Goal: Task Accomplishment & Management: Use online tool/utility

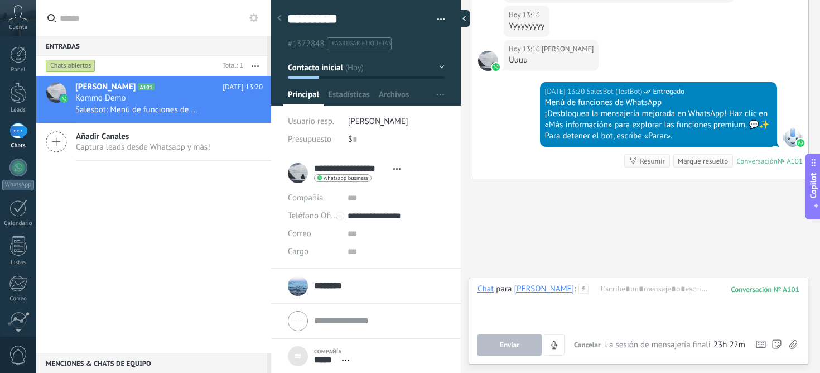
click at [463, 18] on div at bounding box center [461, 18] width 17 height 17
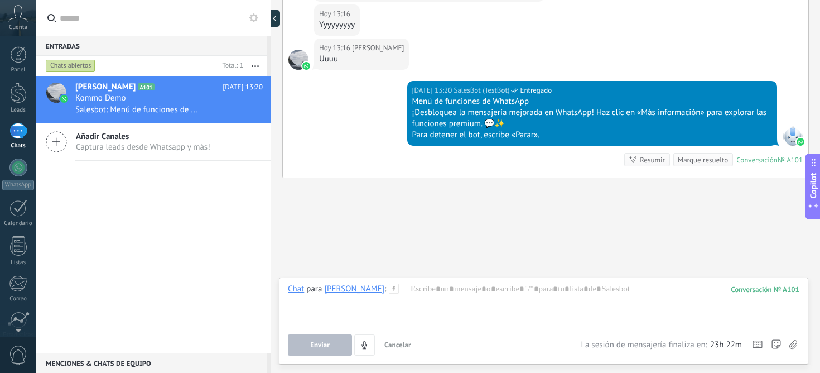
type textarea "***"
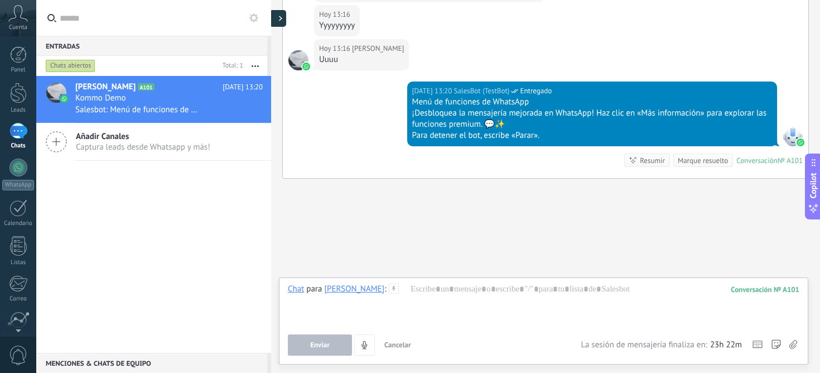
scroll to position [2081, 0]
click at [73, 69] on div "Chats abiertos" at bounding box center [71, 65] width 50 height 13
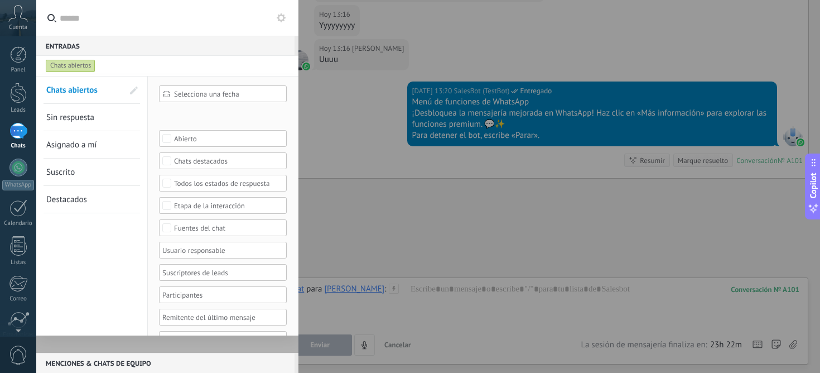
click at [73, 69] on div "Chats abiertos" at bounding box center [71, 65] width 50 height 13
click at [76, 63] on div "Chats abiertos" at bounding box center [71, 65] width 50 height 13
click at [405, 215] on div at bounding box center [410, 186] width 820 height 373
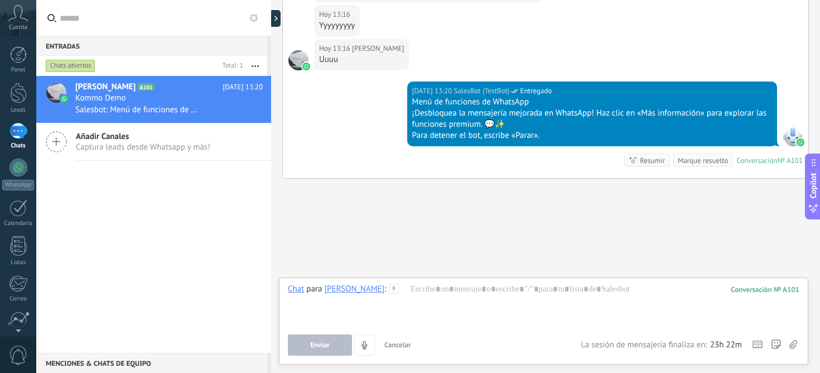
click at [68, 69] on div "Chats abiertos" at bounding box center [71, 65] width 50 height 13
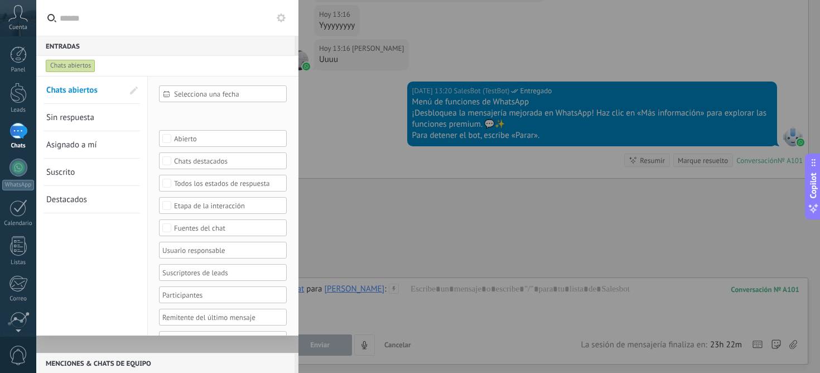
click at [85, 116] on span "Sin respuesta" at bounding box center [70, 117] width 48 height 11
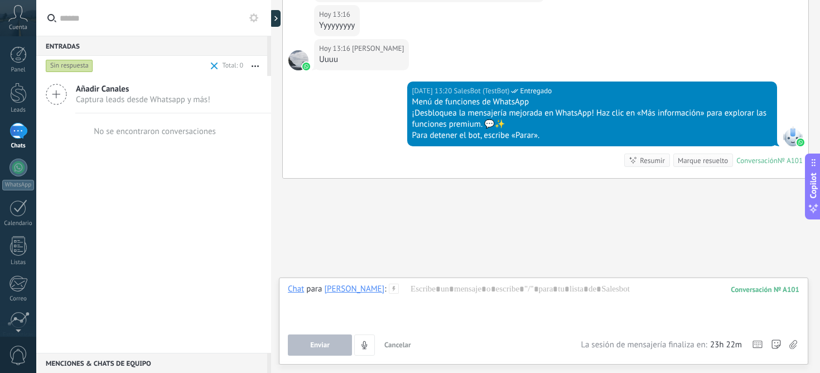
click at [212, 66] on span at bounding box center [214, 65] width 7 height 7
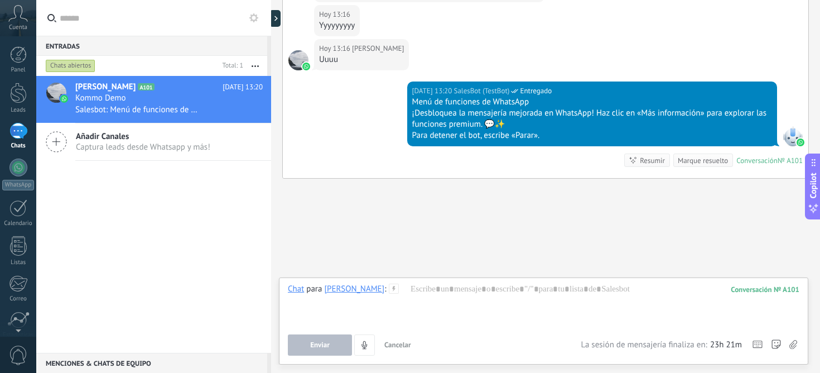
click at [23, 137] on div "1" at bounding box center [18, 131] width 18 height 16
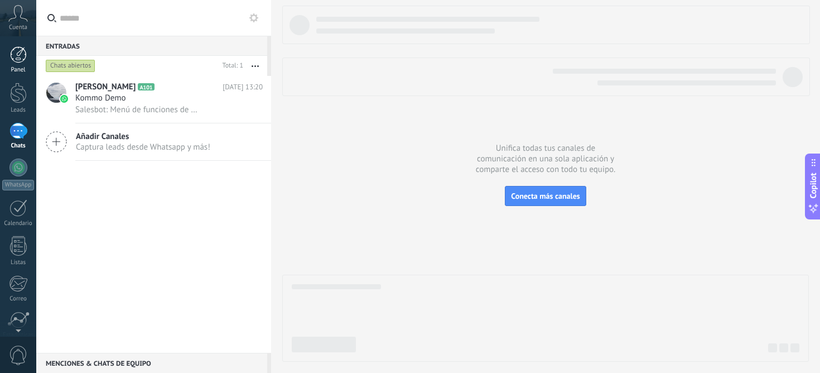
click at [15, 62] on div at bounding box center [18, 54] width 17 height 17
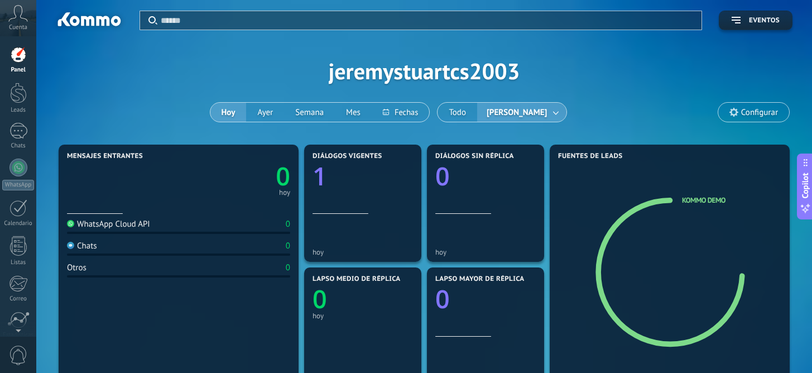
click at [549, 112] on span "[PERSON_NAME]" at bounding box center [516, 112] width 65 height 15
click at [560, 114] on link at bounding box center [556, 112] width 20 height 18
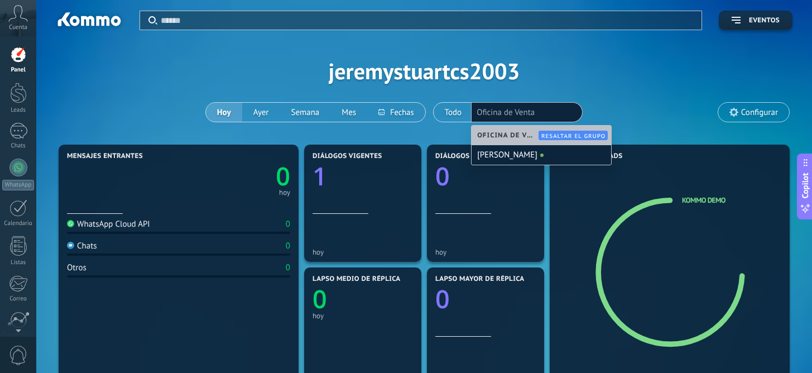
click at [635, 106] on div "Aplicar Eventos jeremystuartcs2003 Hoy Ayer Semana Mes Todo Jeremy Constantine …" at bounding box center [424, 71] width 742 height 142
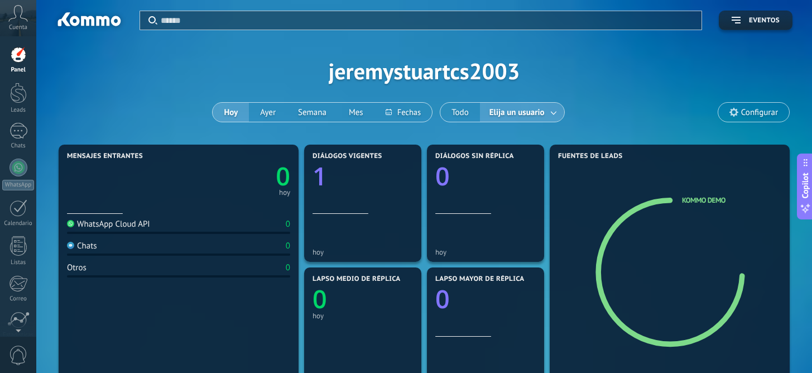
click at [747, 112] on span "Configurar" at bounding box center [759, 112] width 37 height 9
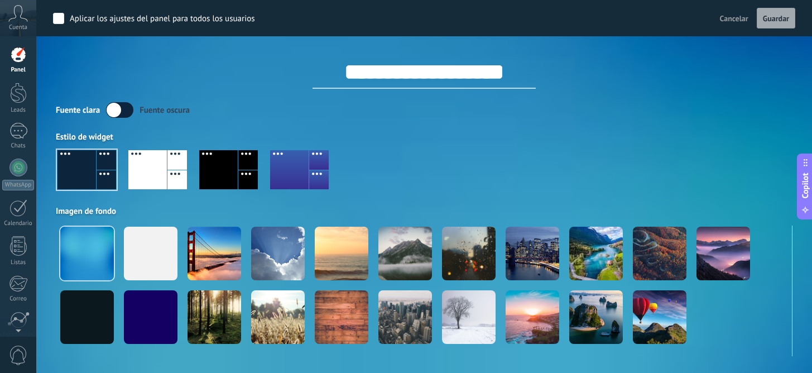
click at [690, 127] on div "Fuente clara Fuente oscura Estilo de widget Imagen de fondo" at bounding box center [424, 229] width 737 height 254
click at [20, 51] on div at bounding box center [18, 54] width 17 height 17
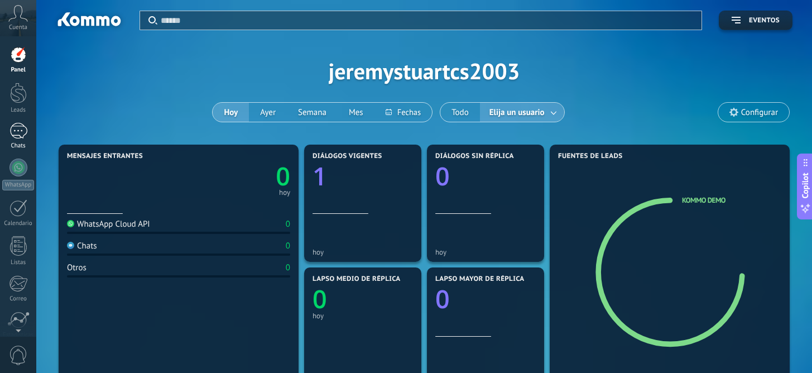
click at [12, 142] on div "Chats" at bounding box center [18, 145] width 32 height 7
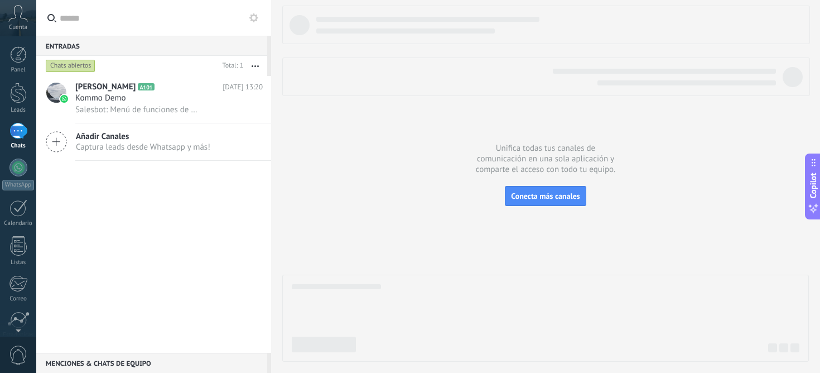
click at [9, 20] on use at bounding box center [18, 13] width 19 height 16
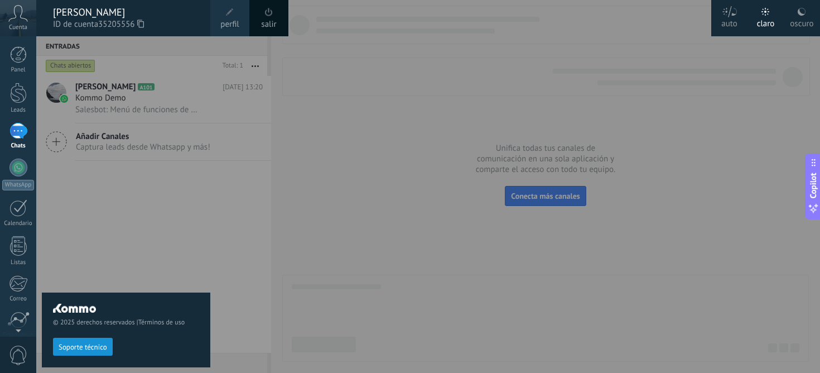
click at [375, 201] on div at bounding box center [446, 186] width 820 height 373
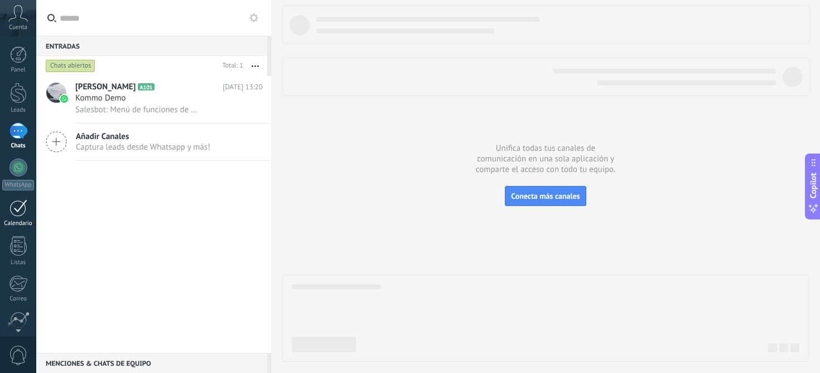
click at [25, 215] on div at bounding box center [18, 207] width 18 height 17
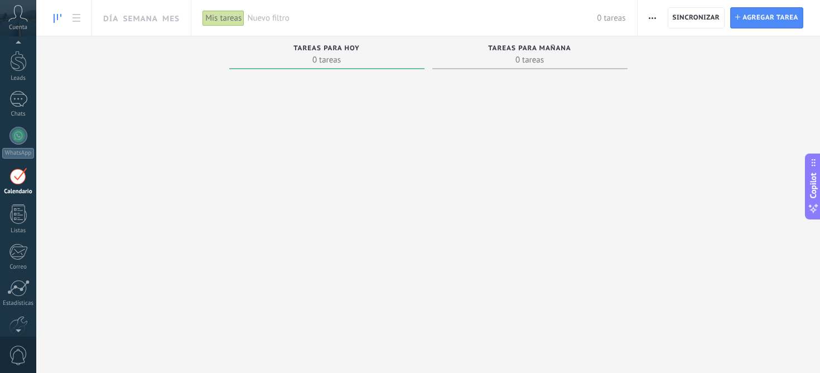
scroll to position [32, 0]
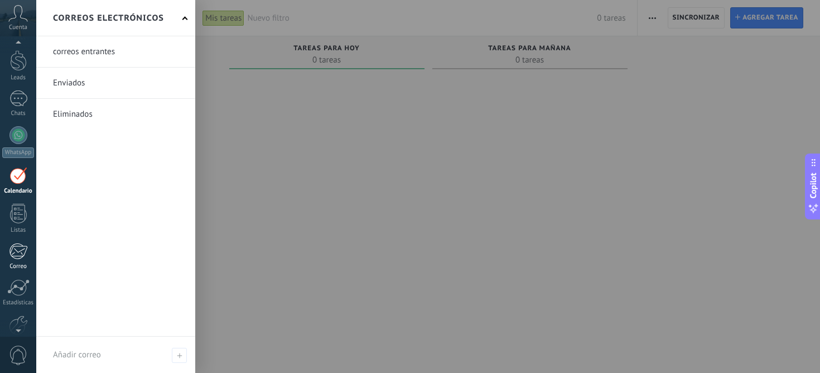
click at [21, 257] on div at bounding box center [18, 251] width 18 height 17
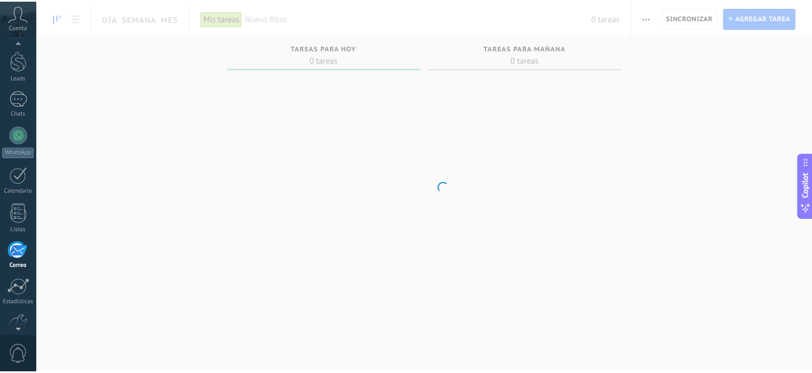
scroll to position [92, 0]
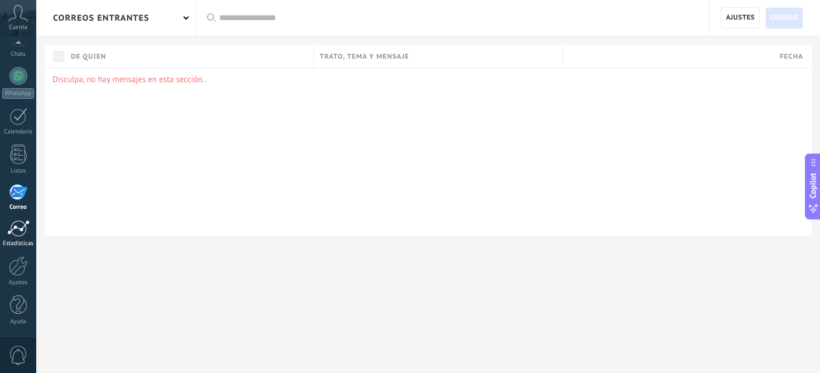
click at [28, 225] on div at bounding box center [18, 228] width 22 height 17
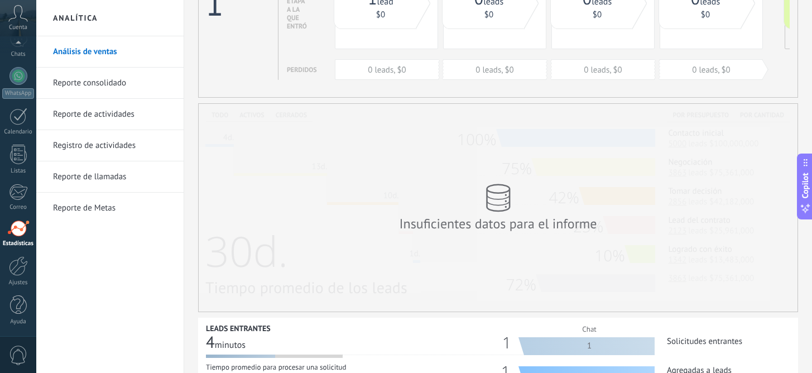
scroll to position [137, 0]
click at [481, 186] on div "Insuficientes datos para el informe" at bounding box center [498, 208] width 223 height 71
click at [500, 196] on icon at bounding box center [498, 198] width 25 height 28
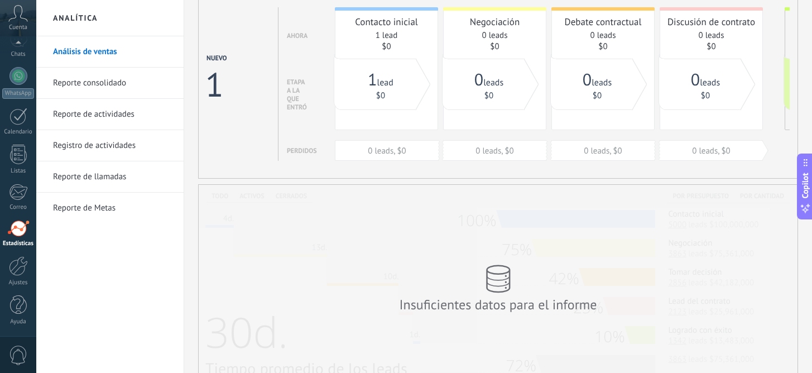
scroll to position [0, 0]
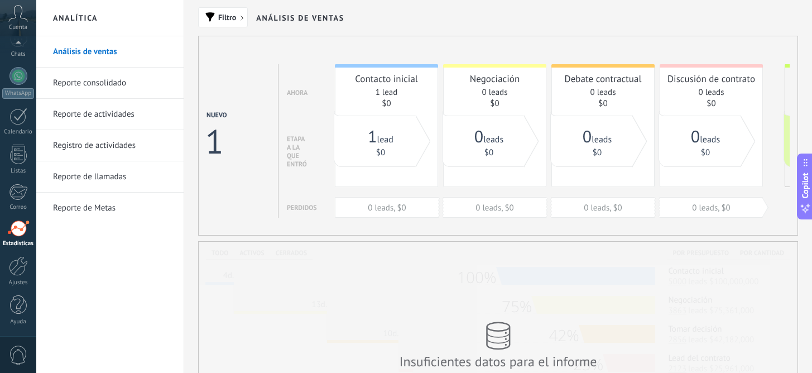
click at [112, 206] on link "Reporte de Metas" at bounding box center [112, 208] width 119 height 31
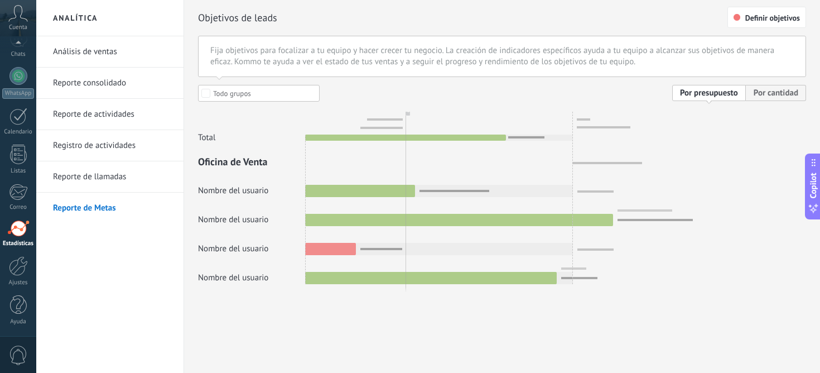
click at [785, 93] on div at bounding box center [502, 184] width 608 height 199
click at [717, 97] on div at bounding box center [502, 184] width 608 height 199
click at [90, 176] on link "Reporte de llamadas" at bounding box center [112, 176] width 119 height 31
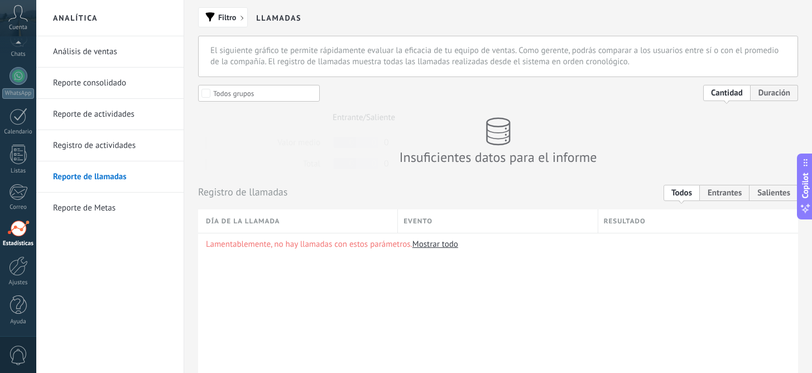
click at [90, 151] on link "Registro de actividades" at bounding box center [112, 145] width 119 height 31
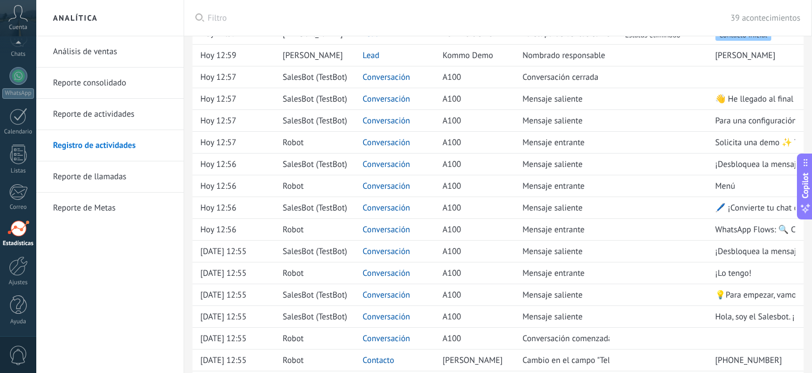
scroll to position [460, 0]
click at [85, 92] on link "Reporte consolidado" at bounding box center [112, 83] width 119 height 31
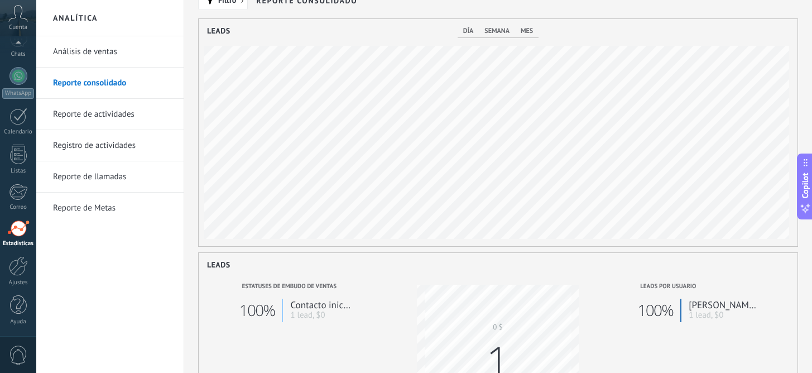
scroll to position [10, 0]
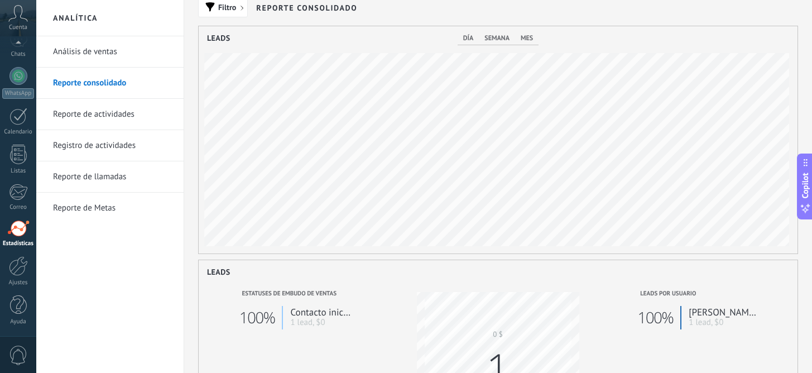
drag, startPoint x: 718, startPoint y: 187, endPoint x: 658, endPoint y: 193, distance: 60.0
click at [690, 193] on div "15.09.2025 - 21.09.2025 1 Nuevo 0 Ganada" at bounding box center [719, 177] width 59 height 35
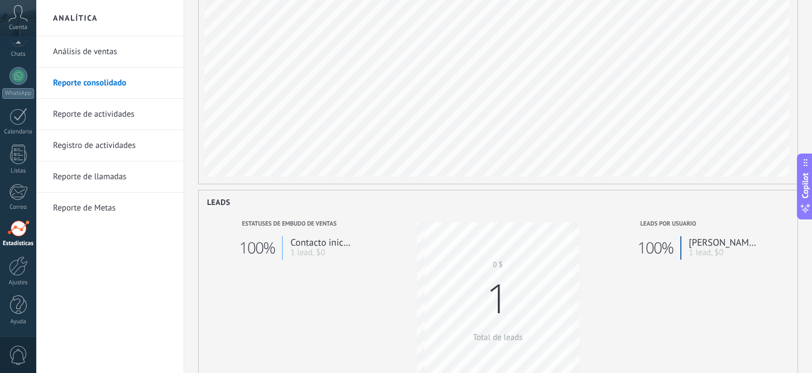
scroll to position [0, 0]
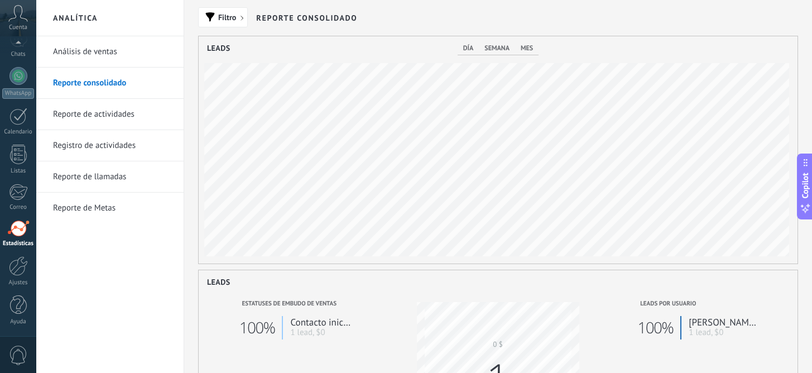
click at [55, 48] on link "Análisis de ventas" at bounding box center [112, 51] width 119 height 31
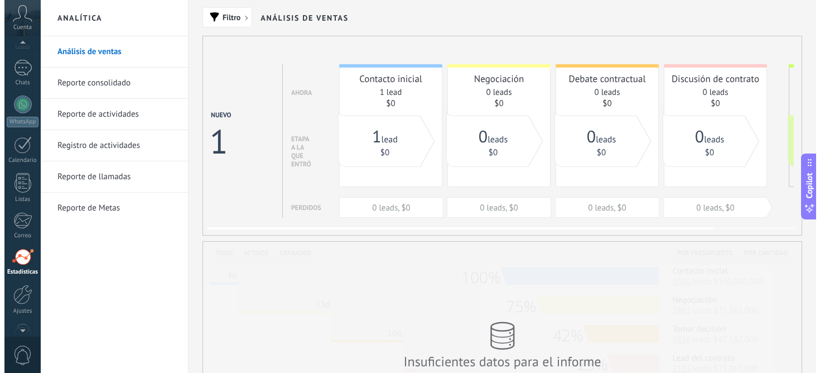
scroll to position [92, 0]
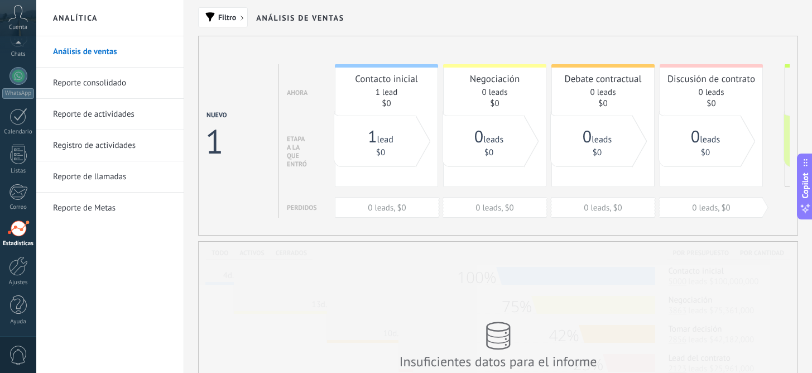
click at [81, 114] on link "Reporte de actividades" at bounding box center [112, 114] width 119 height 31
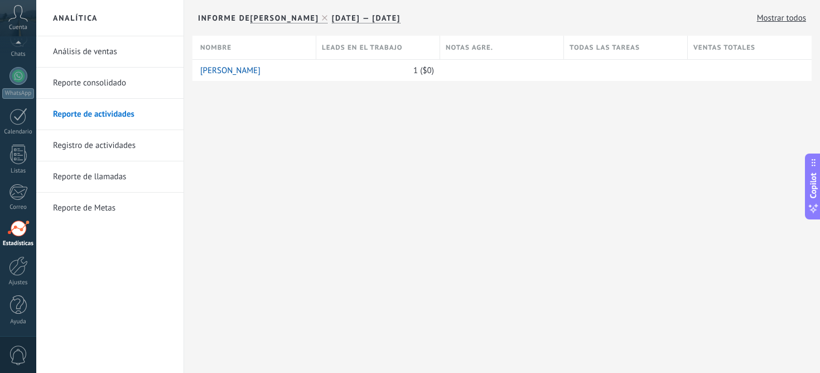
click at [23, 22] on div "Cuenta" at bounding box center [18, 18] width 36 height 36
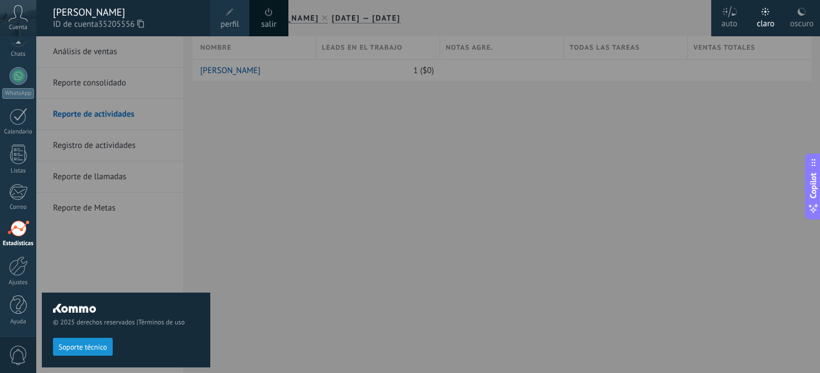
click at [730, 33] on div "auto" at bounding box center [730, 21] width 16 height 29
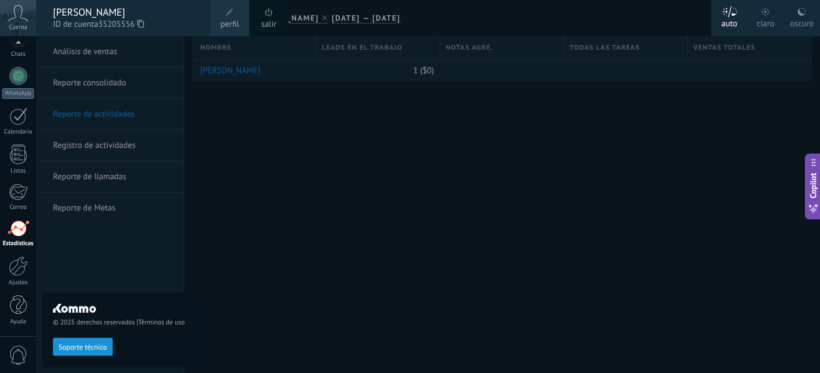
click at [734, 24] on div "auto" at bounding box center [730, 21] width 16 height 29
click at [801, 16] on icon at bounding box center [801, 11] width 9 height 9
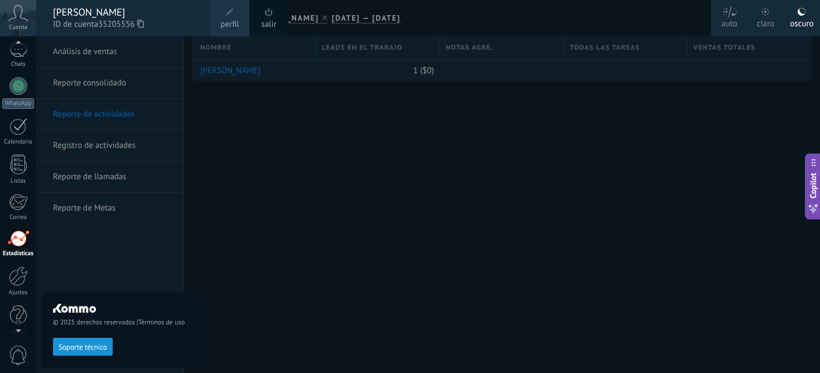
click at [364, 205] on div at bounding box center [446, 186] width 820 height 373
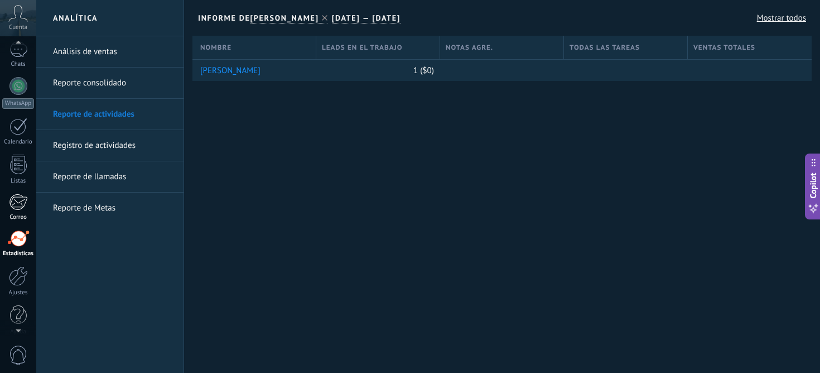
scroll to position [92, 0]
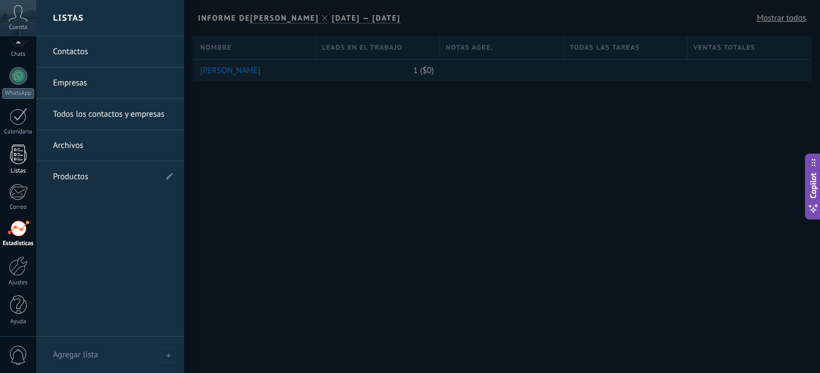
click at [17, 147] on div at bounding box center [18, 155] width 17 height 20
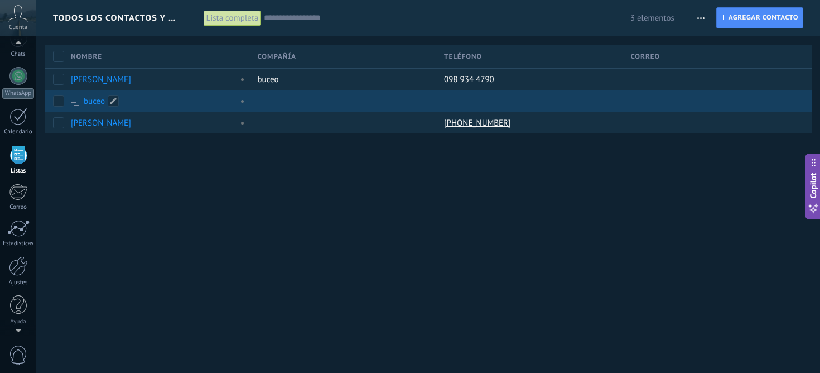
scroll to position [69, 0]
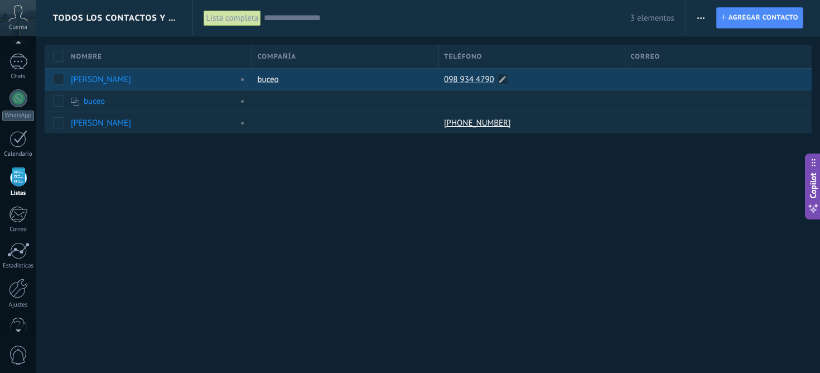
click at [541, 78] on div "098 934 4790" at bounding box center [529, 79] width 181 height 21
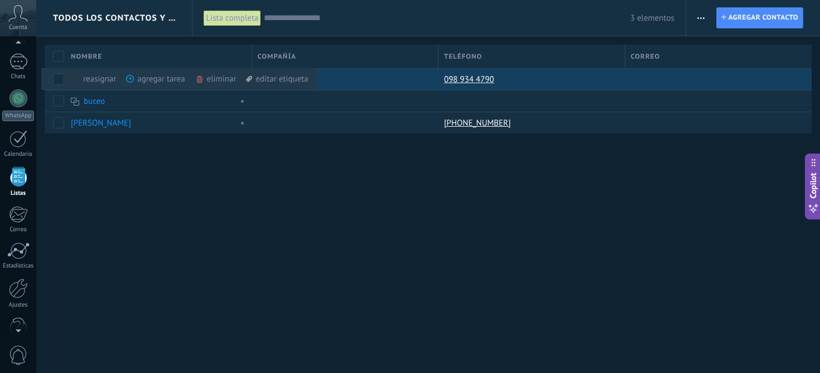
click at [390, 75] on div "buceo" at bounding box center [342, 79] width 181 height 21
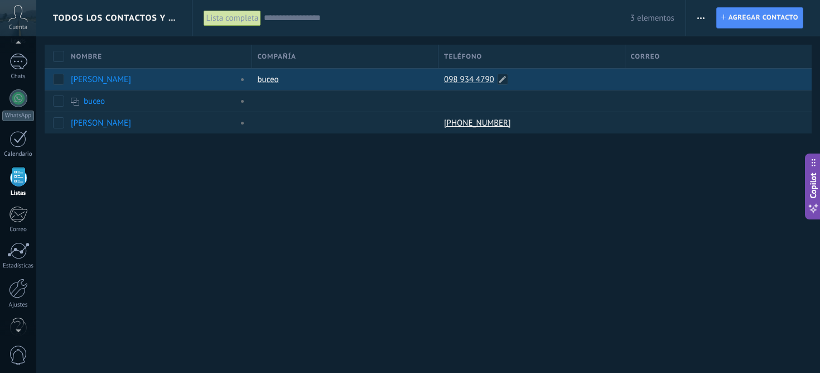
click at [584, 86] on div "098 934 4790" at bounding box center [529, 79] width 181 height 21
click at [374, 87] on div "buceo" at bounding box center [342, 79] width 181 height 21
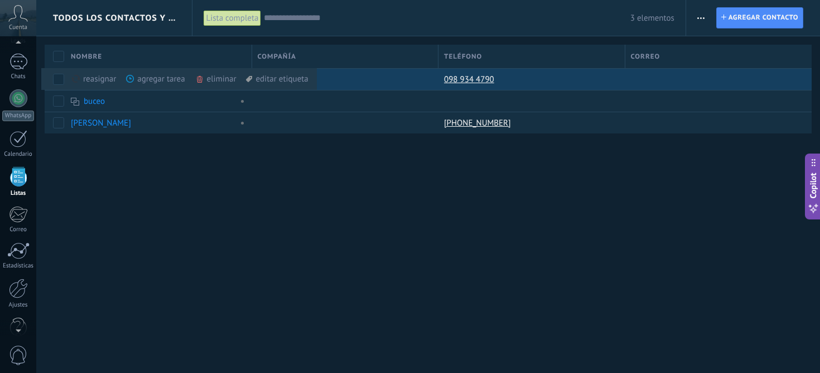
click at [133, 78] on span at bounding box center [130, 79] width 8 height 8
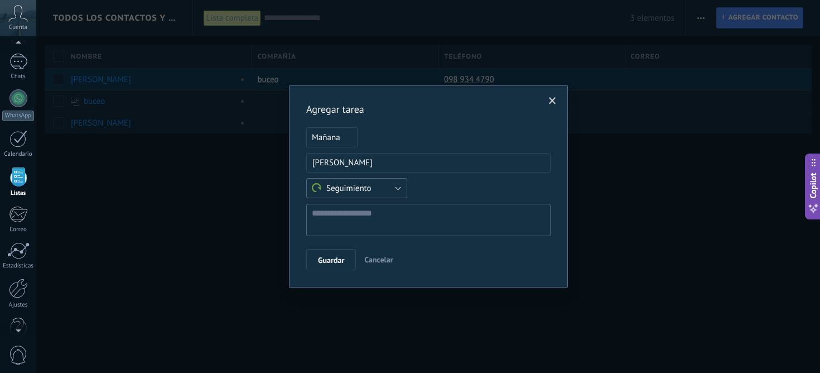
click at [403, 195] on button "Seguimiento" at bounding box center [356, 188] width 101 height 20
click at [381, 193] on span "Seguimiento" at bounding box center [352, 188] width 104 height 11
click at [326, 265] on button "Guardar" at bounding box center [331, 259] width 50 height 21
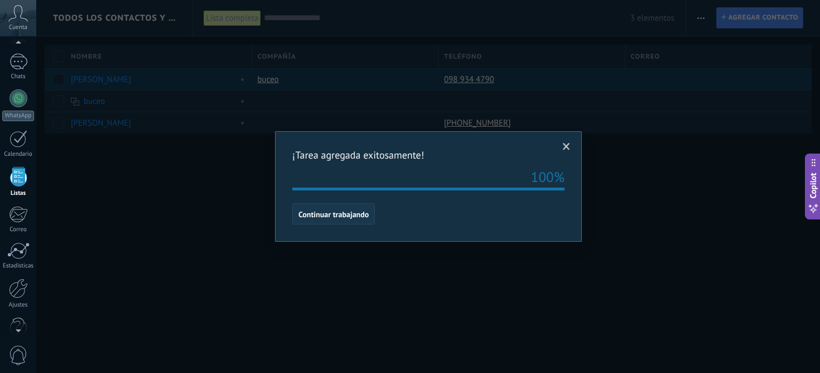
click at [362, 218] on span "Continuar trabajando" at bounding box center [334, 214] width 70 height 8
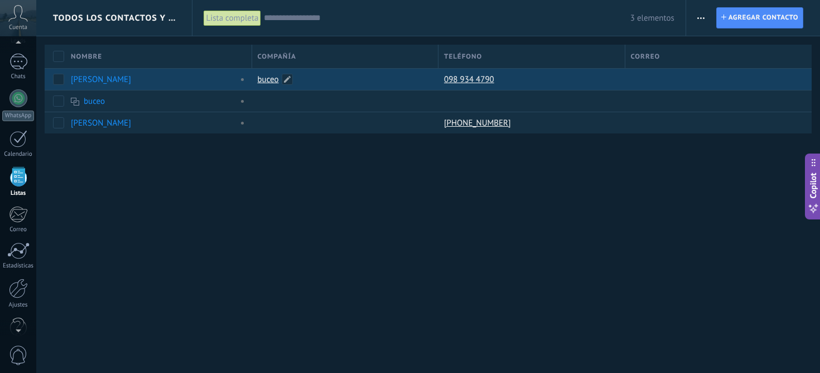
click at [366, 79] on div "buceo" at bounding box center [342, 79] width 181 height 21
click at [634, 75] on div at bounding box center [715, 79] width 179 height 21
click at [642, 78] on span at bounding box center [645, 79] width 11 height 11
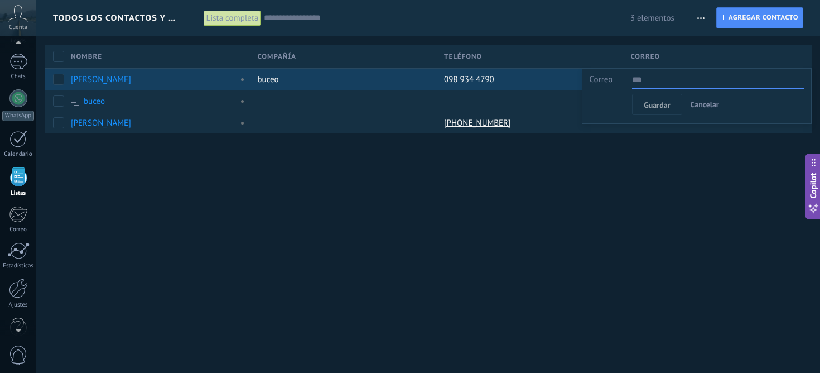
click at [546, 191] on div "Todos los contactos y empresas Lista completa Aplicar 3 elementos Lista complet…" at bounding box center [428, 186] width 784 height 373
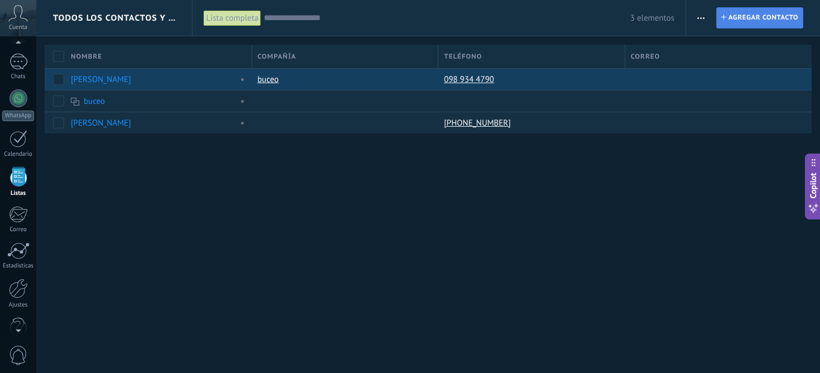
click at [772, 19] on span "Agregar contacto" at bounding box center [764, 18] width 70 height 20
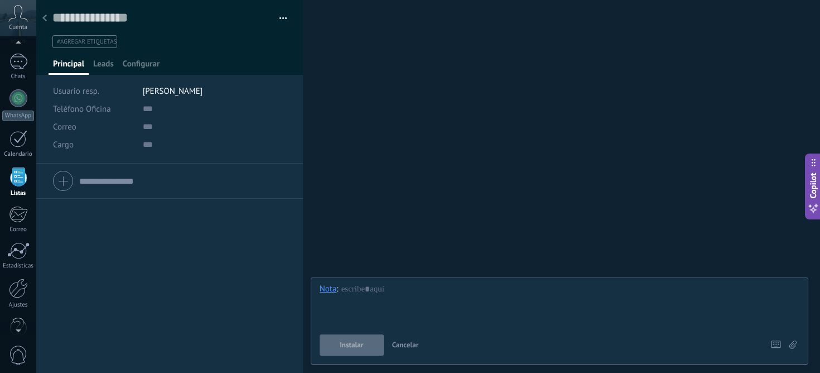
click at [65, 184] on div at bounding box center [169, 181] width 233 height 28
click at [134, 208] on div "Teléfono Oficina Ofic. directo Celular Fax Casa Otro Teléfono Oficina Llamar Co…" at bounding box center [169, 206] width 233 height 18
click at [149, 208] on input "text" at bounding box center [213, 206] width 143 height 18
click at [162, 205] on input "text" at bounding box center [213, 206] width 143 height 18
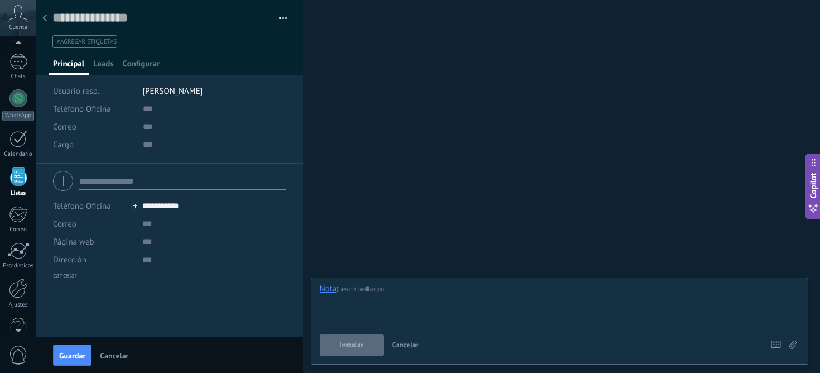
type input "**********"
click at [184, 190] on div at bounding box center [169, 181] width 233 height 28
click at [184, 185] on input "text" at bounding box center [182, 181] width 207 height 18
type input "*****"
click at [157, 230] on input "text" at bounding box center [213, 224] width 143 height 18
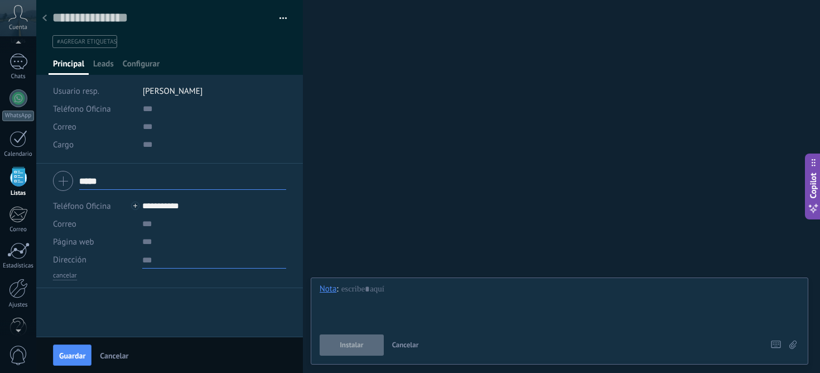
click at [183, 254] on textarea at bounding box center [213, 260] width 143 height 18
drag, startPoint x: 175, startPoint y: 206, endPoint x: 183, endPoint y: 205, distance: 8.0
click at [175, 206] on input "**********" at bounding box center [213, 206] width 143 height 18
type input "**********"
click at [74, 357] on span "Guardar" at bounding box center [72, 356] width 26 height 8
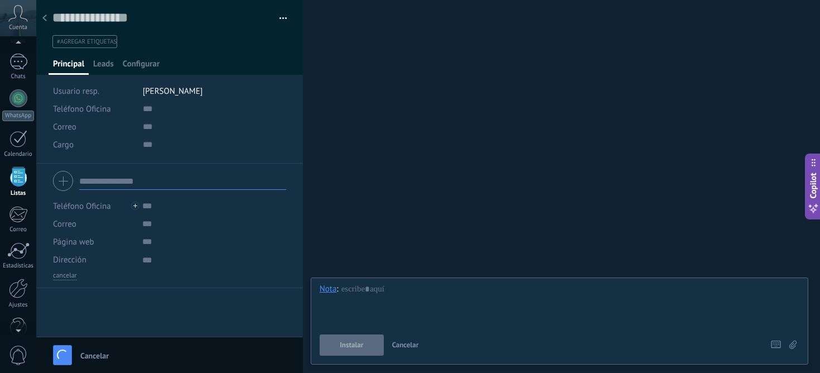
scroll to position [11, 0]
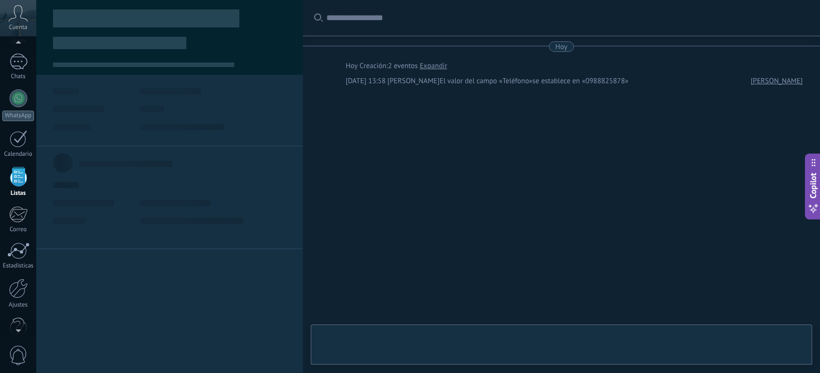
type textarea "**********"
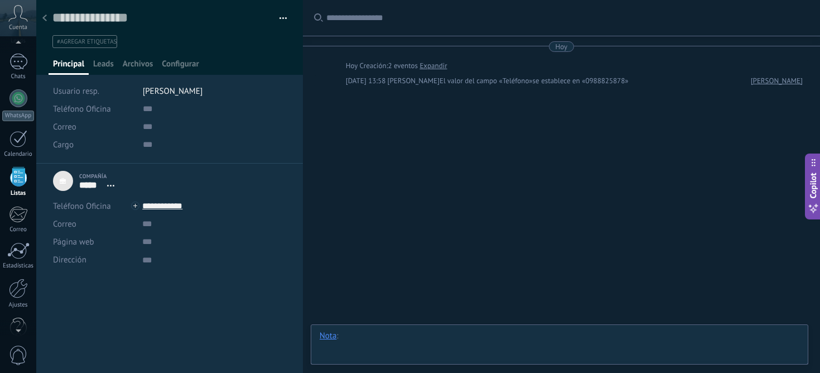
click at [408, 338] on div at bounding box center [560, 346] width 480 height 33
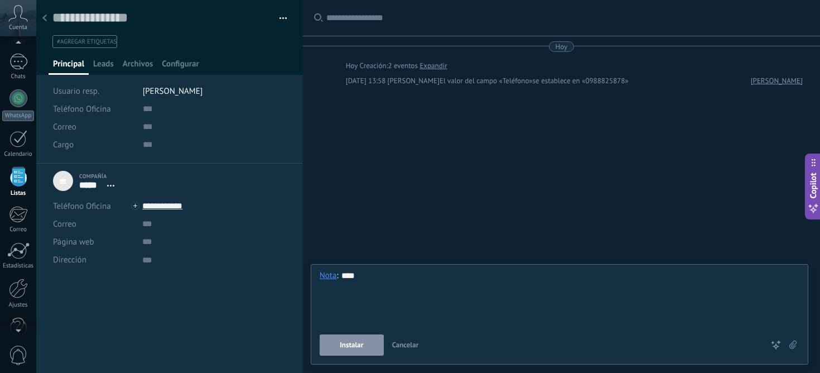
click at [357, 353] on button "Instalar" at bounding box center [352, 344] width 64 height 21
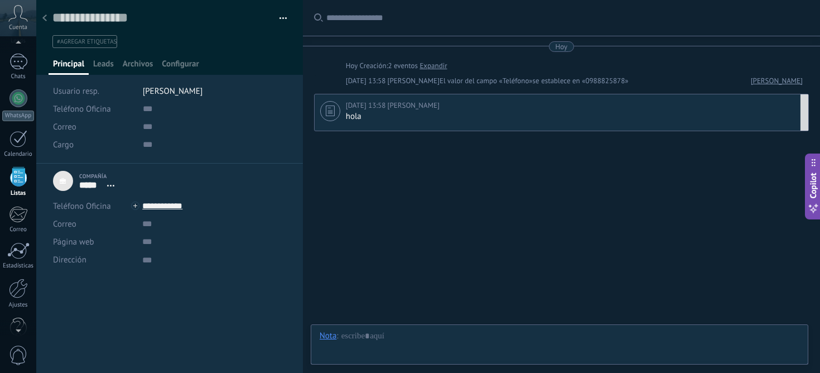
click at [384, 126] on div "Hoy 13:58 Jeremy Constantine hola Pin Eliminar Editar" at bounding box center [561, 112] width 495 height 37
type textarea "****"
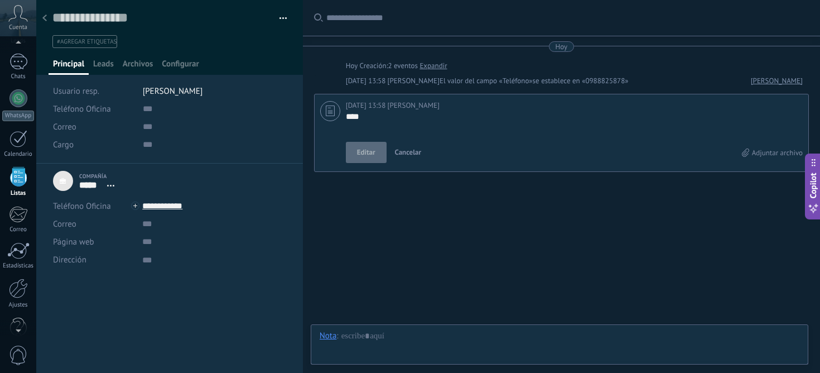
scroll to position [11, 0]
click at [151, 238] on input "url" at bounding box center [213, 242] width 143 height 18
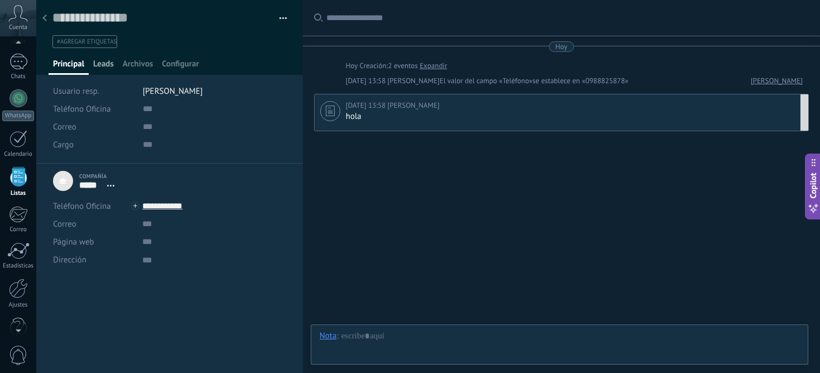
click at [100, 69] on span "Leads" at bounding box center [103, 67] width 21 height 16
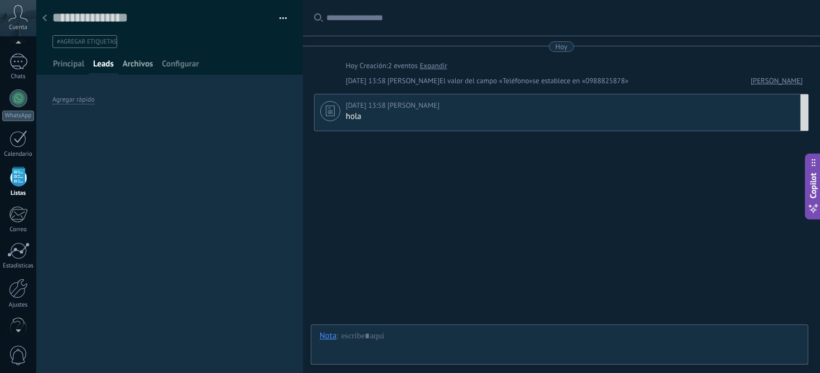
click at [129, 70] on span "Archivos" at bounding box center [138, 67] width 30 height 16
click at [181, 66] on span "Configurar" at bounding box center [180, 67] width 37 height 16
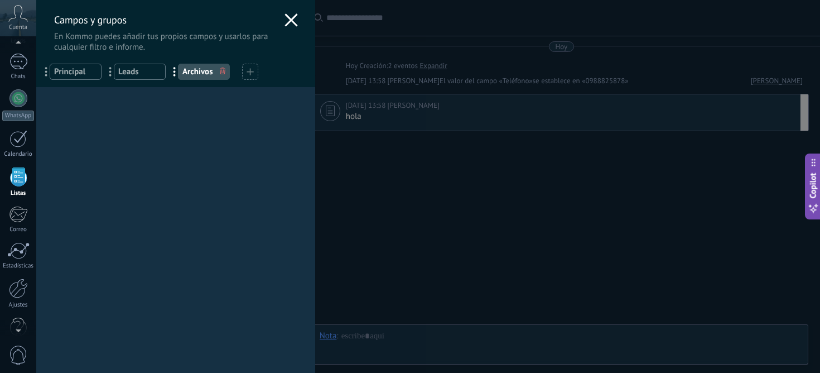
click at [293, 16] on icon at bounding box center [291, 19] width 13 height 13
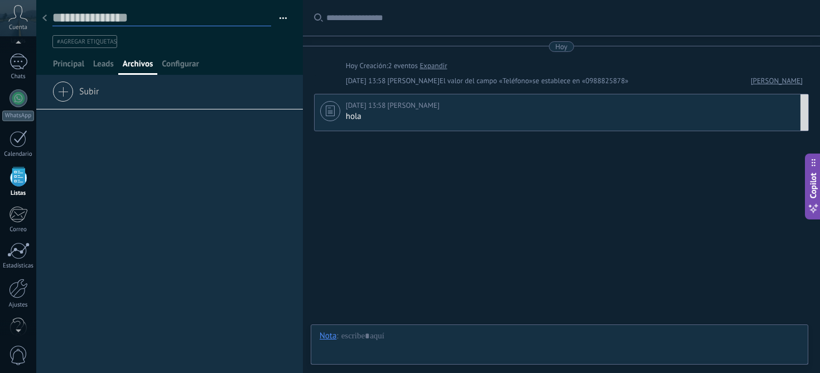
click at [55, 21] on textarea at bounding box center [161, 17] width 219 height 17
click at [50, 20] on div at bounding box center [45, 19] width 16 height 22
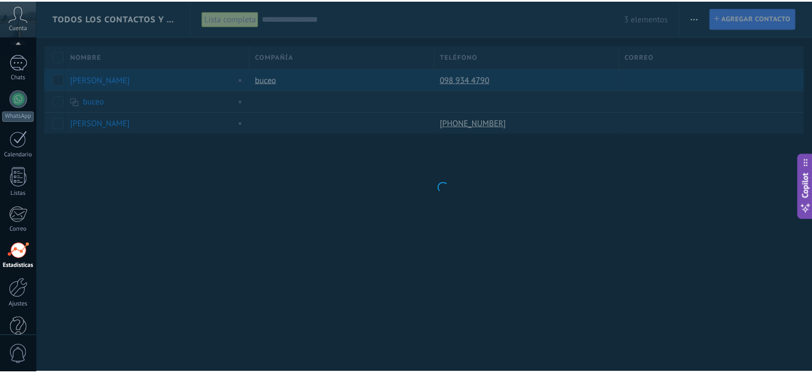
scroll to position [92, 0]
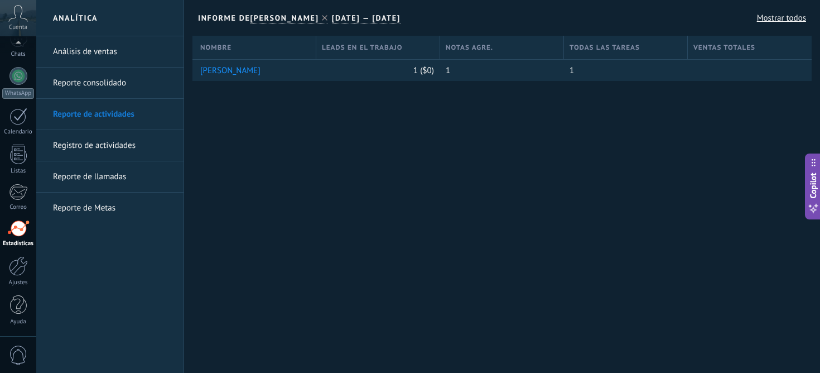
click at [88, 144] on link "Registro de actividades" at bounding box center [112, 145] width 119 height 31
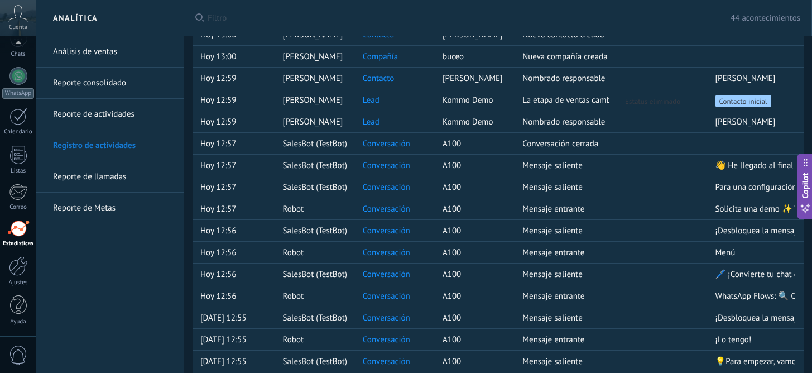
scroll to position [689, 0]
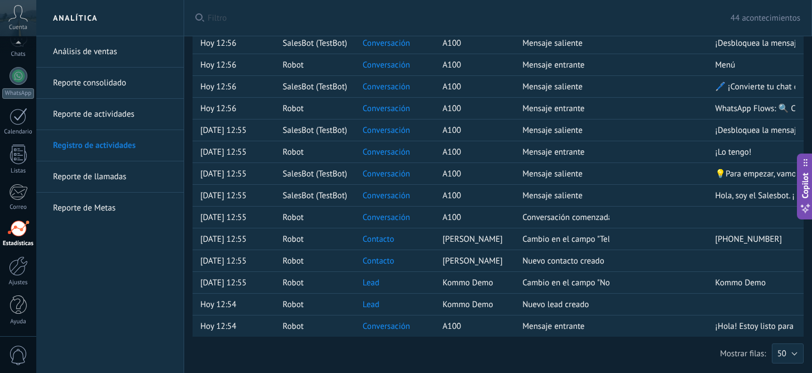
click at [62, 208] on link "Reporte de Metas" at bounding box center [112, 208] width 119 height 31
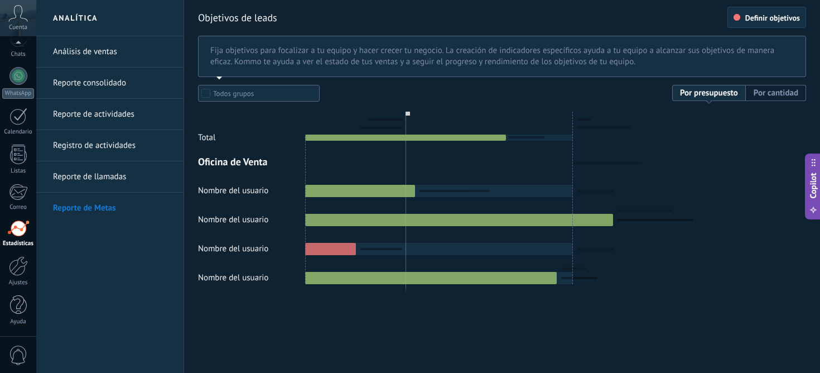
click at [102, 45] on link "Análisis de ventas" at bounding box center [112, 51] width 119 height 31
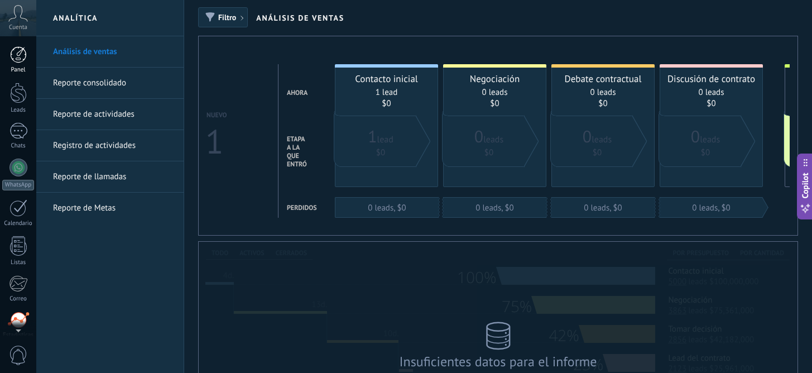
click at [17, 63] on link "Panel" at bounding box center [18, 59] width 36 height 27
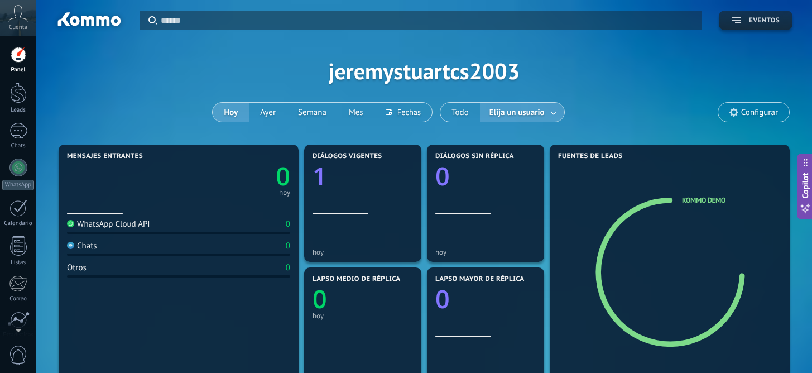
click at [734, 23] on span "Eventos" at bounding box center [756, 21] width 48 height 8
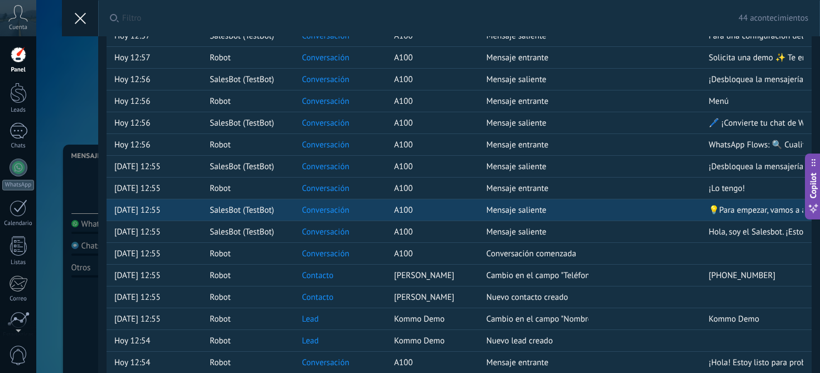
scroll to position [662, 0]
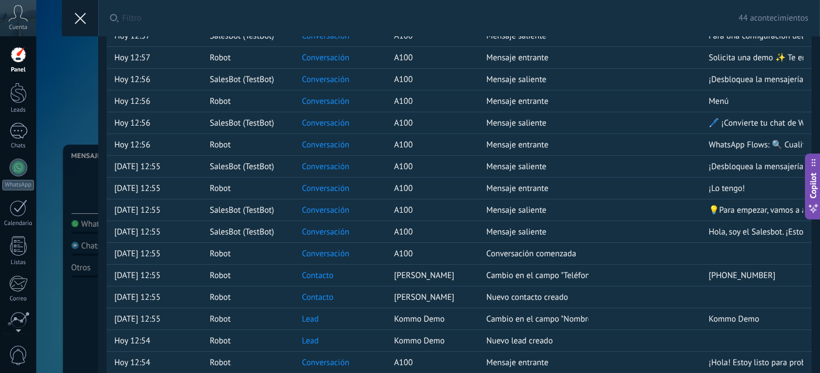
click at [73, 21] on button at bounding box center [80, 18] width 36 height 36
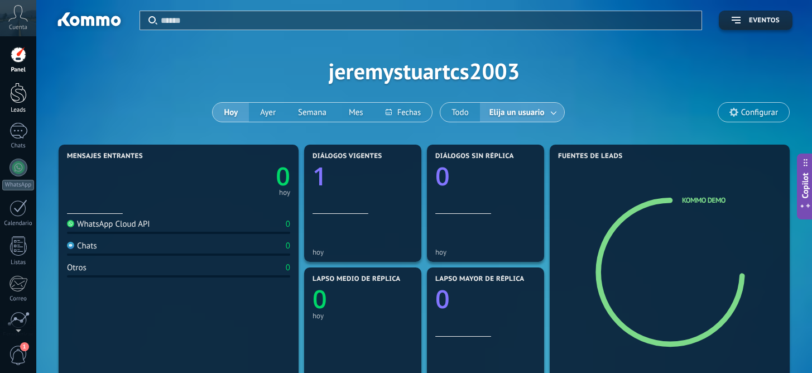
click at [16, 97] on div at bounding box center [18, 93] width 17 height 21
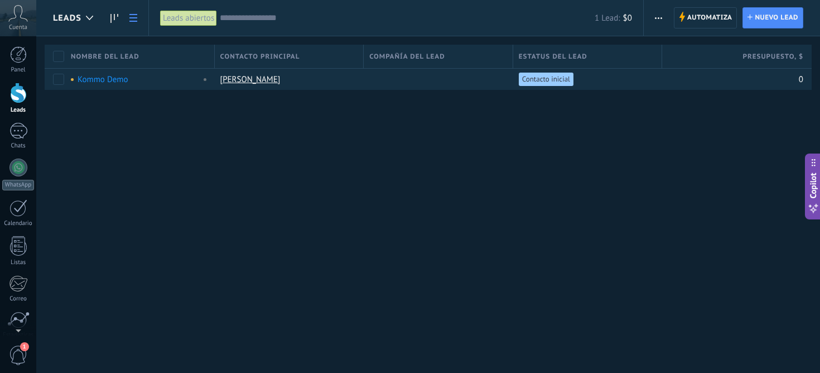
click at [403, 198] on div "Leads Automatiza Nueva difusión Editar embudo Imprimir Ajustes de la lista Impo…" at bounding box center [428, 186] width 784 height 373
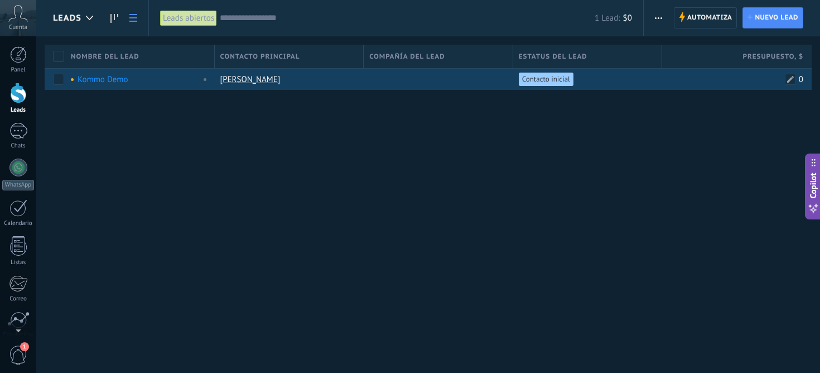
click at [666, 78] on div "0" at bounding box center [732, 79] width 141 height 21
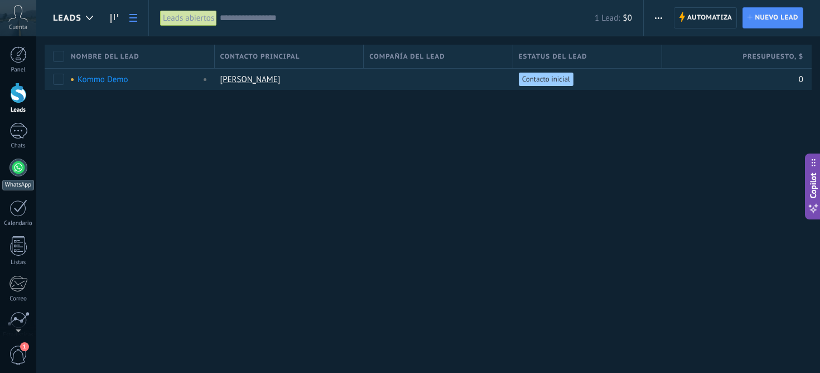
click at [9, 168] on div at bounding box center [18, 167] width 18 height 18
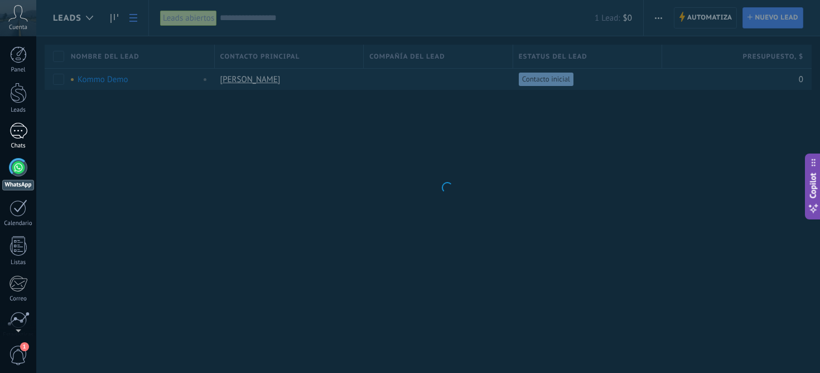
click at [6, 145] on div "Chats" at bounding box center [18, 145] width 32 height 7
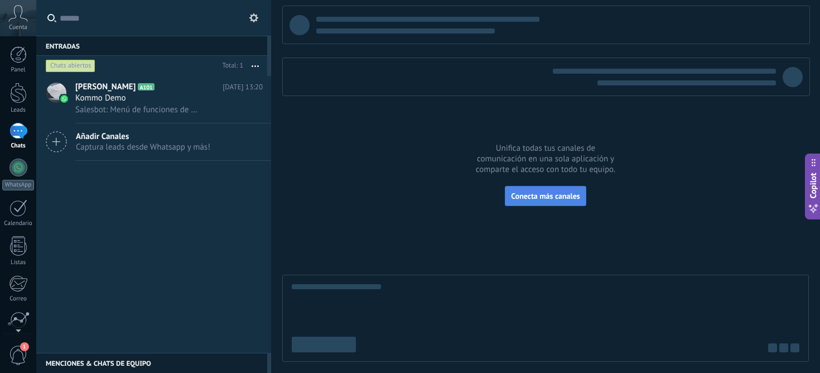
click at [562, 197] on span "Conecta más canales" at bounding box center [545, 196] width 69 height 10
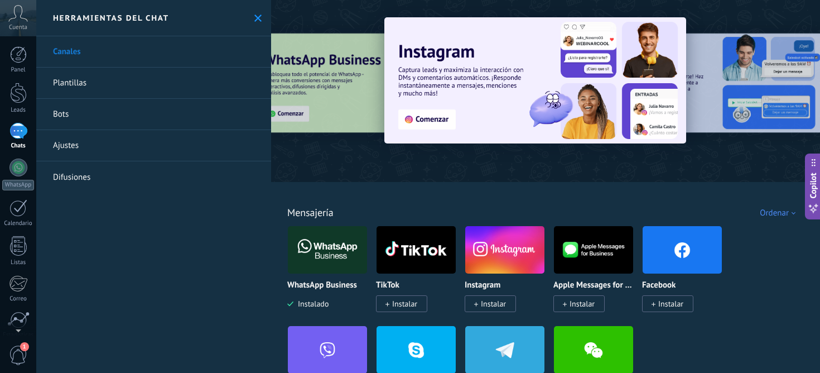
click at [249, 22] on div "Herramientas del chat" at bounding box center [153, 18] width 235 height 36
click at [254, 22] on button at bounding box center [257, 17] width 9 height 9
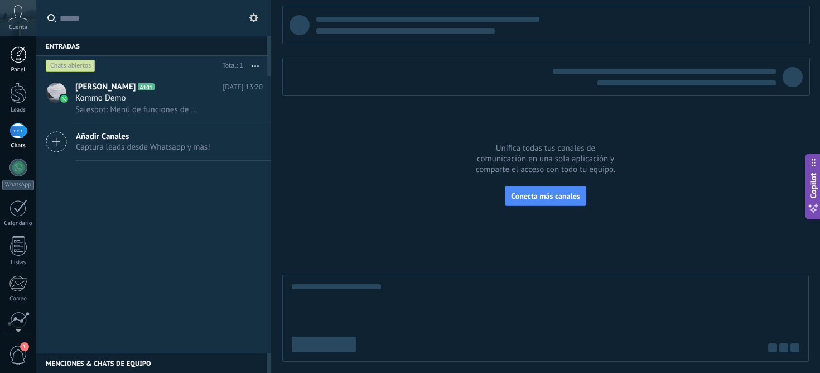
click at [20, 58] on div at bounding box center [18, 54] width 17 height 17
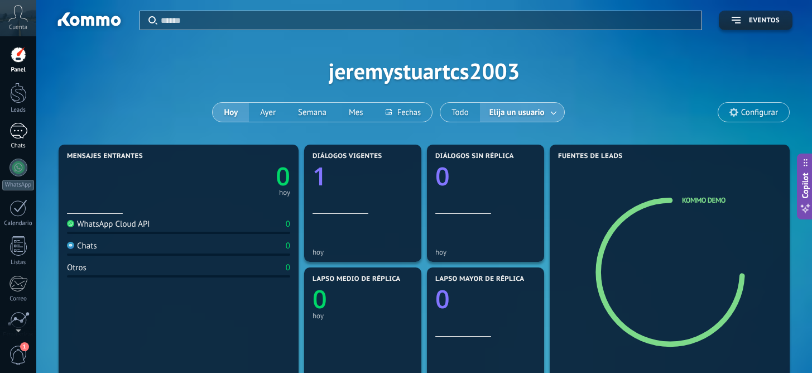
click at [23, 126] on div "1" at bounding box center [18, 131] width 18 height 16
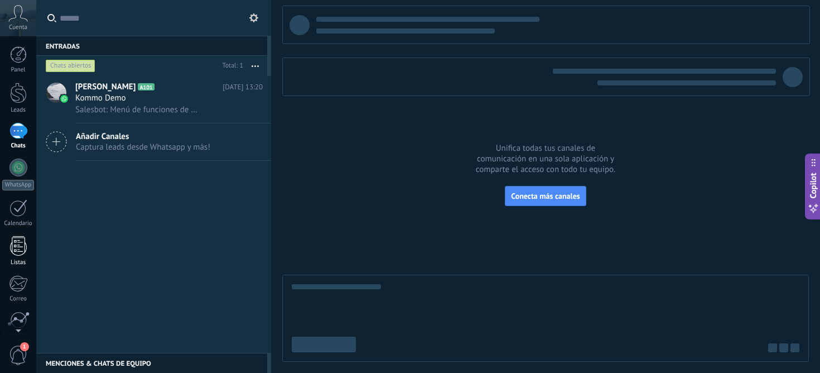
click at [19, 253] on div at bounding box center [18, 246] width 17 height 20
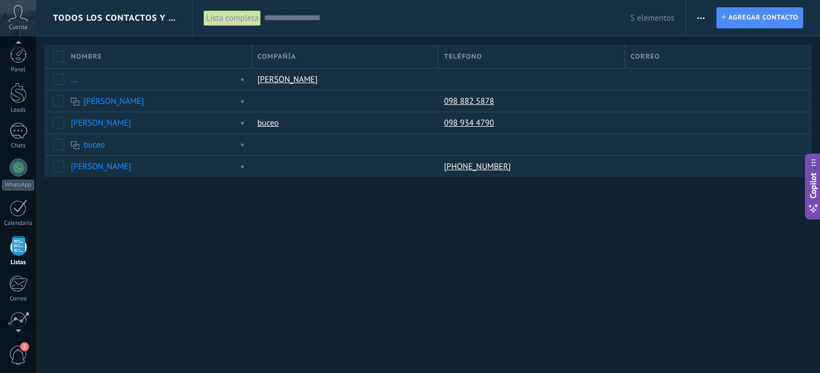
scroll to position [69, 0]
click at [314, 231] on div "Todos los contactos y empresas Lista completa Aplicar 5 elementos Lista complet…" at bounding box center [428, 186] width 784 height 373
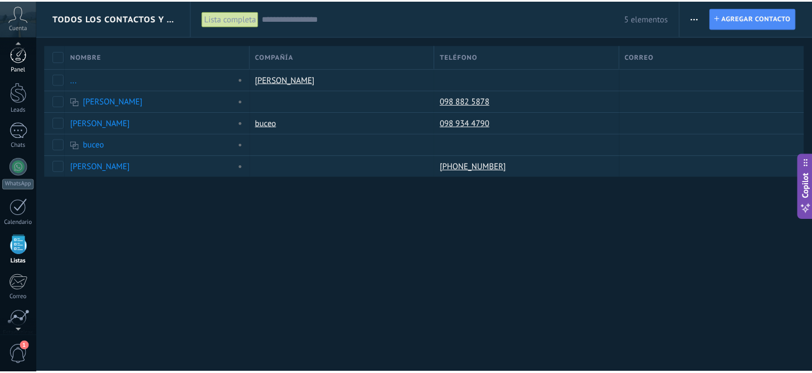
scroll to position [0, 0]
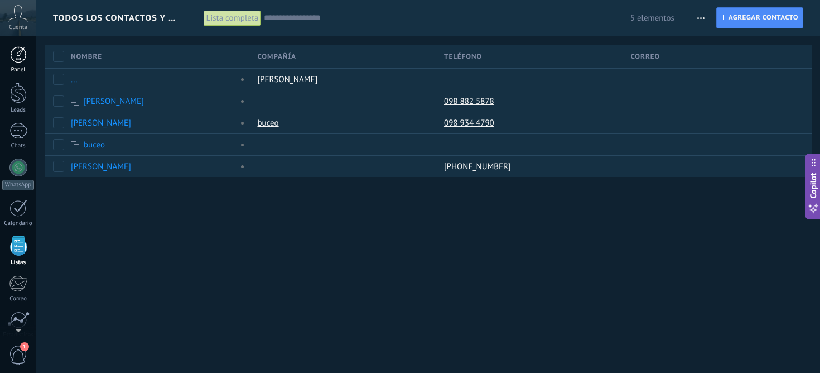
click at [16, 56] on div at bounding box center [18, 54] width 17 height 17
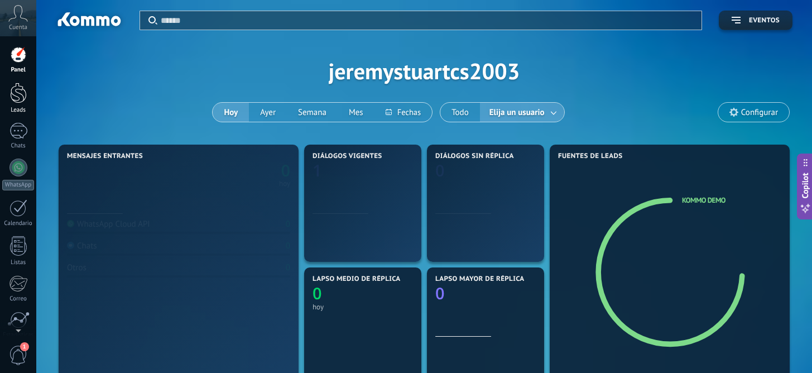
click at [10, 98] on div at bounding box center [18, 93] width 17 height 21
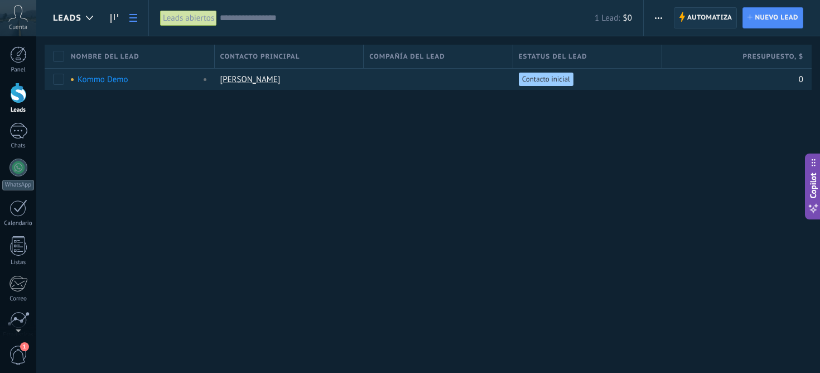
click at [697, 19] on span "Automatiza" at bounding box center [709, 18] width 45 height 20
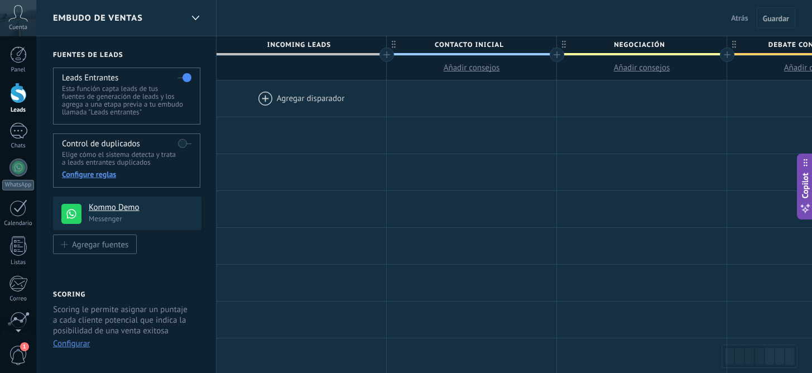
click at [264, 99] on div at bounding box center [302, 98] width 170 height 36
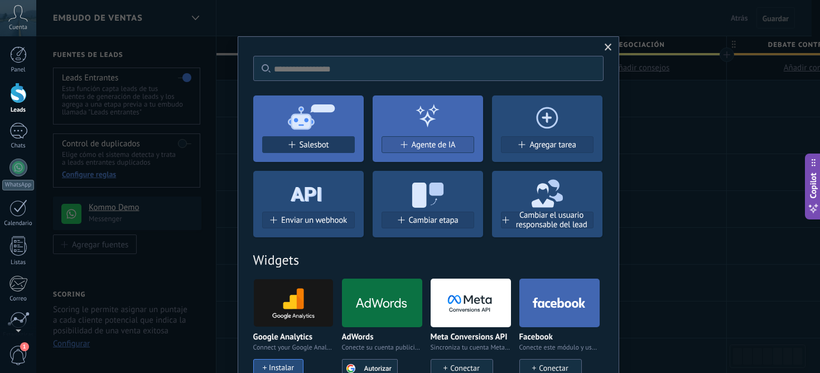
click at [324, 138] on button "Salesbot" at bounding box center [308, 144] width 93 height 17
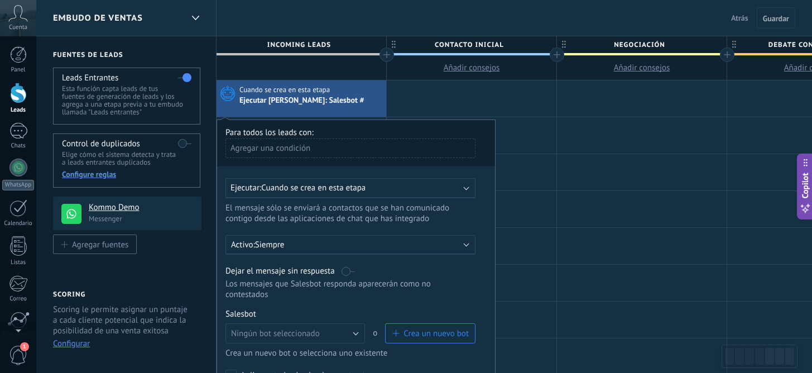
click at [328, 147] on div "Agregar una condición" at bounding box center [350, 148] width 250 height 20
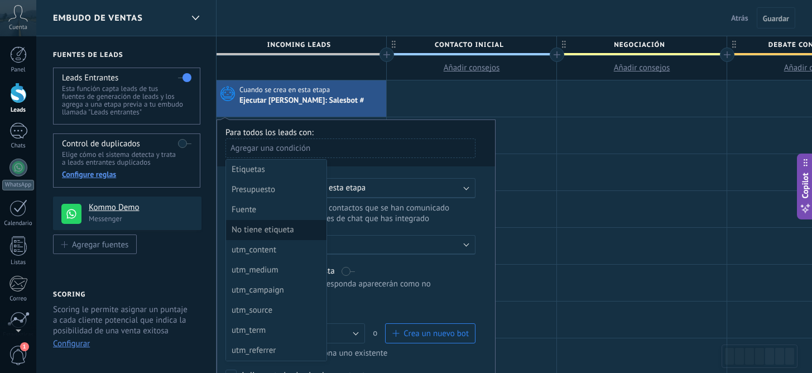
click at [299, 228] on div "No tiene etiqueta" at bounding box center [275, 230] width 87 height 16
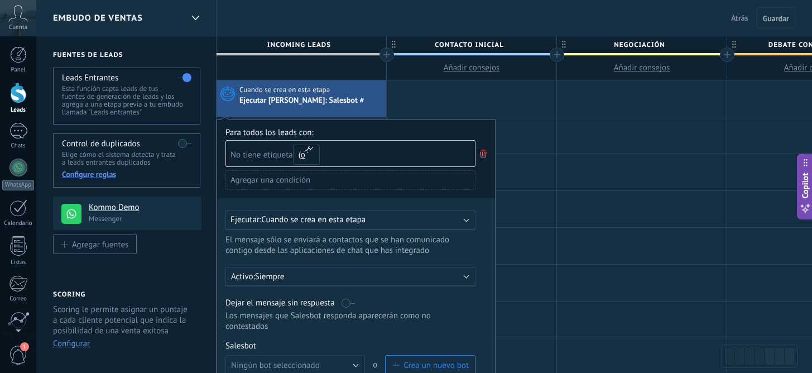
click at [358, 175] on div "Agregar una condición" at bounding box center [350, 180] width 250 height 20
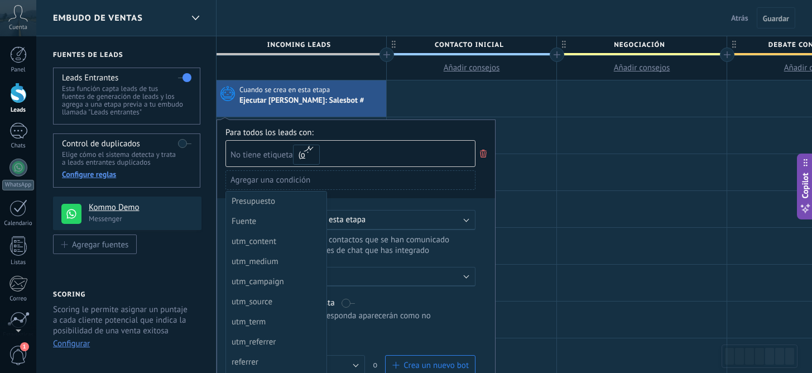
click at [322, 176] on div at bounding box center [356, 288] width 278 height 336
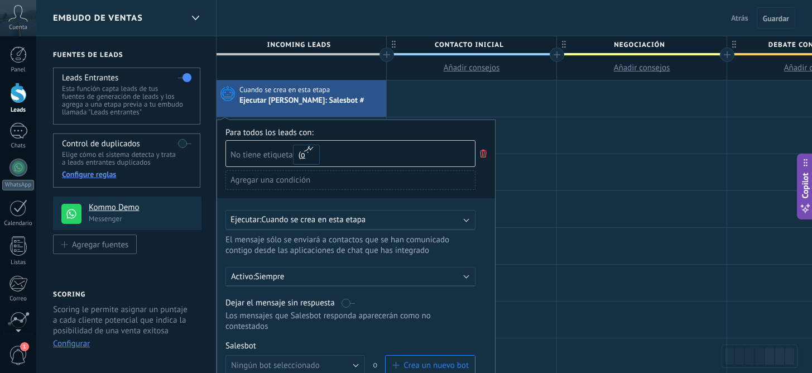
click at [322, 179] on div "Agregar una condición" at bounding box center [350, 180] width 250 height 20
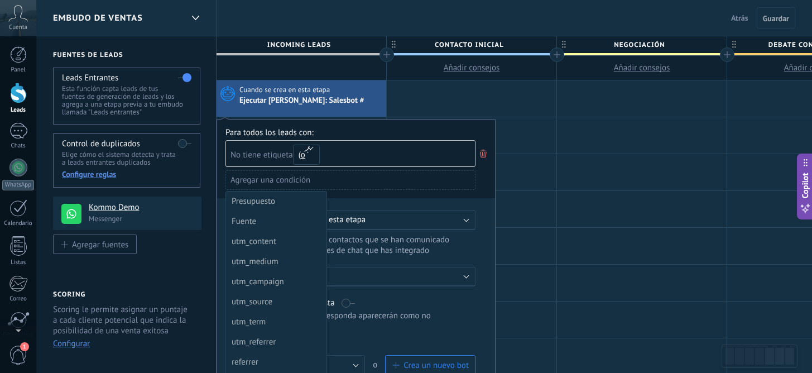
click at [321, 184] on div at bounding box center [356, 288] width 278 height 336
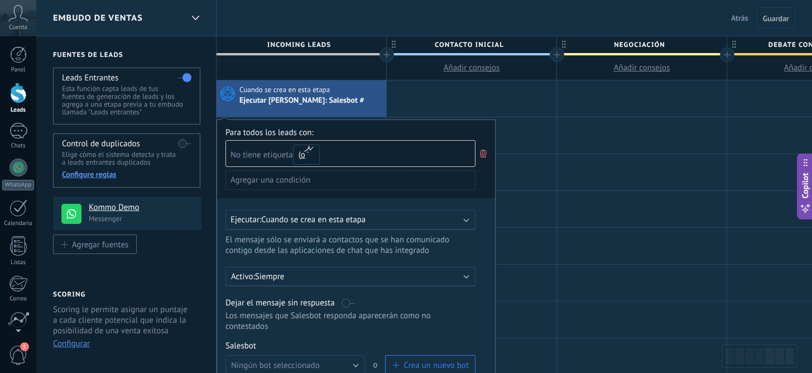
click at [287, 180] on div "Agregar una condición" at bounding box center [350, 180] width 250 height 20
click at [431, 164] on div "No tiene etiqueta y o o" at bounding box center [350, 153] width 250 height 27
type input "******"
click at [376, 225] on div "Ejecutar: Cuando se crea en esta etapa" at bounding box center [350, 220] width 250 height 20
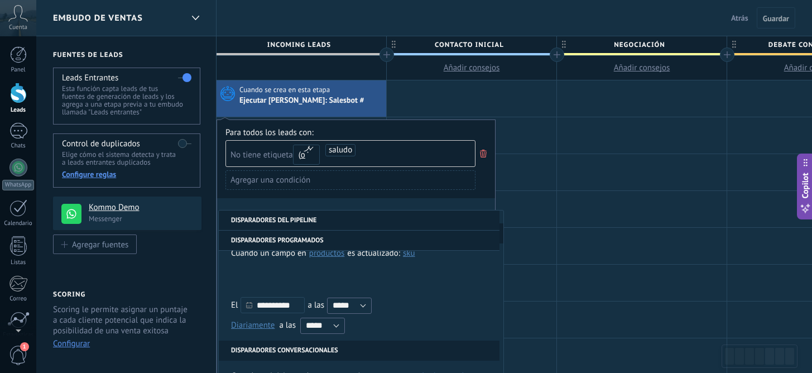
scroll to position [71, 0]
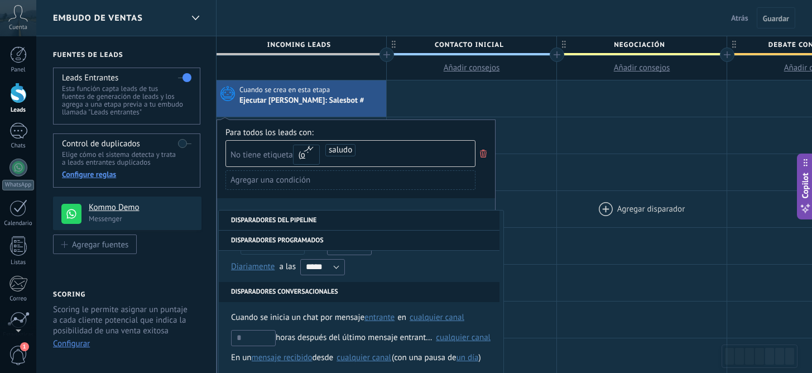
click at [588, 209] on div at bounding box center [642, 209] width 170 height 36
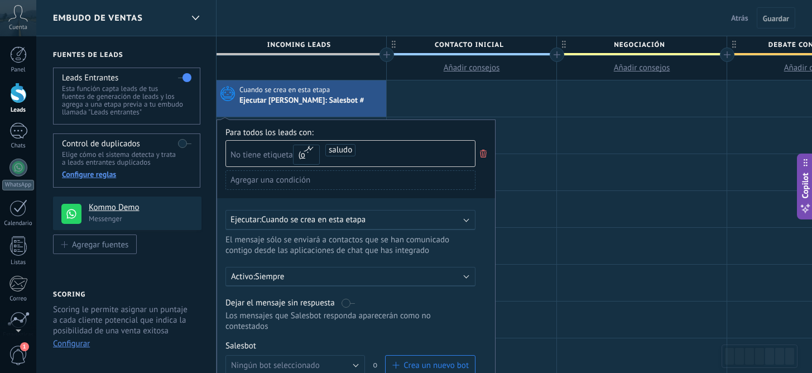
click at [390, 277] on p "Siempre" at bounding box center [352, 276] width 195 height 11
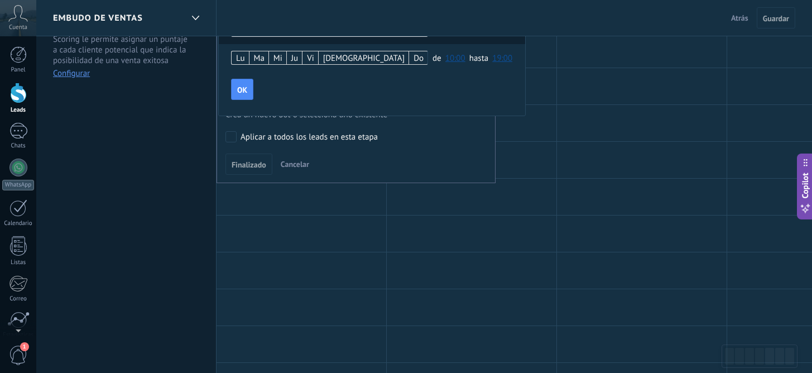
scroll to position [18, 0]
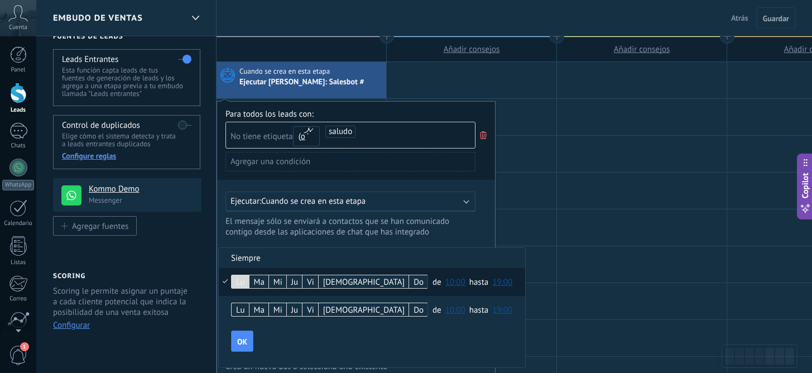
click at [487, 231] on div at bounding box center [356, 268] width 278 height 333
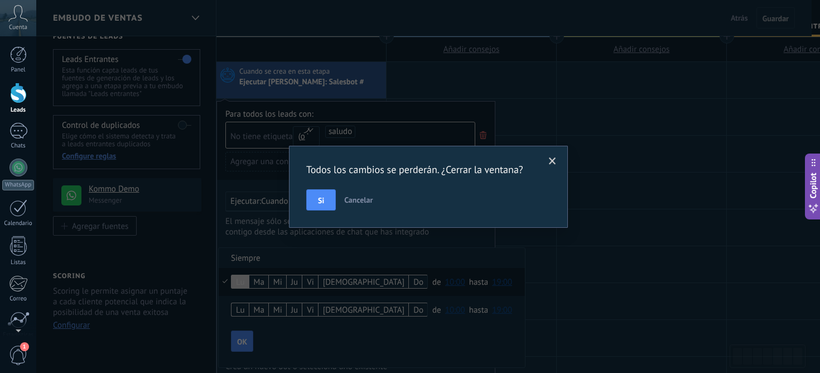
click at [553, 161] on span at bounding box center [552, 161] width 7 height 8
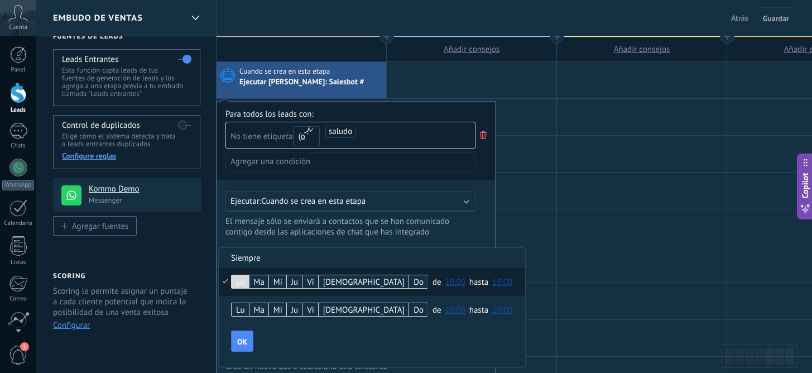
click at [469, 203] on div at bounding box center [356, 268] width 278 height 333
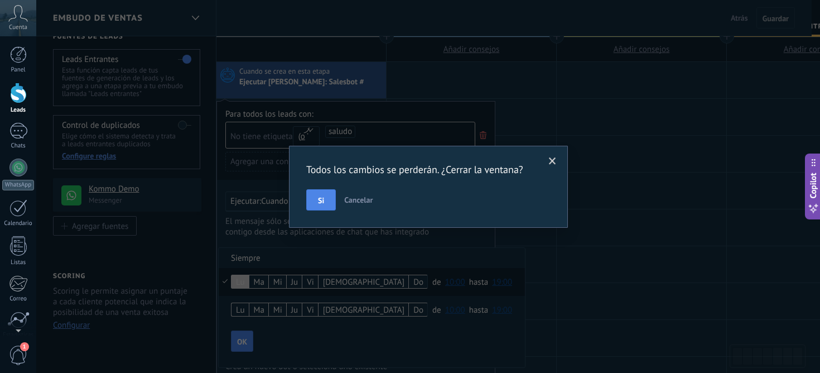
click at [333, 191] on button "Si" at bounding box center [321, 199] width 30 height 21
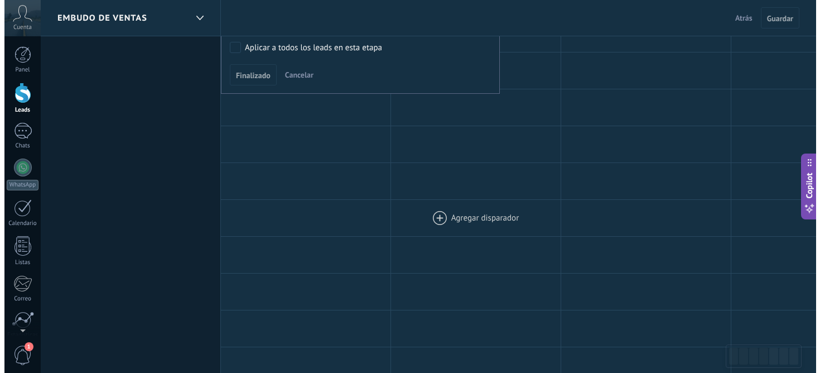
scroll to position [0, 0]
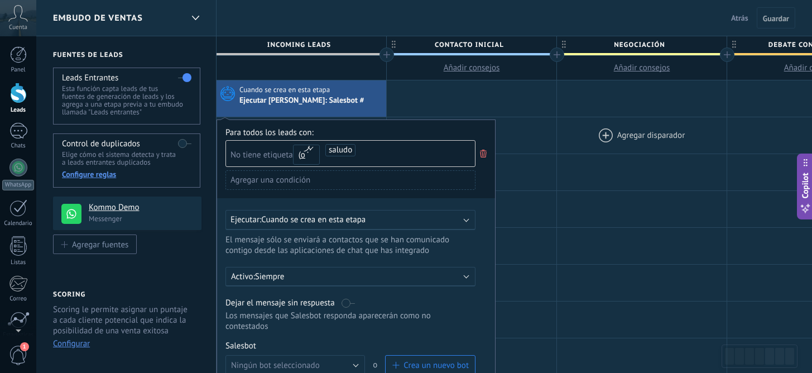
click at [624, 142] on div at bounding box center [642, 135] width 170 height 36
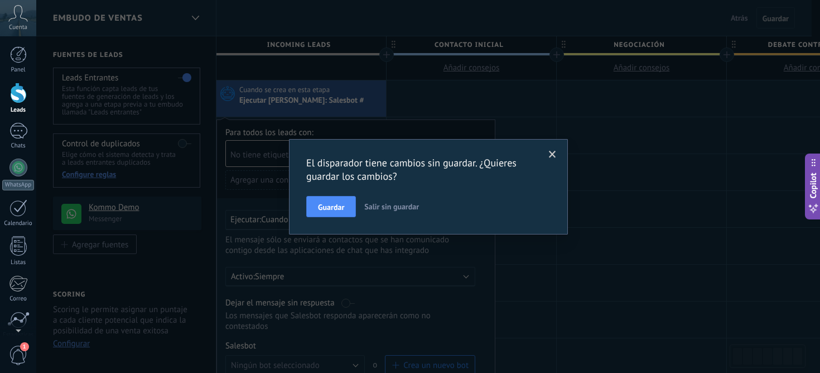
click at [555, 156] on span at bounding box center [552, 155] width 7 height 8
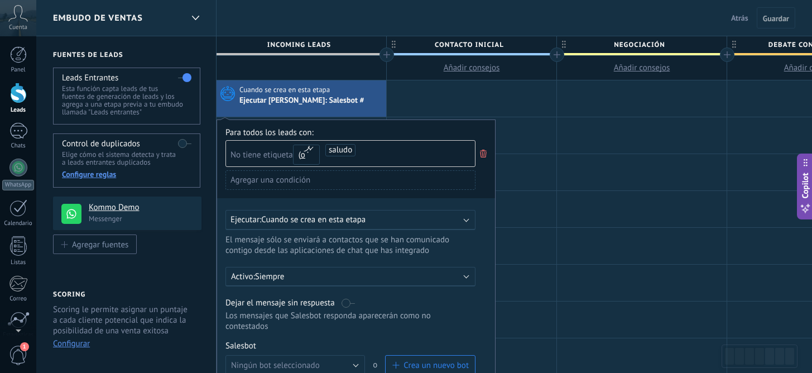
click at [484, 153] on icon at bounding box center [483, 153] width 12 height 13
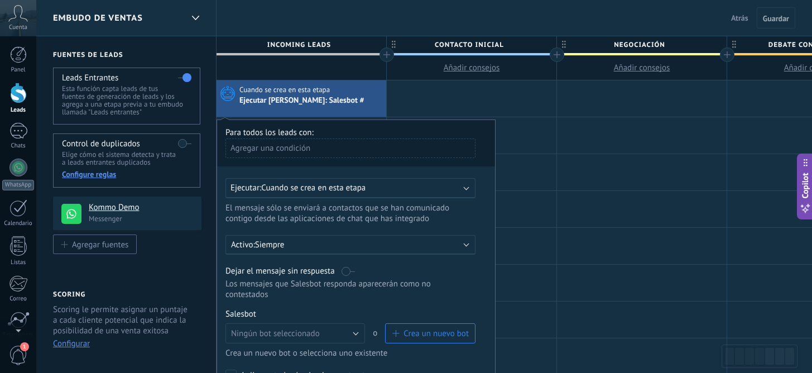
click at [225, 127] on div "Para todos los leads con: Agregar una condición" at bounding box center [355, 146] width 261 height 39
click at [225, 96] on icon at bounding box center [226, 93] width 19 height 17
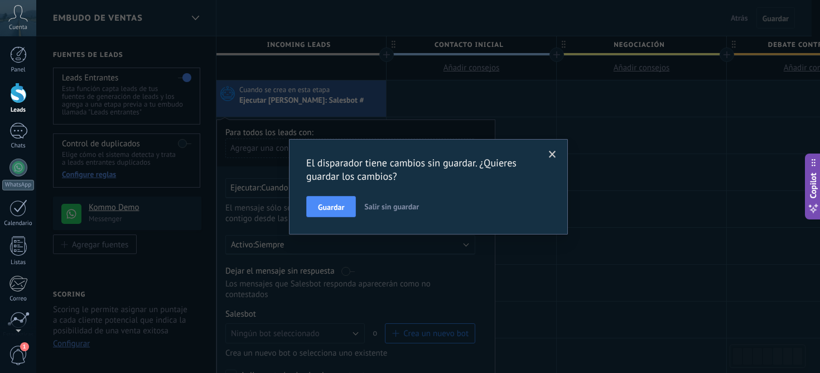
click at [381, 204] on span "Salir sin guardar" at bounding box center [391, 206] width 55 height 10
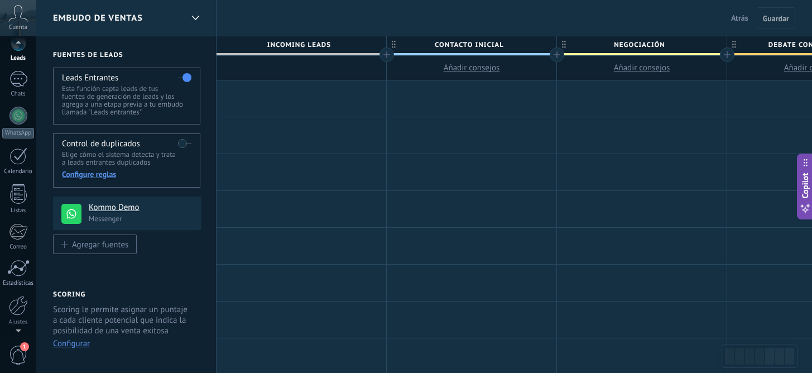
scroll to position [92, 0]
click at [20, 280] on div "Ajustes" at bounding box center [18, 282] width 32 height 7
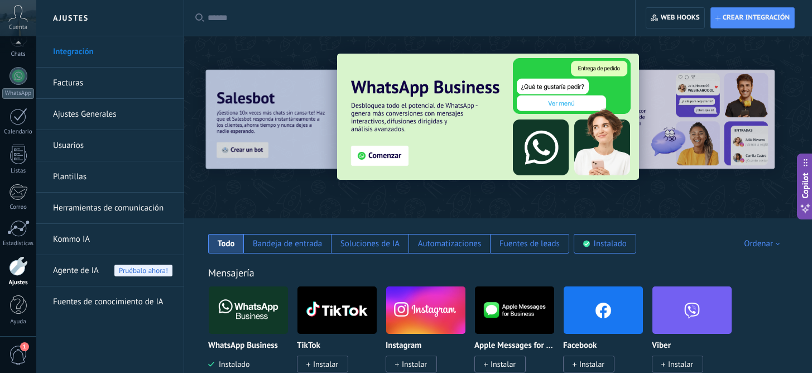
click at [396, 24] on div at bounding box center [414, 18] width 412 height 36
click at [396, 17] on input "text" at bounding box center [414, 18] width 412 height 12
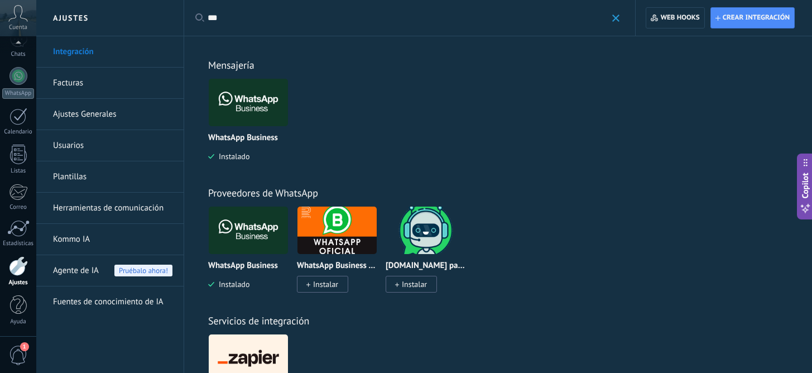
drag, startPoint x: 267, startPoint y: 23, endPoint x: 204, endPoint y: 23, distance: 63.6
click at [204, 23] on div "Aplicar *** Aplicar Restablecer" at bounding box center [410, 18] width 452 height 36
drag, startPoint x: 218, startPoint y: 18, endPoint x: 206, endPoint y: 16, distance: 11.9
click at [206, 16] on div "Aplicar *** Aplicar Restablecer" at bounding box center [410, 18] width 452 height 36
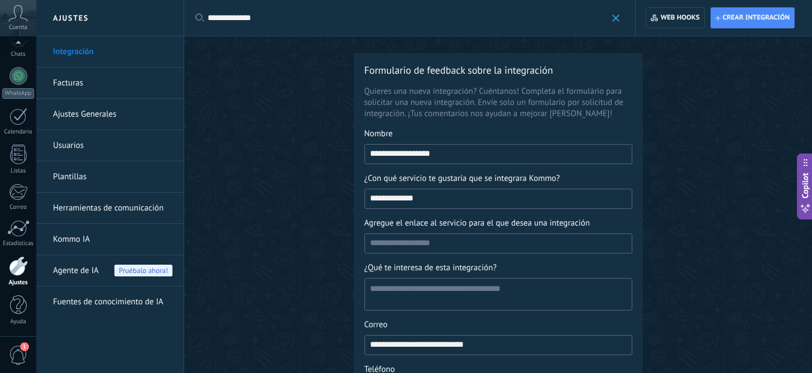
click at [239, 19] on input "**********" at bounding box center [407, 18] width 399 height 12
click at [276, 21] on input "**********" at bounding box center [407, 18] width 399 height 12
type input "**********"
click at [21, 270] on div at bounding box center [18, 266] width 19 height 20
click at [21, 268] on div at bounding box center [18, 266] width 19 height 20
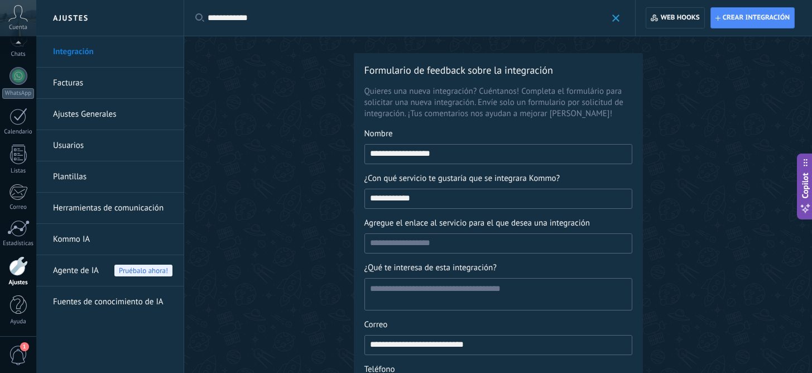
click at [114, 52] on link "Integración" at bounding box center [112, 51] width 119 height 31
click at [616, 18] on span at bounding box center [615, 18] width 7 height 7
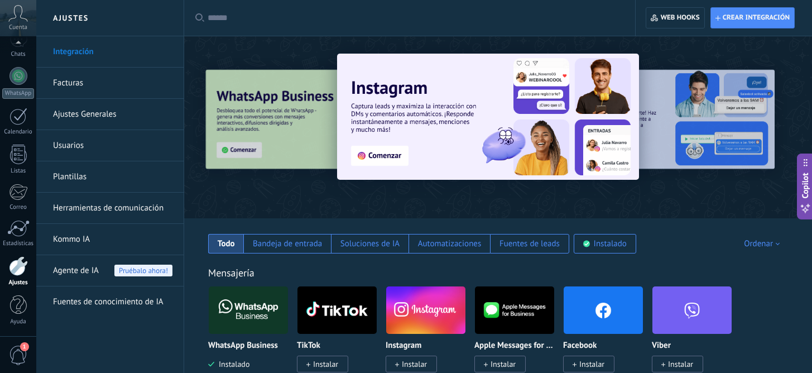
click at [262, 316] on img at bounding box center [248, 310] width 79 height 54
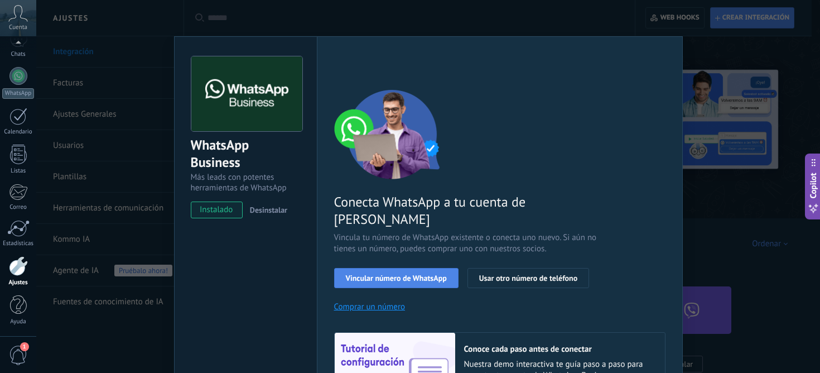
click at [378, 274] on span "Vincular número de WhatsApp" at bounding box center [396, 278] width 101 height 8
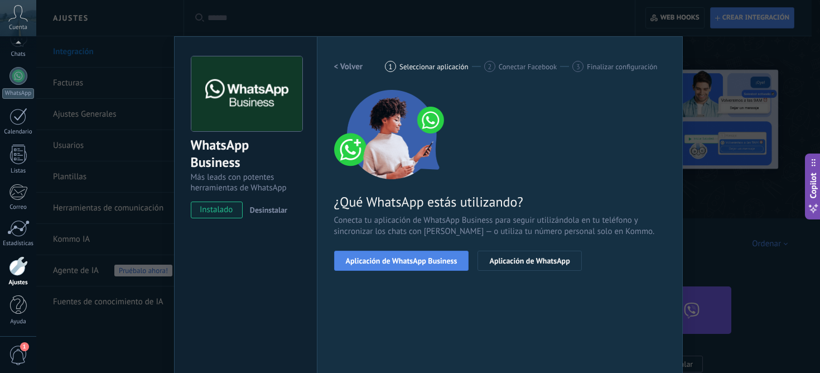
click at [415, 259] on span "Aplicación de WhatsApp Business" at bounding box center [402, 261] width 112 height 8
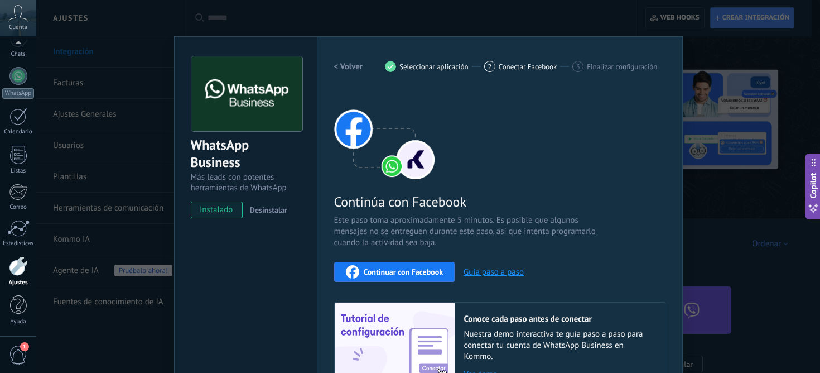
click at [389, 273] on span "Continuar con Facebook" at bounding box center [404, 272] width 80 height 8
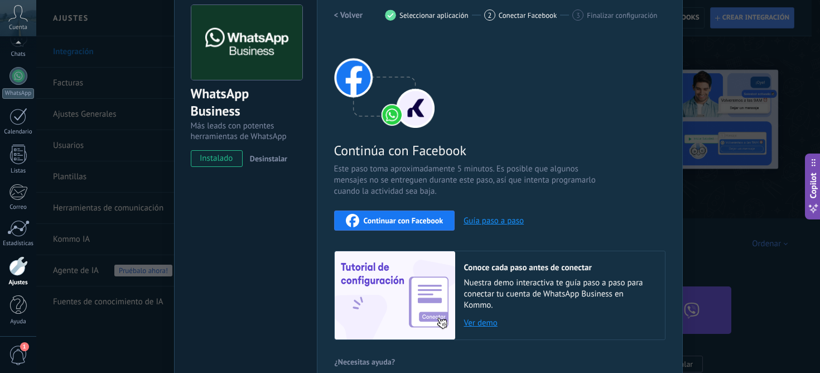
scroll to position [110, 0]
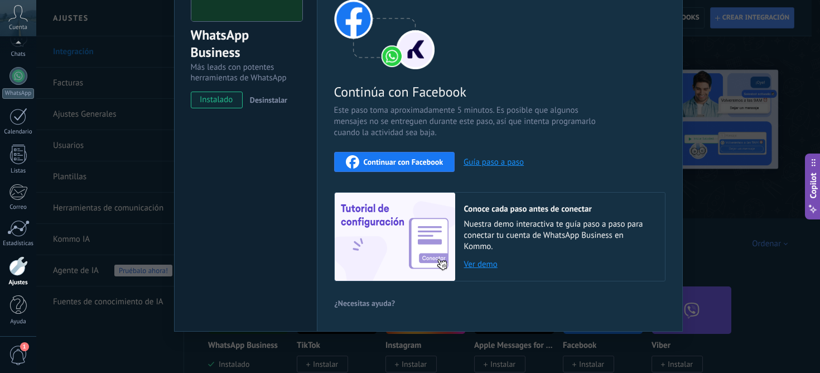
click at [91, 305] on div "WhatsApp Business Más leads con potentes herramientas de WhatsApp instalado Des…" at bounding box center [428, 186] width 784 height 373
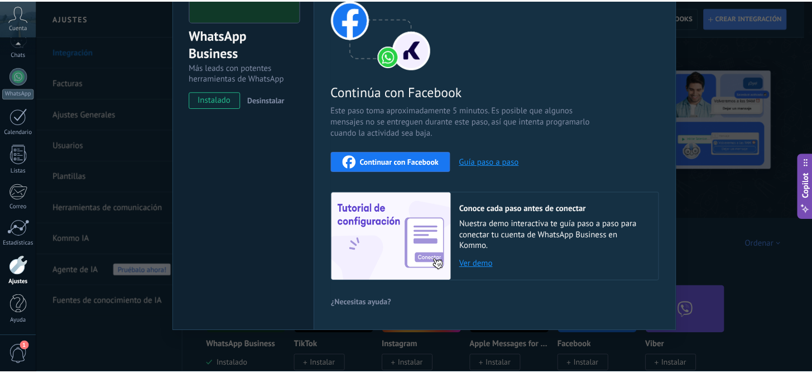
scroll to position [0, 0]
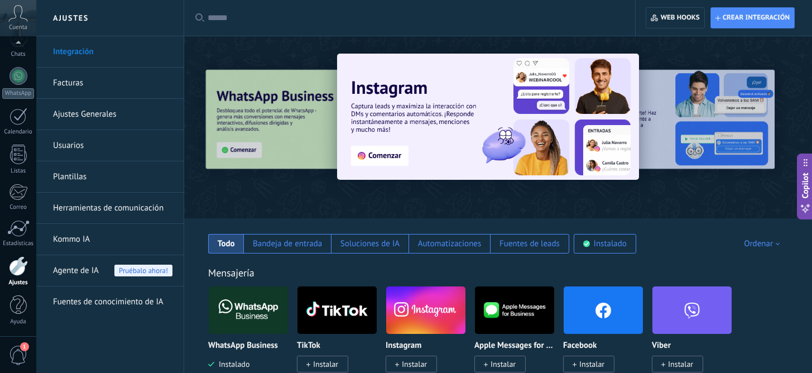
click at [22, 271] on div at bounding box center [18, 266] width 19 height 20
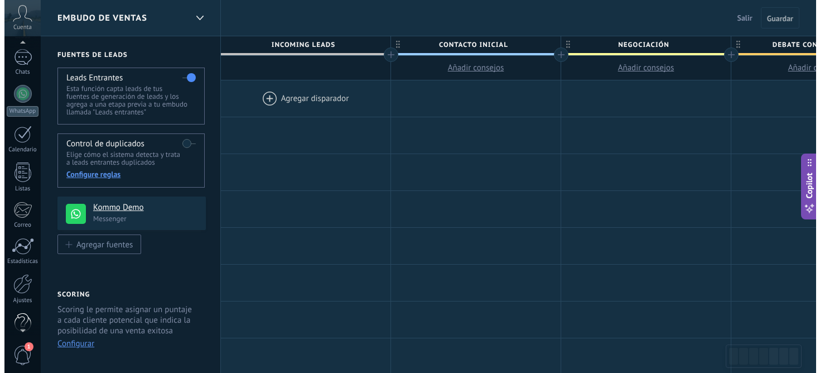
scroll to position [92, 0]
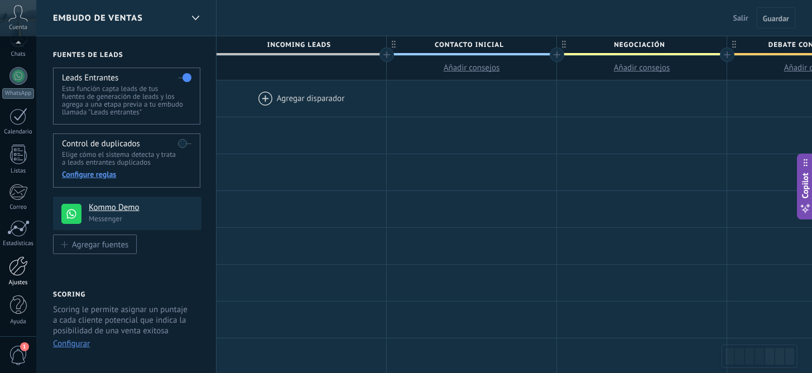
click at [12, 276] on link "Ajustes" at bounding box center [18, 271] width 36 height 30
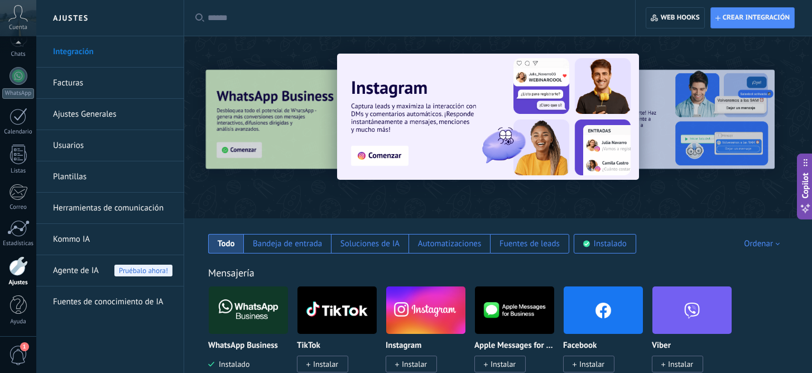
click at [80, 142] on link "Usuarios" at bounding box center [112, 145] width 119 height 31
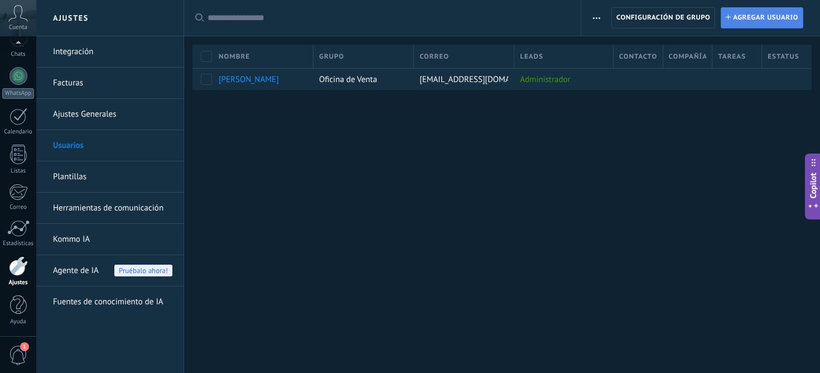
click at [744, 23] on span "Agregar usuario" at bounding box center [765, 18] width 65 height 20
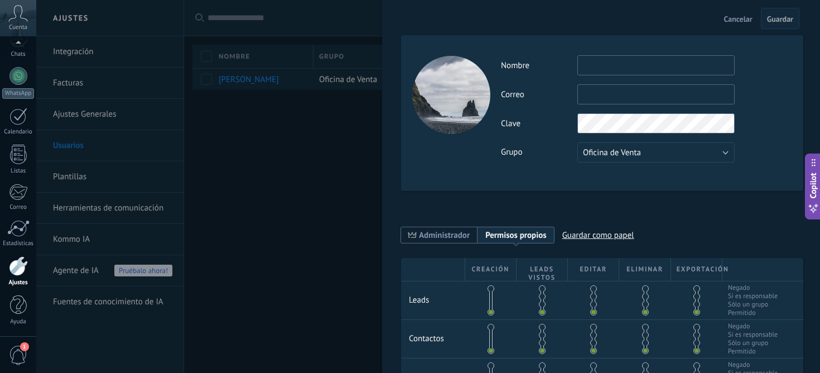
click at [612, 64] on input "text" at bounding box center [656, 65] width 157 height 20
type input "********"
click at [618, 93] on input "text" at bounding box center [656, 94] width 157 height 20
click at [689, 152] on div "Actividad Nombre ******** Correo No puedes editar este correo porque el usuario…" at bounding box center [646, 108] width 291 height 107
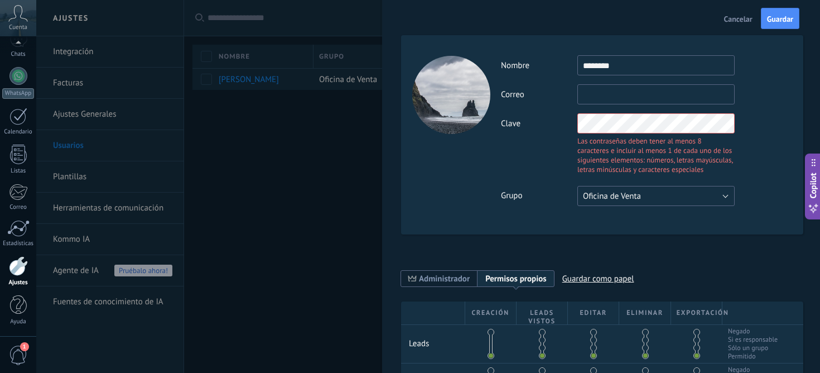
click at [714, 203] on button "Oficina de Venta" at bounding box center [656, 196] width 157 height 20
click at [753, 209] on div "Actividad Nombre ******** Correo No puedes editar este correo porque el usuario…" at bounding box center [602, 134] width 402 height 199
click at [710, 192] on button "Oficina de Venta" at bounding box center [656, 196] width 157 height 20
click at [695, 199] on span "Oficina de Venta" at bounding box center [651, 196] width 160 height 11
click at [564, 108] on div "Actividad Nombre ******** Correo No puedes editar este correo porque el usuario…" at bounding box center [646, 130] width 291 height 151
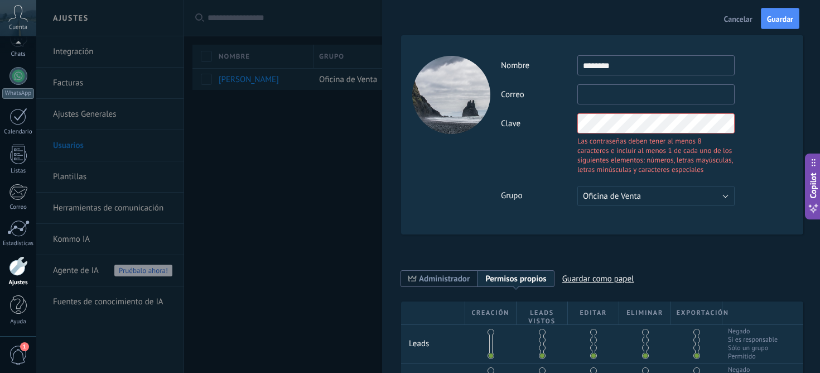
click at [726, 155] on div "Actividad Nombre ******** Correo No puedes editar este correo porque el usuario…" at bounding box center [646, 130] width 291 height 151
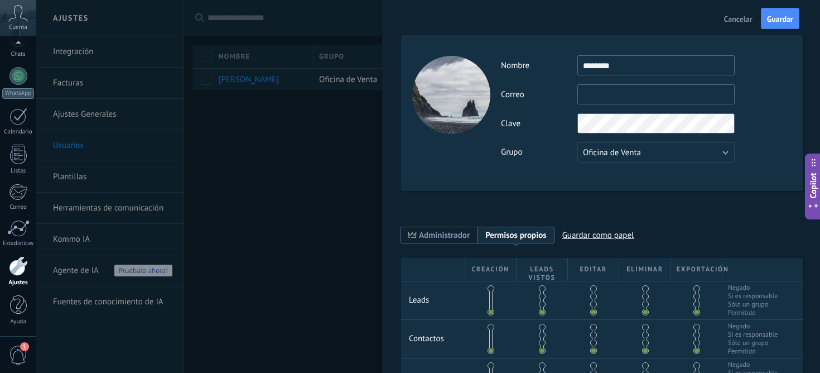
click at [603, 90] on input "text" at bounding box center [656, 94] width 157 height 20
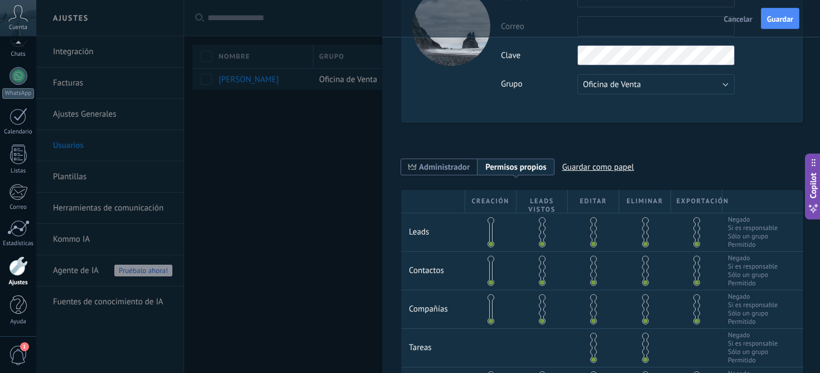
scroll to position [266, 0]
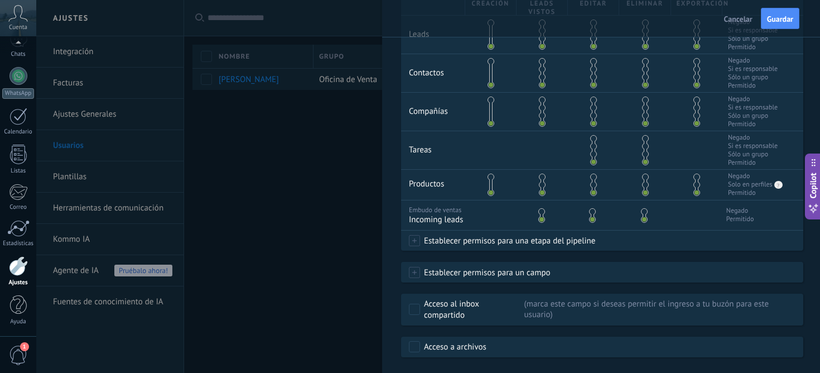
click at [425, 242] on span "Establecer permisos para una etapa del pipeline" at bounding box center [507, 240] width 175 height 20
click at [646, 288] on div at bounding box center [428, 186] width 784 height 373
click at [413, 243] on span at bounding box center [414, 240] width 11 height 11
click at [0, 0] on label "Contacto inicial" at bounding box center [0, 0] width 0 height 0
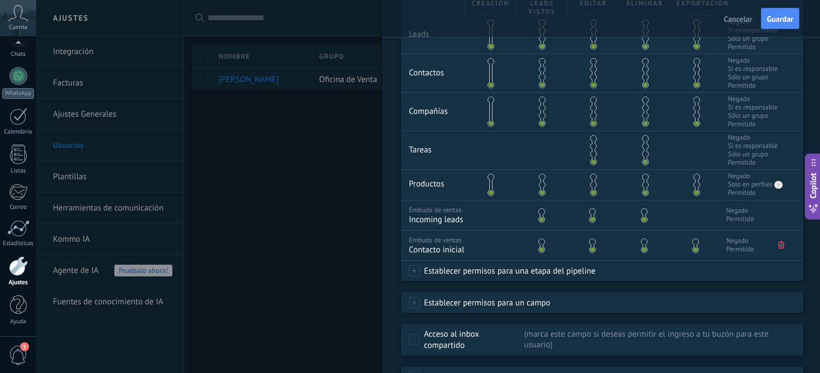
click at [415, 276] on span at bounding box center [414, 270] width 11 height 11
click at [0, 0] on label "Negociación" at bounding box center [0, 0] width 0 height 0
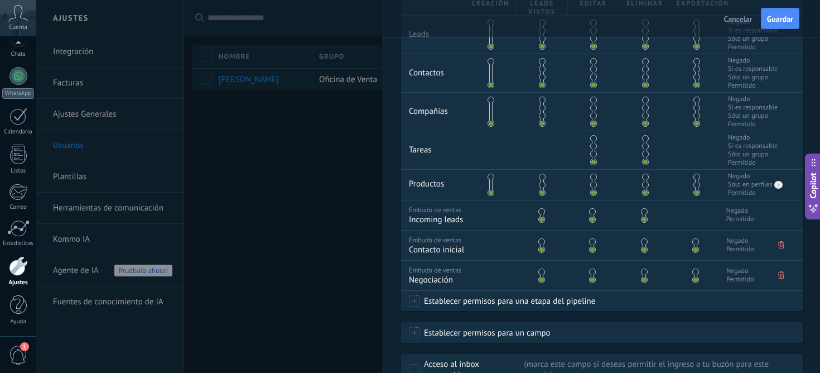
click at [415, 306] on span at bounding box center [414, 300] width 11 height 11
click at [0, 0] on label "Debate contractual" at bounding box center [0, 0] width 0 height 0
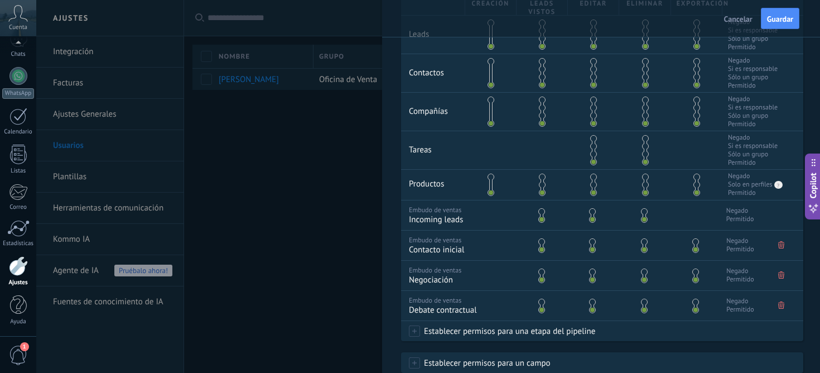
click at [415, 334] on span at bounding box center [414, 330] width 11 height 11
click at [0, 0] on label "Discusión de contrato" at bounding box center [0, 0] width 0 height 0
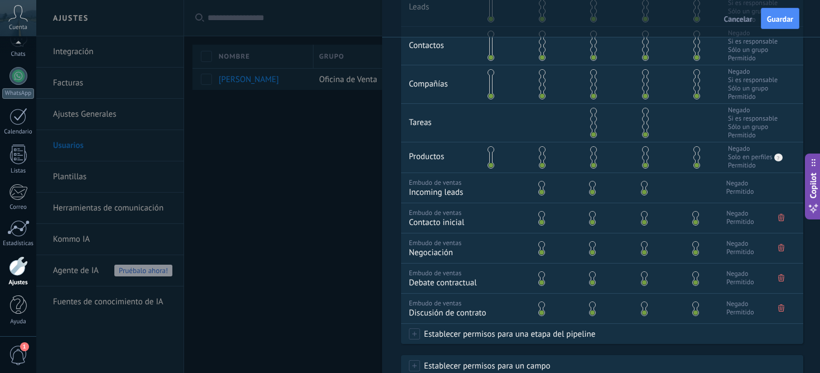
scroll to position [295, 0]
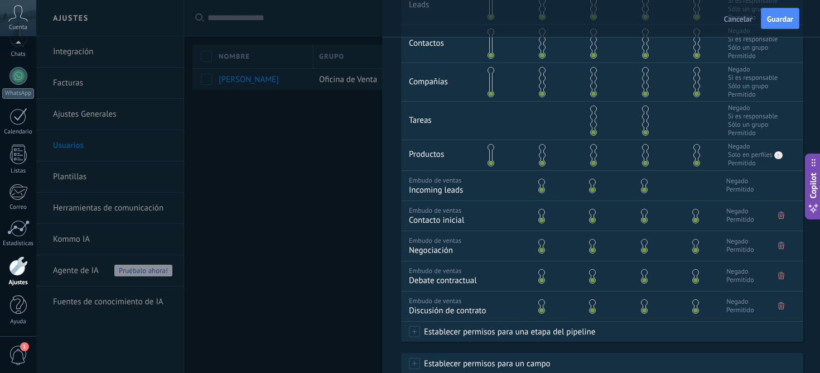
click at [421, 342] on span "Establecer permisos para una etapa del pipeline" at bounding box center [507, 331] width 175 height 20
click at [0, 0] on label "Logrado con éxito" at bounding box center [0, 0] width 0 height 0
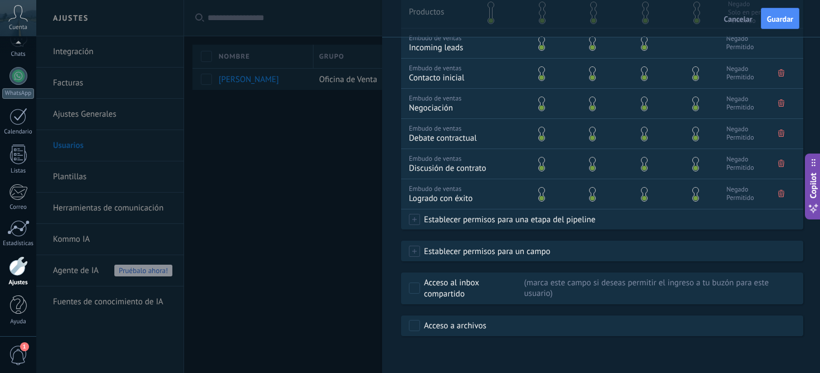
scroll to position [0, 0]
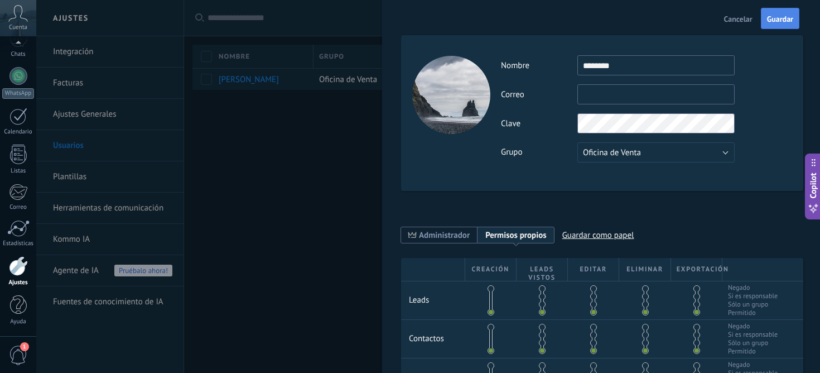
click at [775, 18] on span "Guardar" at bounding box center [780, 19] width 26 height 8
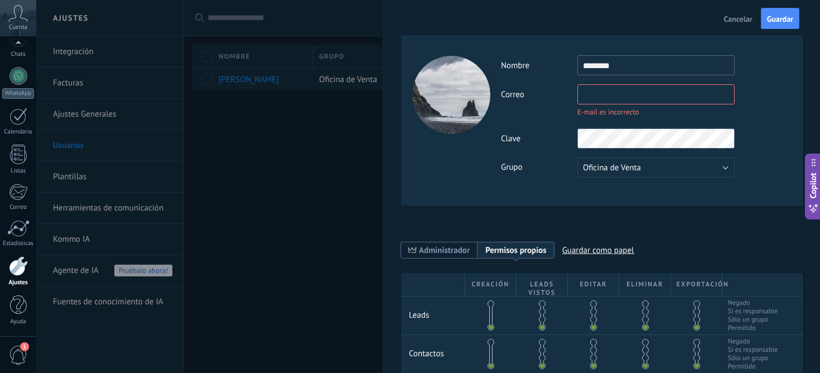
click at [648, 98] on input "text" at bounding box center [656, 94] width 157 height 20
click at [640, 98] on input "********" at bounding box center [656, 94] width 157 height 20
type input "*"
type input "**********"
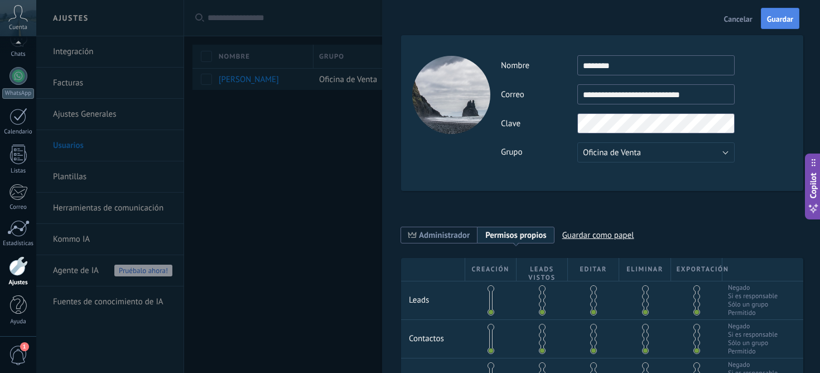
click at [778, 26] on button "Guardar" at bounding box center [780, 18] width 39 height 21
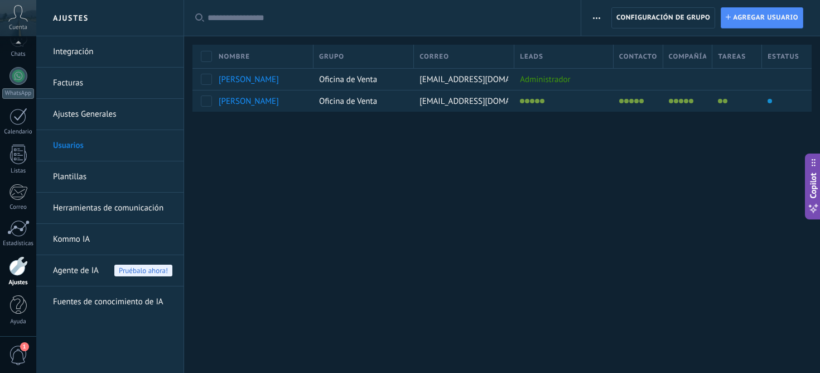
click at [365, 210] on div "Ajustes Integración Facturas Ajustes Generales Usuarios Plantillas Herramientas…" at bounding box center [428, 186] width 784 height 373
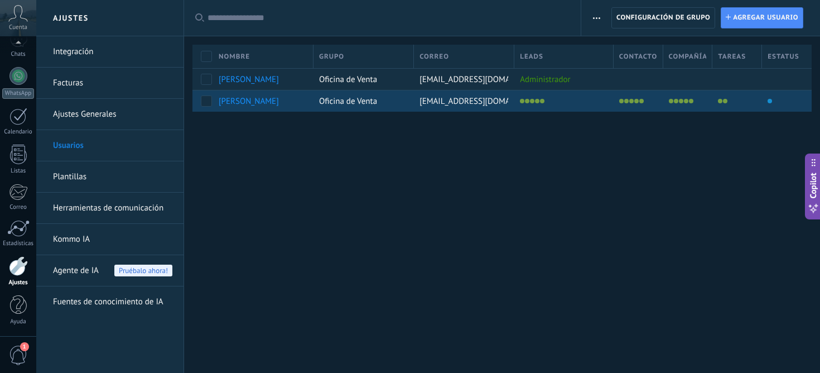
click at [533, 102] on li at bounding box center [532, 101] width 4 height 4
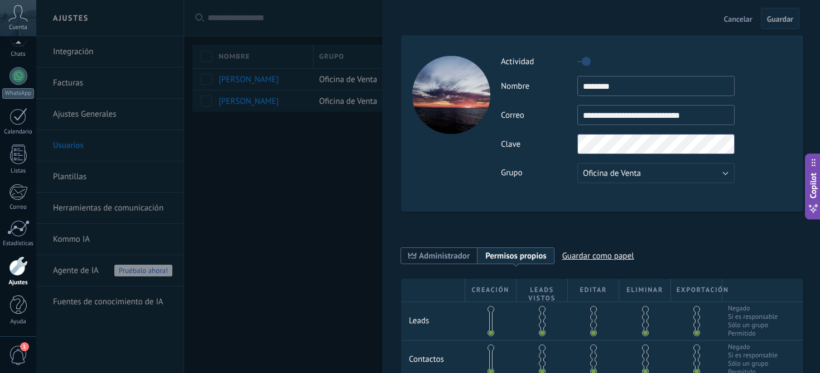
click at [320, 203] on div at bounding box center [410, 186] width 820 height 373
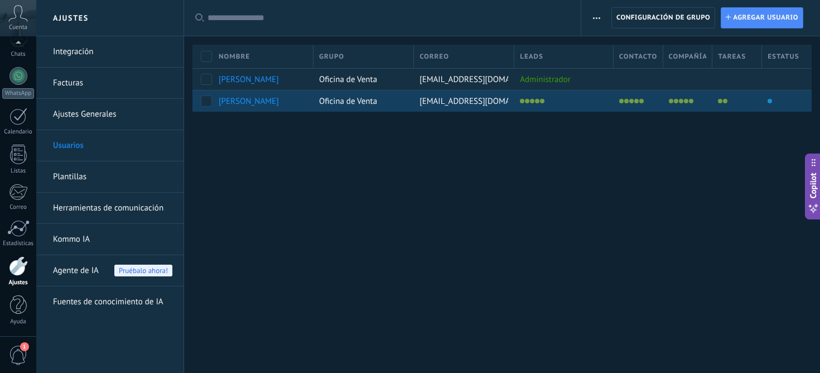
click at [342, 101] on span "Oficina de Venta" at bounding box center [348, 101] width 58 height 11
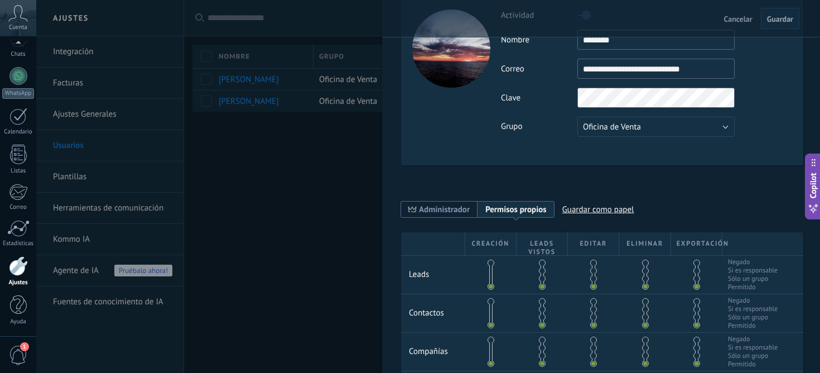
scroll to position [47, 0]
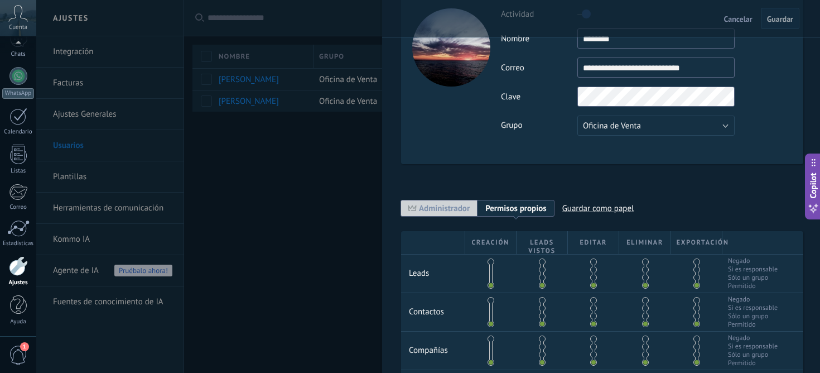
click at [455, 208] on span "Administrador" at bounding box center [444, 208] width 51 height 11
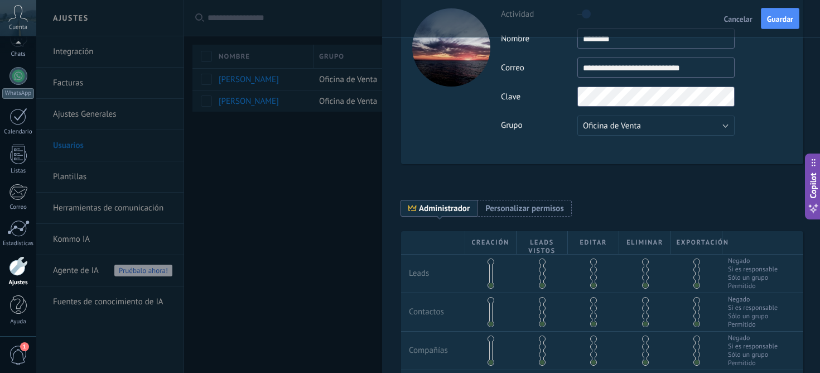
click at [734, 16] on span "Cancelar" at bounding box center [738, 19] width 28 height 8
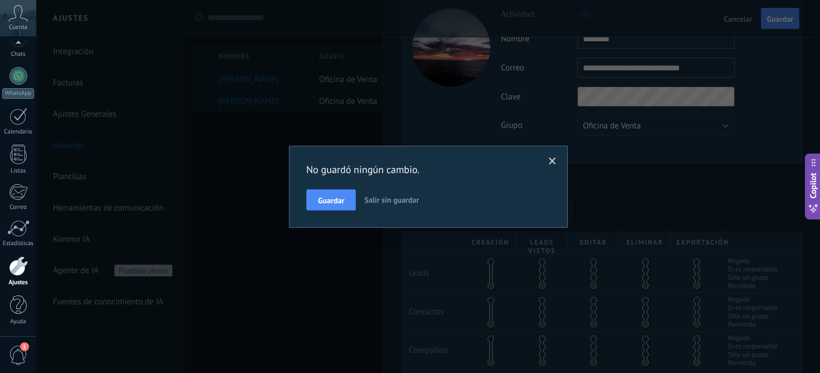
click at [385, 202] on span "Salir sin guardar" at bounding box center [391, 200] width 55 height 10
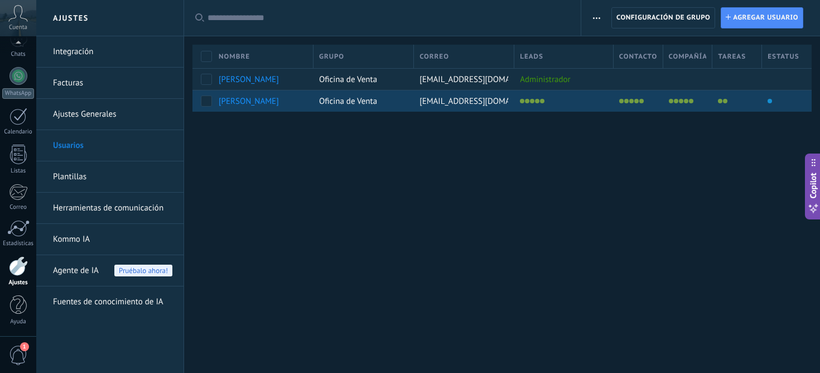
click at [631, 105] on div at bounding box center [636, 101] width 44 height 16
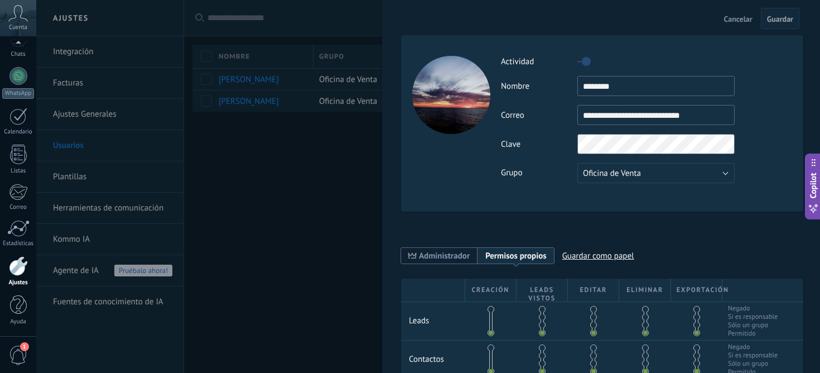
drag, startPoint x: 292, startPoint y: 228, endPoint x: 302, endPoint y: 218, distance: 14.2
click at [294, 227] on div at bounding box center [410, 186] width 820 height 373
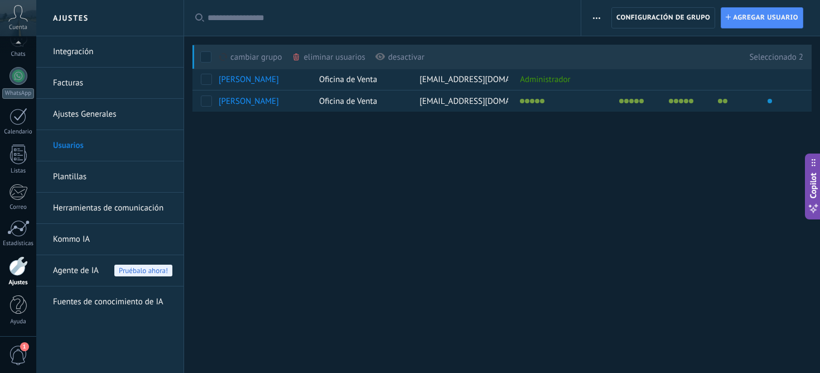
click at [290, 194] on div "Ajustes Integración Facturas Ajustes Generales Usuarios Plantillas Herramientas…" at bounding box center [428, 186] width 784 height 373
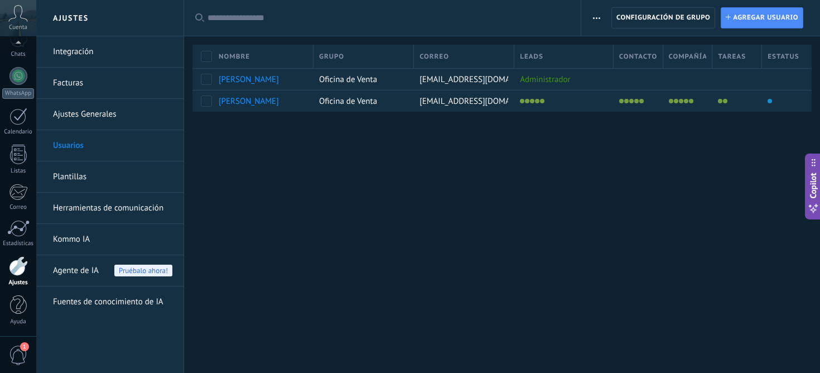
click at [390, 157] on div "Ajustes Integración Facturas Ajustes Generales Usuarios Plantillas Herramientas…" at bounding box center [428, 186] width 784 height 373
drag, startPoint x: 815, startPoint y: 185, endPoint x: 791, endPoint y: 196, distance: 26.5
click at [791, 0] on div "Ajustes Integración Facturas Ajustes Generales Usuarios Plantillas Herramientas…" at bounding box center [428, 0] width 784 height 0
click at [811, 195] on span "Copilot" at bounding box center [813, 197] width 11 height 26
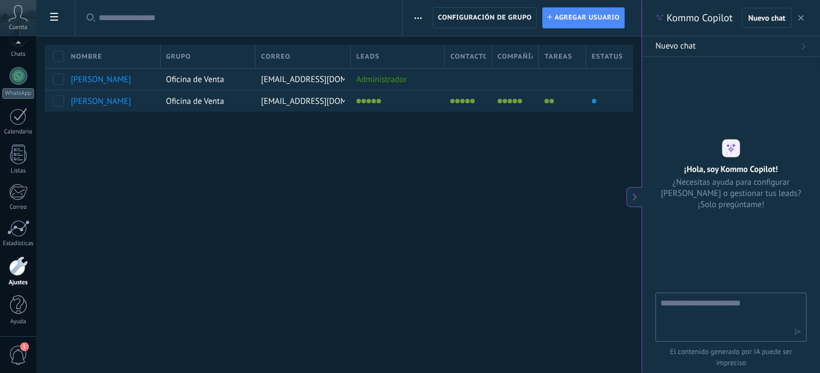
type textarea "****"
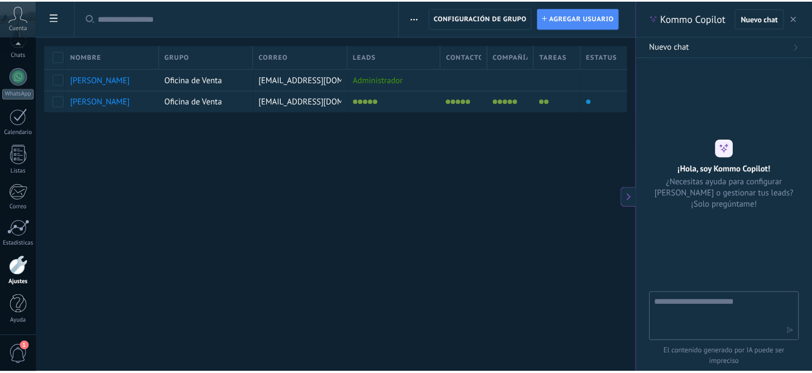
scroll to position [11, 0]
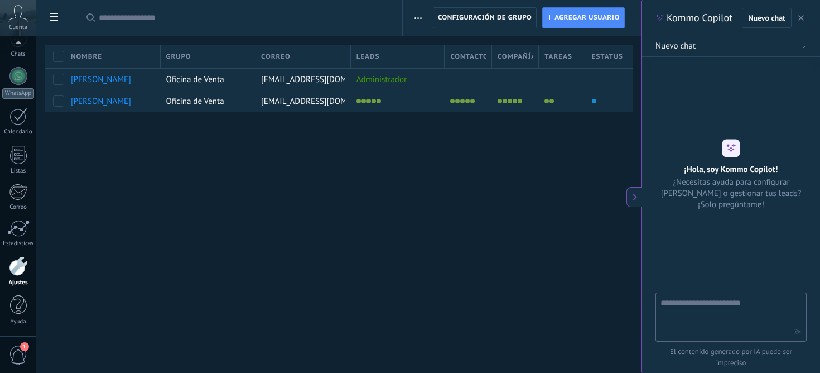
click at [497, 222] on div "Ajustes Integración Facturas Ajustes Generales Usuarios Plantillas Herramientas…" at bounding box center [338, 186] width 605 height 373
click at [802, 47] on icon at bounding box center [803, 46] width 7 height 7
click at [18, 275] on div at bounding box center [18, 266] width 19 height 20
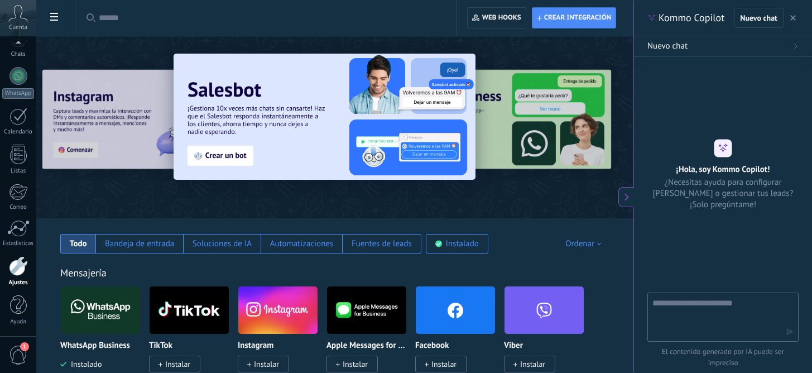
click at [15, 272] on div at bounding box center [18, 266] width 19 height 20
click at [12, 269] on div at bounding box center [18, 266] width 19 height 20
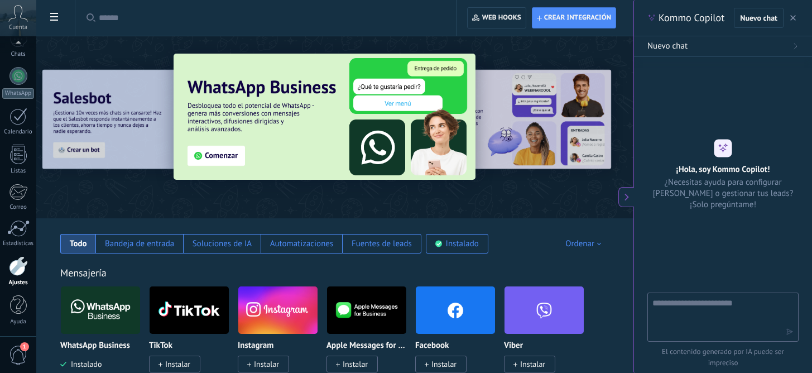
click at [19, 270] on div at bounding box center [18, 266] width 19 height 20
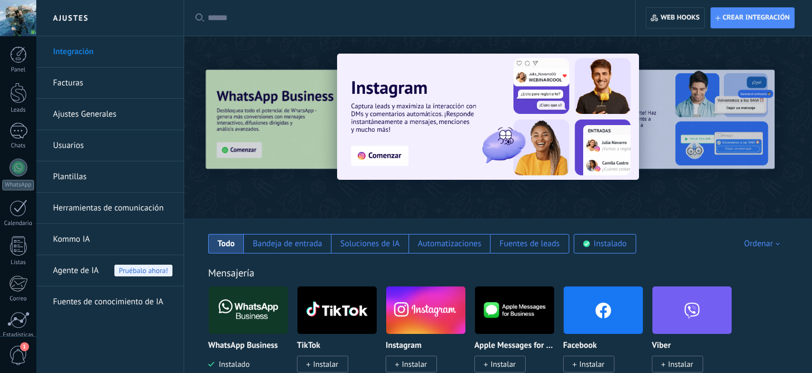
click at [81, 209] on link "Herramientas de comunicación" at bounding box center [112, 208] width 119 height 31
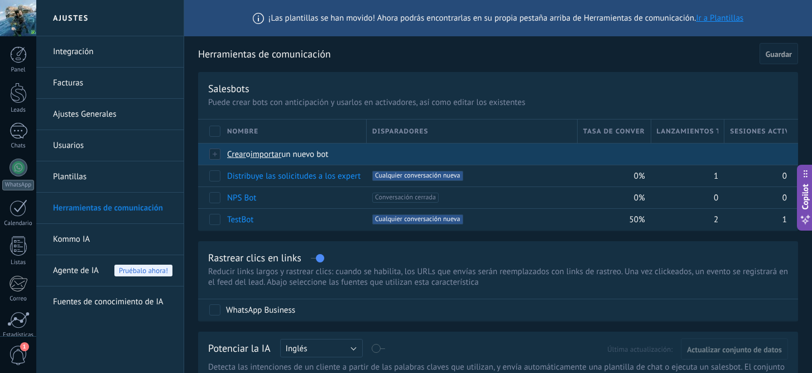
click at [217, 153] on div at bounding box center [215, 154] width 12 height 10
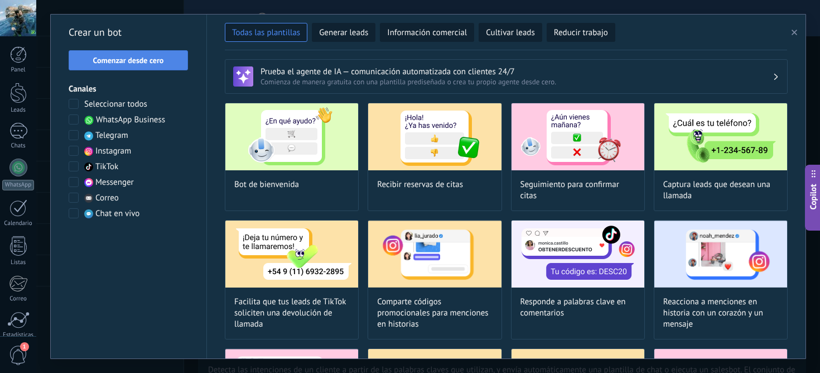
click at [119, 53] on button "Comenzar desde cero" at bounding box center [128, 60] width 119 height 20
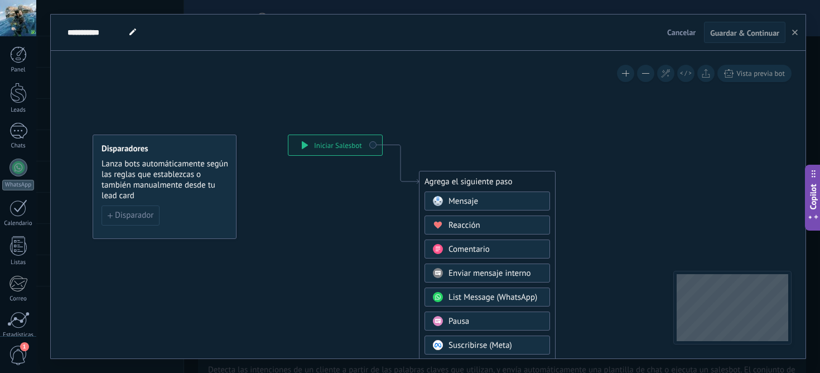
click at [128, 35] on span at bounding box center [133, 33] width 15 height 16
type input "**********"
click at [110, 216] on icon "button" at bounding box center [110, 215] width 5 height 5
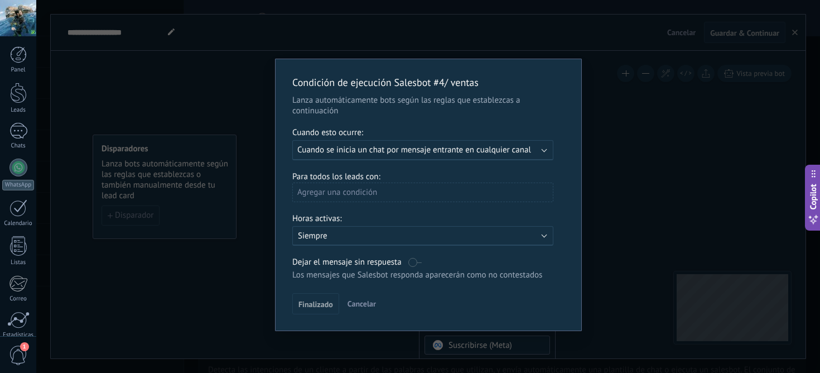
click at [542, 151] on div "Ejecutar: Cuando se inicia un chat por mensaje entrante en cualquier canal" at bounding box center [422, 150] width 261 height 20
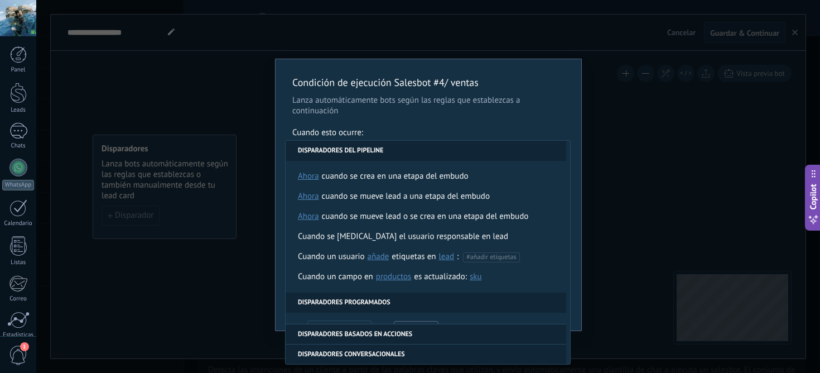
click at [549, 94] on div "**********" at bounding box center [429, 194] width 306 height 271
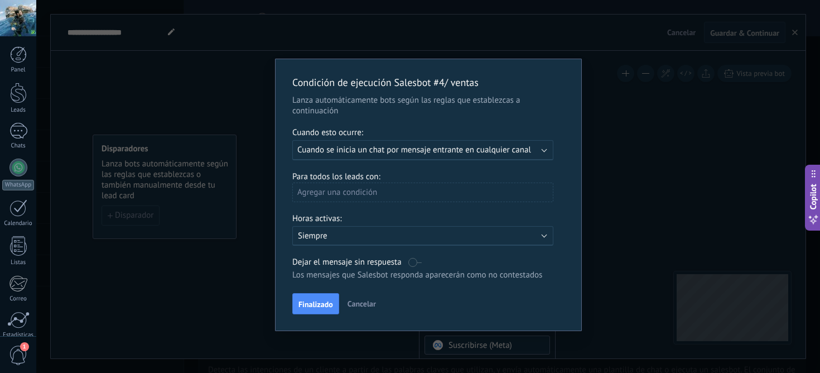
click at [452, 194] on div "Agregar una condición" at bounding box center [422, 192] width 261 height 20
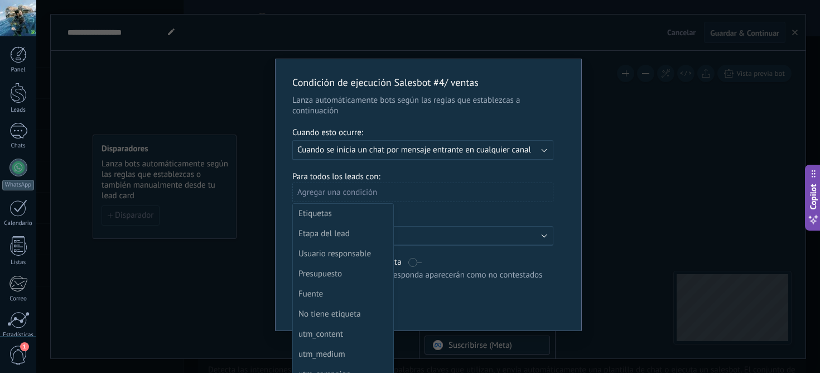
click at [453, 199] on div at bounding box center [429, 196] width 306 height 274
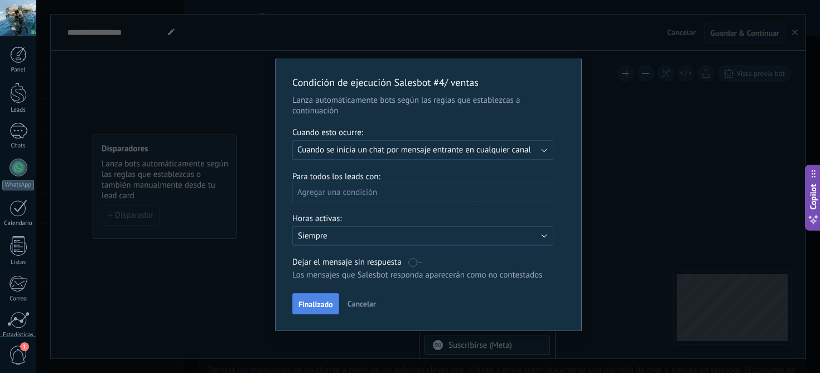
click at [330, 308] on span "Finalizado" at bounding box center [316, 304] width 35 height 8
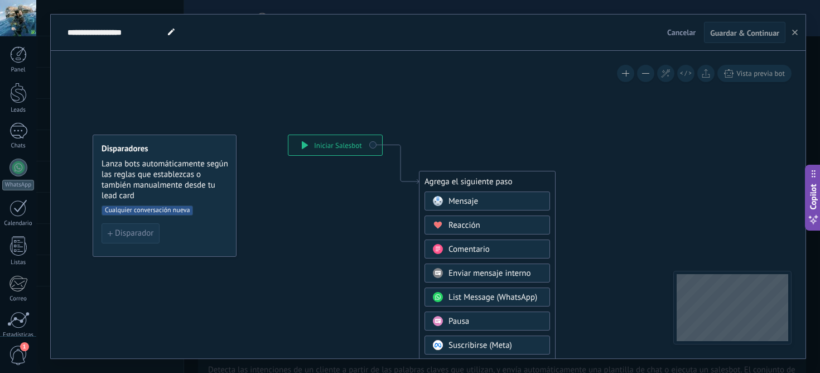
click at [132, 237] on span "Disparador" at bounding box center [134, 233] width 39 height 8
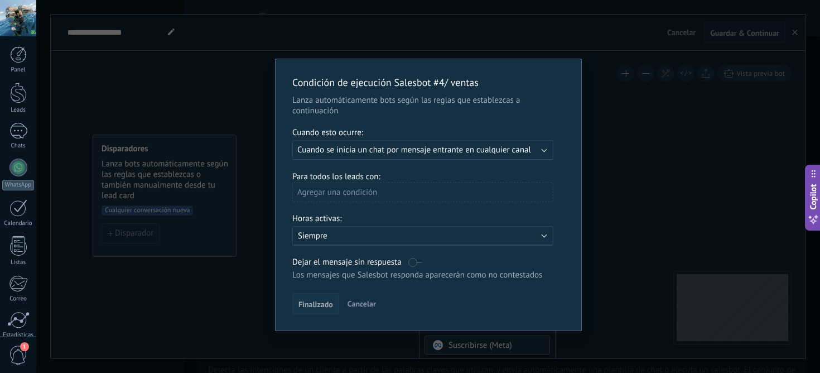
click at [324, 307] on span "Finalizado" at bounding box center [316, 304] width 35 height 8
click at [441, 191] on div "Agregar una condición" at bounding box center [422, 192] width 261 height 20
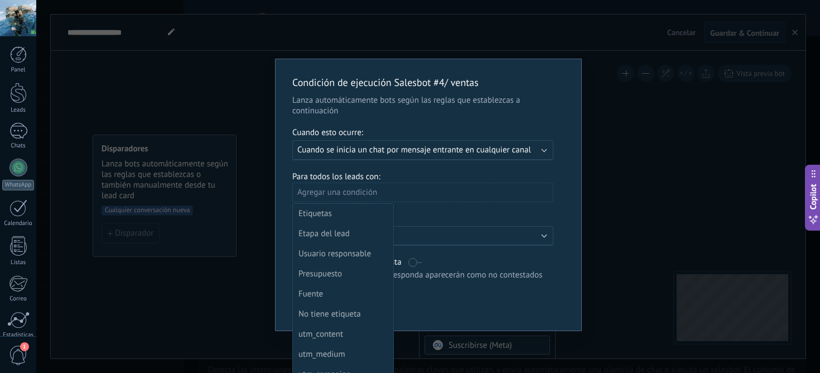
click at [445, 208] on div at bounding box center [429, 196] width 306 height 274
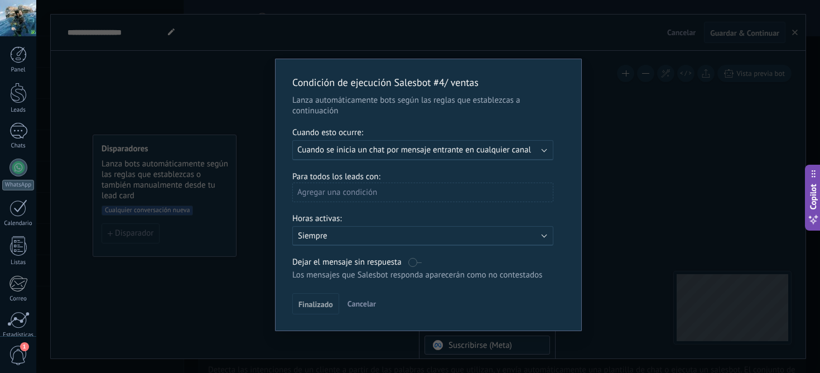
click at [543, 153] on div "Ejecutar: Cuando se inicia un chat por mensaje entrante en cualquier canal" at bounding box center [422, 150] width 261 height 20
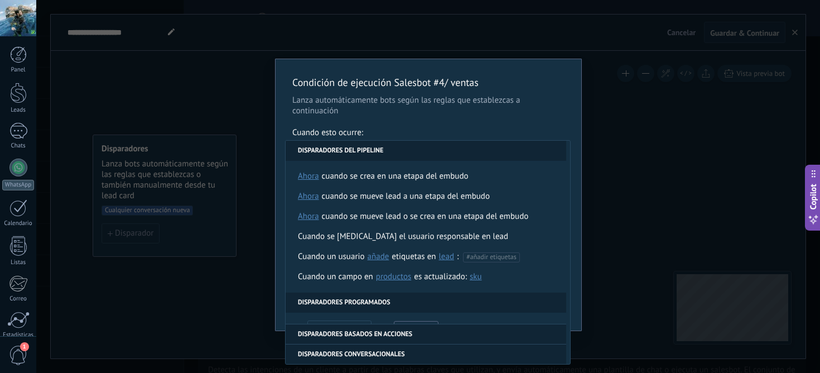
click at [547, 150] on li "Disparadores del pipeline" at bounding box center [426, 151] width 281 height 20
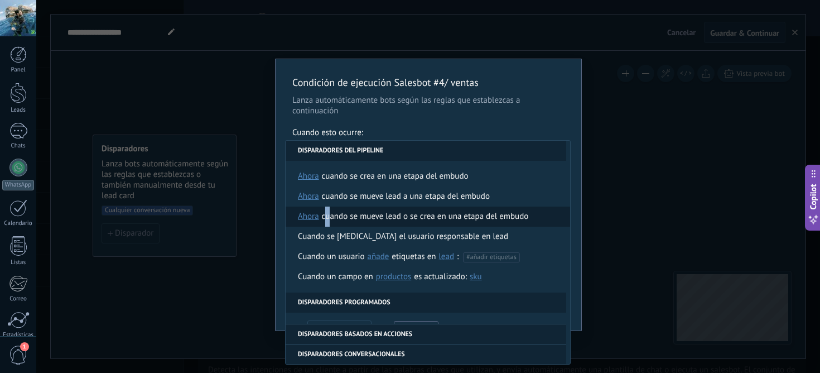
click at [328, 220] on div "Cuando se mueve lead o se crea en una etapa del embudo" at bounding box center [425, 216] width 207 height 20
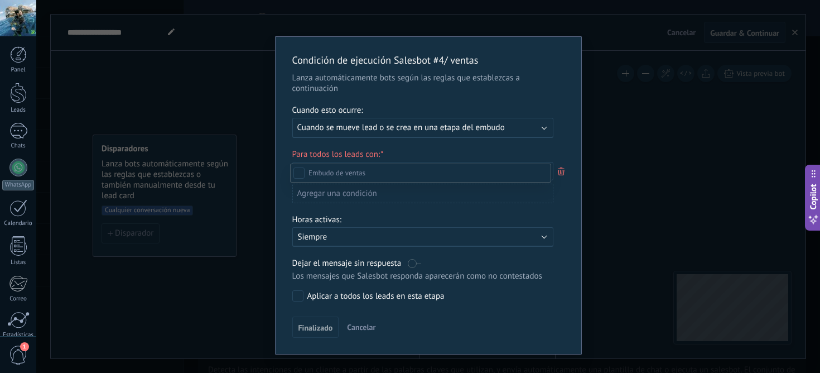
click at [0, 0] on label "Incoming leads" at bounding box center [0, 0] width 0 height 0
click at [494, 365] on div "Incoming leads Contacto inicial Negociación Debate contractual Discusión de con…" at bounding box center [420, 268] width 261 height 208
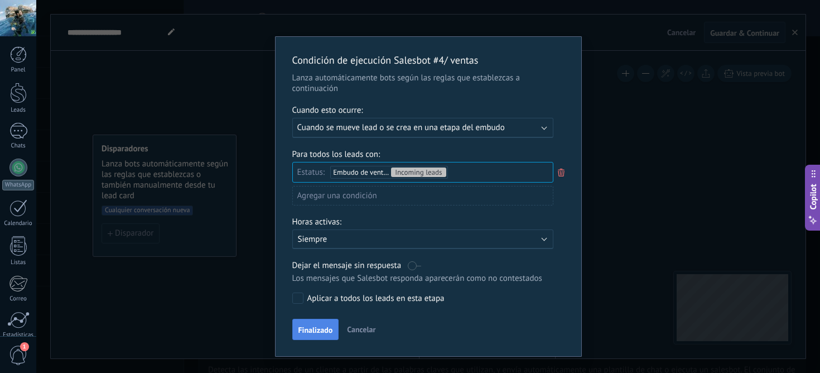
click at [328, 331] on span "Finalizado" at bounding box center [316, 330] width 35 height 8
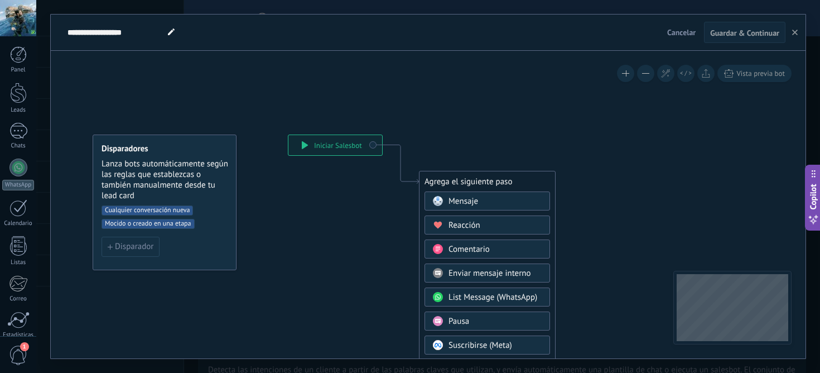
click at [176, 222] on span "Mocido o creado en una etapa" at bounding box center [148, 224] width 93 height 10
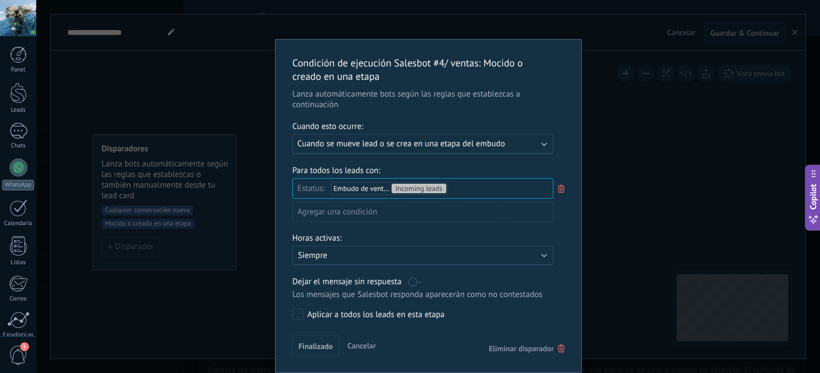
click at [0, 0] on div "Incoming leads Contacto inicial Negociación Debate contractual Discusión de con…" at bounding box center [0, 0] width 0 height 0
click at [0, 0] on label "Venta Perdido" at bounding box center [0, 0] width 0 height 0
click at [383, 338] on div "Incoming leads Contacto inicial Negociación Debate contractual Discusión de con…" at bounding box center [421, 275] width 261 height 190
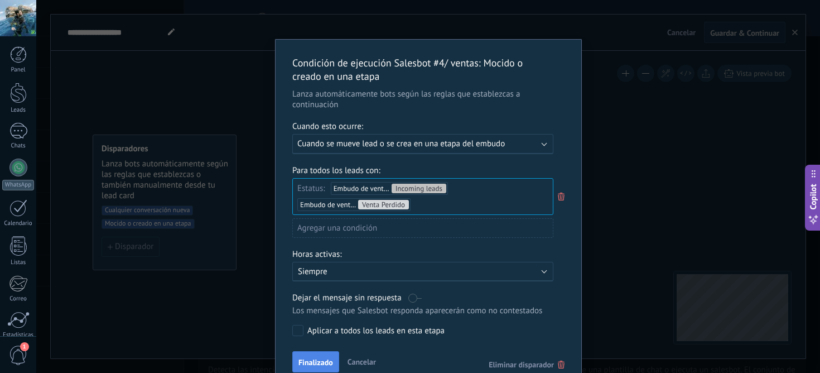
click at [308, 357] on button "Finalizado" at bounding box center [315, 361] width 47 height 21
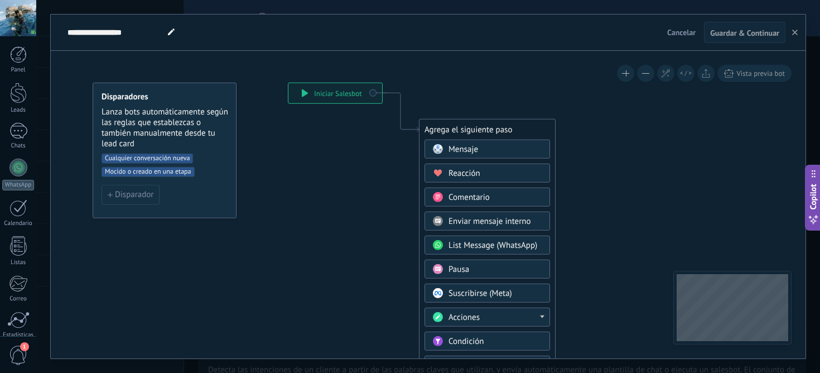
click at [508, 339] on div "Condición" at bounding box center [496, 341] width 94 height 11
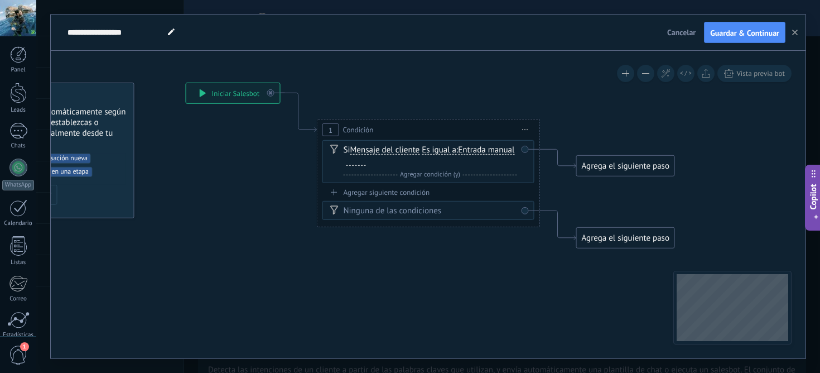
click at [366, 161] on div at bounding box center [357, 161] width 20 height 9
click at [432, 158] on div "**********" at bounding box center [391, 161] width 89 height 9
click at [614, 241] on div "Agrega el siguiente paso" at bounding box center [626, 238] width 98 height 18
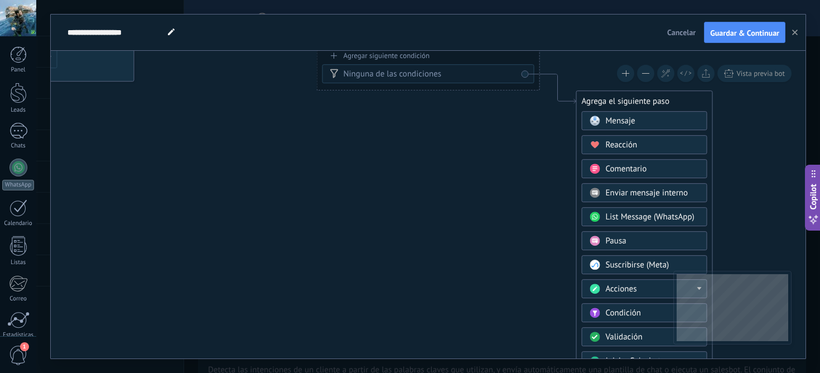
click at [640, 314] on span "Condición" at bounding box center [623, 312] width 35 height 11
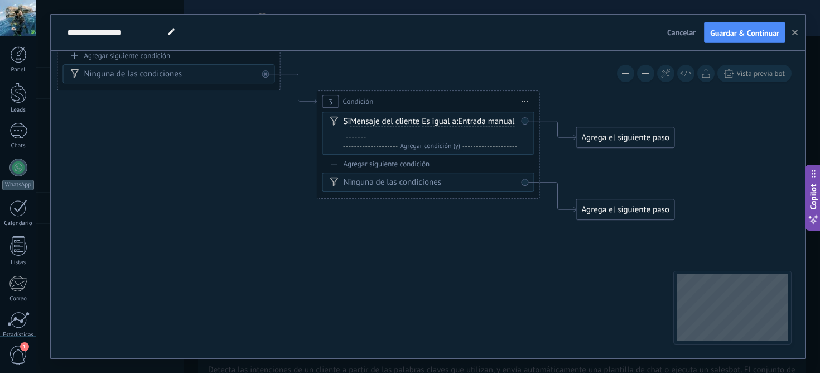
click at [522, 102] on span "Iniciar vista previa aquí Cambiar nombre Duplicar [GEOGRAPHIC_DATA]" at bounding box center [526, 101] width 18 height 16
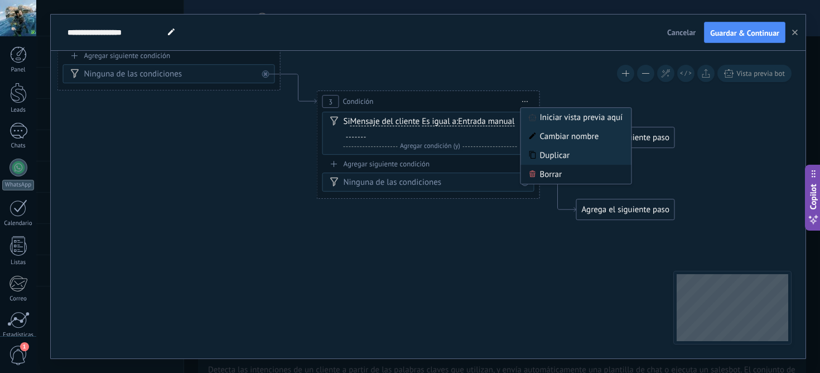
click at [559, 174] on div "Borrar" at bounding box center [576, 174] width 110 height 19
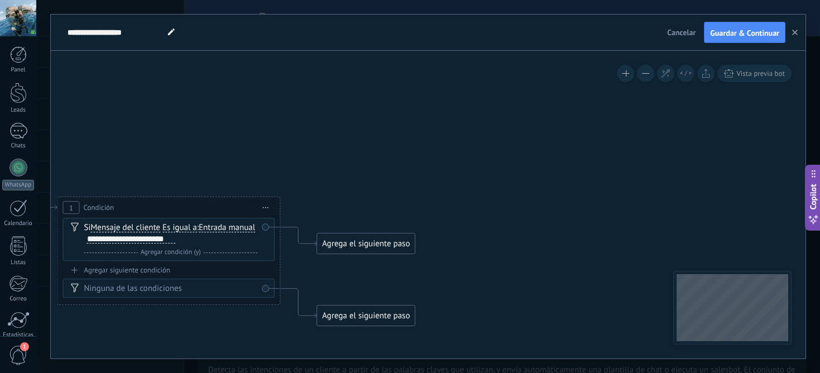
click at [368, 318] on div "Agrega el siguiente paso" at bounding box center [367, 315] width 98 height 18
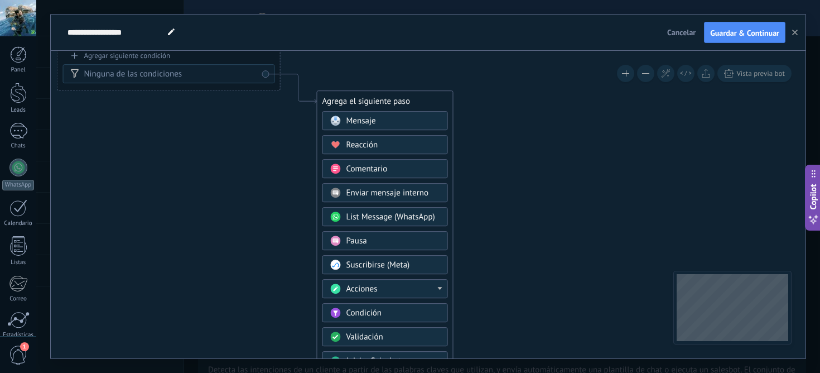
click at [419, 287] on div "Acciones" at bounding box center [394, 288] width 94 height 11
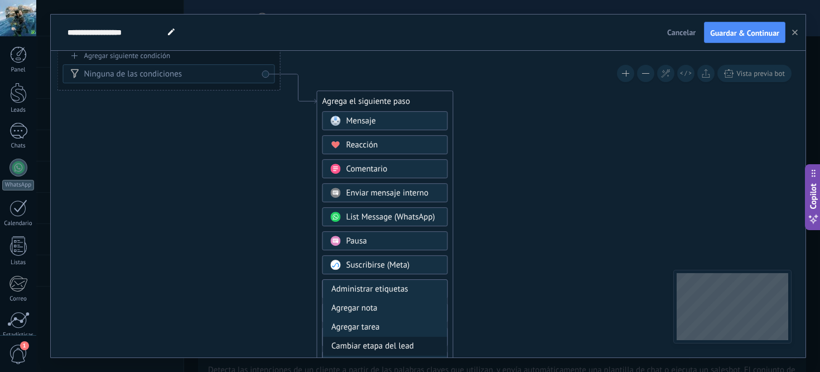
click at [381, 348] on div "Cambiar etapa del lead" at bounding box center [385, 345] width 124 height 19
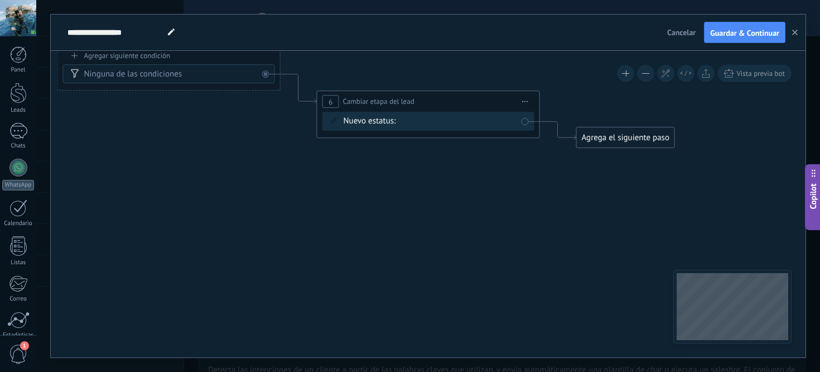
click at [604, 142] on div "Agrega el siguiente paso" at bounding box center [626, 137] width 98 height 18
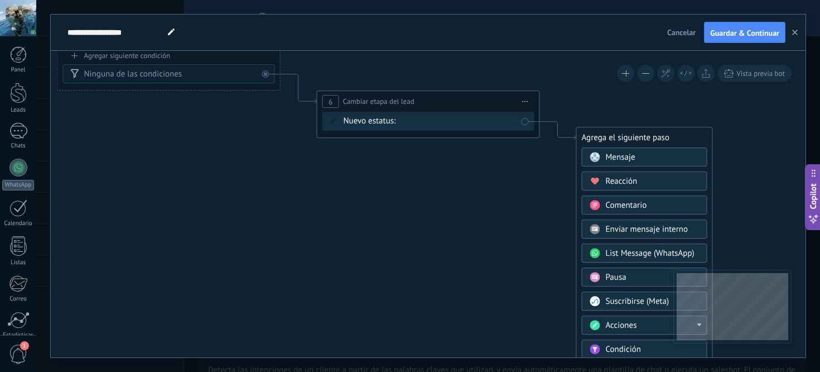
click at [641, 250] on span "List Message (WhatsApp)" at bounding box center [650, 253] width 89 height 11
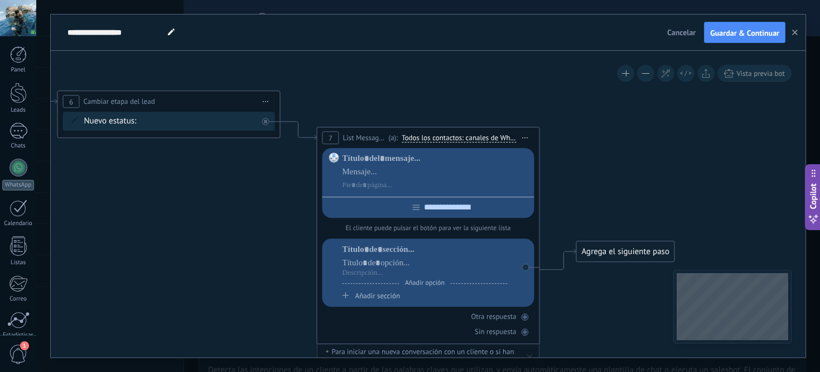
click at [454, 164] on div at bounding box center [437, 172] width 188 height 38
click at [407, 163] on div at bounding box center [437, 158] width 188 height 11
click at [387, 181] on div at bounding box center [437, 185] width 188 height 11
click at [343, 186] on div "**********" at bounding box center [437, 185] width 188 height 11
click at [434, 206] on input "text" at bounding box center [437, 207] width 12 height 9
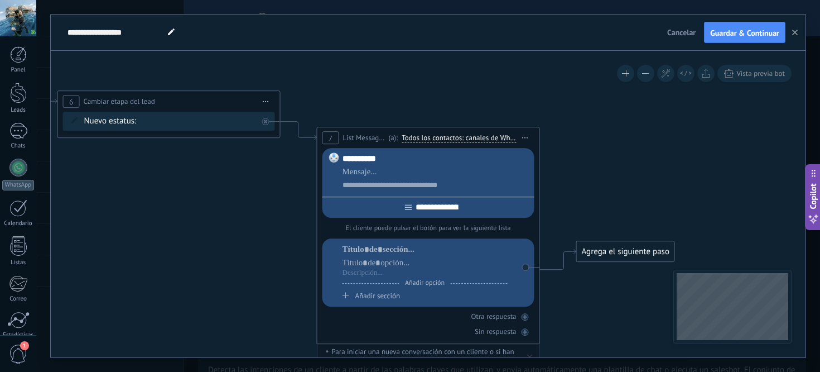
type input "**********"
click at [378, 255] on div at bounding box center [425, 249] width 165 height 11
click at [342, 299] on div "**********" at bounding box center [429, 272] width 212 height 68
click at [345, 298] on icon at bounding box center [346, 295] width 7 height 6
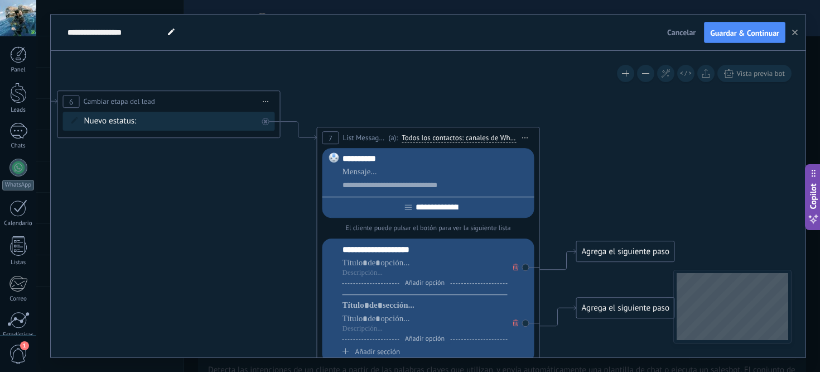
click at [515, 326] on icon at bounding box center [516, 322] width 6 height 7
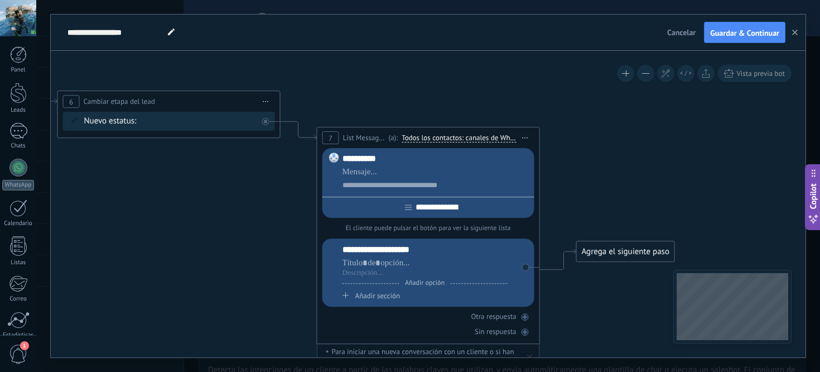
click at [416, 255] on div "**********" at bounding box center [425, 249] width 165 height 11
click at [393, 252] on div "**********" at bounding box center [425, 249] width 165 height 11
click at [379, 296] on span "Añadir sección" at bounding box center [377, 295] width 45 height 9
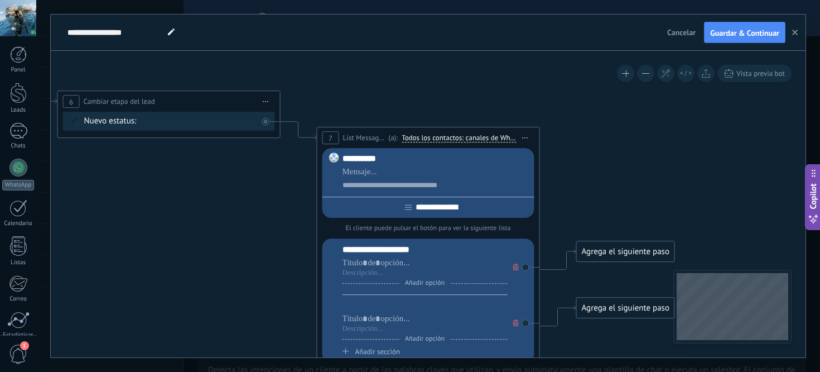
click at [371, 311] on div at bounding box center [425, 305] width 165 height 11
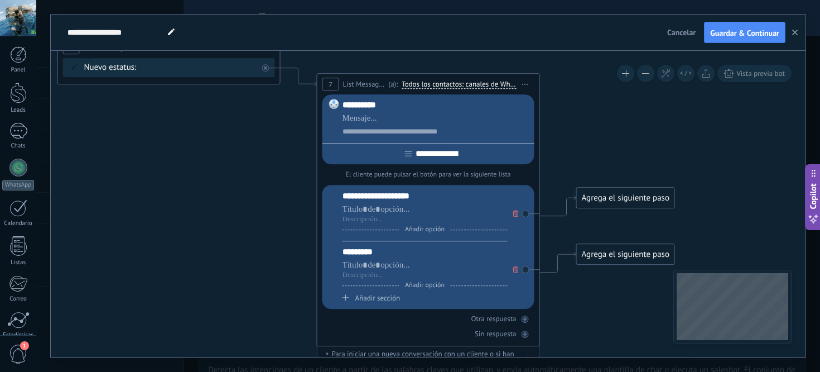
click at [367, 302] on span "Añadir sección" at bounding box center [377, 297] width 45 height 9
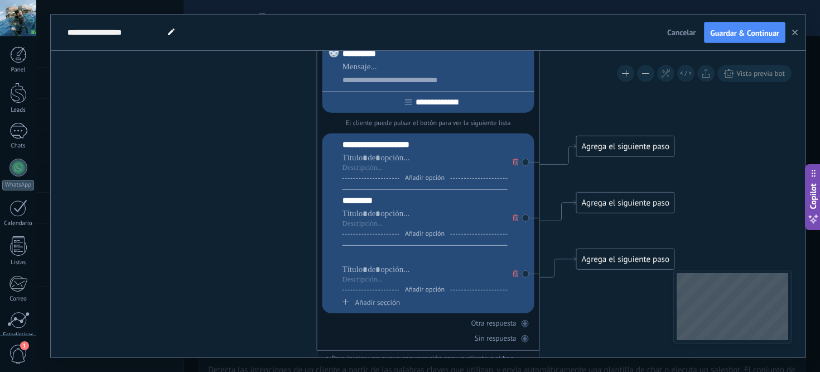
click at [379, 259] on div at bounding box center [425, 256] width 165 height 11
click at [363, 307] on span "Añadir sección" at bounding box center [377, 301] width 45 height 9
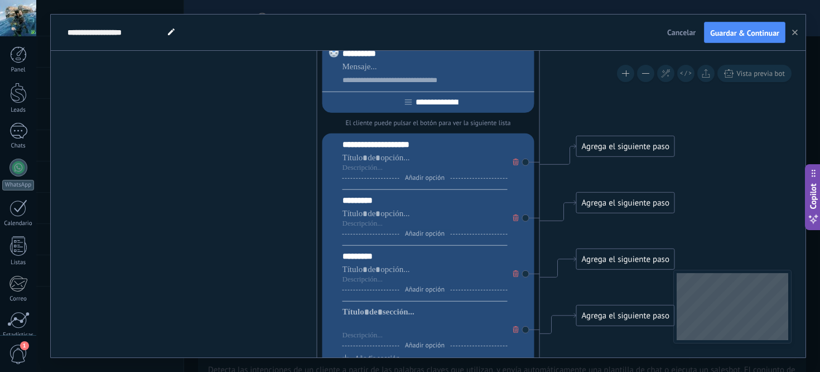
click at [368, 325] on div at bounding box center [425, 325] width 165 height 11
click at [374, 321] on div "Añadir opción Añadir sección" at bounding box center [425, 334] width 165 height 56
click at [377, 315] on div at bounding box center [425, 311] width 165 height 11
click at [374, 166] on div at bounding box center [425, 168] width 165 height 9
click at [364, 162] on div at bounding box center [425, 157] width 165 height 11
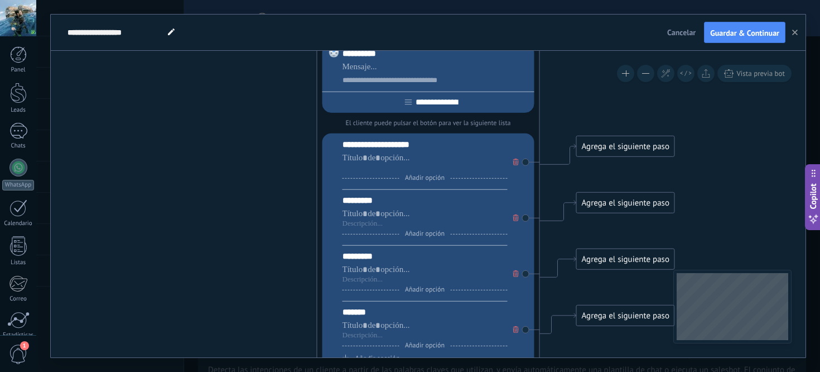
click at [365, 171] on div at bounding box center [425, 168] width 165 height 9
click at [364, 178] on div "Añadir opción" at bounding box center [425, 180] width 165 height 4
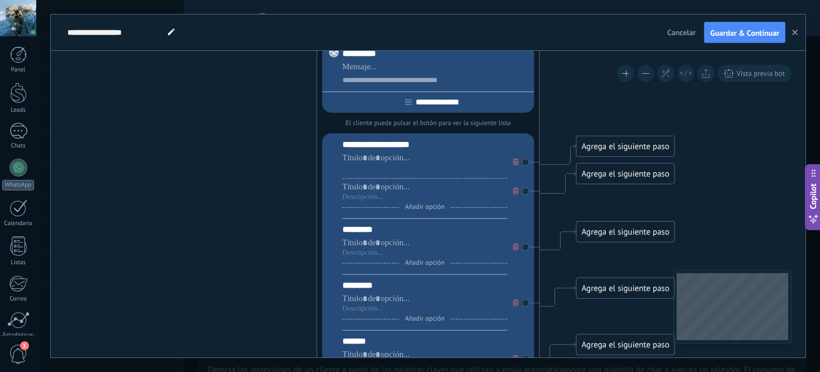
click at [366, 172] on div at bounding box center [425, 168] width 165 height 9
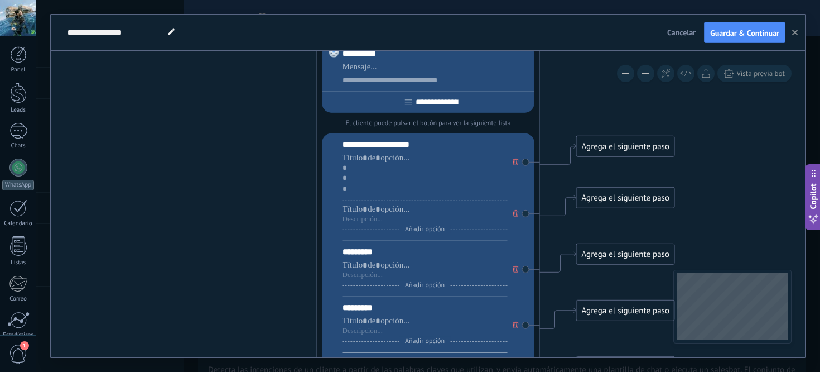
click at [516, 217] on icon at bounding box center [516, 213] width 6 height 7
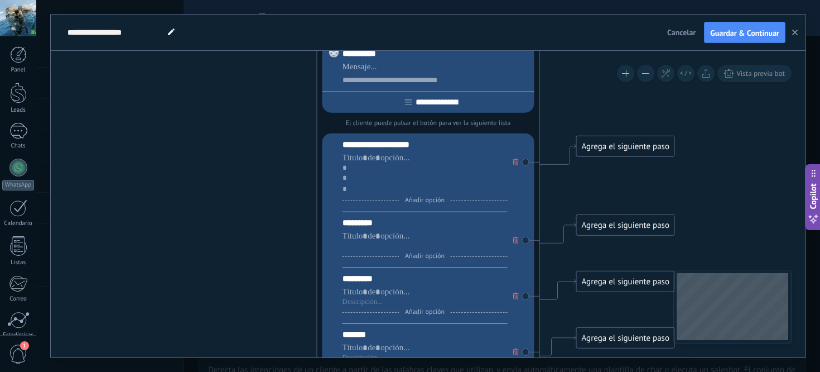
click at [378, 244] on div at bounding box center [425, 246] width 165 height 9
click at [377, 240] on div at bounding box center [425, 235] width 165 height 11
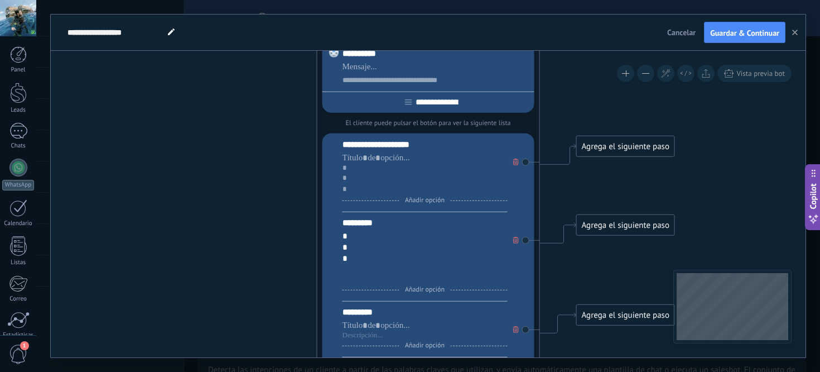
click at [366, 279] on div at bounding box center [425, 279] width 165 height 9
click at [364, 284] on div at bounding box center [425, 279] width 165 height 9
click at [368, 284] on div at bounding box center [425, 279] width 165 height 9
drag, startPoint x: 809, startPoint y: 94, endPoint x: 814, endPoint y: 261, distance: 166.9
click at [811, 259] on div "**********" at bounding box center [428, 186] width 784 height 372
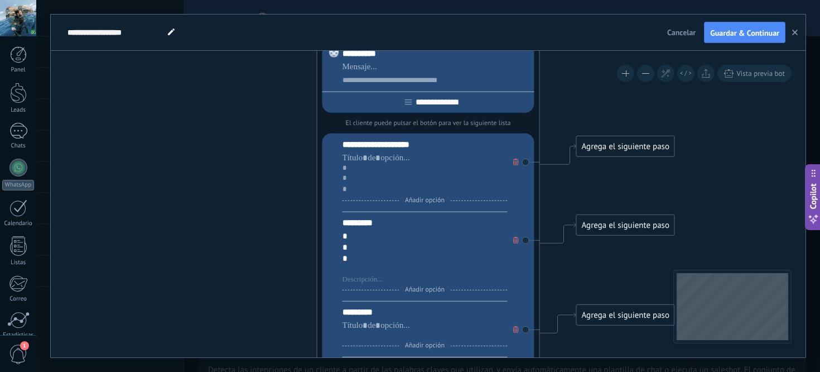
click at [354, 338] on div at bounding box center [425, 335] width 165 height 9
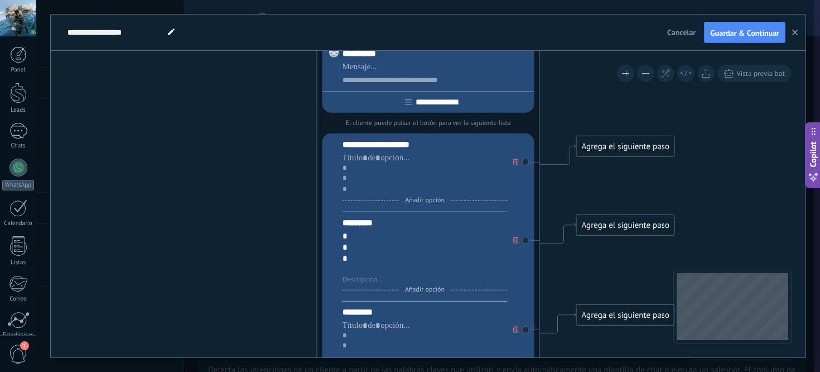
drag, startPoint x: 815, startPoint y: 212, endPoint x: 820, endPoint y: 109, distance: 103.3
click at [811, 122] on button "Copilot" at bounding box center [813, 155] width 16 height 66
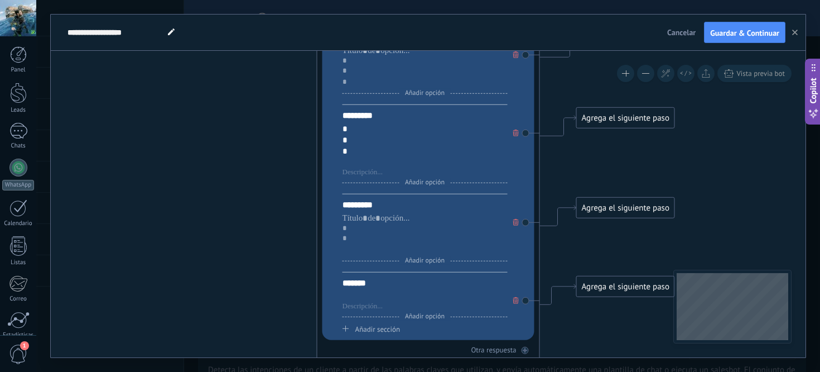
click at [363, 301] on div at bounding box center [425, 296] width 165 height 11
click at [365, 316] on div "Añadir opción" at bounding box center [425, 318] width 165 height 4
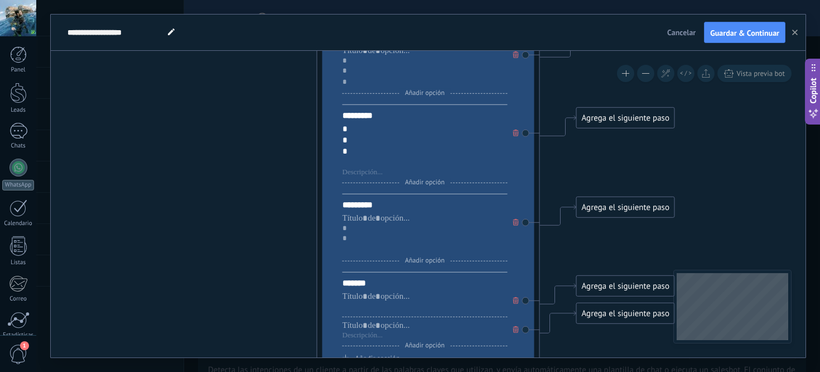
click at [366, 311] on div at bounding box center [425, 306] width 165 height 9
click at [380, 309] on div at bounding box center [425, 306] width 165 height 9
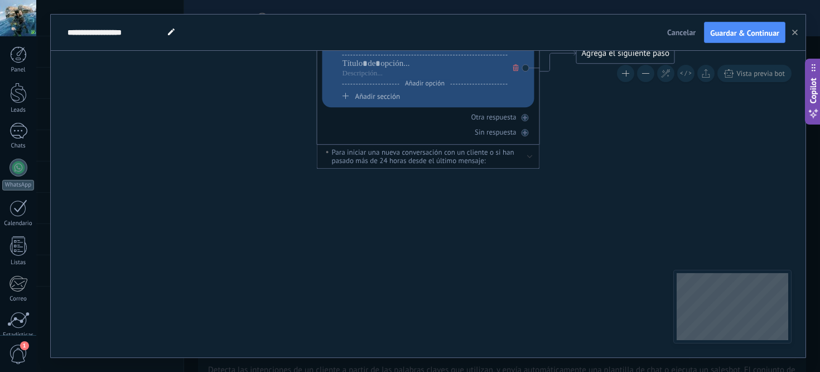
click at [627, 75] on button at bounding box center [625, 73] width 17 height 17
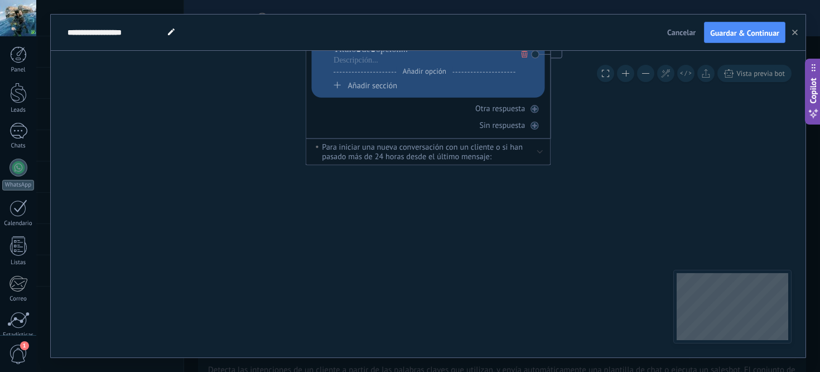
click at [647, 77] on button at bounding box center [645, 73] width 17 height 17
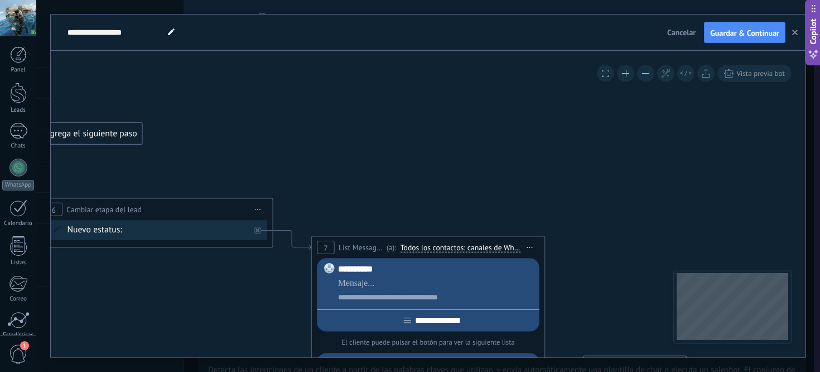
drag, startPoint x: 811, startPoint y: 85, endPoint x: 344, endPoint y: -20, distance: 478.0
click at [344, 0] on html ".abccls-1,.abccls-2{fill-rule:evenodd}.abccls-2{fill:#fff} .abfcls-1{fill:none}…" at bounding box center [410, 186] width 820 height 372
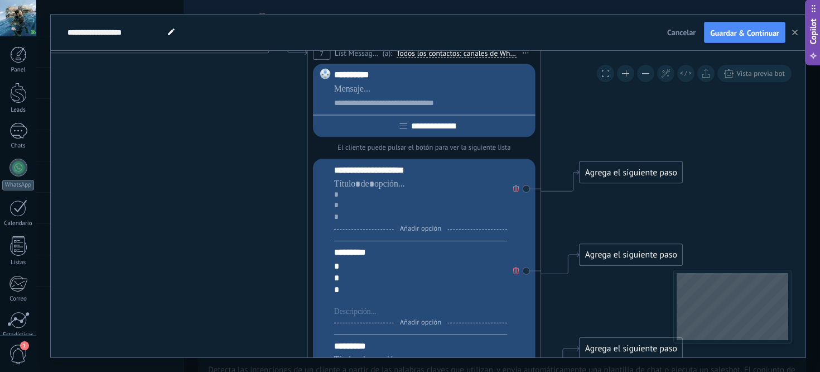
drag, startPoint x: 609, startPoint y: 339, endPoint x: 607, endPoint y: 137, distance: 201.5
click at [607, 137] on icon at bounding box center [134, 206] width 1603 height 1294
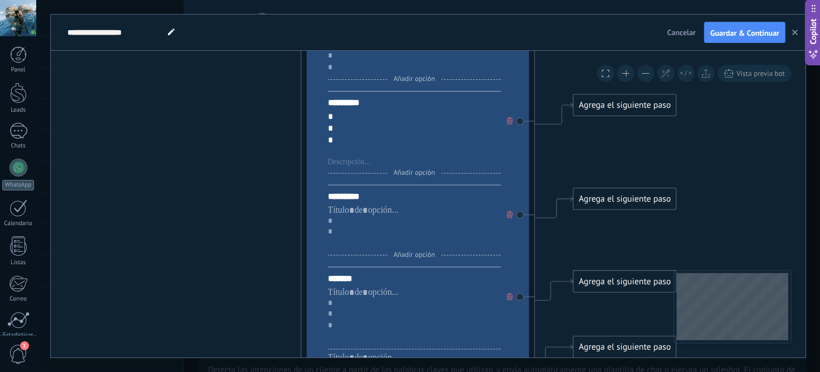
drag, startPoint x: 624, startPoint y: 208, endPoint x: 614, endPoint y: 47, distance: 160.4
click at [614, 47] on div "**********" at bounding box center [428, 186] width 755 height 343
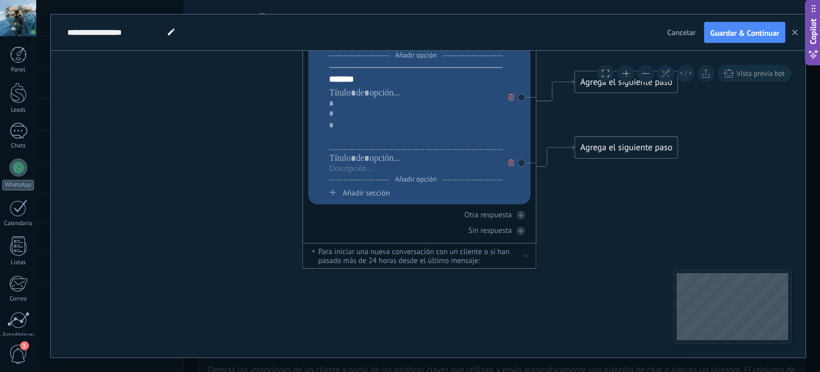
drag, startPoint x: 640, startPoint y: 182, endPoint x: 643, endPoint y: 26, distance: 155.7
click at [643, 26] on div "**********" at bounding box center [428, 186] width 755 height 343
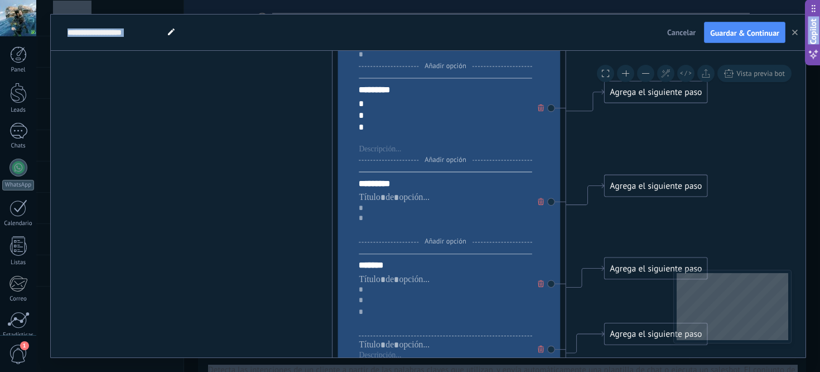
drag, startPoint x: 633, startPoint y: 231, endPoint x: 663, endPoint y: 435, distance: 206.4
click at [663, 372] on html ".abccls-1,.abccls-2{fill-rule:evenodd}.abccls-2{fill:#fff} .abfcls-1{fill:none}…" at bounding box center [410, 186] width 820 height 372
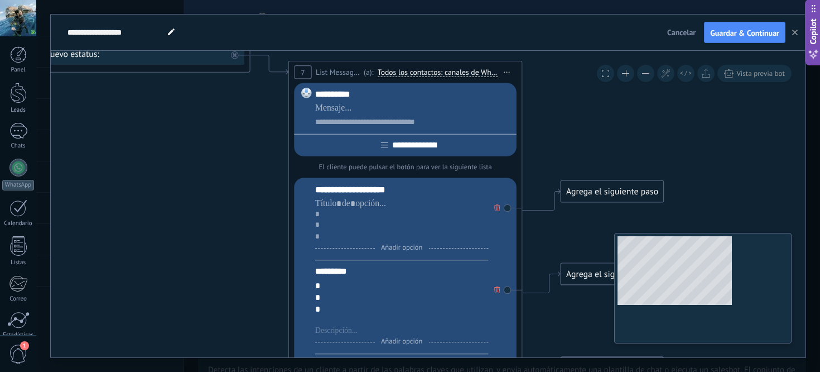
drag, startPoint x: 725, startPoint y: 172, endPoint x: 675, endPoint y: 320, distance: 156.0
click at [675, 359] on div "**********" at bounding box center [428, 186] width 784 height 372
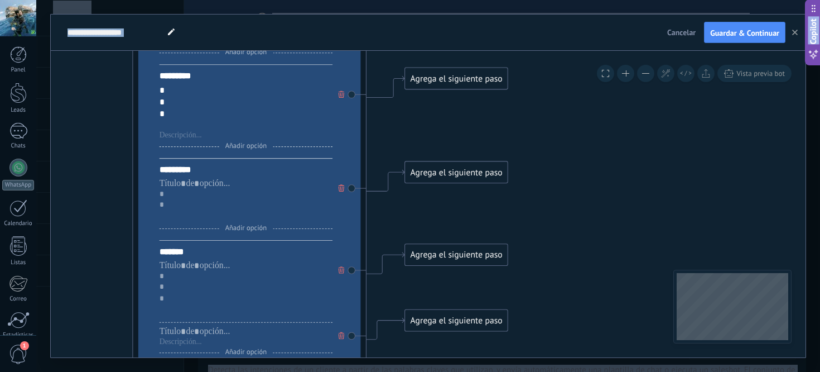
drag, startPoint x: 708, startPoint y: 195, endPoint x: 559, endPoint y: -3, distance: 247.9
click at [559, 0] on html ".abccls-1,.abccls-2{fill-rule:evenodd}.abccls-2{fill:#fff} .abfcls-1{fill:none}…" at bounding box center [410, 186] width 820 height 372
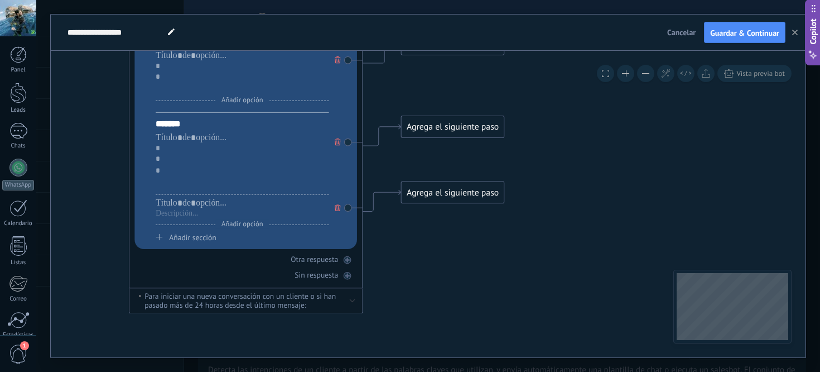
drag, startPoint x: 586, startPoint y: 219, endPoint x: 581, endPoint y: 52, distance: 166.4
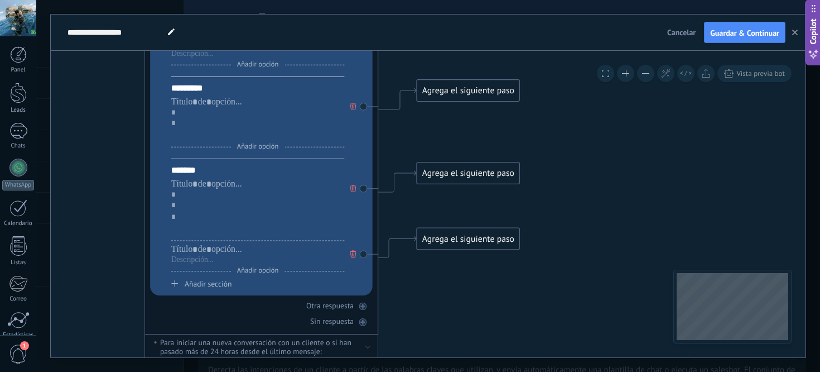
drag, startPoint x: 580, startPoint y: 207, endPoint x: 597, endPoint y: 292, distance: 87.0
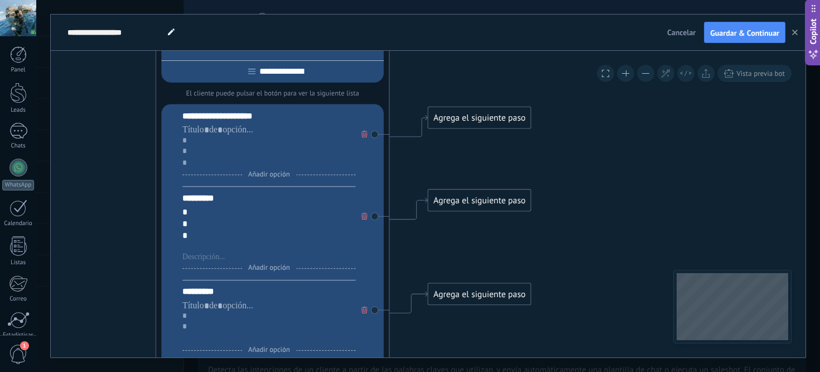
drag, startPoint x: 636, startPoint y: 106, endPoint x: 636, endPoint y: 291, distance: 185.3
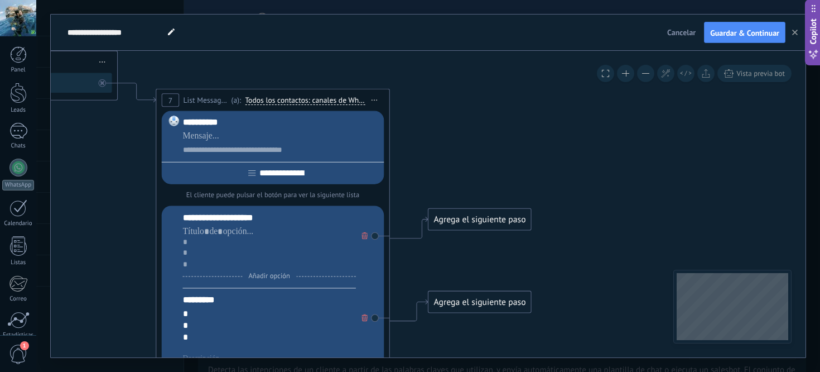
drag, startPoint x: 633, startPoint y: 204, endPoint x: 629, endPoint y: 305, distance: 101.1
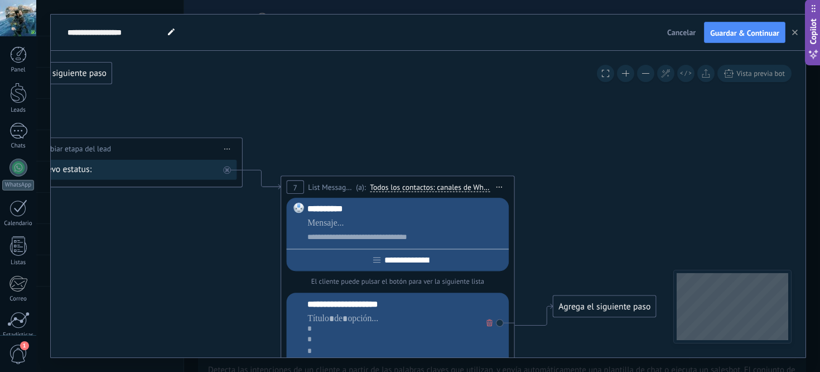
drag, startPoint x: 535, startPoint y: 72, endPoint x: 646, endPoint y: 112, distance: 117.6
click at [651, 112] on icon at bounding box center [107, 340] width 1603 height 1294
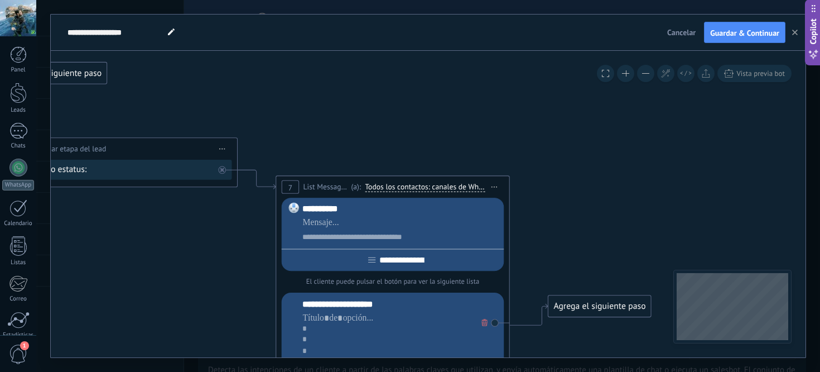
click at [500, 185] on span "Iniciar vista previa aquí Cambiar nombre Duplicar [GEOGRAPHIC_DATA]" at bounding box center [494, 187] width 19 height 17
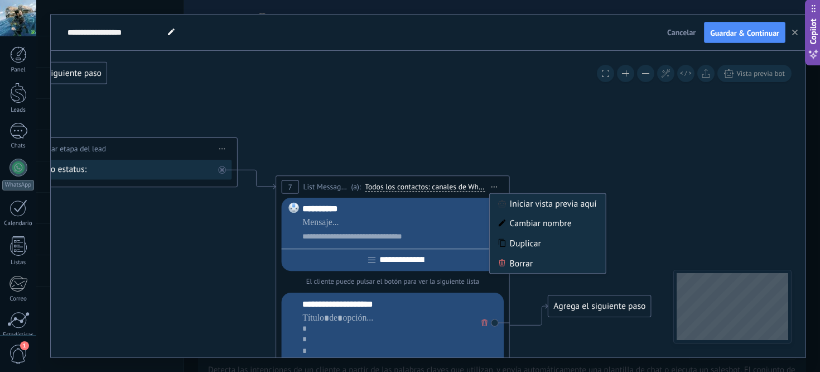
click at [611, 175] on icon at bounding box center [102, 340] width 1603 height 1294
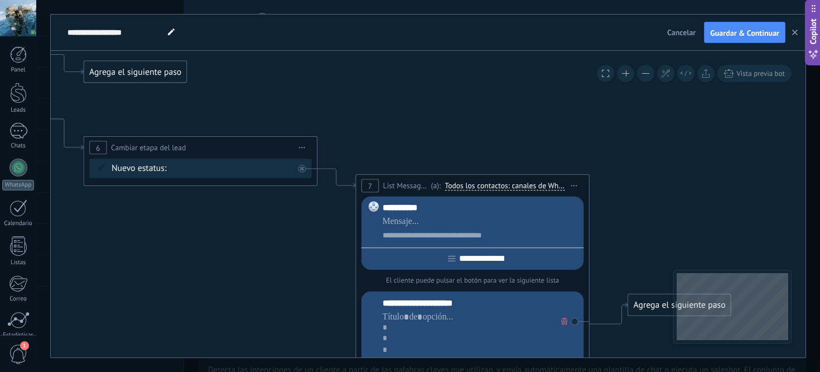
drag, startPoint x: 690, startPoint y: 195, endPoint x: 770, endPoint y: 194, distance: 79.3
click at [770, 194] on icon at bounding box center [182, 339] width 1603 height 1294
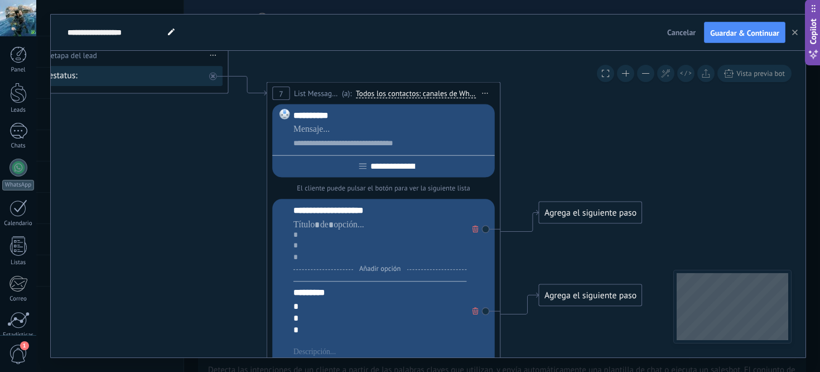
drag, startPoint x: 652, startPoint y: 209, endPoint x: 571, endPoint y: 109, distance: 128.5
click at [571, 109] on icon at bounding box center [93, 246] width 1603 height 1294
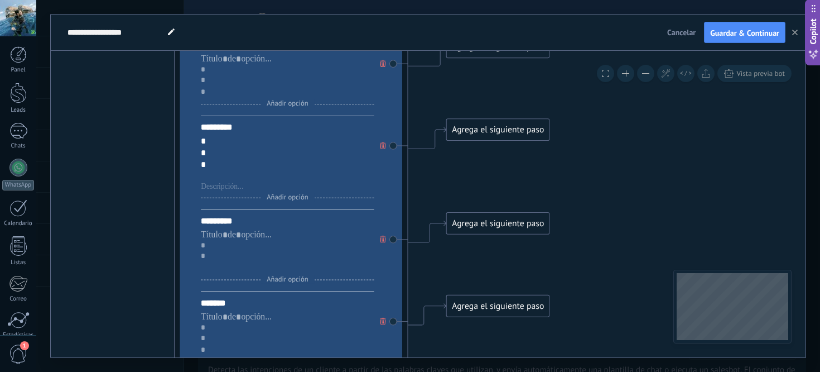
drag, startPoint x: 673, startPoint y: 210, endPoint x: 585, endPoint y: 54, distance: 179.4
click at [585, 54] on icon at bounding box center [1, 81] width 1603 height 1294
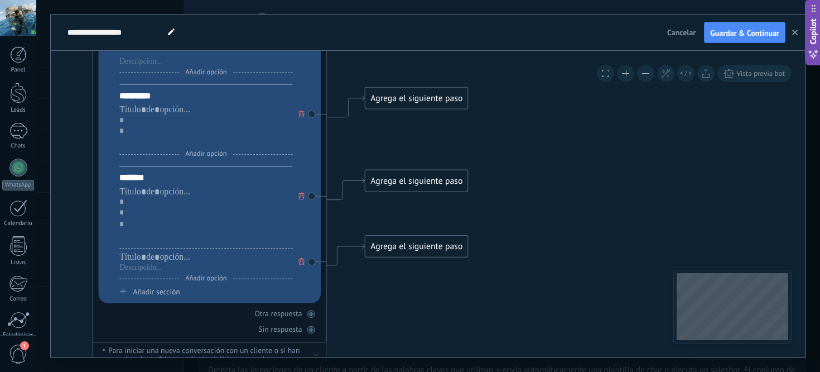
drag, startPoint x: 600, startPoint y: 213, endPoint x: 518, endPoint y: 81, distance: 154.9
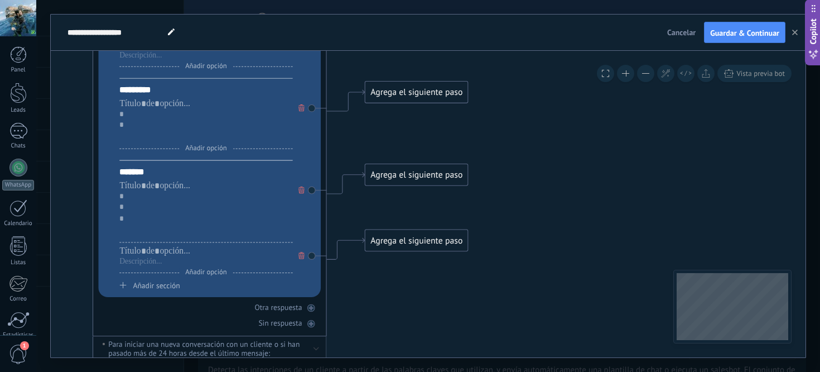
click at [453, 243] on div "Agrega el siguiente paso" at bounding box center [417, 241] width 103 height 20
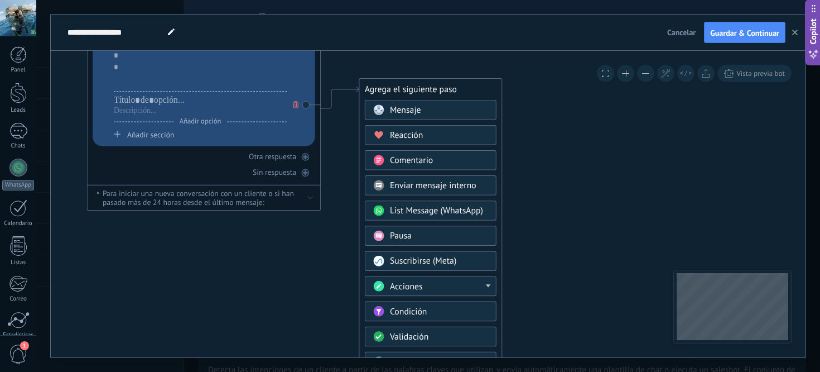
drag, startPoint x: 636, startPoint y: 246, endPoint x: 629, endPoint y: 94, distance: 152.5
click at [443, 236] on div "Pausa" at bounding box center [439, 235] width 98 height 12
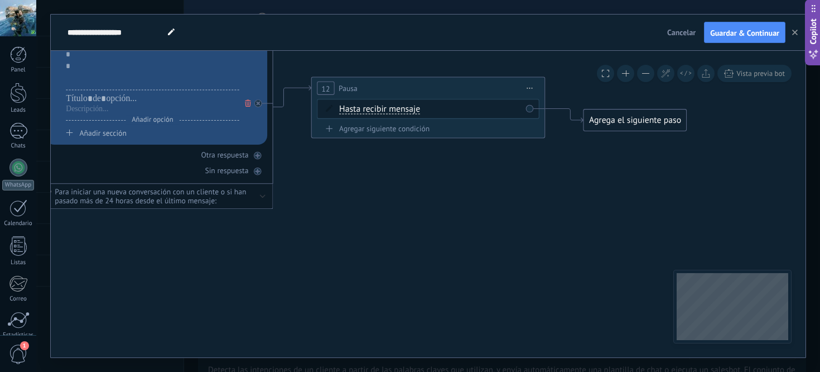
click at [598, 127] on div "Agrega el siguiente paso" at bounding box center [635, 120] width 103 height 20
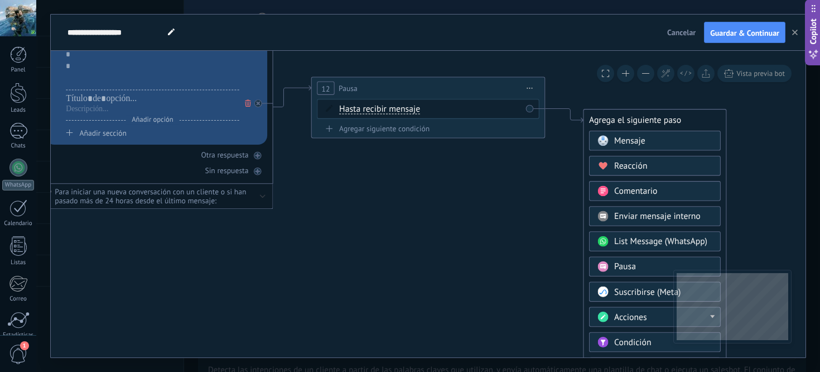
click at [618, 319] on span "Acciones" at bounding box center [630, 316] width 33 height 11
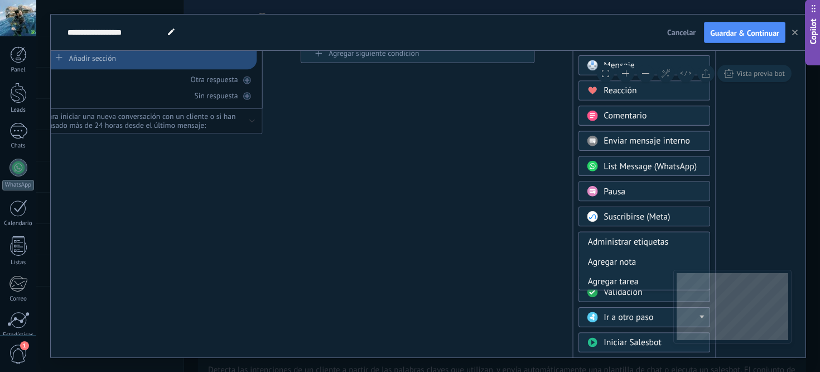
drag, startPoint x: 761, startPoint y: 193, endPoint x: 750, endPoint y: 107, distance: 86.6
drag, startPoint x: 669, startPoint y: 277, endPoint x: 662, endPoint y: 256, distance: 21.5
click at [662, 256] on div "Administrar etiquetas Agregar nota Agregar tarea Cambiar etapa del lead Cambiar…" at bounding box center [645, 261] width 132 height 59
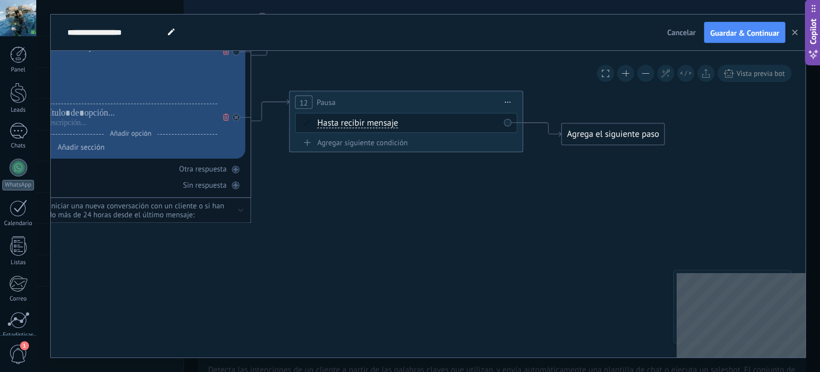
drag, startPoint x: 719, startPoint y: 176, endPoint x: 665, endPoint y: 167, distance: 54.3
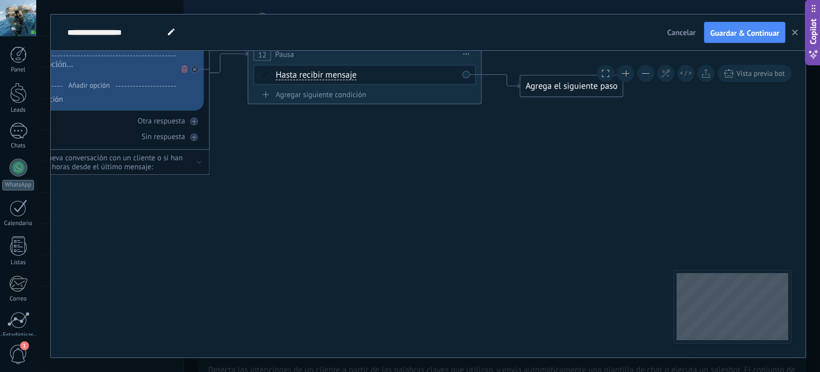
drag, startPoint x: 545, startPoint y: 156, endPoint x: 545, endPoint y: 231, distance: 75.3
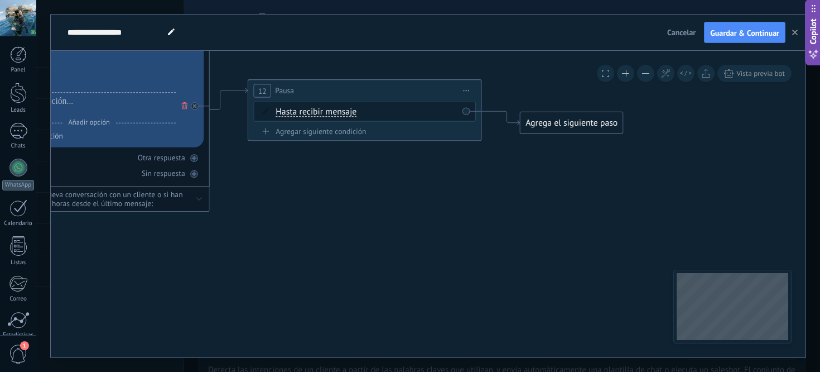
click at [555, 121] on div "Agrega el siguiente paso" at bounding box center [572, 123] width 103 height 20
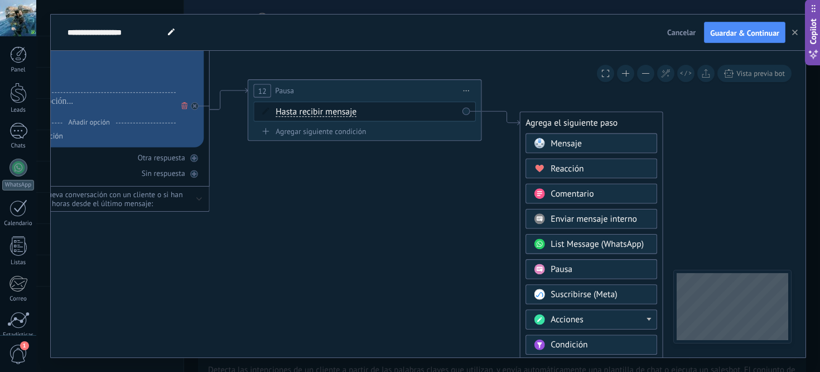
click at [584, 315] on div "Acciones" at bounding box center [600, 320] width 98 height 12
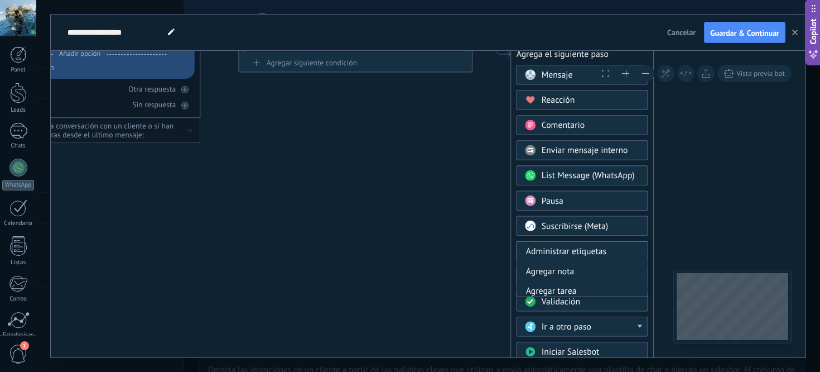
drag, startPoint x: 749, startPoint y: 195, endPoint x: 741, endPoint y: 127, distance: 69.2
drag, startPoint x: 603, startPoint y: 273, endPoint x: 698, endPoint y: 219, distance: 109.4
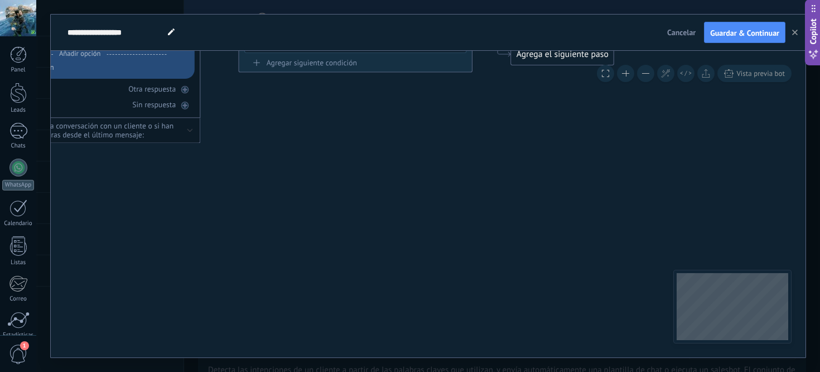
click at [574, 58] on div "Agrega el siguiente paso" at bounding box center [562, 55] width 103 height 20
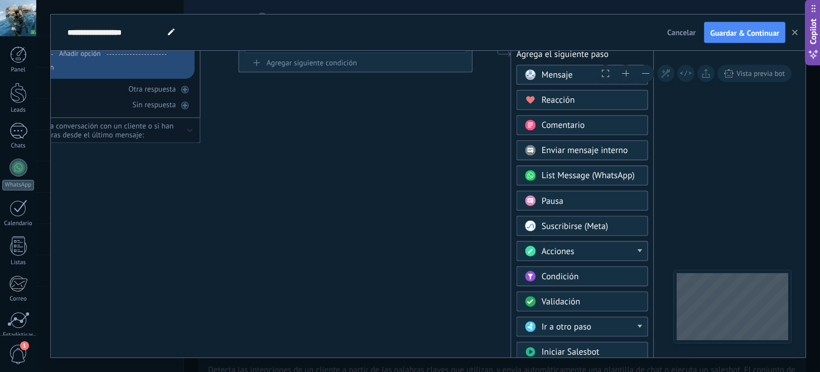
click at [600, 257] on div "Acciones" at bounding box center [591, 252] width 98 height 12
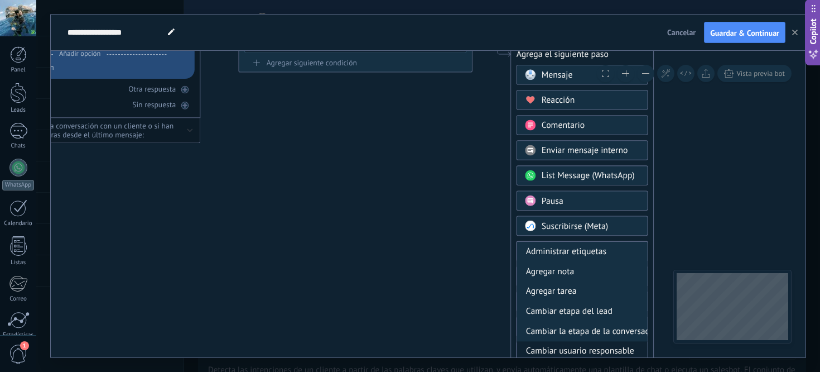
drag, startPoint x: 619, startPoint y: 277, endPoint x: 614, endPoint y: 342, distance: 64.4
click at [614, 342] on div "Administrar etiquetas Agregar nota Agregar tarea Cambiar etapa del lead Cambiar…" at bounding box center [583, 303] width 132 height 124
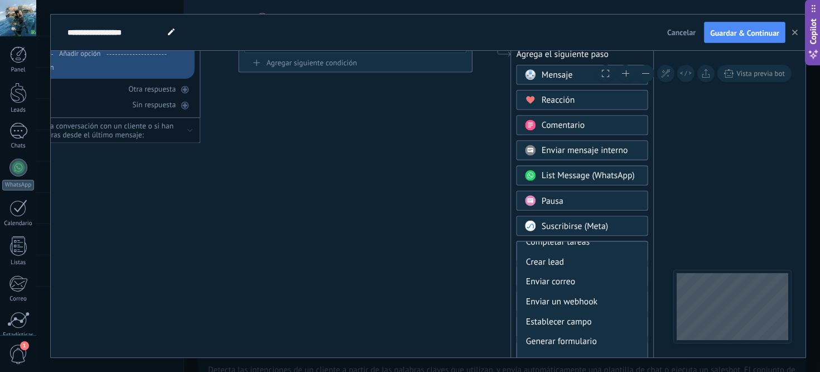
scroll to position [148, 0]
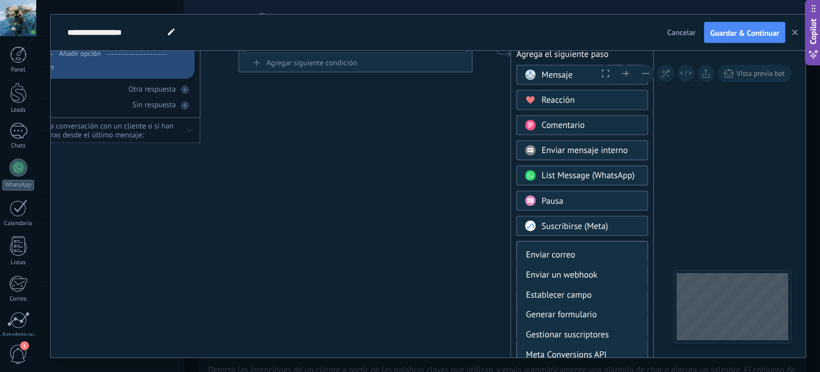
drag, startPoint x: 647, startPoint y: 320, endPoint x: 645, endPoint y: 286, distance: 34.7
click at [645, 286] on div "Administrar etiquetas Agregar nota Agregar tarea Cambiar etapa del lead Cambiar…" at bounding box center [583, 303] width 132 height 124
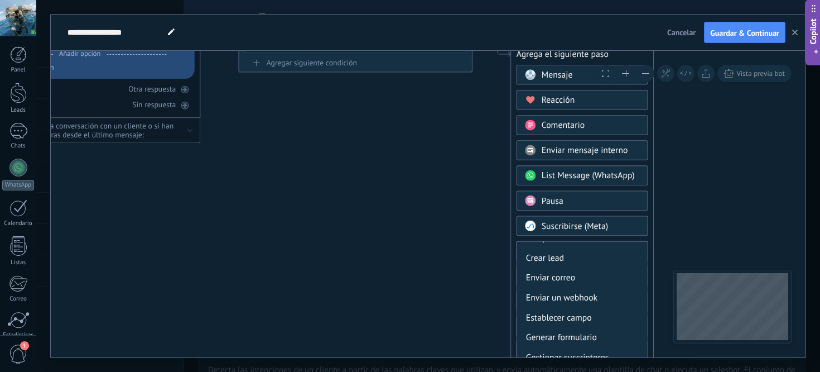
scroll to position [131, 0]
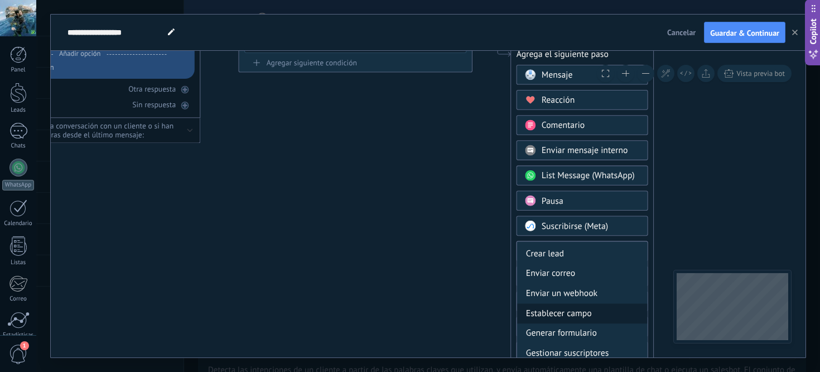
click at [594, 315] on div "Establecer campo" at bounding box center [582, 314] width 131 height 20
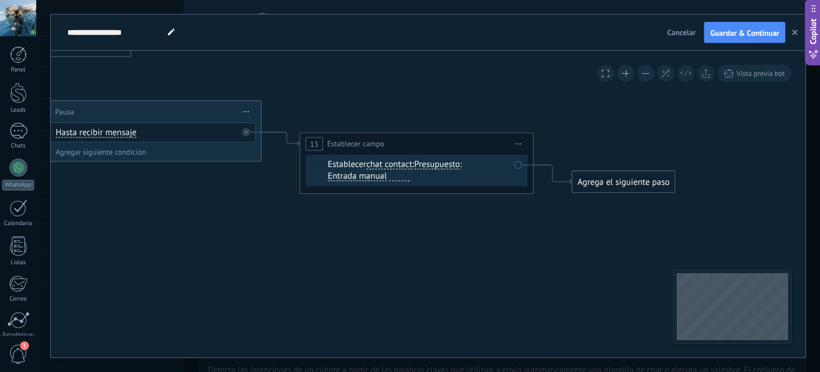
drag, startPoint x: 639, startPoint y: 220, endPoint x: 627, endPoint y: 309, distance: 90.1
click at [519, 145] on span "Iniciar vista previa aquí Cambiar nombre Duplicar [GEOGRAPHIC_DATA]" at bounding box center [518, 143] width 19 height 17
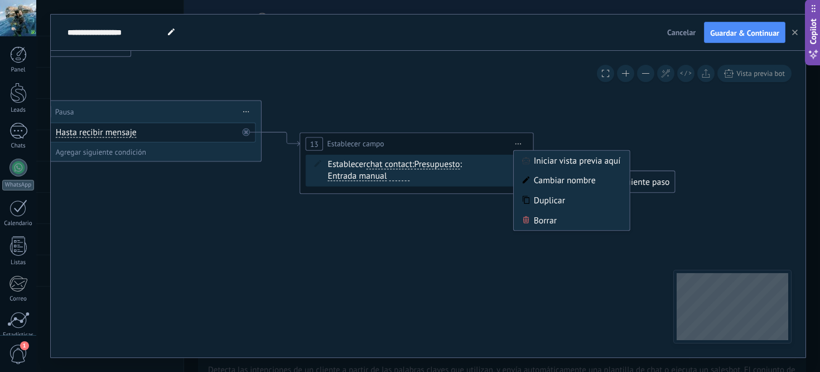
click at [519, 145] on span "Iniciar vista previa aquí Cambiar nombre Duplicar [GEOGRAPHIC_DATA]" at bounding box center [518, 143] width 19 height 17
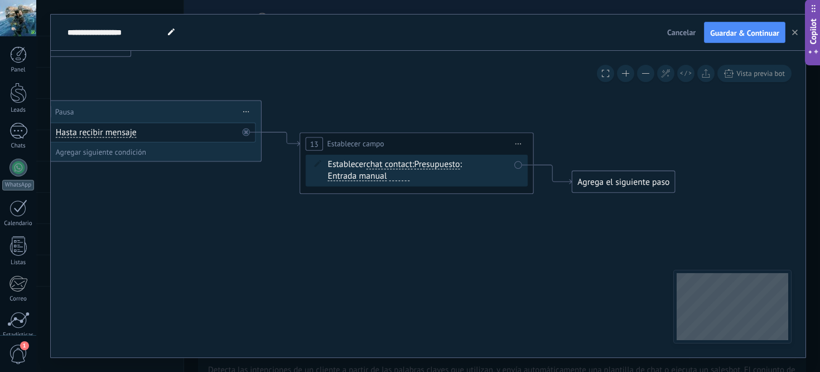
click at [436, 169] on span "Presupuesto" at bounding box center [437, 164] width 46 height 9
click at [436, 169] on button "Presupuesto" at bounding box center [481, 164] width 146 height 21
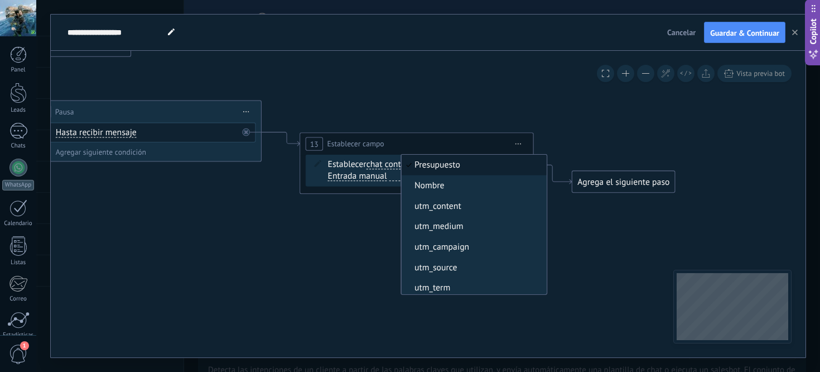
click at [397, 162] on span "chat contact" at bounding box center [390, 164] width 46 height 9
click at [397, 162] on button "chat contact" at bounding box center [433, 164] width 146 height 21
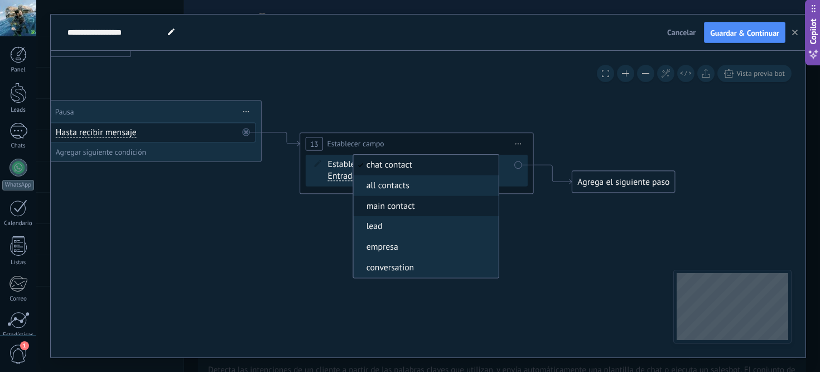
click at [429, 206] on span "main contact" at bounding box center [425, 206] width 142 height 12
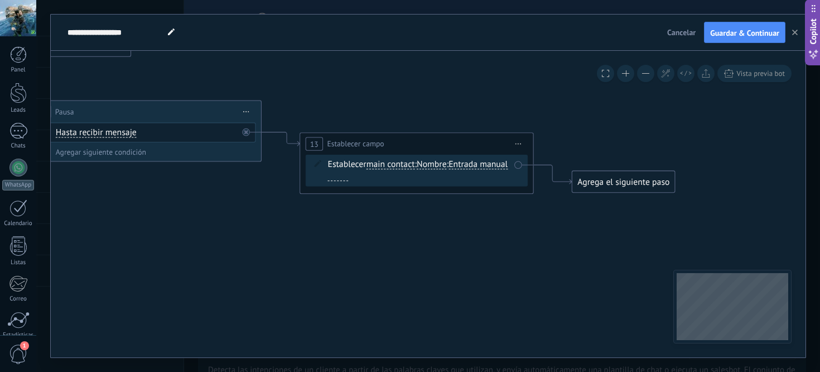
click at [449, 169] on span "Entrada manual" at bounding box center [478, 164] width 59 height 9
click at [443, 175] on button "Entrada manual" at bounding box center [516, 164] width 146 height 21
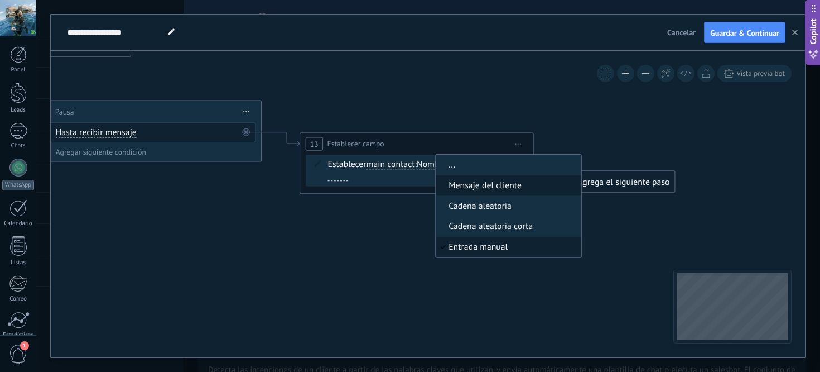
click at [436, 191] on span "Mensaje del cliente" at bounding box center [507, 186] width 142 height 12
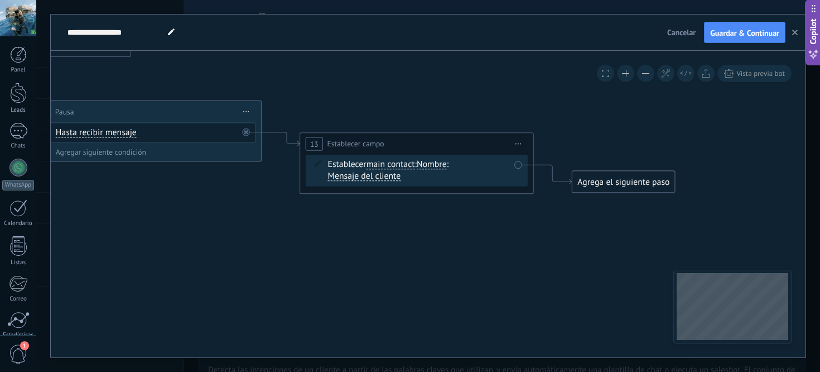
click at [620, 179] on div "Agrega el siguiente paso" at bounding box center [624, 182] width 103 height 20
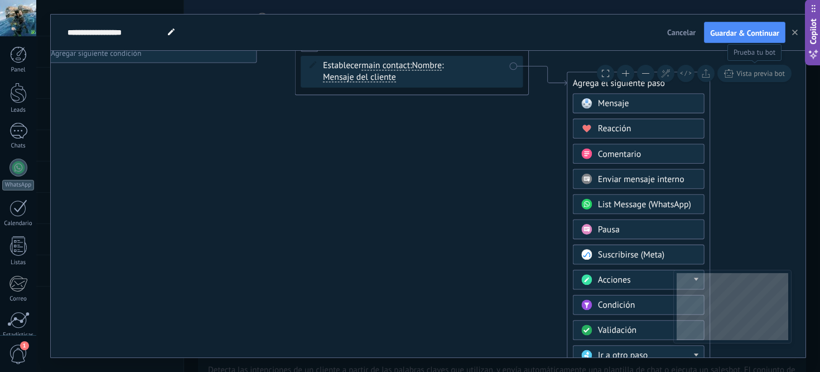
drag, startPoint x: 734, startPoint y: 240, endPoint x: 724, endPoint y: 81, distance: 158.8
click at [726, 81] on div "**********" at bounding box center [428, 204] width 755 height 306
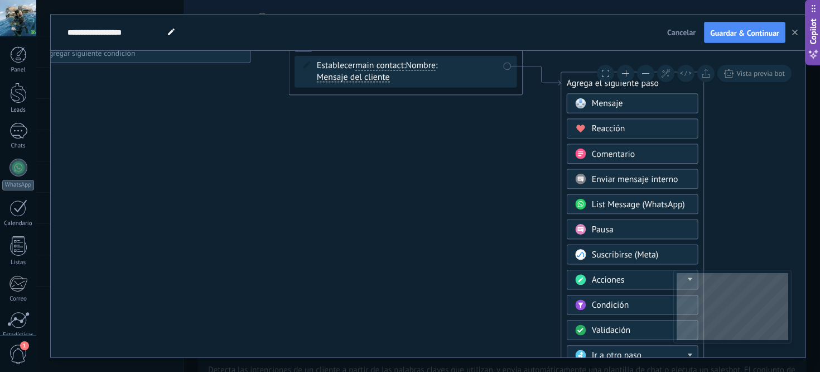
drag, startPoint x: 733, startPoint y: 230, endPoint x: 728, endPoint y: 95, distance: 135.1
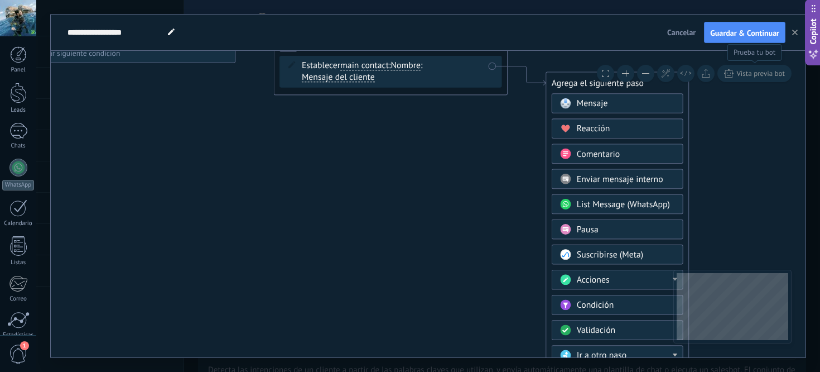
drag, startPoint x: 761, startPoint y: 195, endPoint x: 738, endPoint y: 96, distance: 101.9
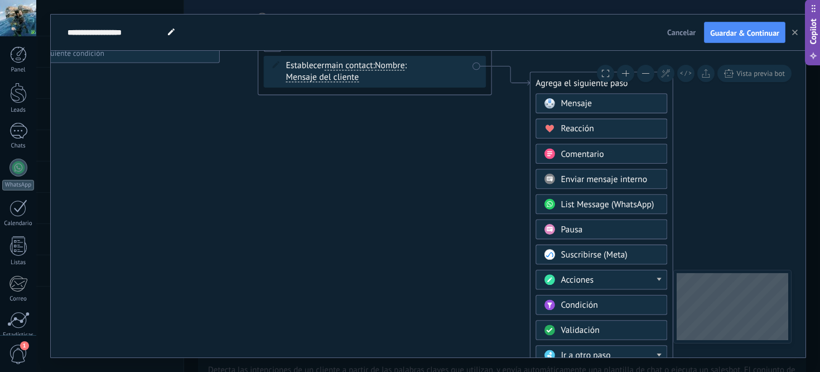
drag, startPoint x: 727, startPoint y: 199, endPoint x: 720, endPoint y: 145, distance: 54.5
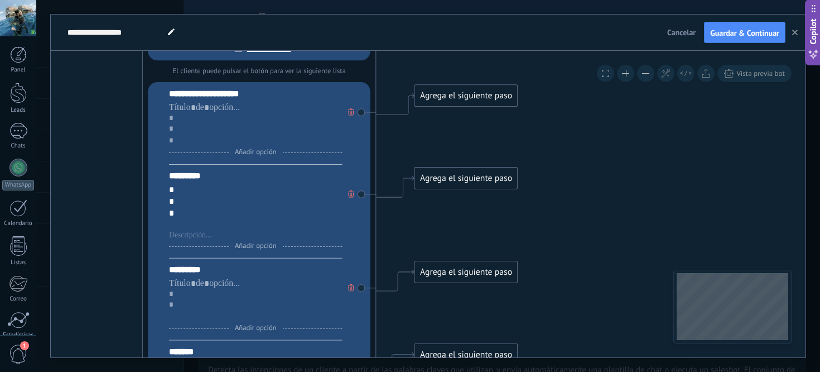
drag, startPoint x: 680, startPoint y: 226, endPoint x: 647, endPoint y: 7, distance: 221.7
click at [648, 7] on div "**********" at bounding box center [428, 186] width 784 height 372
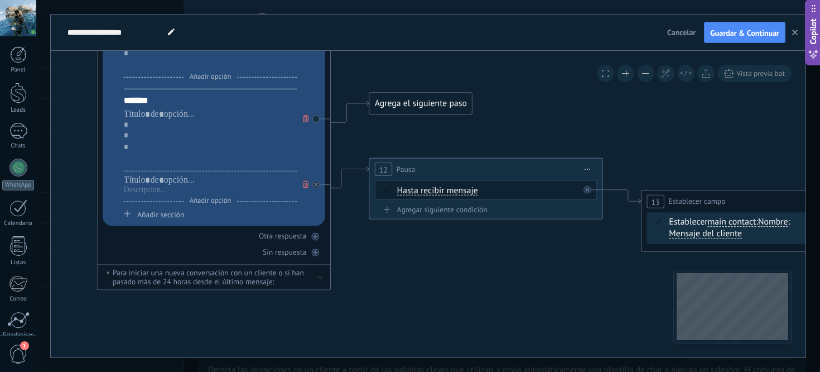
drag, startPoint x: 621, startPoint y: 228, endPoint x: 607, endPoint y: 58, distance: 170.8
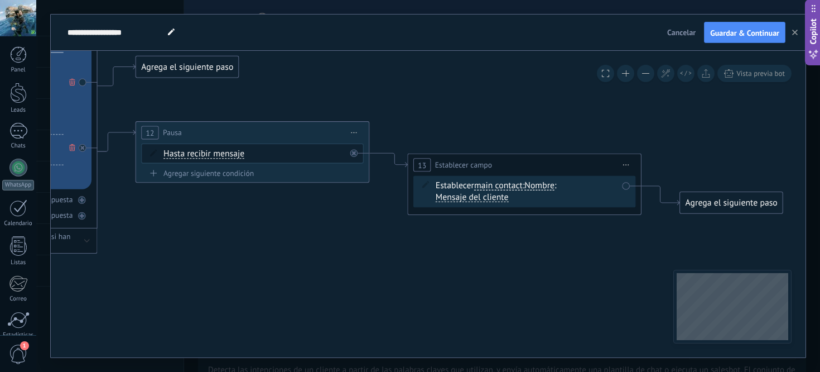
drag, startPoint x: 585, startPoint y: 296, endPoint x: 343, endPoint y: 268, distance: 244.3
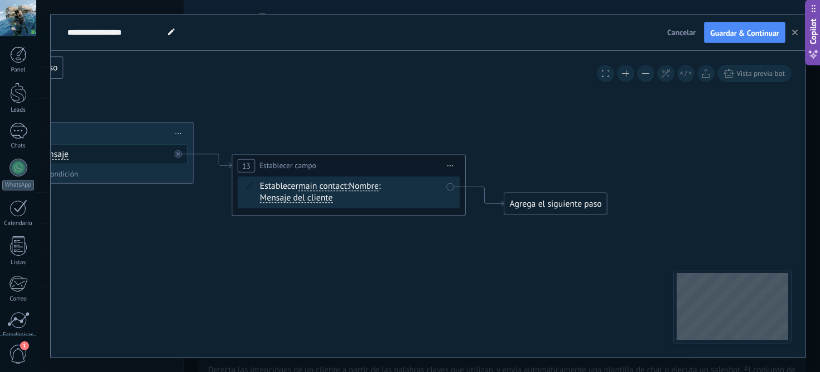
drag, startPoint x: 557, startPoint y: 241, endPoint x: 390, endPoint y: 241, distance: 167.4
click at [543, 206] on div "Agrega el siguiente paso" at bounding box center [555, 204] width 103 height 20
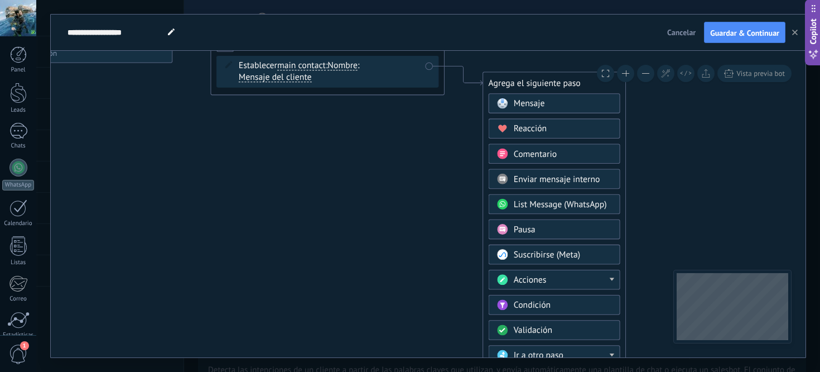
drag, startPoint x: 708, startPoint y: 239, endPoint x: 686, endPoint y: 59, distance: 180.9
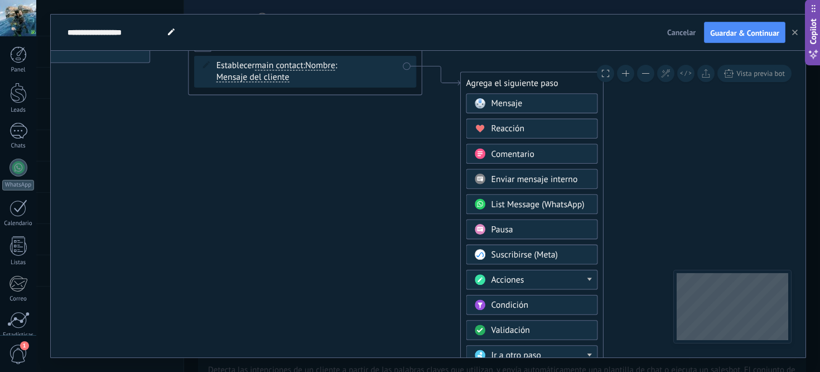
drag, startPoint x: 696, startPoint y: 236, endPoint x: 673, endPoint y: 103, distance: 134.9
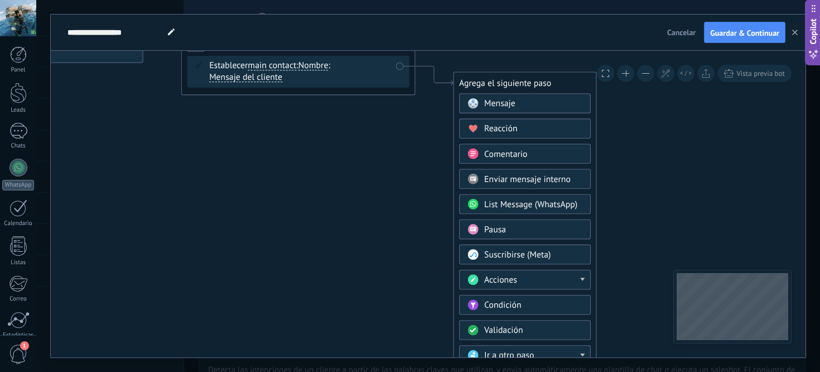
drag, startPoint x: 654, startPoint y: 194, endPoint x: 648, endPoint y: 143, distance: 51.7
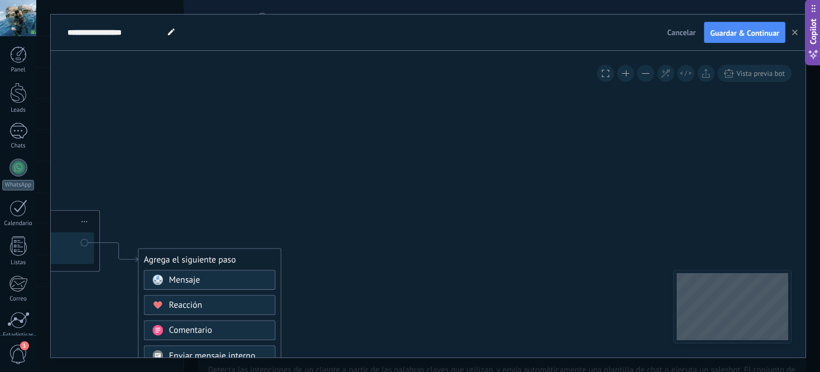
drag, startPoint x: 648, startPoint y: 143, endPoint x: 270, endPoint y: 340, distance: 426.1
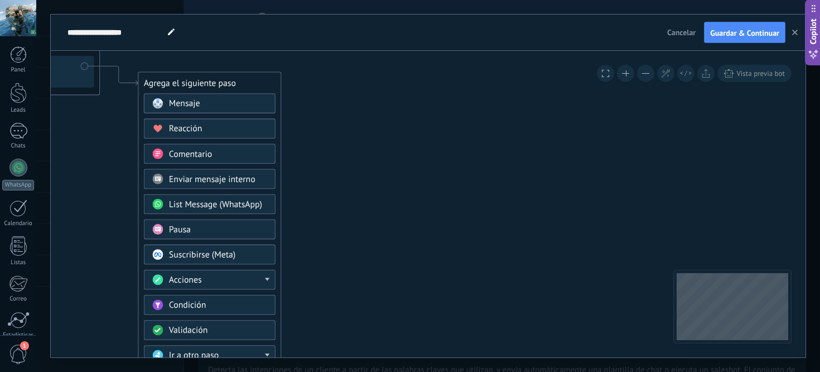
drag, startPoint x: 355, startPoint y: 333, endPoint x: 348, endPoint y: 86, distance: 246.8
drag, startPoint x: 353, startPoint y: 275, endPoint x: 349, endPoint y: 181, distance: 94.4
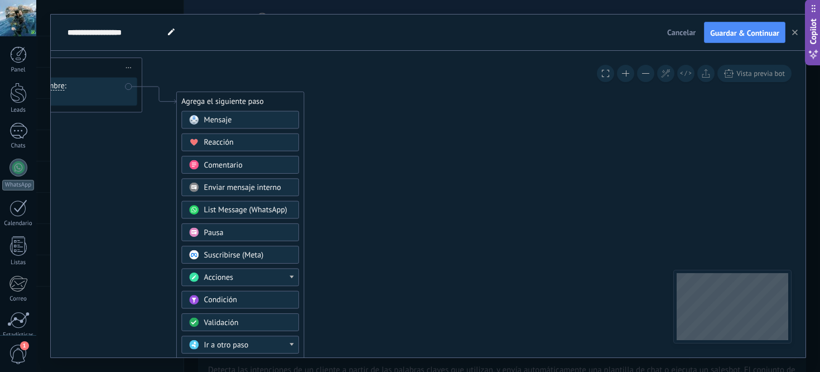
click at [239, 323] on div "Validación" at bounding box center [248, 322] width 88 height 11
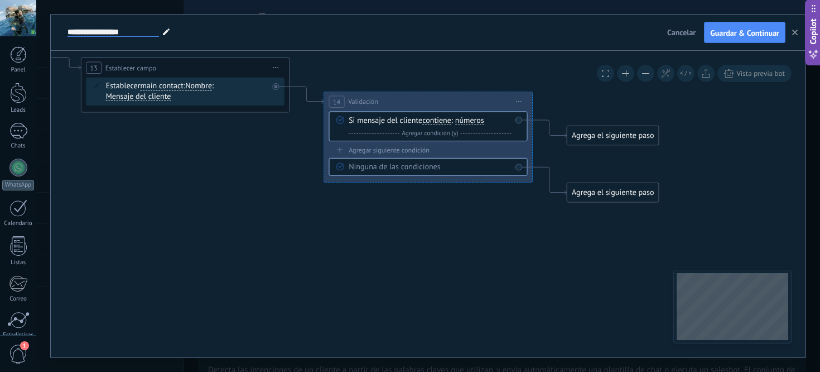
type input "**********"
click at [521, 105] on span "Iniciar vista previa aquí Cambiar nombre Duplicar [GEOGRAPHIC_DATA]" at bounding box center [519, 101] width 17 height 15
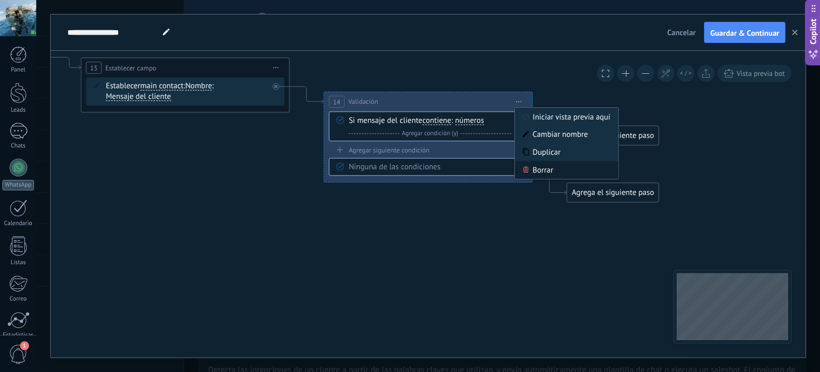
click at [541, 172] on div "Borrar" at bounding box center [566, 170] width 103 height 18
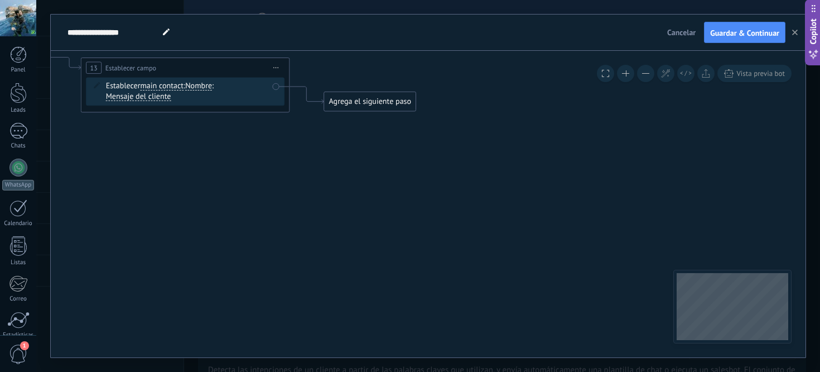
click at [376, 103] on div "Agrega el siguiente paso" at bounding box center [370, 101] width 92 height 17
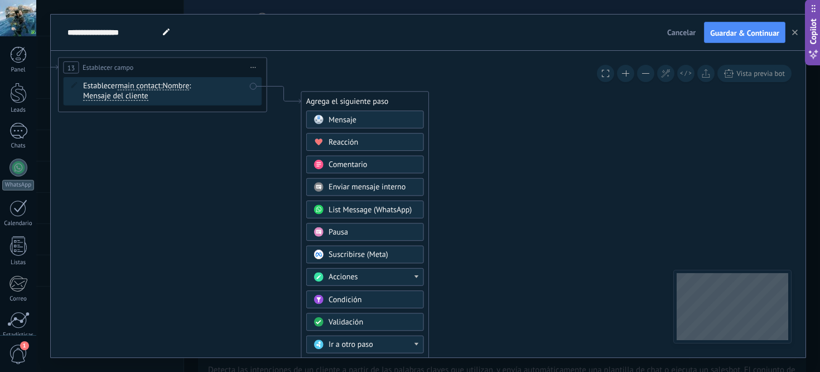
drag, startPoint x: 537, startPoint y: 283, endPoint x: 514, endPoint y: 277, distance: 23.5
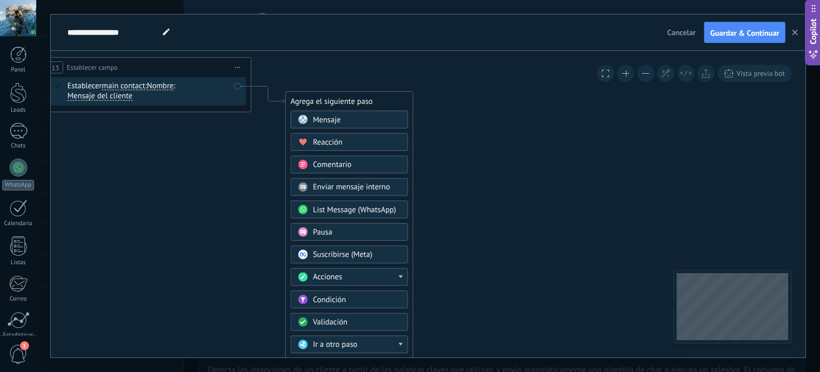
drag, startPoint x: 506, startPoint y: 208, endPoint x: 490, endPoint y: 167, distance: 43.6
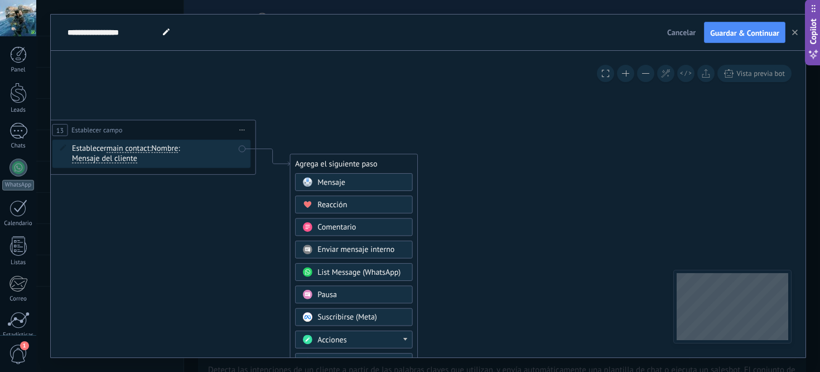
drag, startPoint x: 527, startPoint y: 185, endPoint x: 532, endPoint y: 248, distance: 63.3
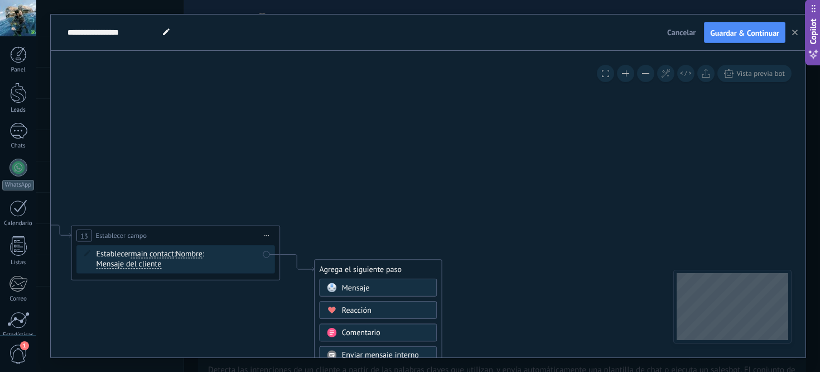
drag, startPoint x: 508, startPoint y: 197, endPoint x: 532, endPoint y: 294, distance: 100.0
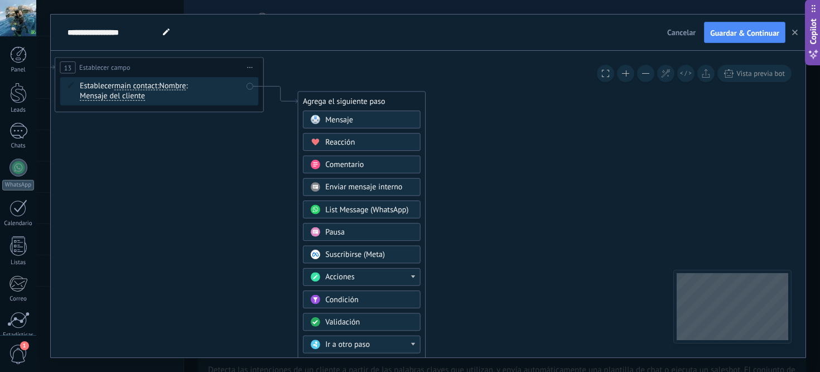
drag, startPoint x: 501, startPoint y: 215, endPoint x: 484, endPoint y: 22, distance: 193.3
click at [484, 22] on div "**********" at bounding box center [428, 186] width 755 height 343
click at [254, 65] on span "Iniciar vista previa aquí Cambiar nombre Duplicar [GEOGRAPHIC_DATA]" at bounding box center [249, 67] width 17 height 15
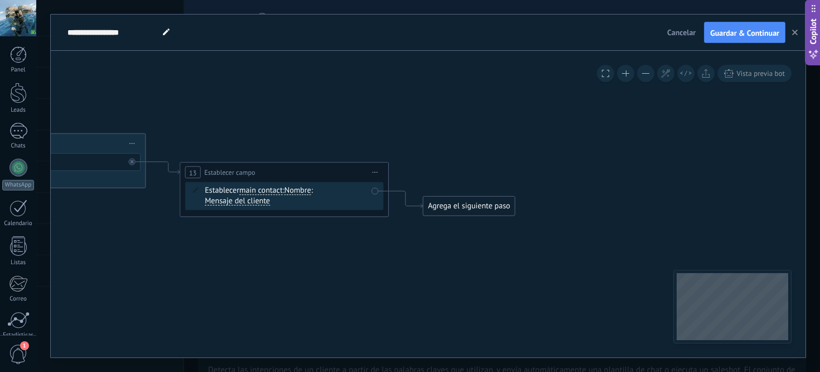
drag, startPoint x: 290, startPoint y: 203, endPoint x: 415, endPoint y: 308, distance: 163.6
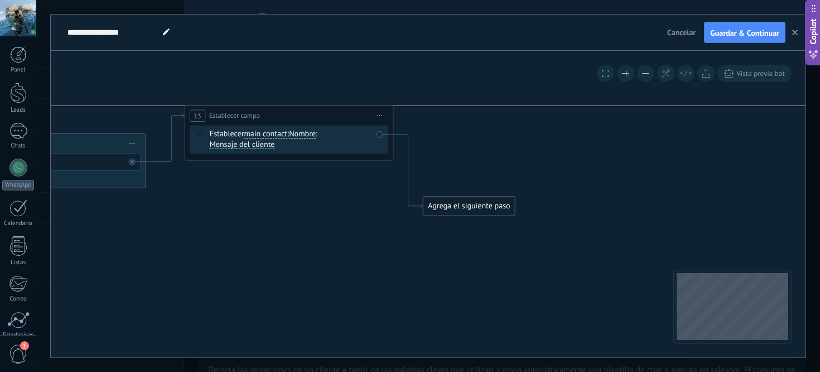
drag, startPoint x: 300, startPoint y: 170, endPoint x: 305, endPoint y: 109, distance: 61.6
click at [305, 109] on div "**********" at bounding box center [289, 116] width 208 height 20
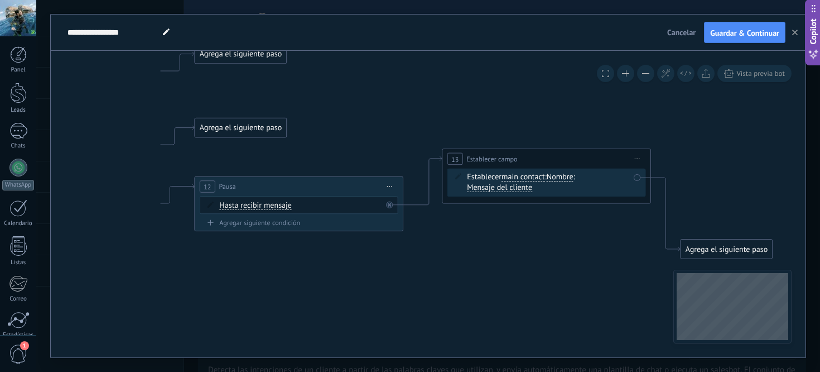
drag, startPoint x: 331, startPoint y: 241, endPoint x: 620, endPoint y: 291, distance: 293.4
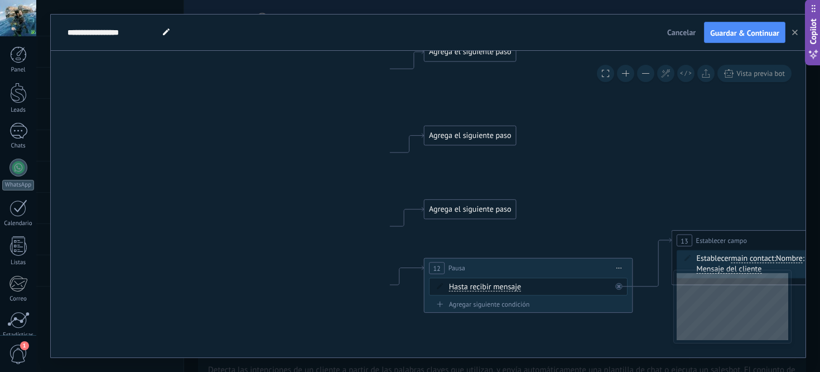
drag, startPoint x: 417, startPoint y: 281, endPoint x: 619, endPoint y: 357, distance: 215.8
click at [619, 357] on div "**********" at bounding box center [428, 186] width 756 height 344
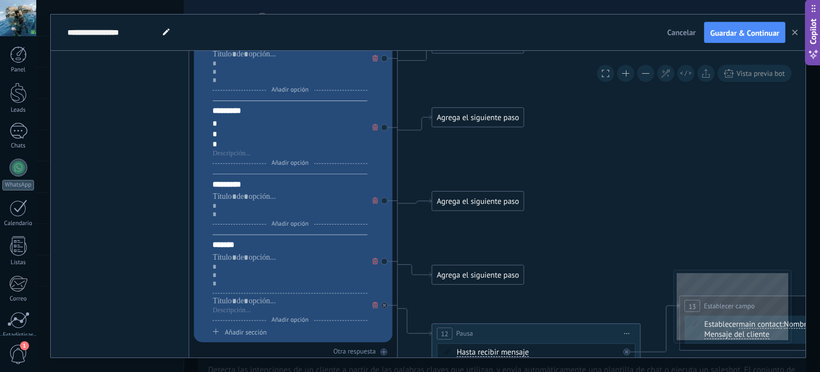
drag, startPoint x: 588, startPoint y: 136, endPoint x: 591, endPoint y: 200, distance: 64.3
click at [591, 200] on icon at bounding box center [277, 81] width 1917 height 1171
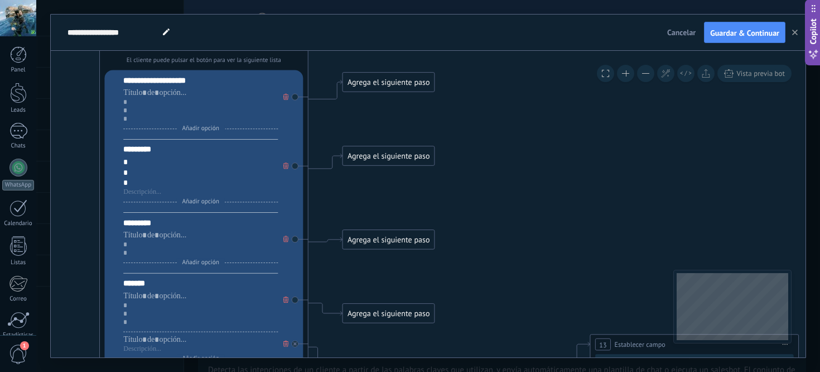
drag, startPoint x: 591, startPoint y: 200, endPoint x: 501, endPoint y: 238, distance: 97.5
click at [501, 238] on icon at bounding box center [187, 120] width 1917 height 1171
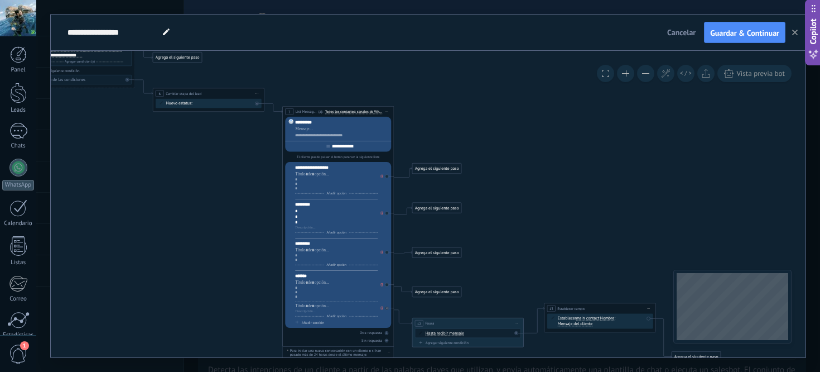
drag, startPoint x: 278, startPoint y: 98, endPoint x: 265, endPoint y: 156, distance: 59.6
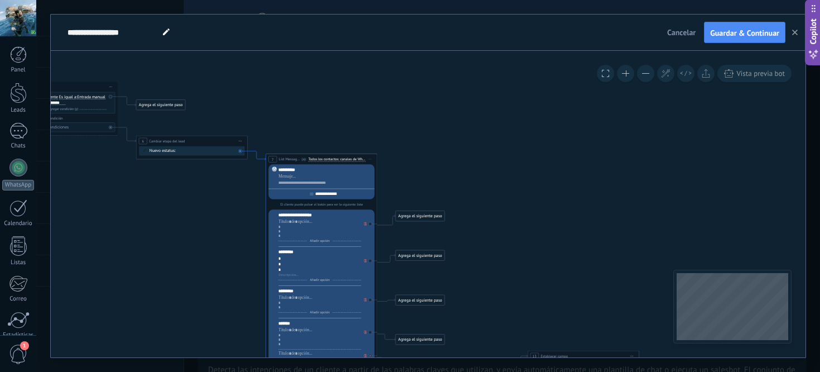
drag, startPoint x: 268, startPoint y: 155, endPoint x: 263, endPoint y: 160, distance: 6.3
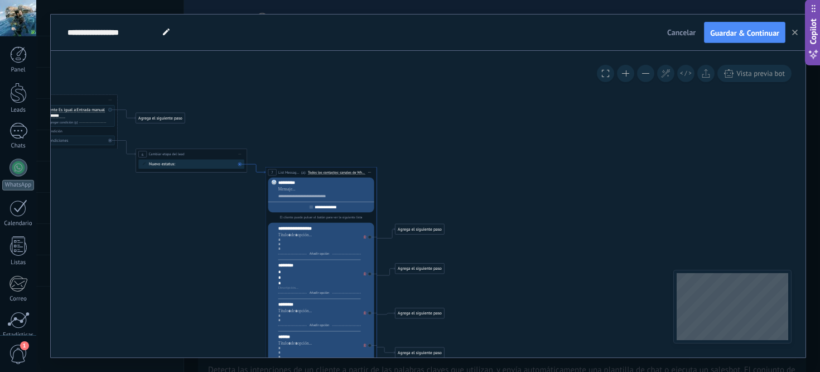
drag, startPoint x: 263, startPoint y: 159, endPoint x: 264, endPoint y: 174, distance: 14.5
click at [264, 173] on icon at bounding box center [256, 168] width 18 height 9
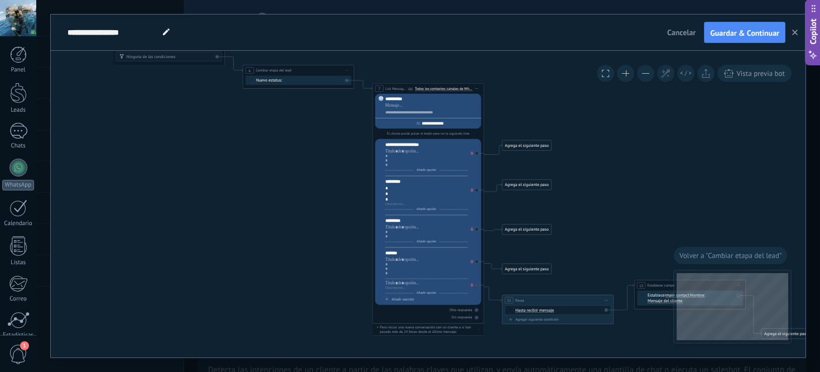
click at [368, 92] on icon at bounding box center [420, 166] width 1024 height 626
click at [368, 89] on icon at bounding box center [363, 84] width 18 height 9
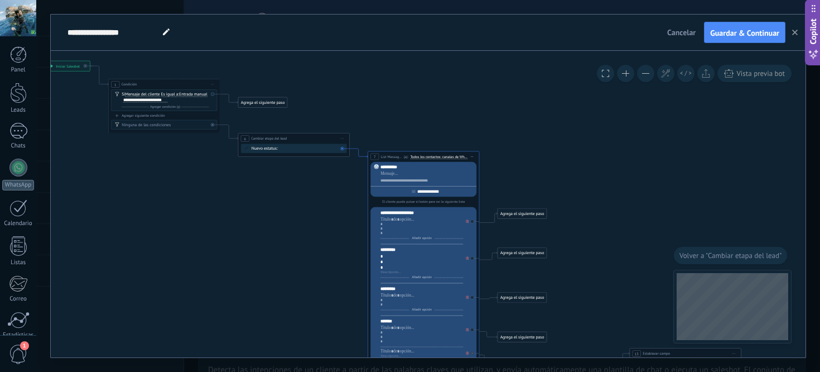
drag, startPoint x: 371, startPoint y: 88, endPoint x: 382, endPoint y: 151, distance: 63.9
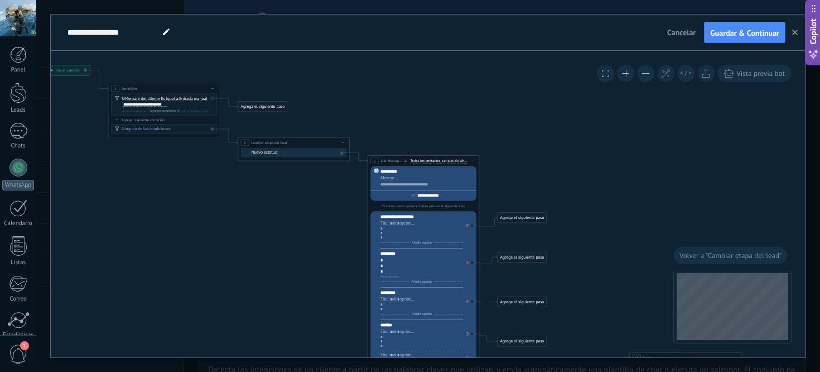
click at [477, 159] on div "**********" at bounding box center [423, 161] width 111 height 11
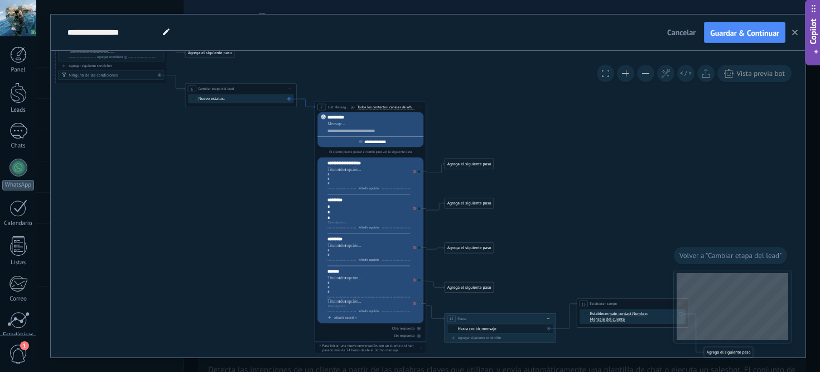
drag, startPoint x: 362, startPoint y: 160, endPoint x: 295, endPoint y: 74, distance: 108.9
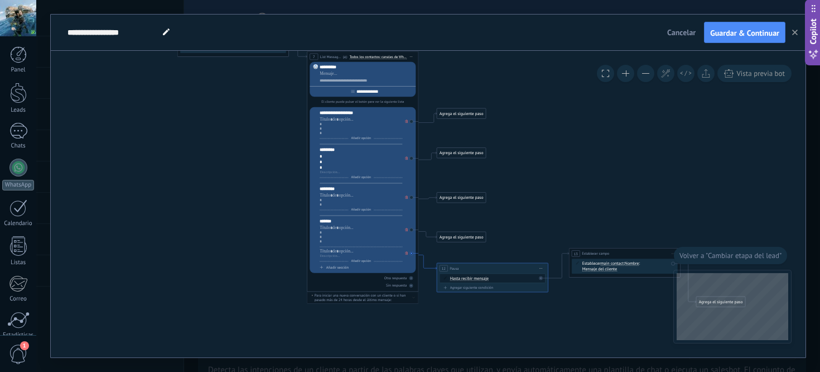
drag, startPoint x: 418, startPoint y: 286, endPoint x: 425, endPoint y: 267, distance: 20.1
click at [425, 267] on icon at bounding box center [428, 261] width 18 height 15
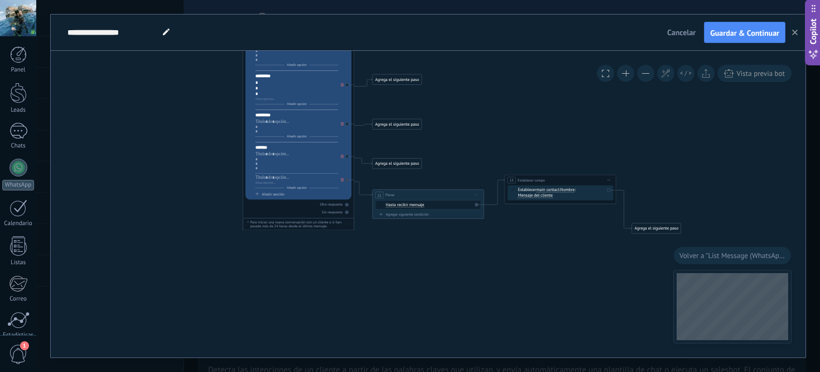
drag, startPoint x: 407, startPoint y: 270, endPoint x: 401, endPoint y: 270, distance: 6.7
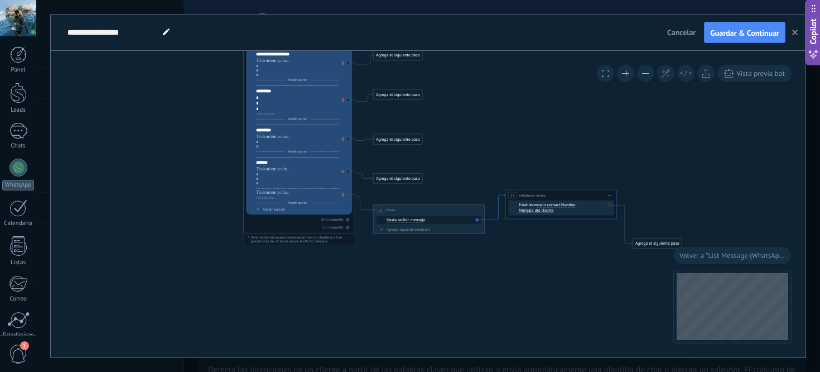
drag, startPoint x: 496, startPoint y: 204, endPoint x: 497, endPoint y: 215, distance: 11.2
click at [497, 216] on icon at bounding box center [495, 207] width 21 height 26
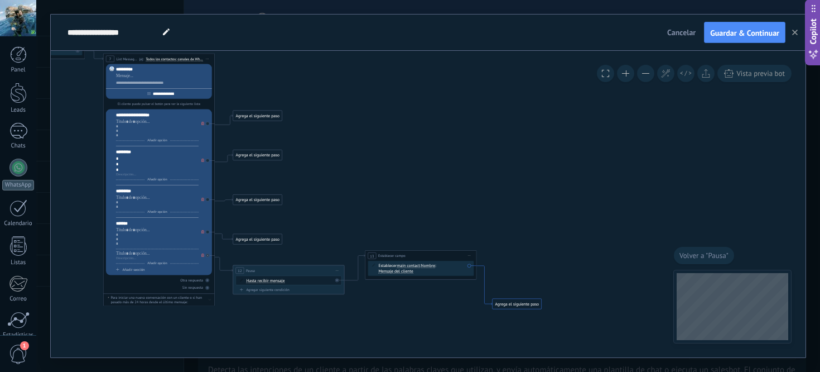
drag, startPoint x: 496, startPoint y: 243, endPoint x: 489, endPoint y: 315, distance: 72.4
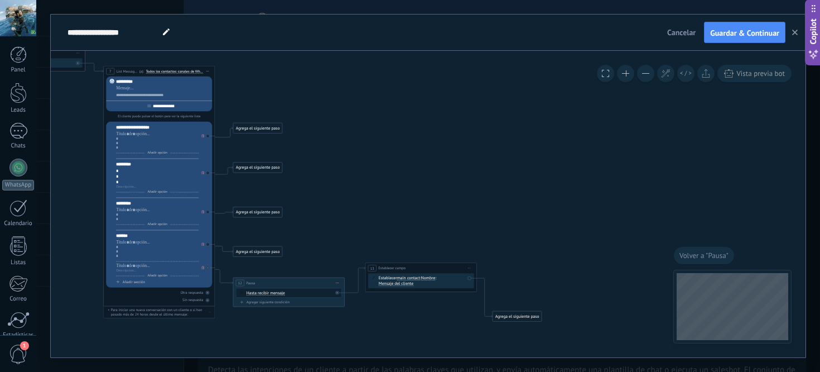
drag, startPoint x: 208, startPoint y: 270, endPoint x: 230, endPoint y: 254, distance: 26.5
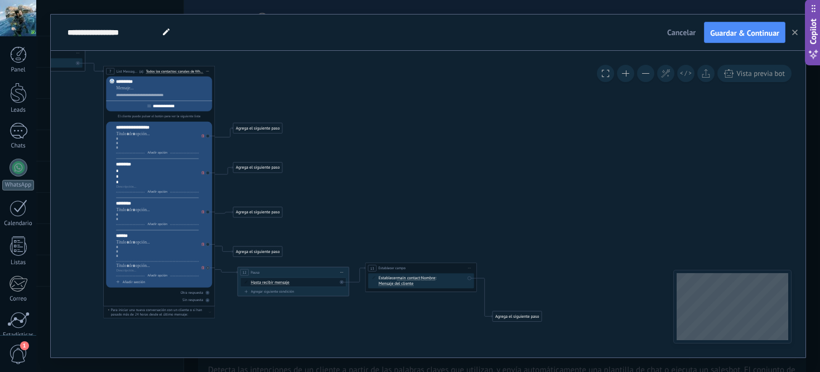
drag, startPoint x: 233, startPoint y: 283, endPoint x: 239, endPoint y: 272, distance: 12.7
click at [239, 272] on div "12 Pausa ***** Iniciar vista previa aquí Cambiar nombre Duplicar [GEOGRAPHIC_DA…" at bounding box center [293, 272] width 111 height 11
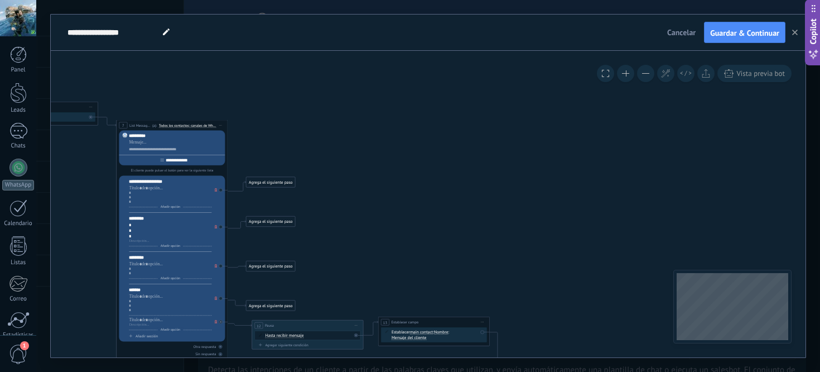
drag, startPoint x: 98, startPoint y: 71, endPoint x: 116, endPoint y: 137, distance: 67.7
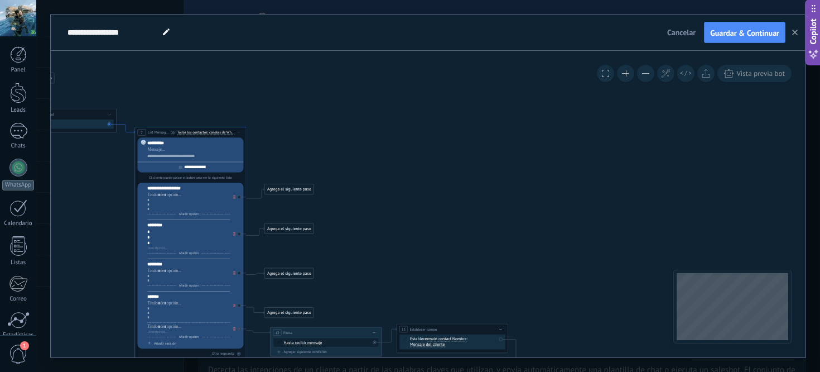
drag, startPoint x: 112, startPoint y: 129, endPoint x: 126, endPoint y: 126, distance: 14.0
click at [126, 126] on icon at bounding box center [126, 128] width 18 height 9
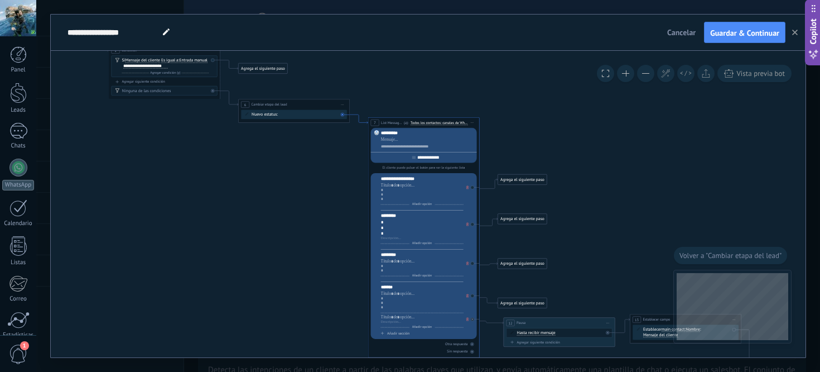
drag, startPoint x: 371, startPoint y: 86, endPoint x: 367, endPoint y: 121, distance: 34.9
click at [365, 124] on icon at bounding box center [359, 120] width 18 height 9
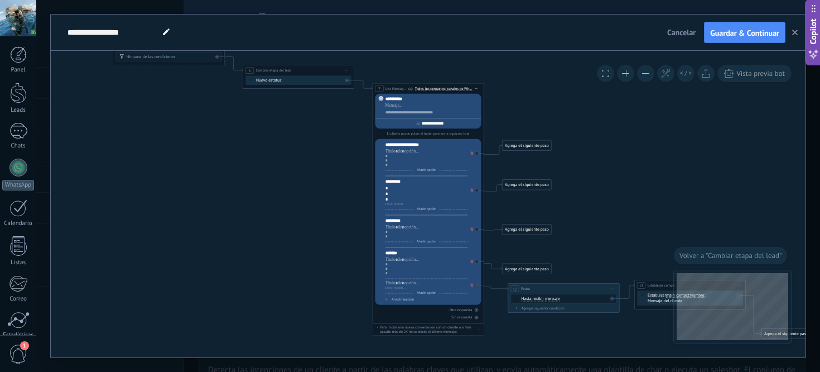
click at [365, 124] on icon at bounding box center [420, 166] width 1024 height 626
click at [373, 90] on div "**********" at bounding box center [429, 203] width 112 height 241
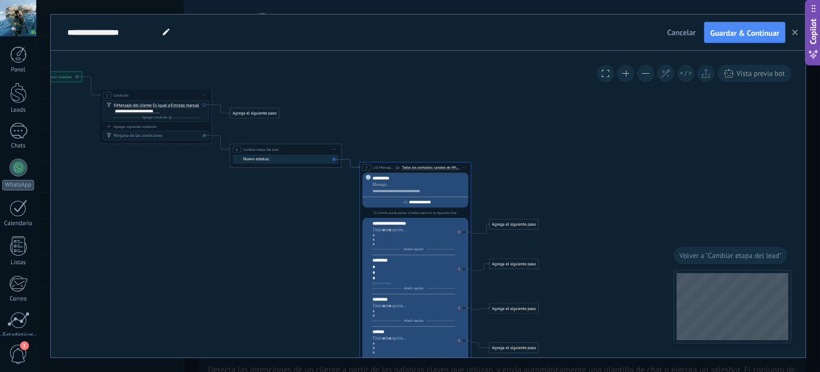
drag, startPoint x: 371, startPoint y: 89, endPoint x: 357, endPoint y: 190, distance: 102.6
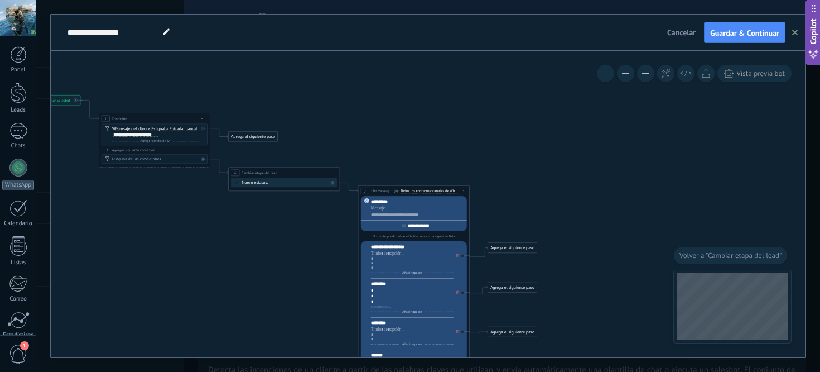
click at [229, 172] on div "**********" at bounding box center [284, 172] width 111 height 11
click at [227, 172] on icon at bounding box center [219, 166] width 18 height 15
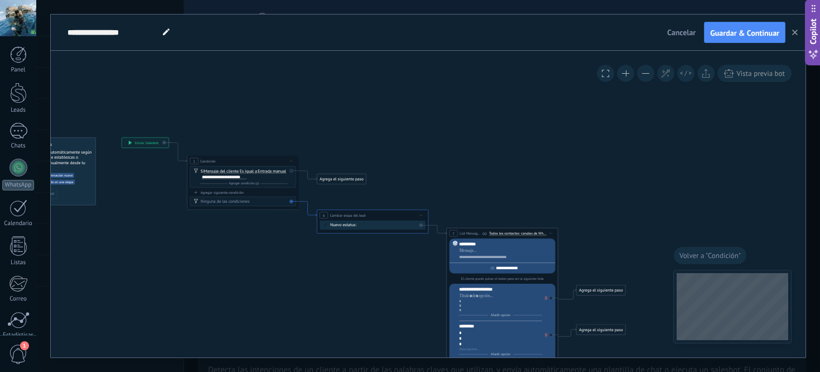
drag, startPoint x: 372, startPoint y: 198, endPoint x: 312, endPoint y: 211, distance: 60.5
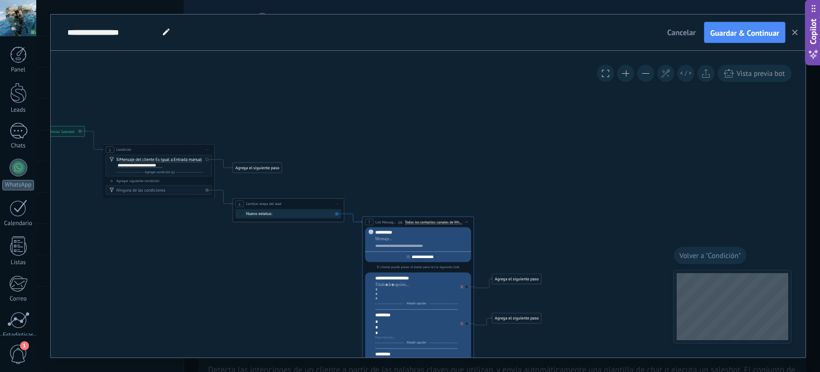
drag, startPoint x: 442, startPoint y: 230, endPoint x: 361, endPoint y: 223, distance: 81.3
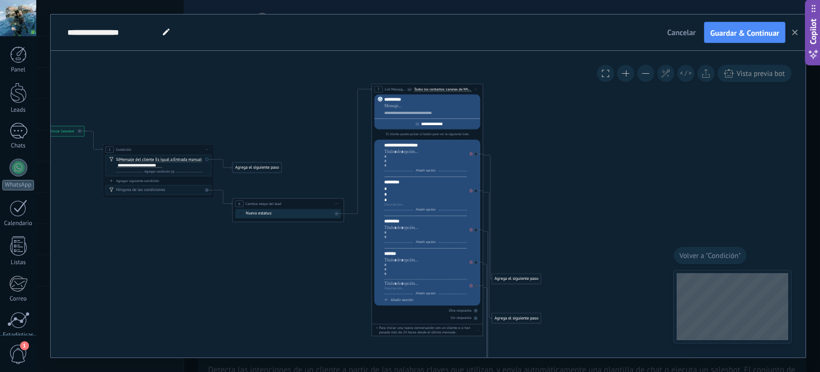
drag, startPoint x: 362, startPoint y: 220, endPoint x: 372, endPoint y: 88, distance: 132.7
click at [372, 88] on div "**********" at bounding box center [427, 89] width 111 height 11
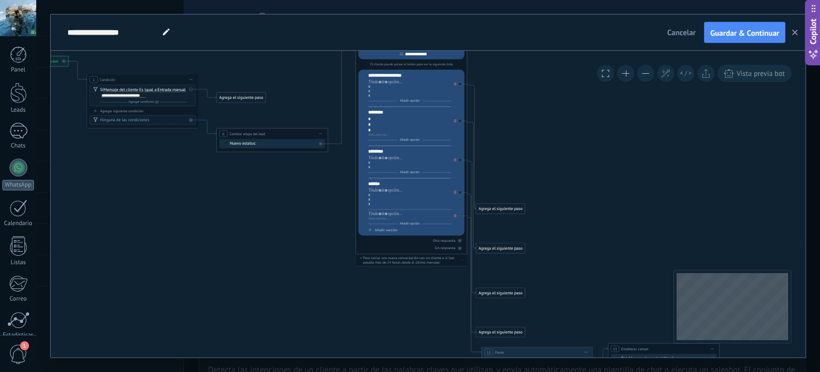
drag, startPoint x: 608, startPoint y: 247, endPoint x: 574, endPoint y: 115, distance: 136.7
click at [574, 116] on icon at bounding box center [394, 207] width 1024 height 667
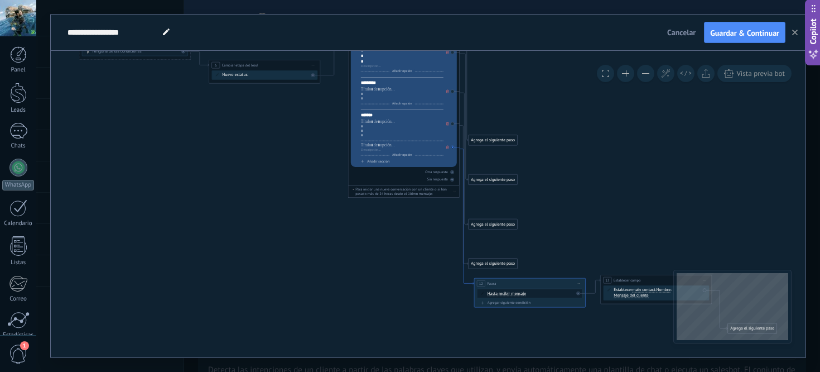
drag, startPoint x: 453, startPoint y: 290, endPoint x: 464, endPoint y: 282, distance: 13.3
click at [464, 282] on icon at bounding box center [467, 217] width 15 height 136
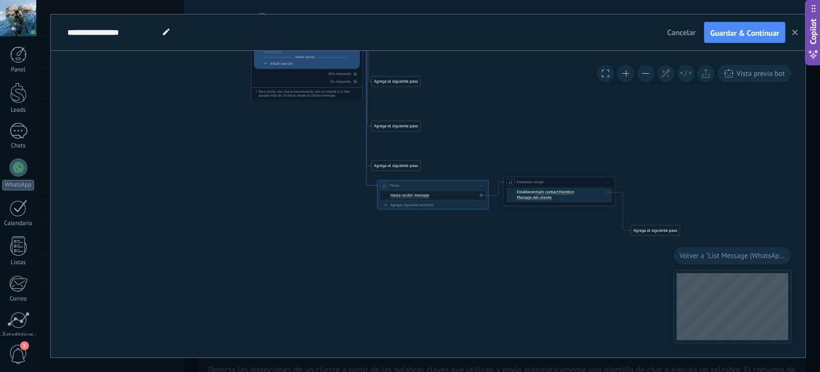
drag, startPoint x: 367, startPoint y: 195, endPoint x: 372, endPoint y: 185, distance: 10.5
click at [372, 185] on icon at bounding box center [370, 119] width 15 height 136
drag, startPoint x: 367, startPoint y: 194, endPoint x: 376, endPoint y: 185, distance: 13.0
click at [376, 185] on icon at bounding box center [373, 121] width 15 height 136
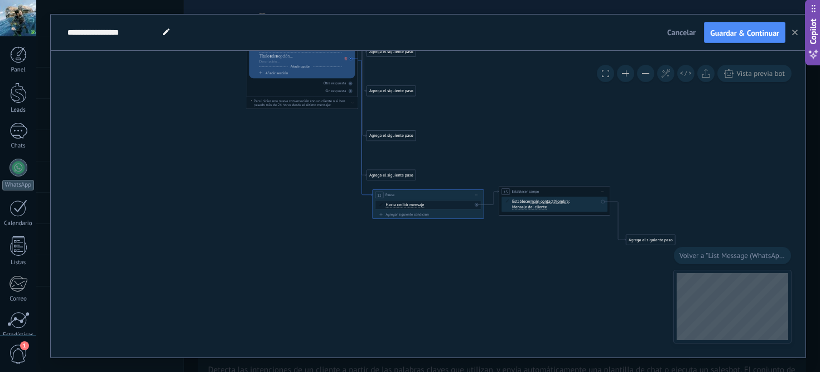
click at [368, 194] on icon at bounding box center [365, 128] width 15 height 136
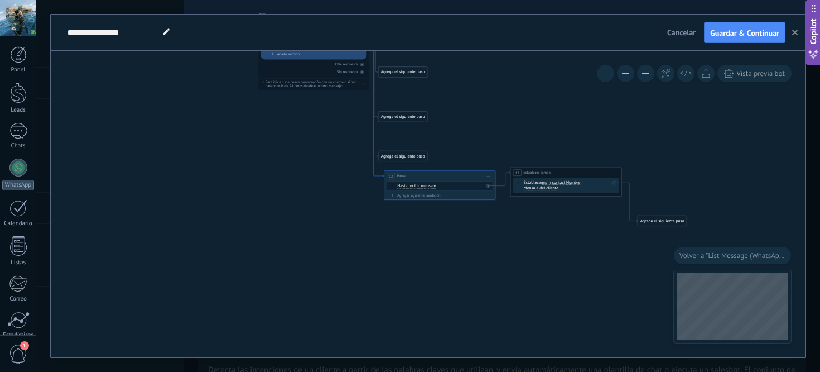
drag, startPoint x: 368, startPoint y: 194, endPoint x: 379, endPoint y: 176, distance: 21.5
click at [379, 176] on icon at bounding box center [376, 109] width 15 height 136
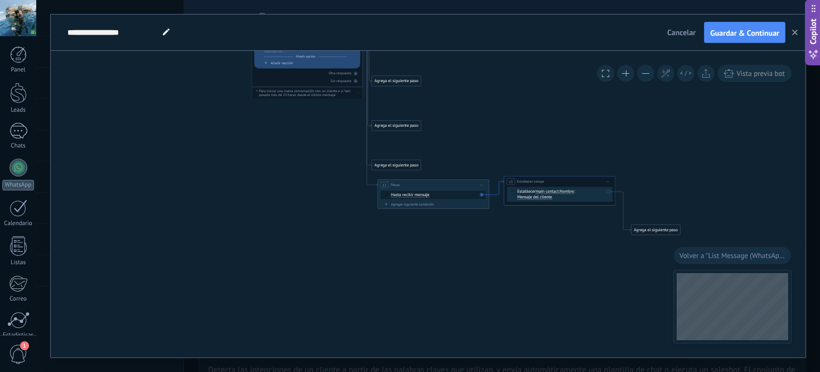
drag, startPoint x: 490, startPoint y: 204, endPoint x: 496, endPoint y: 194, distance: 11.5
click at [496, 194] on icon at bounding box center [496, 187] width 15 height 15
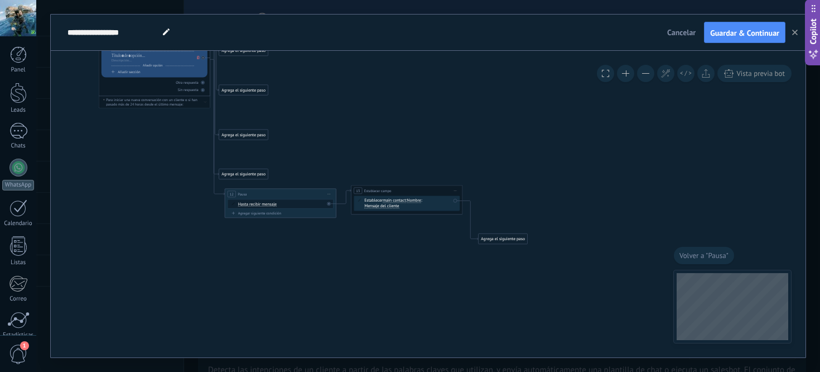
drag, startPoint x: 494, startPoint y: 194, endPoint x: 459, endPoint y: 179, distance: 38.5
click at [459, 179] on icon at bounding box center [136, 50] width 1024 height 667
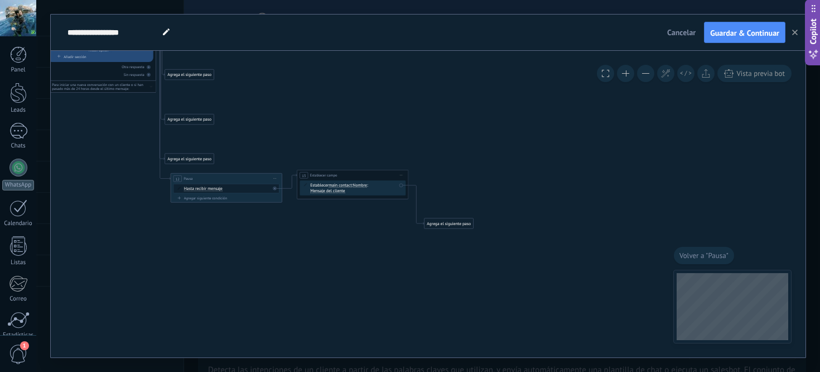
drag, startPoint x: 522, startPoint y: 258, endPoint x: 483, endPoint y: 253, distance: 39.4
click at [483, 253] on icon at bounding box center [82, 34] width 1024 height 667
click at [554, 161] on icon at bounding box center [82, 34] width 1024 height 667
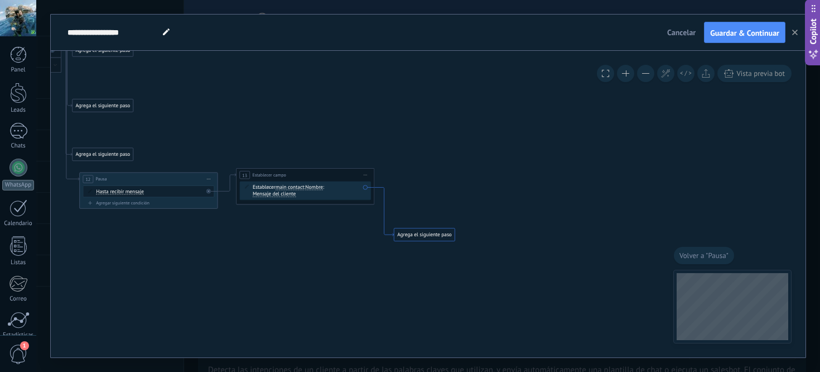
drag, startPoint x: 381, startPoint y: 239, endPoint x: 388, endPoint y: 234, distance: 8.7
click at [388, 234] on icon at bounding box center [384, 211] width 20 height 49
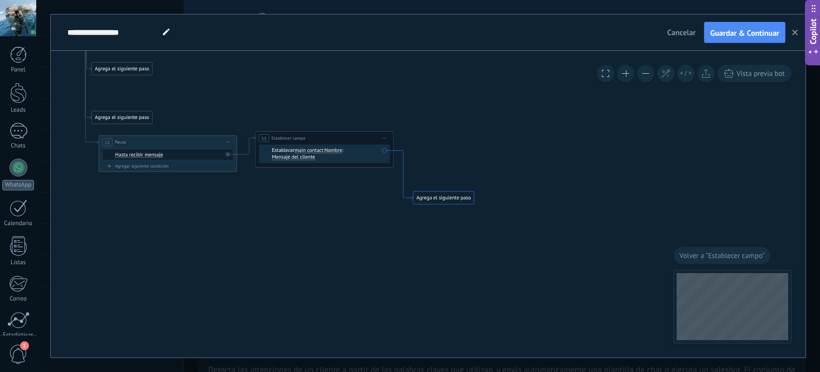
drag, startPoint x: 408, startPoint y: 203, endPoint x: 413, endPoint y: 195, distance: 9.3
click at [413, 195] on icon at bounding box center [404, 174] width 20 height 49
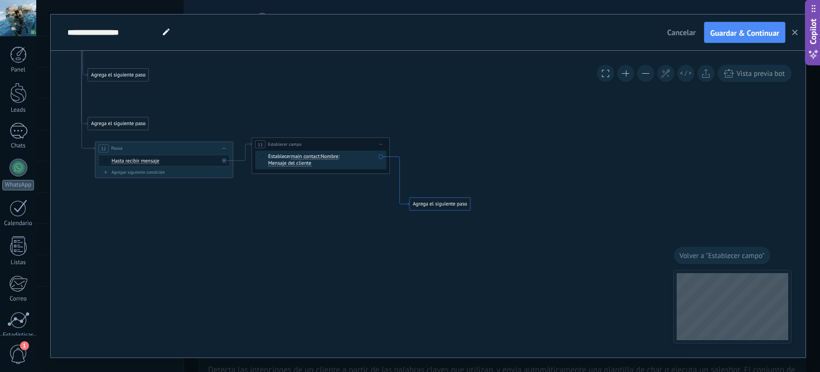
click at [407, 205] on icon at bounding box center [402, 181] width 20 height 49
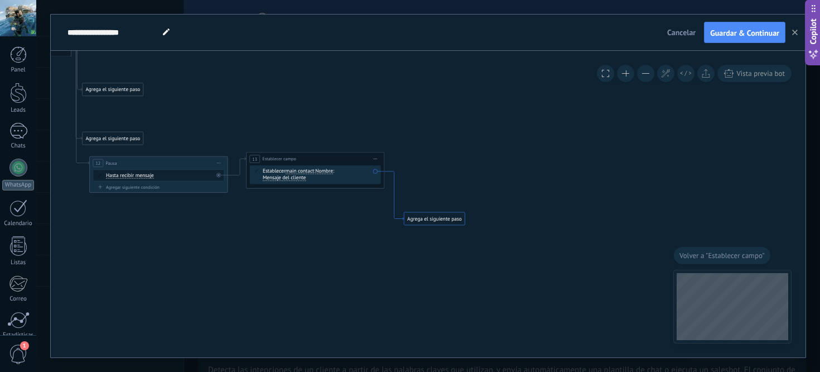
drag, startPoint x: 408, startPoint y: 203, endPoint x: 403, endPoint y: 218, distance: 15.4
click at [403, 218] on icon at bounding box center [394, 195] width 20 height 49
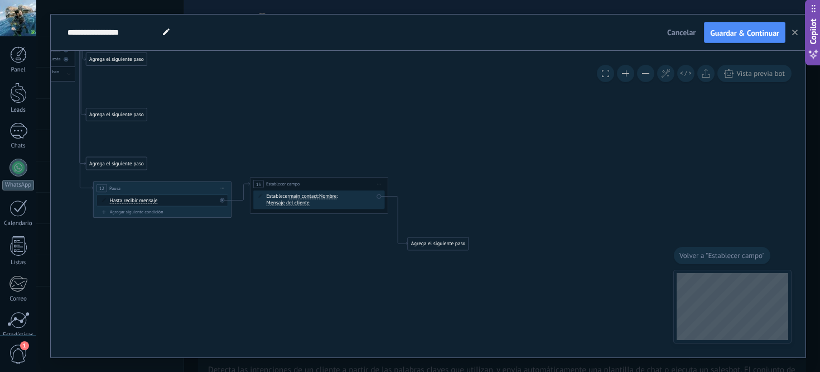
drag, startPoint x: 405, startPoint y: 127, endPoint x: 400, endPoint y: 183, distance: 56.0
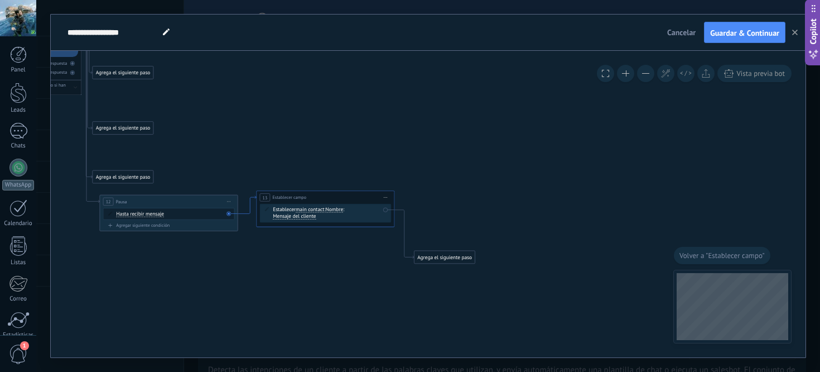
drag, startPoint x: 237, startPoint y: 216, endPoint x: 247, endPoint y: 213, distance: 9.9
click at [247, 213] on icon at bounding box center [247, 205] width 18 height 18
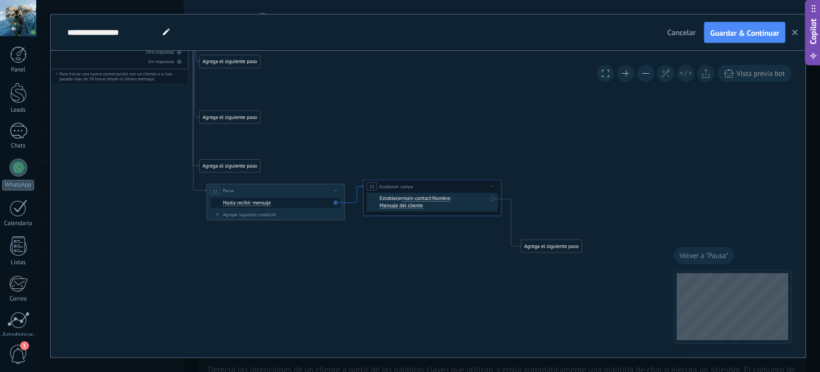
drag, startPoint x: 356, startPoint y: 192, endPoint x: 361, endPoint y: 181, distance: 12.2
click at [361, 185] on icon at bounding box center [354, 194] width 18 height 18
drag, startPoint x: 515, startPoint y: 253, endPoint x: 518, endPoint y: 247, distance: 6.5
click at [518, 247] on icon at bounding box center [511, 225] width 20 height 49
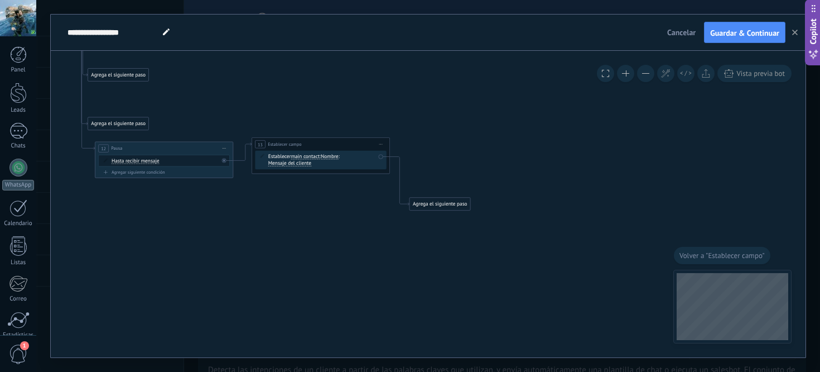
click at [442, 202] on div "Agrega el siguiente paso" at bounding box center [440, 203] width 61 height 11
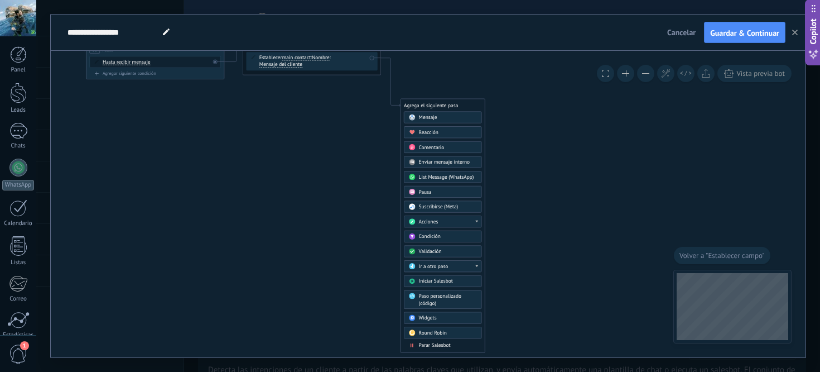
drag, startPoint x: 526, startPoint y: 251, endPoint x: 516, endPoint y: 117, distance: 134.3
click at [442, 336] on div "Round Robin" at bounding box center [448, 332] width 58 height 7
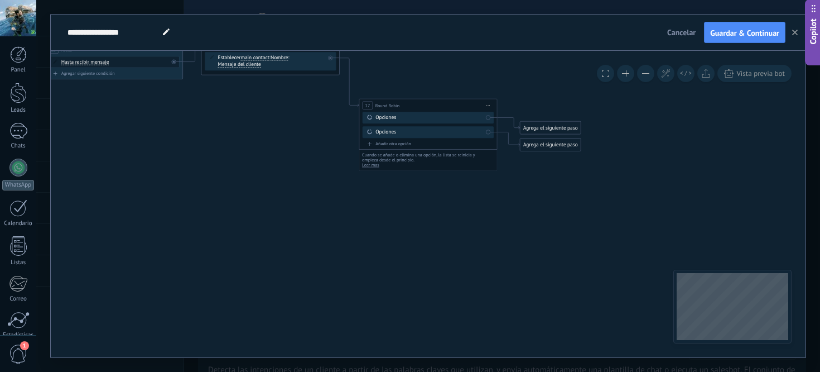
click at [434, 118] on div "Opciones" at bounding box center [430, 117] width 108 height 7
click at [540, 127] on div "Agrega el siguiente paso" at bounding box center [550, 127] width 61 height 11
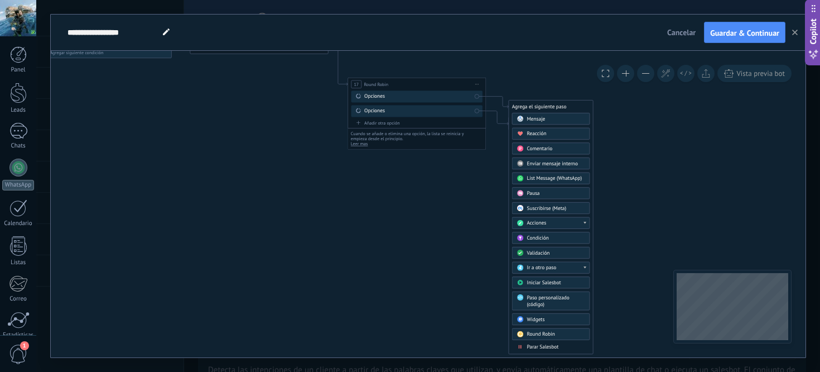
drag, startPoint x: 642, startPoint y: 237, endPoint x: 631, endPoint y: 215, distance: 24.0
click at [585, 223] on div at bounding box center [585, 223] width 3 height 2
click at [569, 284] on div "Cambiar usuario responsable" at bounding box center [550, 282] width 77 height 12
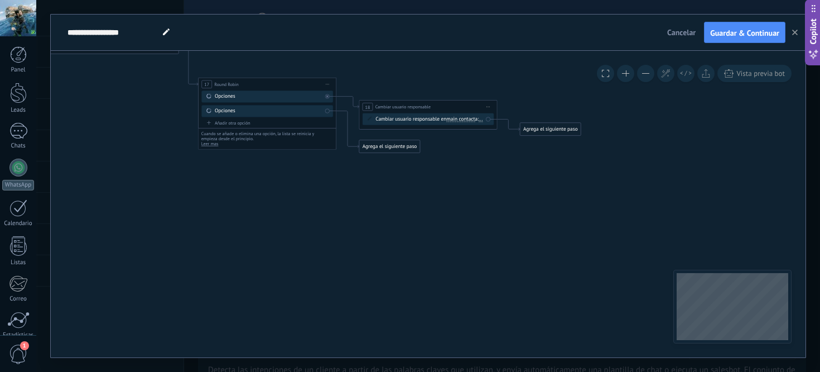
click at [465, 121] on span "main contact" at bounding box center [460, 119] width 28 height 6
click at [465, 121] on button "main contact" at bounding box center [486, 119] width 86 height 12
click at [491, 153] on span "acuerdo" at bounding box center [481, 155] width 84 height 7
click at [472, 121] on span "..." at bounding box center [470, 119] width 4 height 6
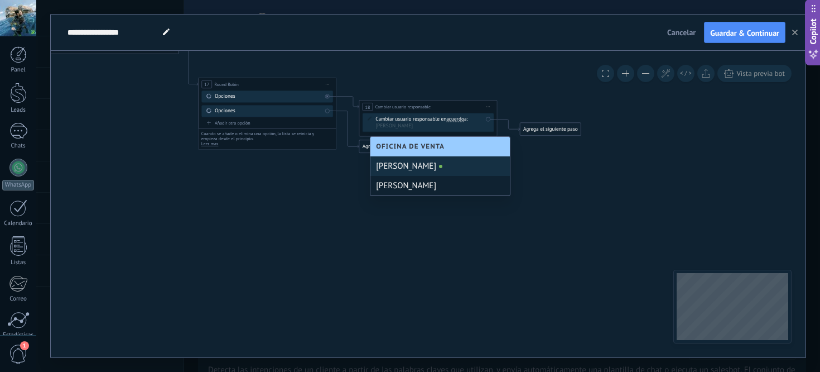
click at [456, 188] on div "[PERSON_NAME]" at bounding box center [441, 186] width 140 height 20
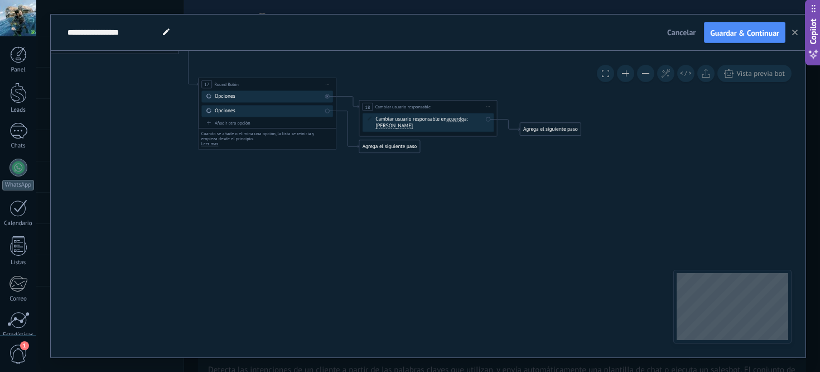
click at [403, 150] on div "Agrega el siguiente paso" at bounding box center [389, 146] width 61 height 11
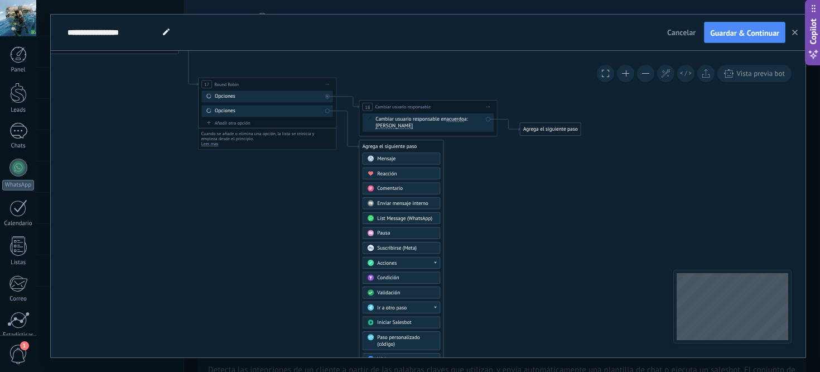
click at [433, 263] on div "Acciones" at bounding box center [406, 262] width 58 height 7
click at [420, 296] on div "Cambiar usuario responsable" at bounding box center [401, 296] width 77 height 12
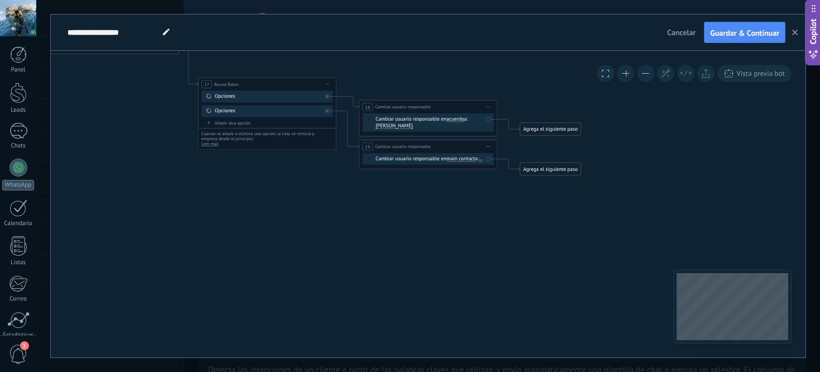
click at [377, 165] on div "Cambiar usuario responsable en main contact main contact all contacts chat cont…" at bounding box center [429, 159] width 132 height 12
click at [479, 162] on span "..." at bounding box center [481, 159] width 4 height 6
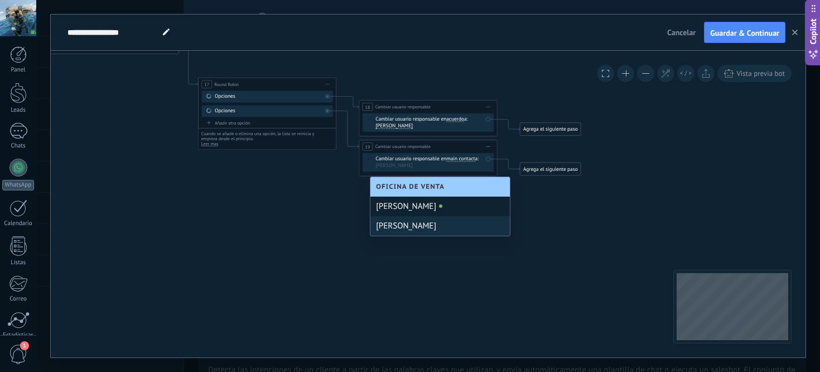
click at [416, 207] on div "[PERSON_NAME]" at bounding box center [441, 206] width 140 height 20
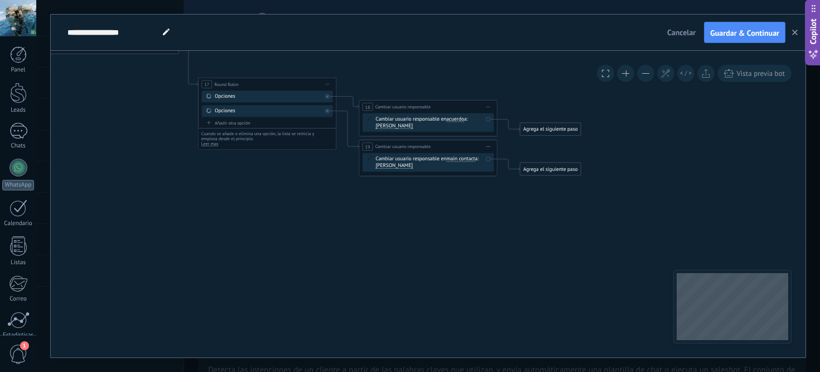
click at [555, 129] on div "Agrega el siguiente paso" at bounding box center [550, 128] width 61 height 11
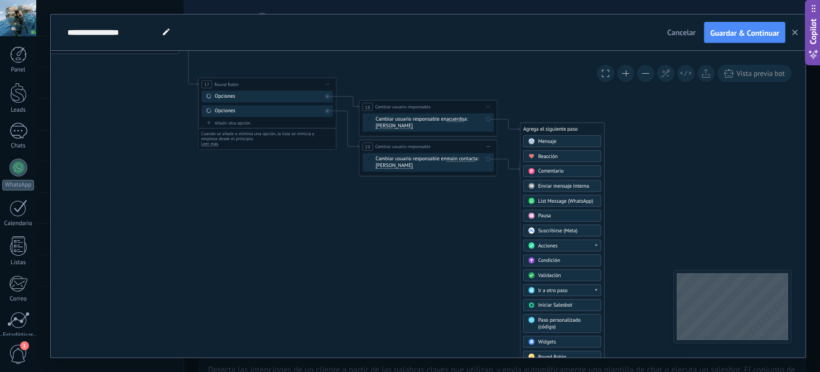
click at [547, 143] on span "Mensaje" at bounding box center [547, 141] width 18 height 7
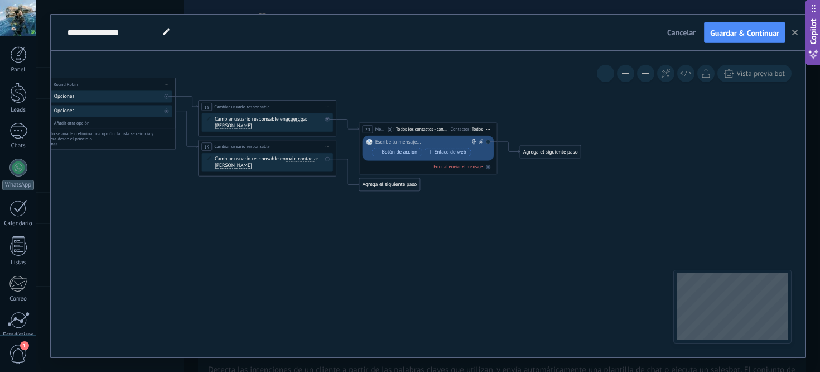
click at [434, 143] on div at bounding box center [427, 142] width 103 height 7
click at [396, 144] on div "**********" at bounding box center [430, 142] width 108 height 7
click at [395, 145] on div "**********" at bounding box center [430, 142] width 108 height 7
click at [387, 153] on span "Botón de acción" at bounding box center [396, 152] width 41 height 6
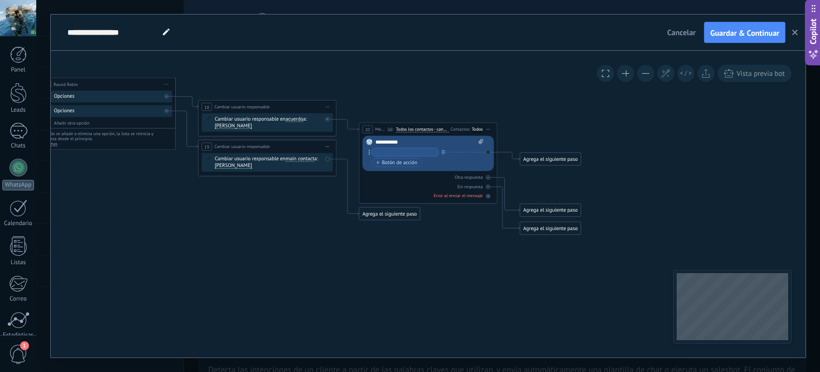
click at [412, 153] on input "text" at bounding box center [405, 152] width 67 height 8
click at [405, 166] on button "Botón de acción" at bounding box center [397, 162] width 50 height 9
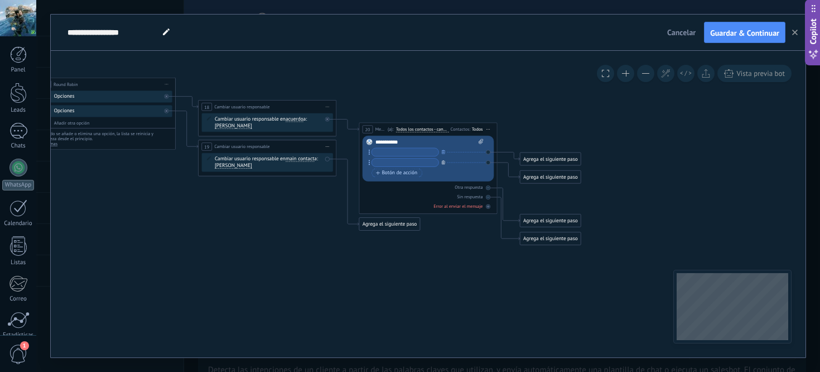
click at [443, 162] on icon "button" at bounding box center [443, 162] width 3 height 4
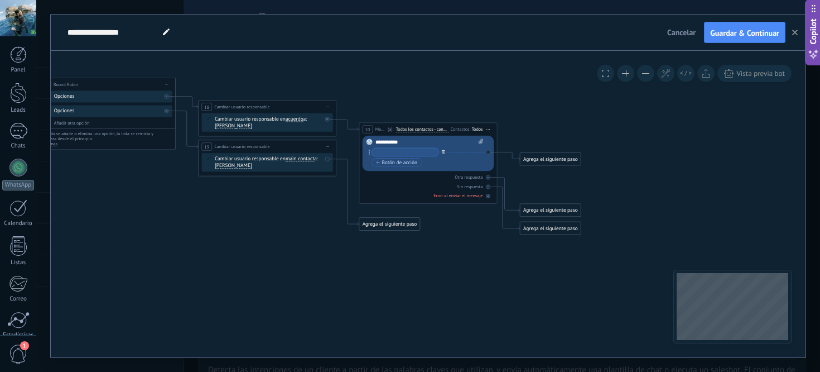
click at [442, 153] on icon "button" at bounding box center [443, 152] width 3 height 4
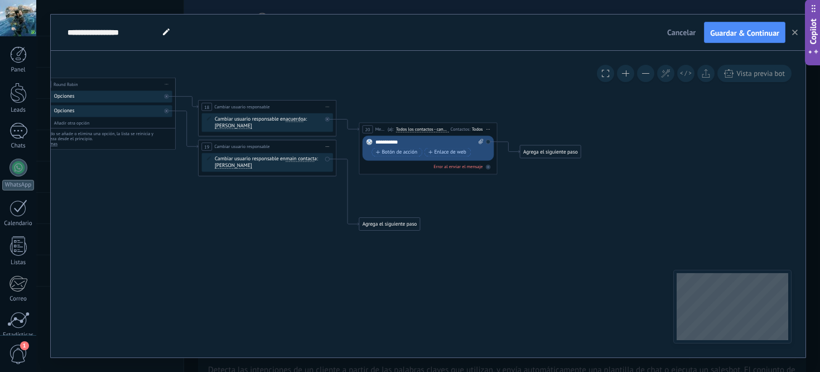
click at [404, 143] on div "**********" at bounding box center [430, 142] width 108 height 7
click at [397, 143] on div "******" at bounding box center [430, 142] width 108 height 7
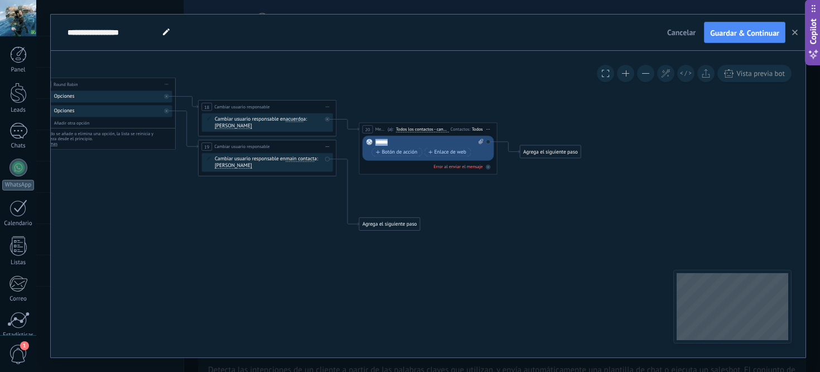
click at [397, 143] on div "******" at bounding box center [430, 142] width 108 height 7
click at [407, 144] on div "******" at bounding box center [430, 142] width 108 height 7
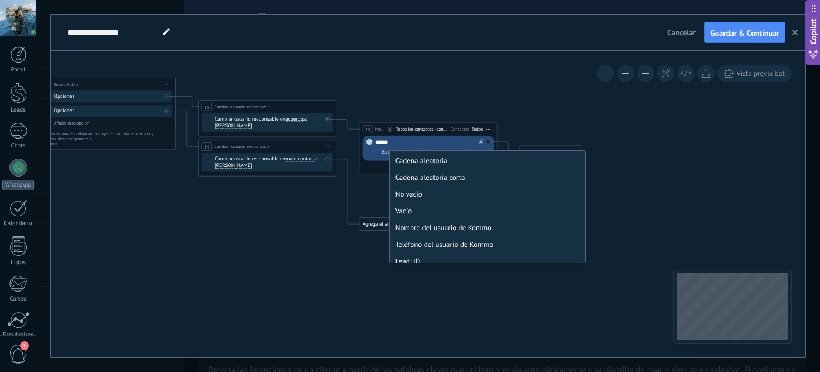
scroll to position [69, 0]
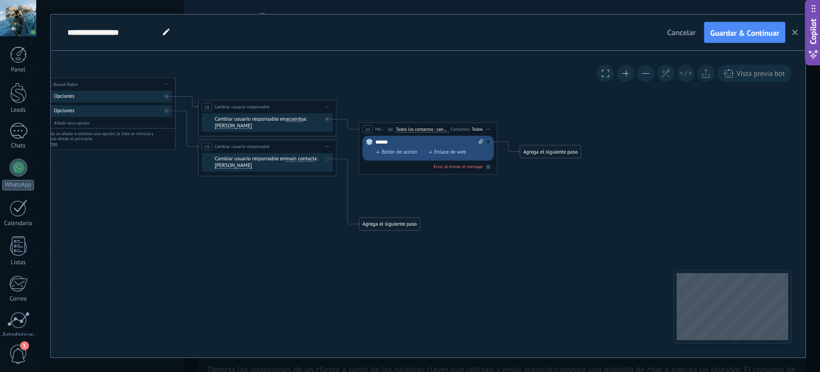
click at [416, 145] on div "**** *" at bounding box center [430, 142] width 108 height 7
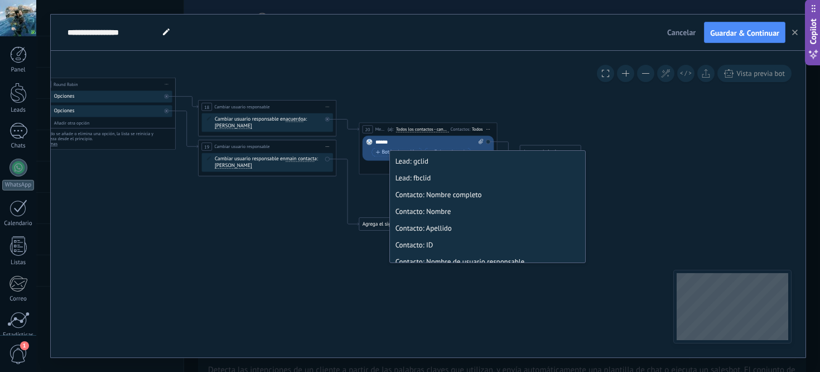
scroll to position [473, 0]
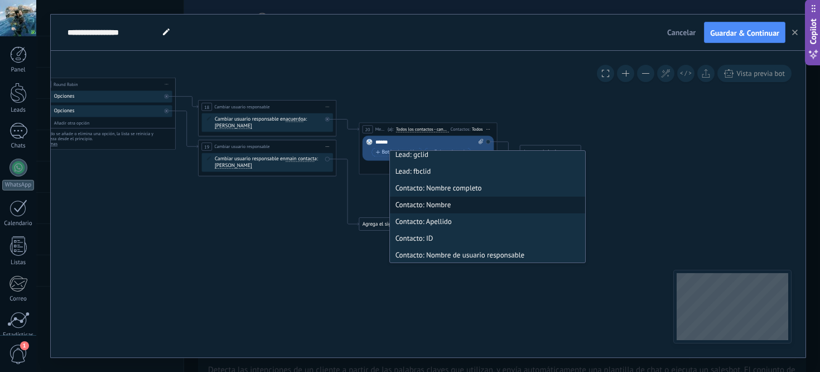
click at [452, 200] on li "Contacto: Nombre" at bounding box center [487, 204] width 195 height 17
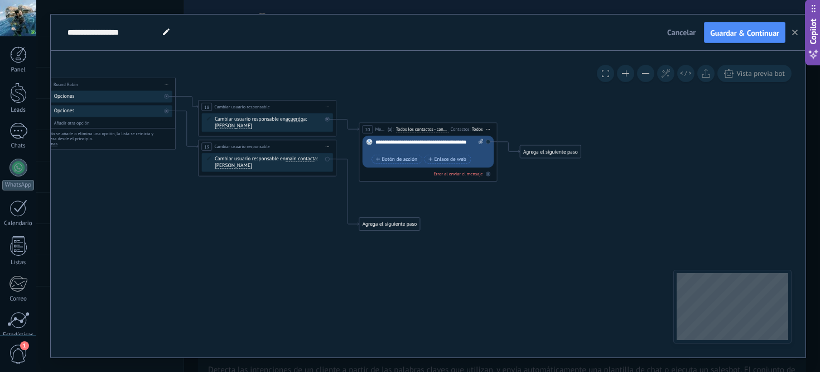
click at [490, 125] on span "Iniciar vista previa aquí Cambiar nombre Duplicar [GEOGRAPHIC_DATA]" at bounding box center [488, 129] width 11 height 10
click at [488, 129] on span "Iniciar vista previa aquí Cambiar nombre Duplicar [GEOGRAPHIC_DATA]" at bounding box center [488, 129] width 11 height 10
click at [501, 160] on div "Duplicar" at bounding box center [519, 163] width 69 height 12
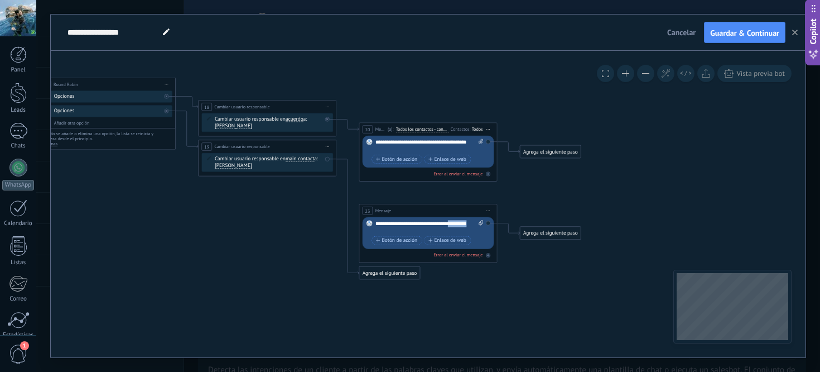
drag, startPoint x: 400, startPoint y: 232, endPoint x: 371, endPoint y: 230, distance: 29.6
click at [371, 230] on div "Reemplazar Quitar Convertir a mensaje de voz Arrastre la imagen aquí para adjun…" at bounding box center [429, 233] width 132 height 32
click at [411, 236] on button "Botón de acción" at bounding box center [397, 240] width 50 height 9
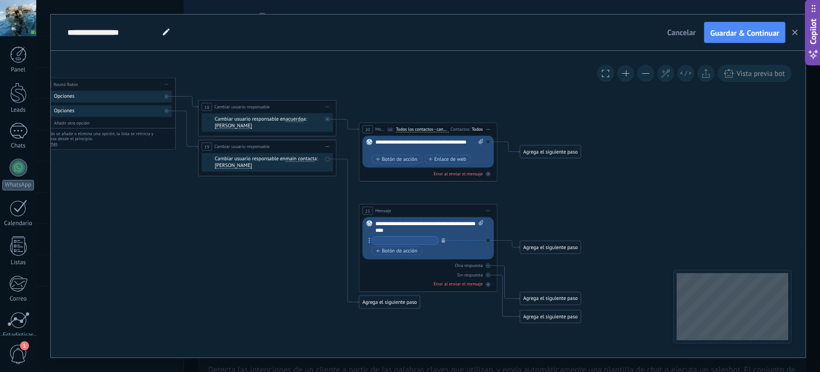
click at [445, 242] on button "button" at bounding box center [444, 239] width 8 height 9
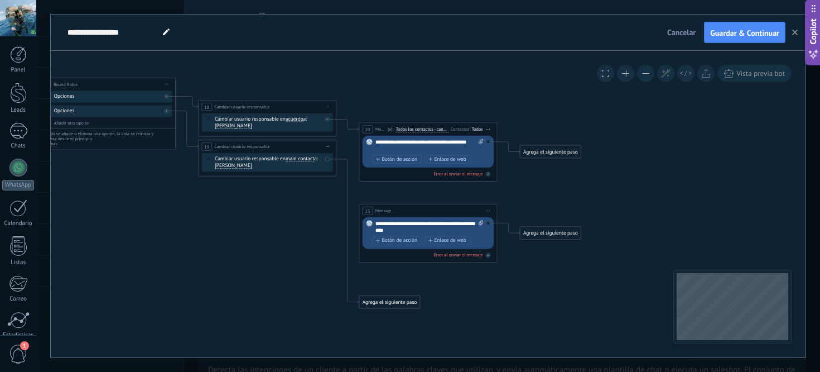
click at [328, 147] on span "Iniciar vista previa aquí Cambiar nombre Duplicar [GEOGRAPHIC_DATA]" at bounding box center [327, 147] width 11 height 10
click at [337, 160] on icon at bounding box center [347, 231] width 22 height 144
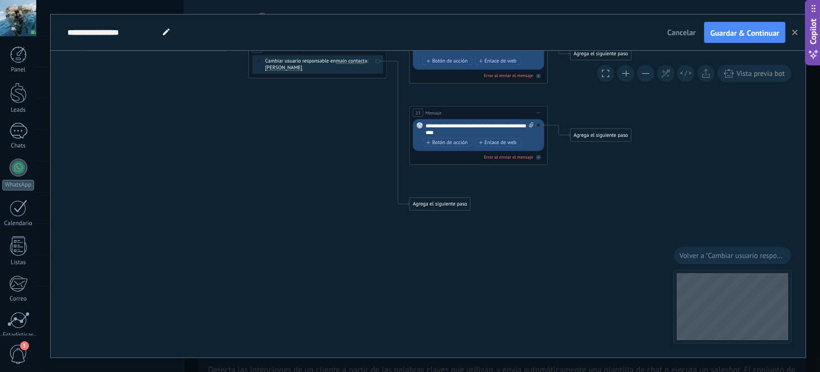
click at [436, 206] on div "Agrega el siguiente paso" at bounding box center [440, 203] width 61 height 11
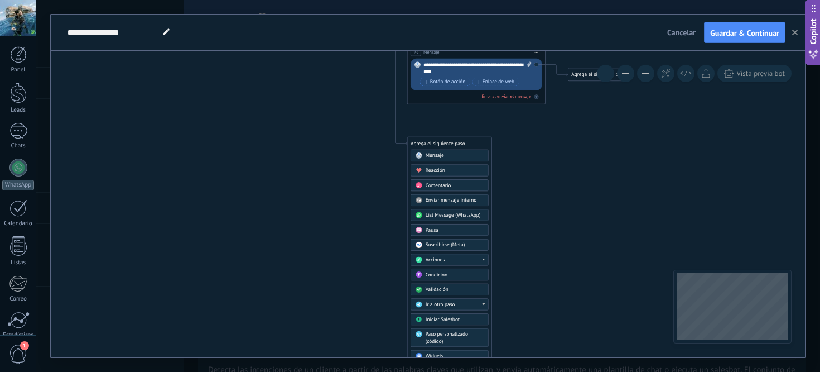
drag, startPoint x: 536, startPoint y: 302, endPoint x: 534, endPoint y: 239, distance: 62.5
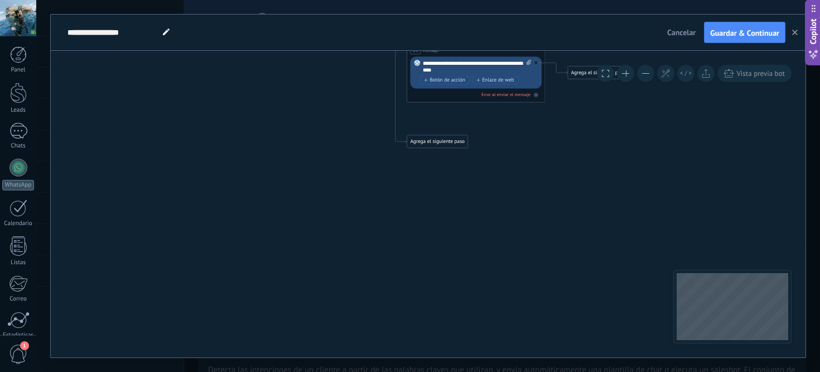
click at [453, 145] on div "Agrega el siguiente paso" at bounding box center [437, 141] width 61 height 11
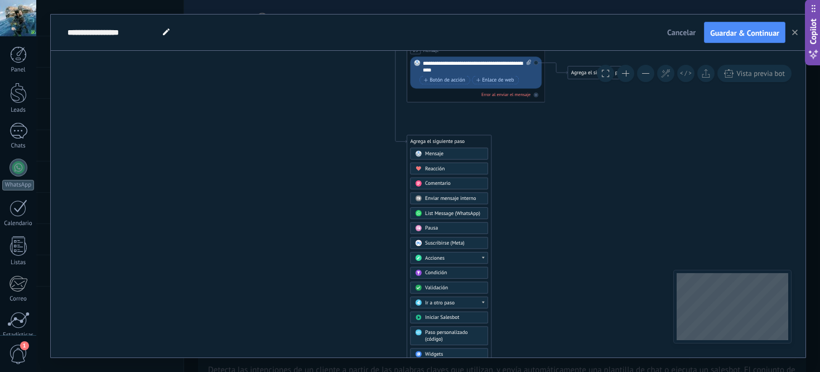
click at [479, 303] on div "Ir a otro paso" at bounding box center [454, 302] width 58 height 7
drag, startPoint x: 489, startPoint y: 330, endPoint x: 485, endPoint y: 300, distance: 30.3
click at [485, 300] on div "Agrega el siguiente paso Mensaje Mensaje Mensaje Reacción Comentario Enviar men…" at bounding box center [449, 262] width 85 height 254
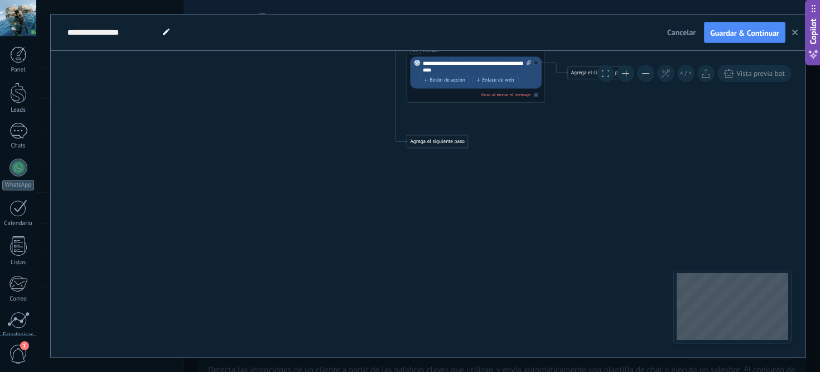
click at [455, 140] on div "Agrega el siguiente paso" at bounding box center [437, 141] width 61 height 11
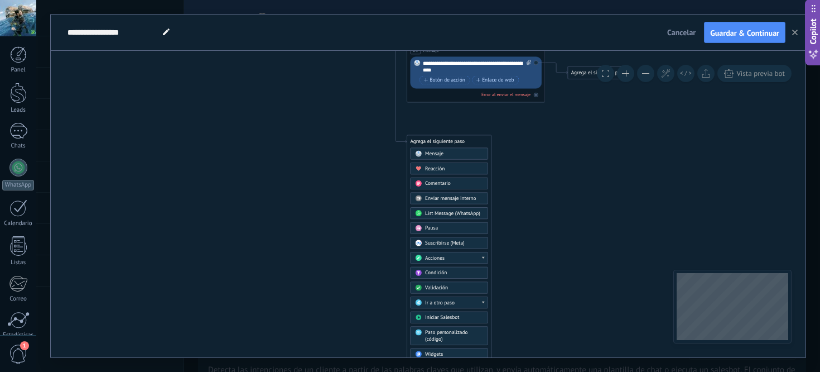
click at [478, 302] on div "Ir a otro paso" at bounding box center [454, 302] width 58 height 7
click at [465, 328] on div "23: Mensaje" at bounding box center [449, 331] width 77 height 12
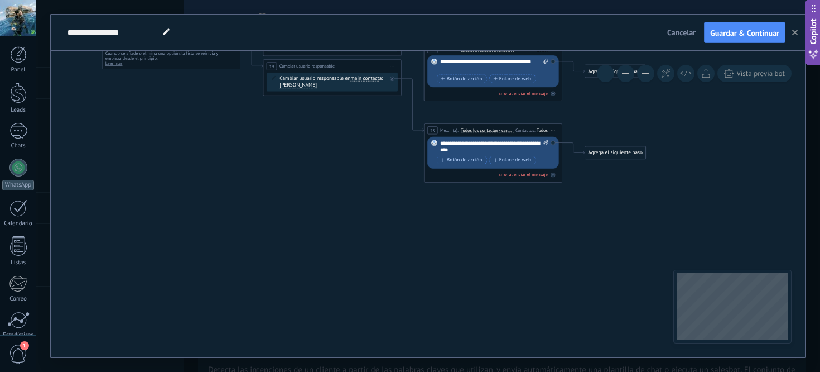
drag, startPoint x: 764, startPoint y: 152, endPoint x: 781, endPoint y: 237, distance: 86.0
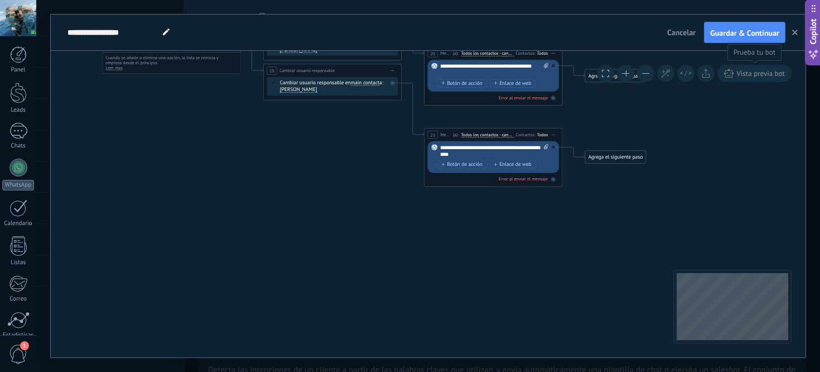
click at [767, 80] on button "Vista previa bot" at bounding box center [755, 73] width 74 height 17
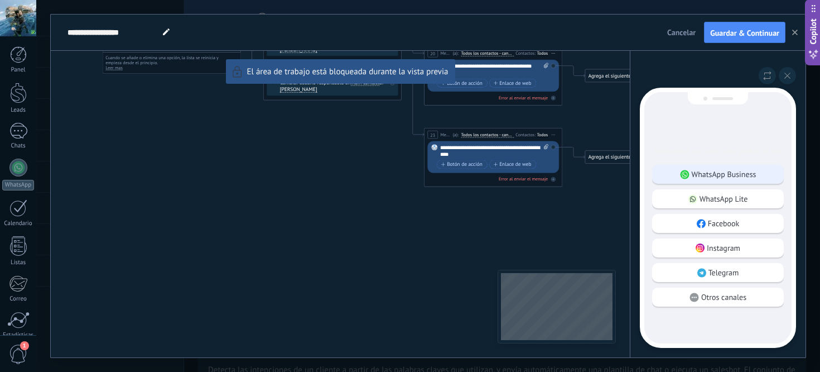
click at [748, 177] on p "WhatsApp Business" at bounding box center [724, 174] width 65 height 10
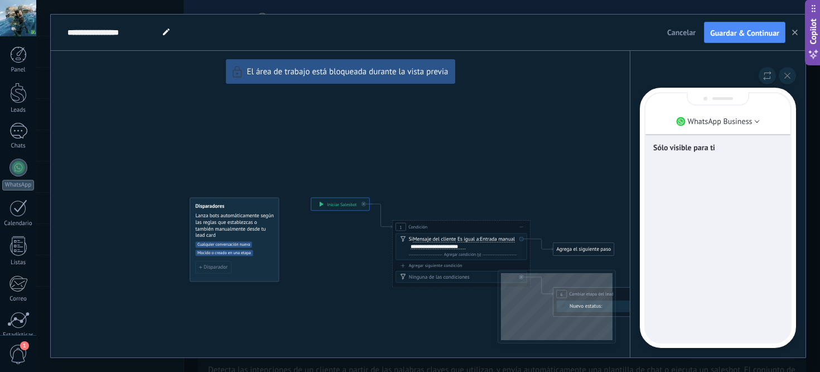
drag, startPoint x: 390, startPoint y: 169, endPoint x: 397, endPoint y: 291, distance: 123.0
click at [397, 291] on div "**********" at bounding box center [428, 186] width 755 height 343
drag, startPoint x: 498, startPoint y: 195, endPoint x: 420, endPoint y: 180, distance: 80.1
click at [420, 180] on div "**********" at bounding box center [428, 186] width 755 height 343
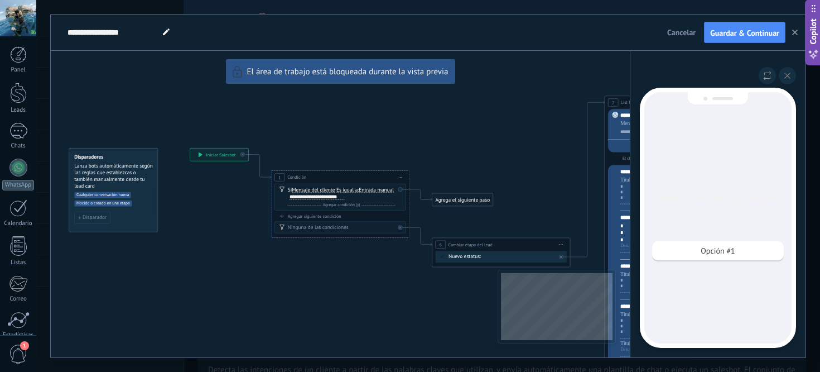
drag, startPoint x: 568, startPoint y: 134, endPoint x: 459, endPoint y: 126, distance: 108.6
click at [459, 126] on div "**********" at bounding box center [428, 186] width 755 height 343
click at [739, 253] on div "Opción #1" at bounding box center [718, 250] width 132 height 19
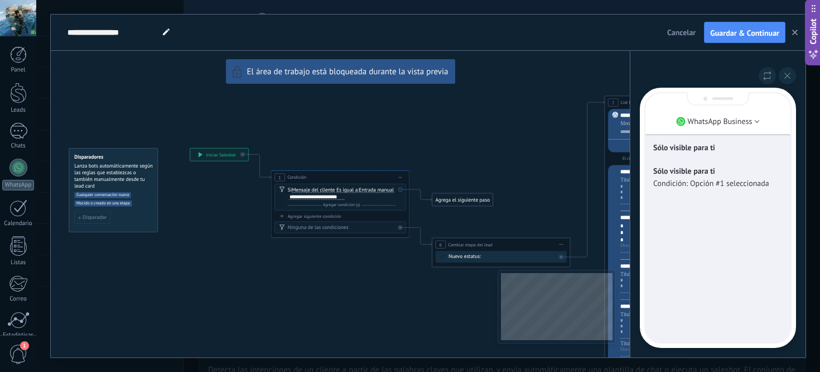
click at [750, 182] on p "Condición: Opción #1 seleccionada" at bounding box center [717, 183] width 129 height 10
click at [754, 123] on li "WhatsApp Business" at bounding box center [718, 121] width 145 height 17
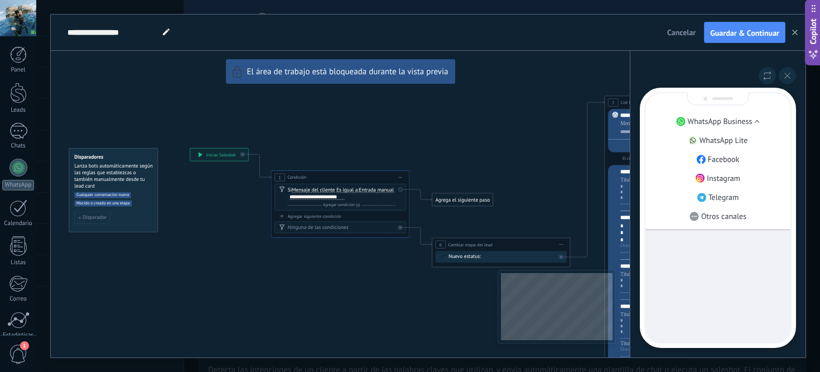
click at [740, 275] on div "Sólo visible para ti Sólo visible para ti Condición: Opción #1 seleccionada" at bounding box center [718, 217] width 145 height 249
click at [714, 243] on div "Sólo visible para ti Sólo visible para ti Condición: Opción #1 seleccionada" at bounding box center [718, 217] width 145 height 249
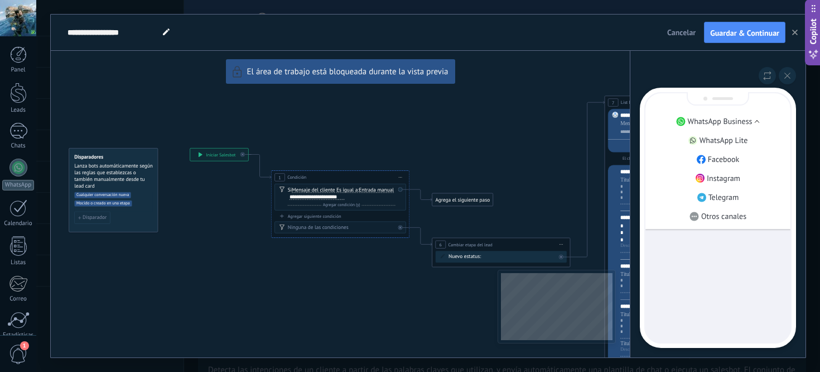
click at [714, 243] on div "Sólo visible para ti Sólo visible para ti Condición: Opción #1 seleccionada" at bounding box center [718, 217] width 145 height 249
click at [481, 129] on div "**********" at bounding box center [428, 186] width 755 height 343
click at [786, 76] on icon at bounding box center [788, 76] width 6 height 6
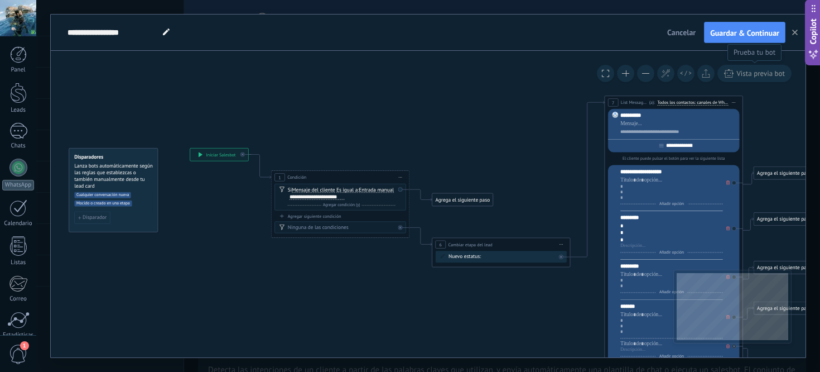
click at [766, 74] on span "Vista previa bot" at bounding box center [761, 73] width 49 height 9
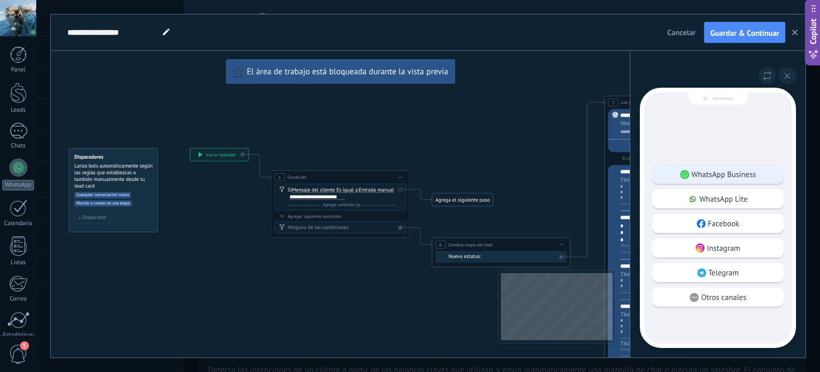
click at [756, 177] on p "WhatsApp Business" at bounding box center [724, 174] width 65 height 10
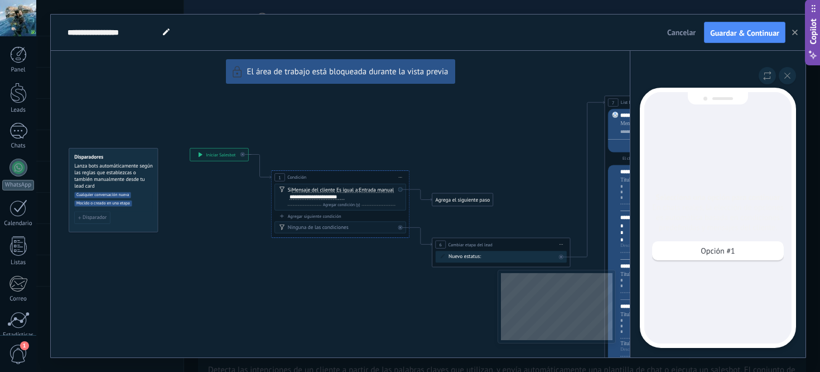
drag, startPoint x: 540, startPoint y: 156, endPoint x: 459, endPoint y: 136, distance: 83.5
click at [459, 136] on div "**********" at bounding box center [428, 186] width 755 height 343
drag, startPoint x: 521, startPoint y: 138, endPoint x: 412, endPoint y: 137, distance: 108.3
click at [412, 137] on div "**********" at bounding box center [428, 186] width 755 height 343
drag, startPoint x: 511, startPoint y: 169, endPoint x: 646, endPoint y: 224, distance: 145.9
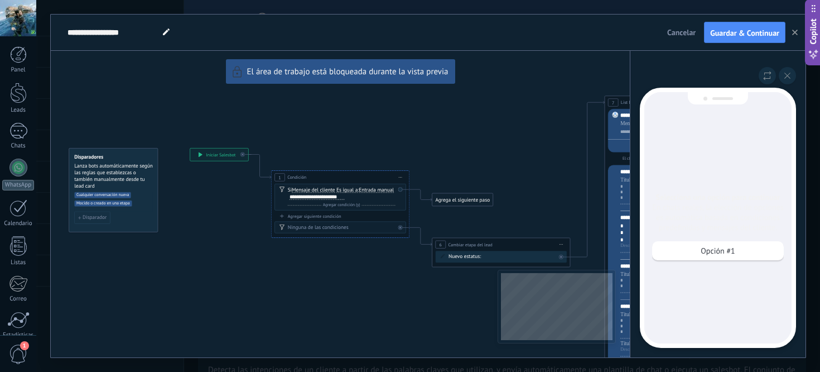
click at [645, 223] on div "**********" at bounding box center [428, 186] width 755 height 343
click at [733, 252] on p "Opción #1" at bounding box center [718, 251] width 34 height 10
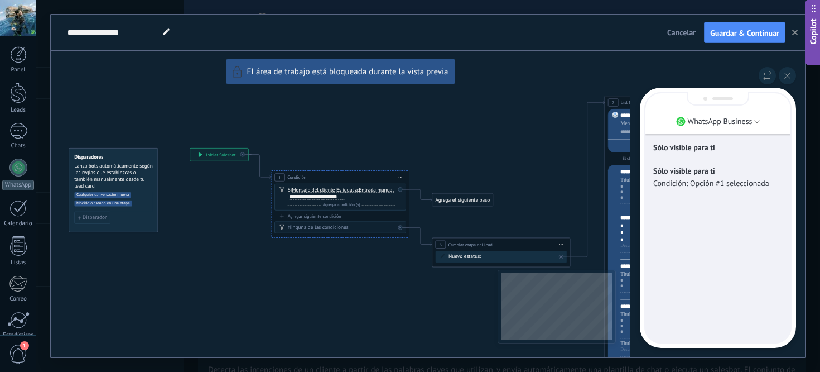
click at [723, 186] on p "Condición: Opción #1 seleccionada" at bounding box center [717, 183] width 129 height 10
click at [748, 118] on p "WhatsApp Business" at bounding box center [720, 121] width 65 height 10
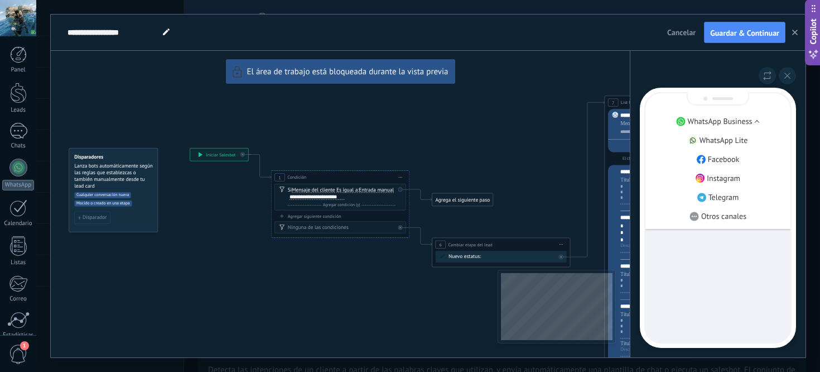
click at [748, 118] on p "WhatsApp Business" at bounding box center [720, 121] width 65 height 10
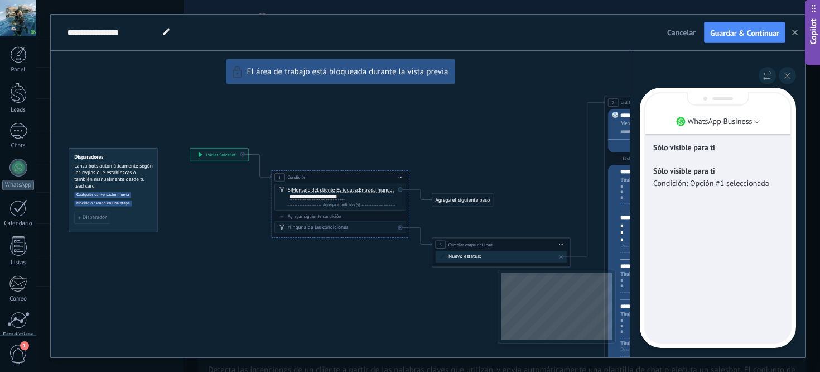
click at [711, 100] on div at bounding box center [718, 98] width 62 height 13
click at [728, 41] on button "Guardar & Continuar" at bounding box center [744, 32] width 81 height 21
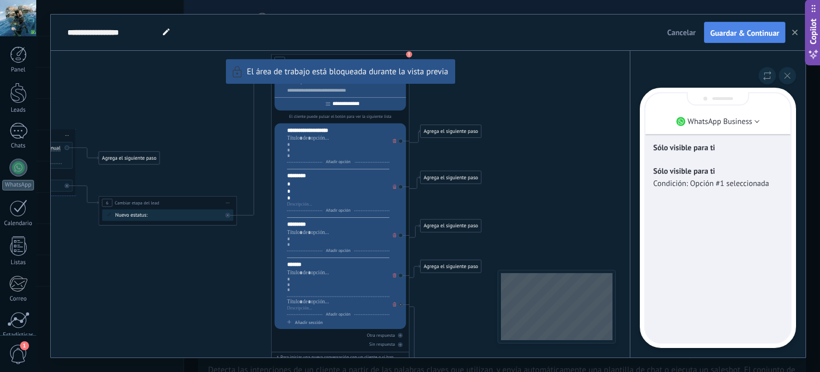
click at [744, 37] on span "Guardar & Continuar" at bounding box center [744, 33] width 69 height 8
click at [789, 75] on icon at bounding box center [788, 76] width 6 height 6
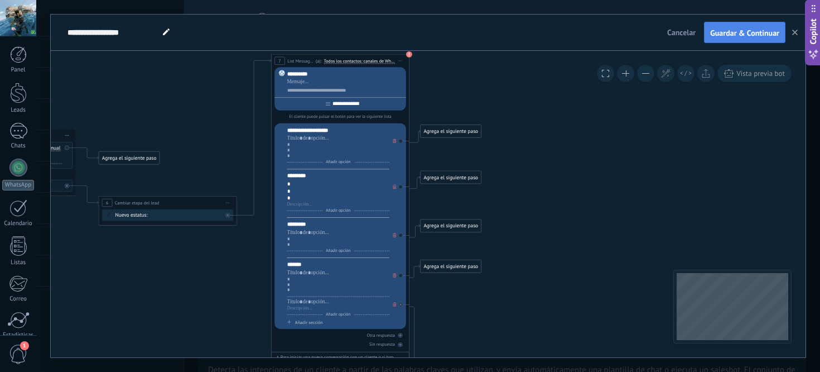
click at [760, 36] on span "Guardar & Continuar" at bounding box center [744, 33] width 69 height 8
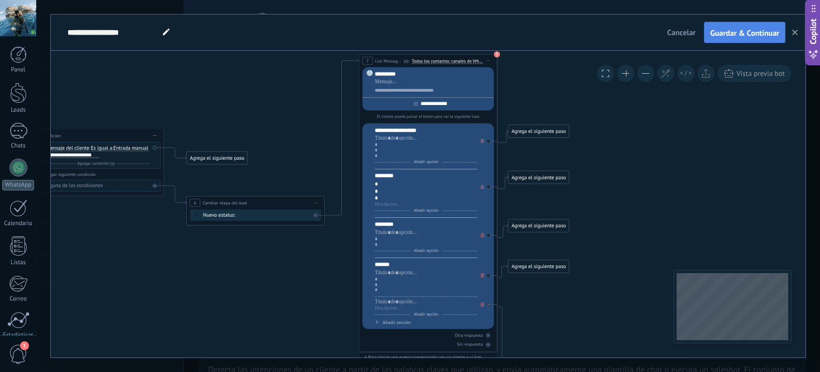
click at [785, 30] on button "Guardar & Continuar" at bounding box center [744, 32] width 81 height 21
click at [793, 32] on icon "button" at bounding box center [795, 33] width 6 height 6
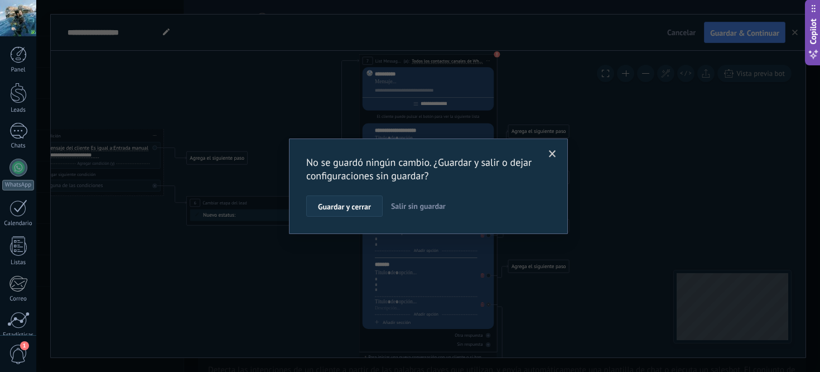
click at [366, 207] on span "Guardar y cerrar" at bounding box center [344, 207] width 53 height 8
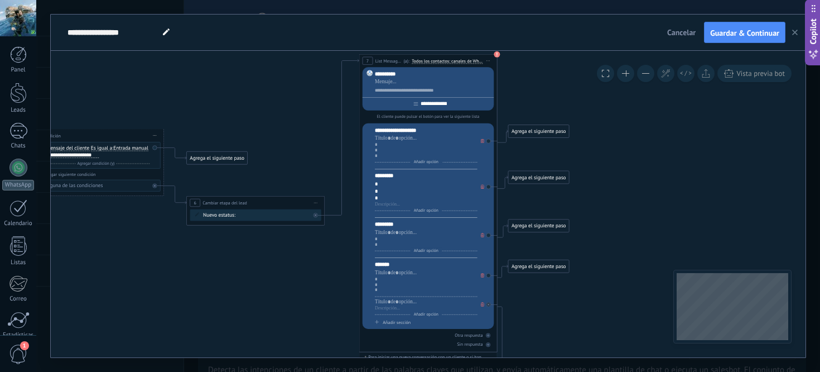
click at [794, 34] on use "button" at bounding box center [795, 33] width 6 height 6
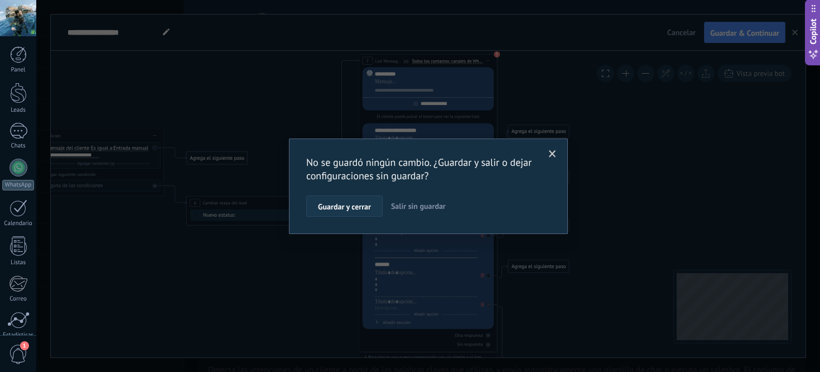
click at [342, 204] on span "Guardar y cerrar" at bounding box center [344, 207] width 53 height 8
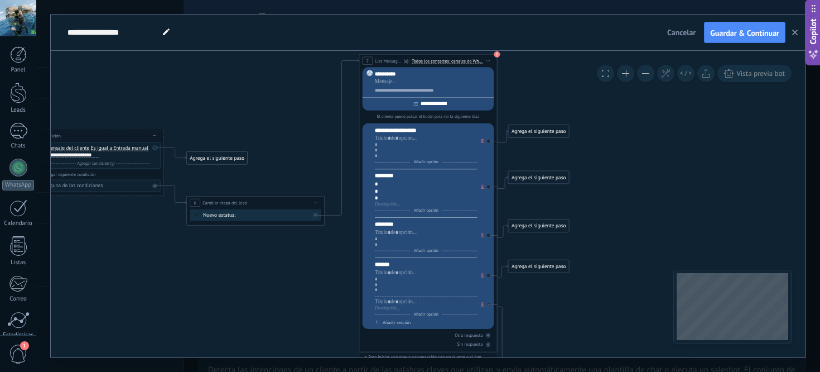
drag, startPoint x: 137, startPoint y: 15, endPoint x: 149, endPoint y: 50, distance: 37.2
click at [149, 50] on div "**********" at bounding box center [364, 33] width 598 height 36
click at [45, 75] on div "**********" at bounding box center [428, 186] width 784 height 372
click at [711, 71] on button at bounding box center [706, 73] width 17 height 17
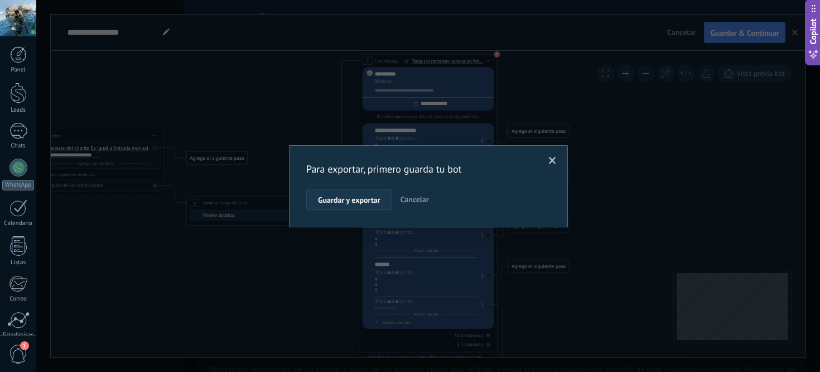
click at [353, 201] on span "Guardar y exportar" at bounding box center [349, 200] width 62 height 8
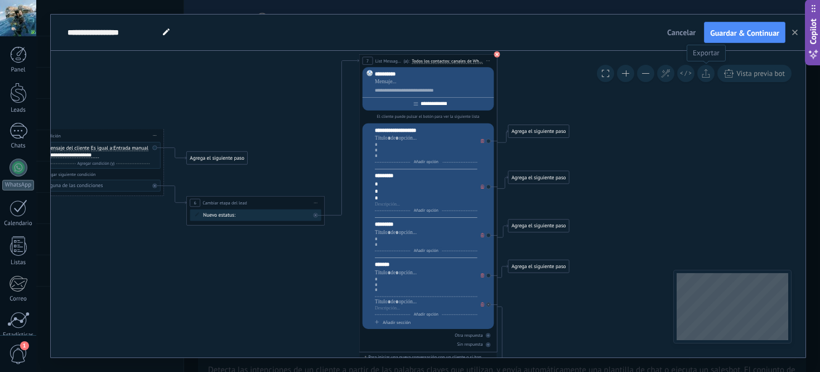
click at [708, 70] on icon at bounding box center [706, 73] width 8 height 9
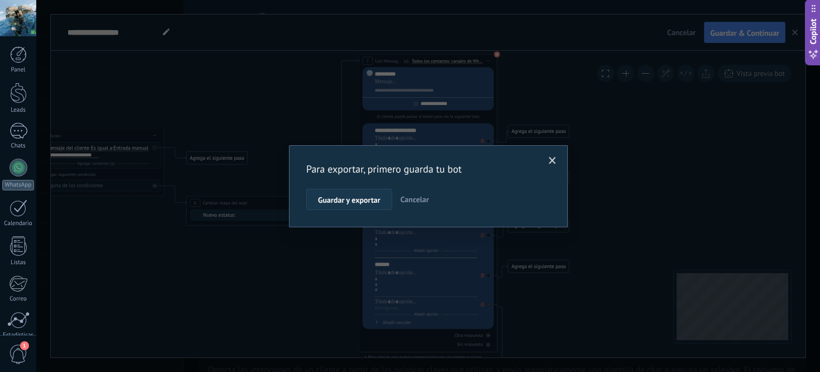
click at [374, 197] on span "Guardar y exportar" at bounding box center [349, 200] width 62 height 8
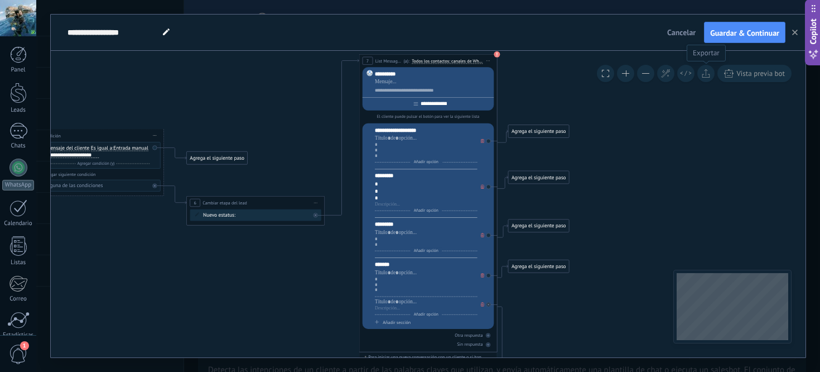
click at [705, 71] on icon at bounding box center [706, 73] width 8 height 9
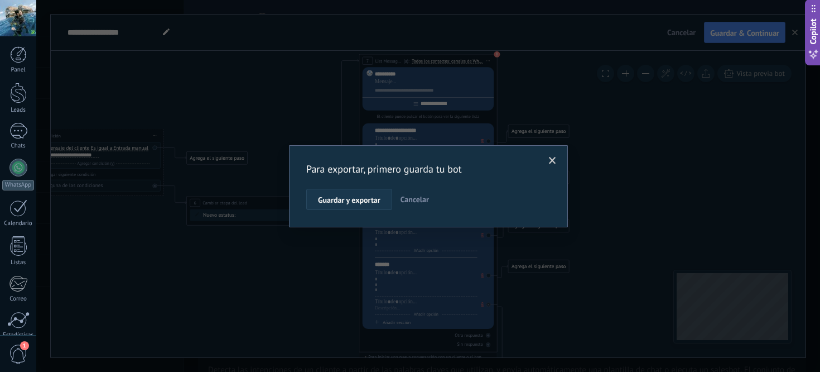
click at [367, 204] on span "Guardar y exportar" at bounding box center [349, 200] width 62 height 8
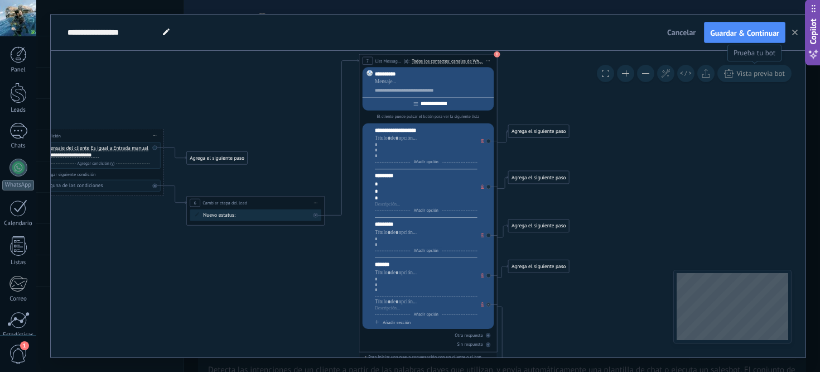
click at [727, 75] on icon at bounding box center [728, 73] width 9 height 8
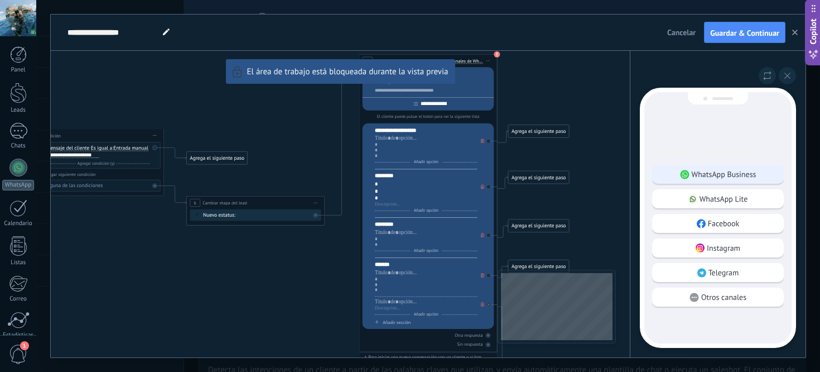
click at [732, 171] on p "WhatsApp Business" at bounding box center [724, 174] width 65 height 10
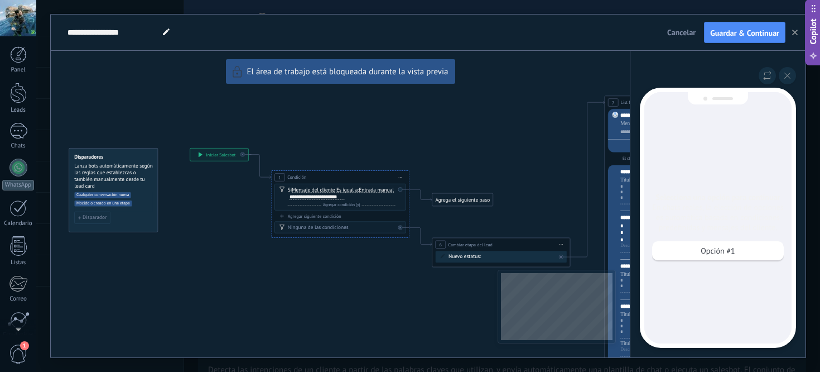
scroll to position [93, 0]
click at [201, 155] on div "**********" at bounding box center [428, 186] width 755 height 343
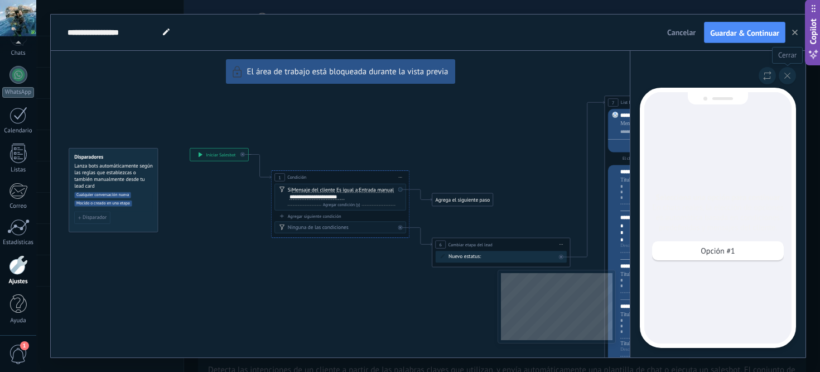
click at [786, 78] on icon at bounding box center [788, 76] width 6 height 6
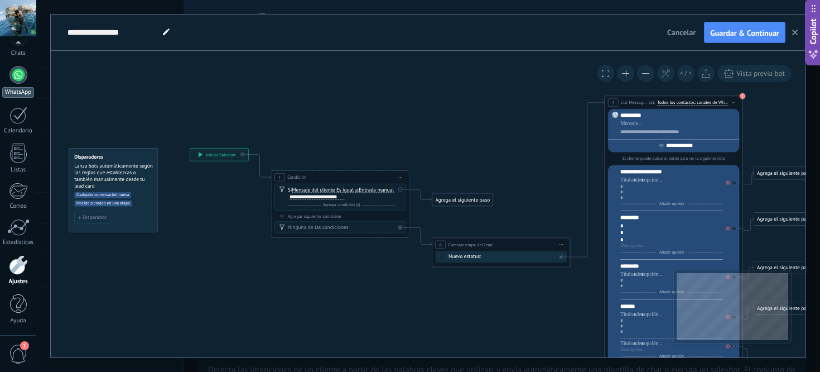
click at [7, 74] on link "WhatsApp" at bounding box center [18, 82] width 36 height 32
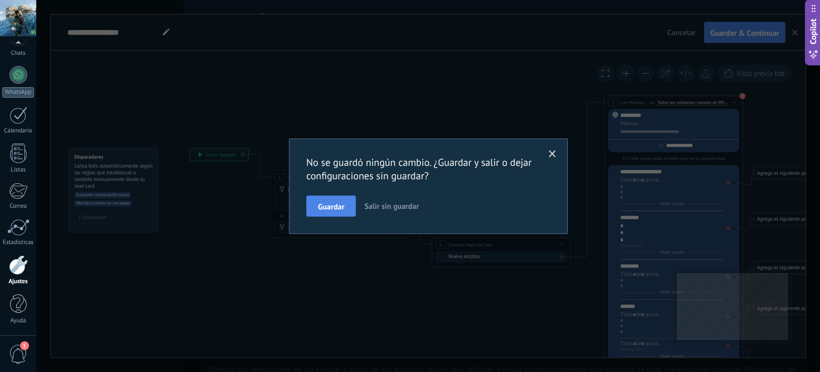
click at [332, 209] on span "Guardar" at bounding box center [331, 207] width 26 height 8
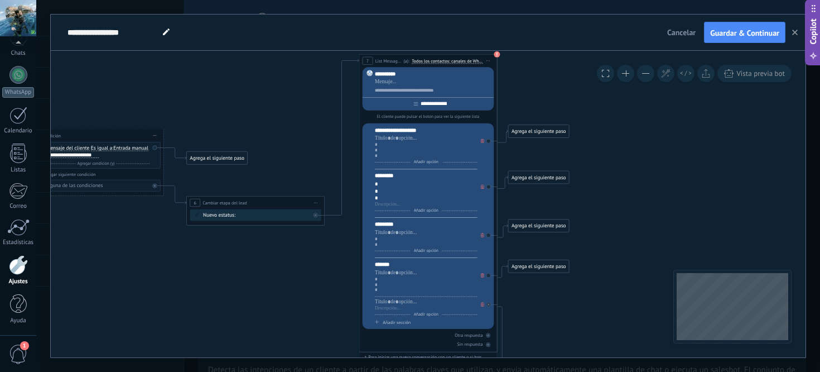
drag, startPoint x: 189, startPoint y: 32, endPoint x: 193, endPoint y: 80, distance: 47.6
click at [193, 80] on div "**********" at bounding box center [428, 186] width 755 height 343
drag, startPoint x: 235, startPoint y: 15, endPoint x: 241, endPoint y: 63, distance: 48.3
click at [239, 65] on div "**********" at bounding box center [428, 186] width 755 height 343
drag, startPoint x: 259, startPoint y: 14, endPoint x: 262, endPoint y: 49, distance: 34.7
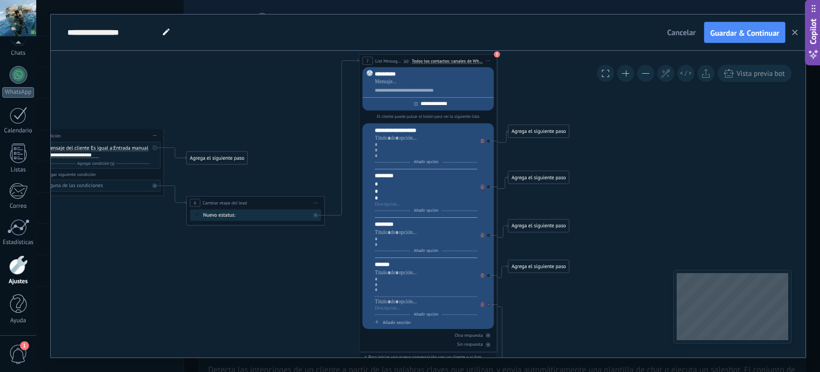
click at [261, 49] on div "**********" at bounding box center [364, 33] width 598 height 36
click at [724, 29] on span "Guardar & Continuar" at bounding box center [744, 33] width 69 height 8
click at [791, 33] on button "button" at bounding box center [795, 32] width 17 height 21
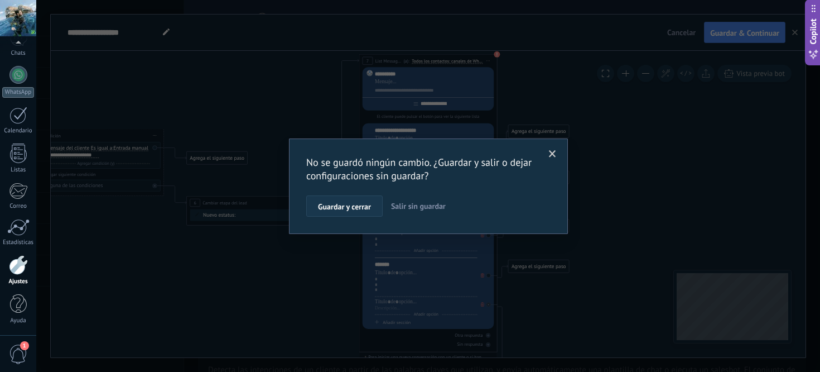
click at [344, 204] on span "Guardar y cerrar" at bounding box center [344, 207] width 53 height 8
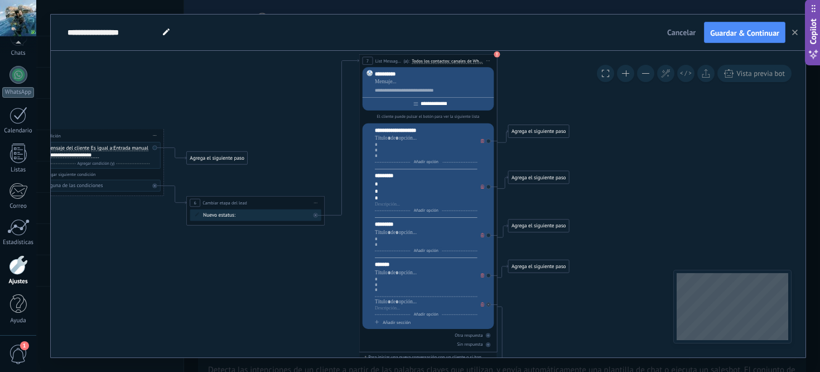
drag, startPoint x: 806, startPoint y: 225, endPoint x: 776, endPoint y: 195, distance: 43.0
click at [776, 195] on div "**********" at bounding box center [428, 186] width 784 height 372
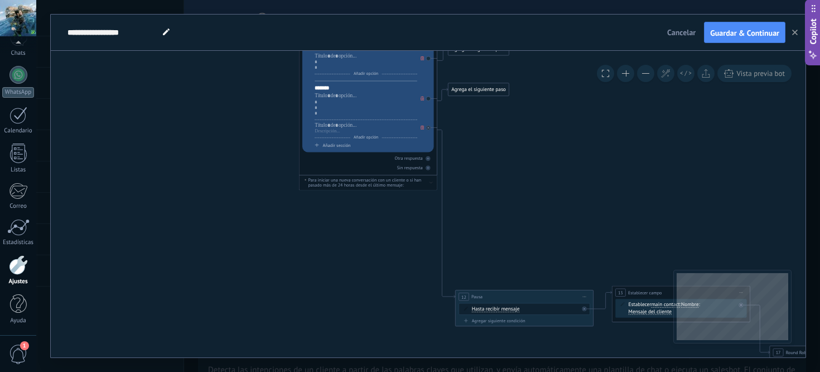
drag, startPoint x: 747, startPoint y: 190, endPoint x: 682, endPoint y: 13, distance: 188.6
click at [682, 13] on div "**********" at bounding box center [428, 186] width 784 height 372
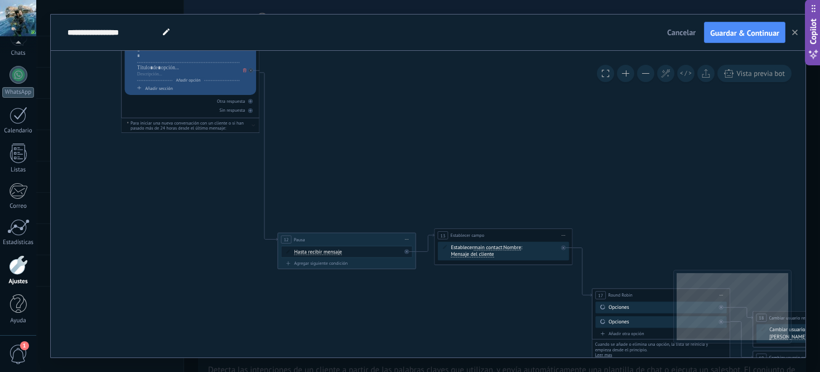
drag, startPoint x: 686, startPoint y: 160, endPoint x: 503, endPoint y: 101, distance: 192.7
click at [503, 101] on icon at bounding box center [409, 177] width 1752 height 1060
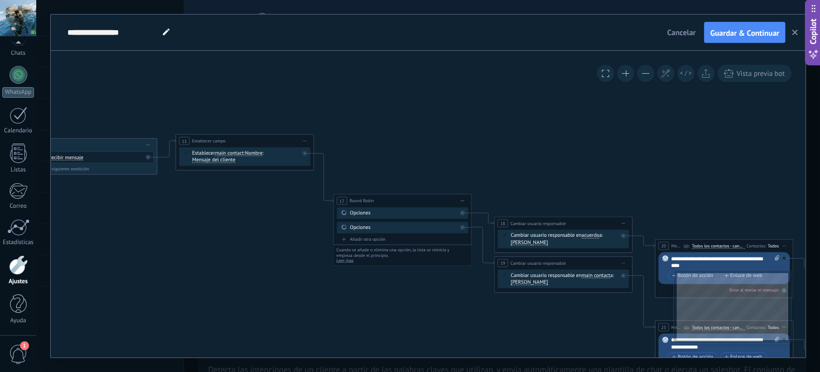
drag, startPoint x: 610, startPoint y: 192, endPoint x: 362, endPoint y: 99, distance: 264.5
click at [362, 99] on icon at bounding box center [151, 82] width 1752 height 1060
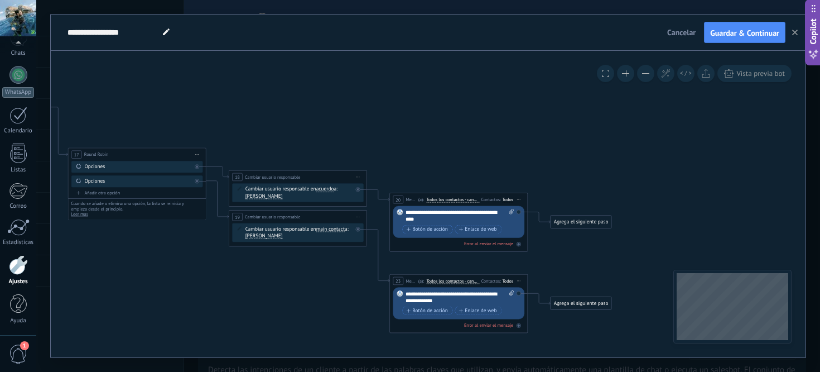
drag, startPoint x: 640, startPoint y: 123, endPoint x: 372, endPoint y: 76, distance: 272.5
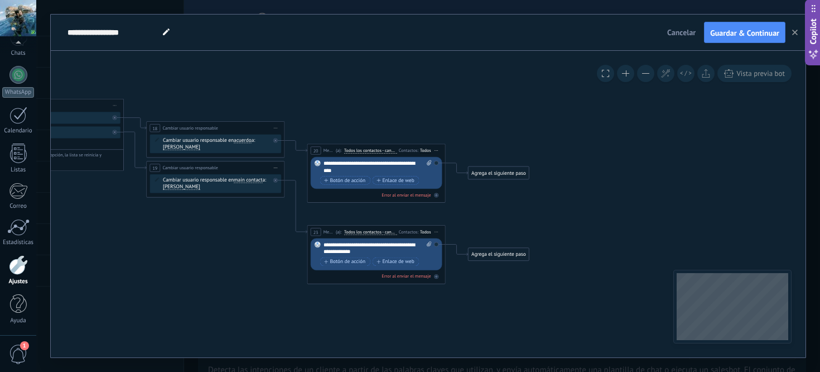
drag, startPoint x: 592, startPoint y: 138, endPoint x: 506, endPoint y: 88, distance: 99.3
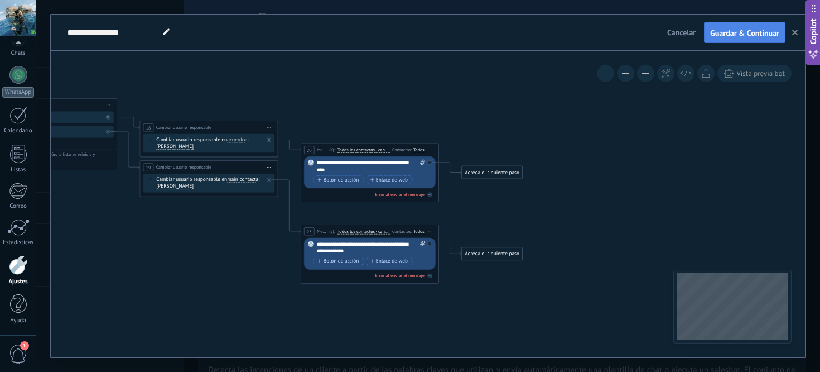
click at [750, 36] on span "Guardar & Continuar" at bounding box center [744, 33] width 69 height 8
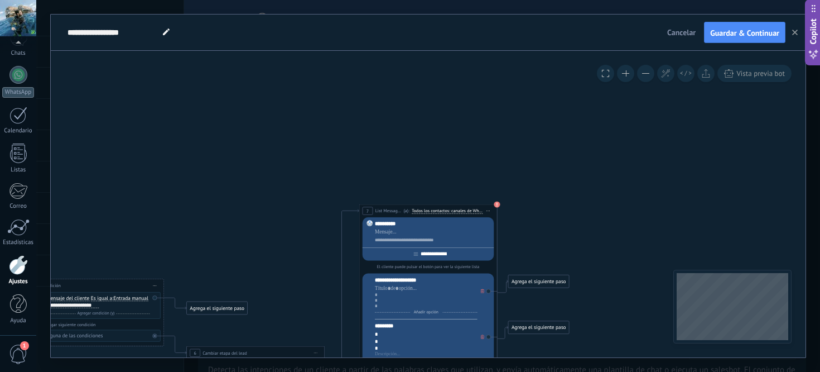
drag, startPoint x: 258, startPoint y: 14, endPoint x: 260, endPoint y: 42, distance: 28.5
click at [260, 42] on div "**********" at bounding box center [428, 186] width 756 height 344
drag, startPoint x: 261, startPoint y: 16, endPoint x: 261, endPoint y: 50, distance: 34.6
click at [261, 50] on div "**********" at bounding box center [428, 33] width 755 height 36
drag, startPoint x: 771, startPoint y: 9, endPoint x: 739, endPoint y: 25, distance: 35.2
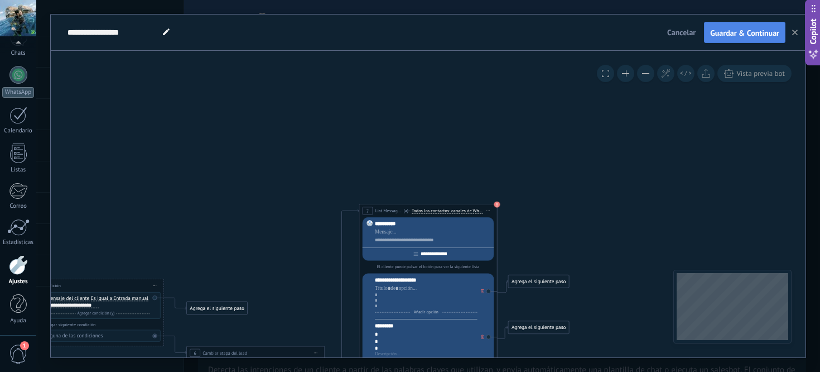
click at [739, 28] on div "**********" at bounding box center [428, 186] width 784 height 372
drag, startPoint x: 504, startPoint y: 31, endPoint x: 450, endPoint y: 44, distance: 55.8
click at [449, 47] on div "**********" at bounding box center [364, 33] width 598 height 36
drag, startPoint x: 256, startPoint y: 15, endPoint x: 256, endPoint y: 48, distance: 33.5
click at [256, 49] on div "**********" at bounding box center [364, 33] width 598 height 36
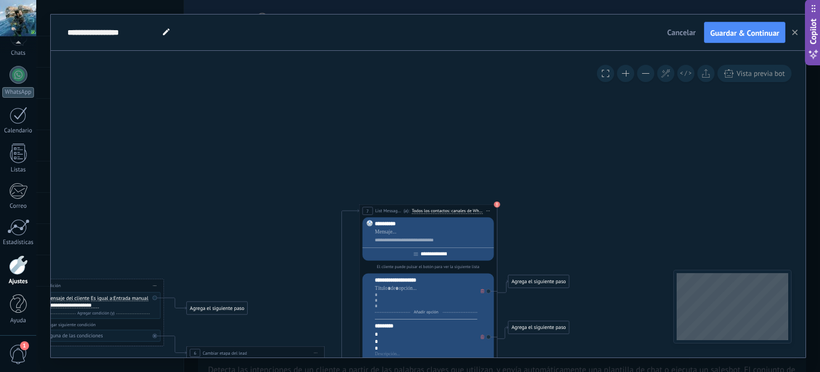
click at [680, 28] on span "Cancelar" at bounding box center [681, 32] width 28 height 10
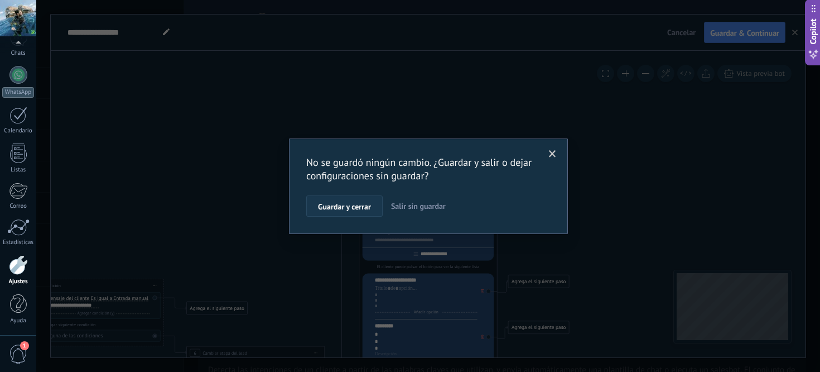
click at [358, 208] on span "Guardar y cerrar" at bounding box center [344, 207] width 53 height 8
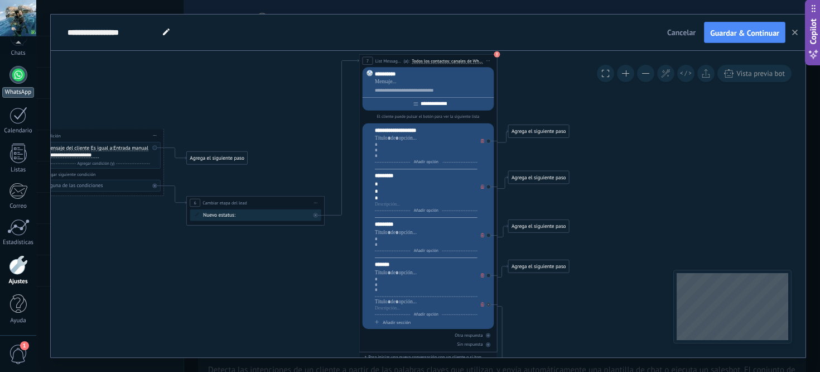
click at [25, 86] on link "WhatsApp" at bounding box center [18, 82] width 36 height 32
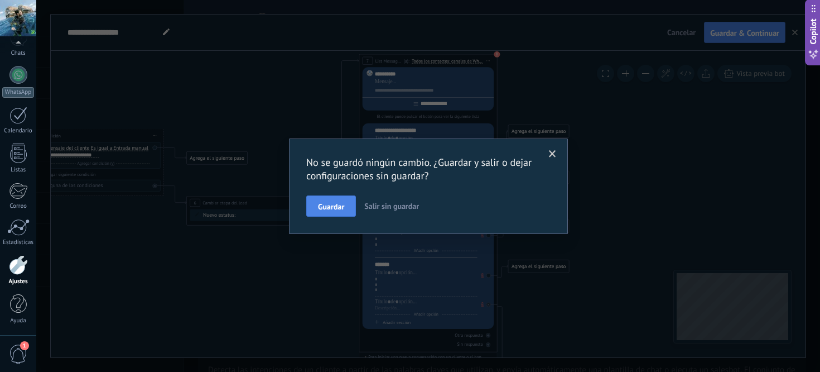
click at [333, 212] on button "Guardar" at bounding box center [331, 205] width 50 height 21
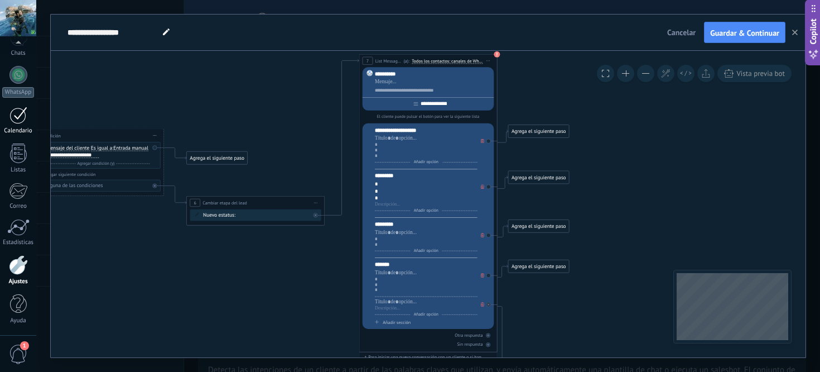
click at [16, 113] on div at bounding box center [18, 115] width 18 height 17
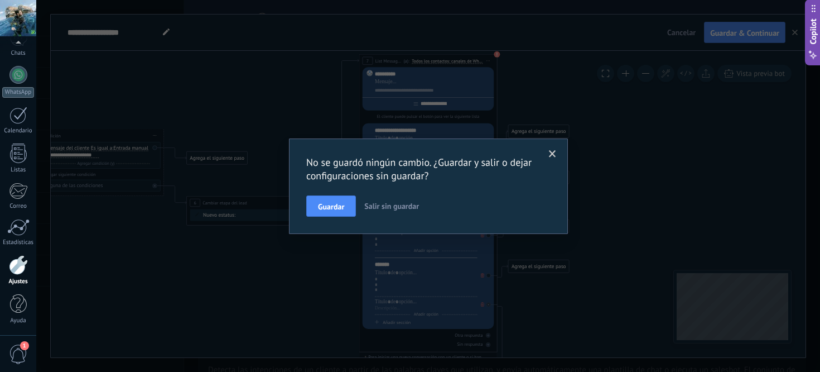
click at [549, 155] on span at bounding box center [552, 154] width 7 height 8
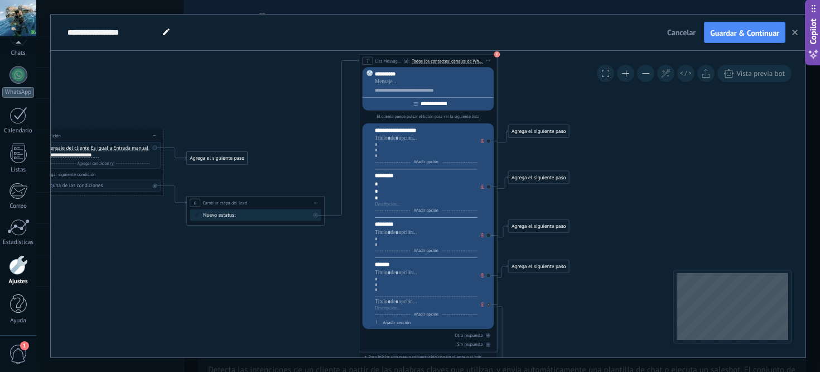
click at [605, 79] on button at bounding box center [605, 73] width 17 height 17
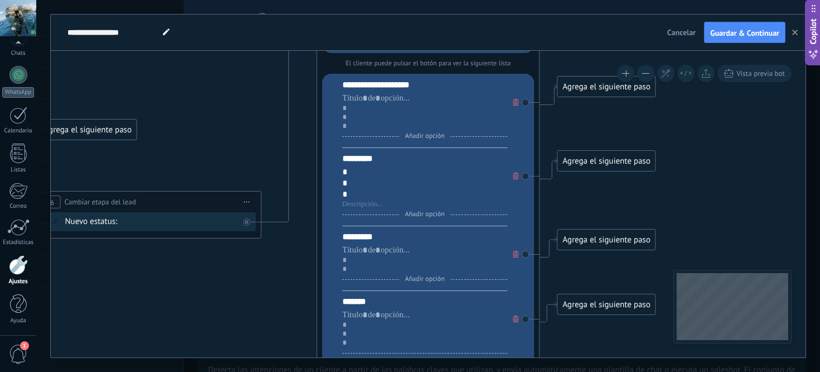
click at [643, 75] on button at bounding box center [645, 73] width 17 height 17
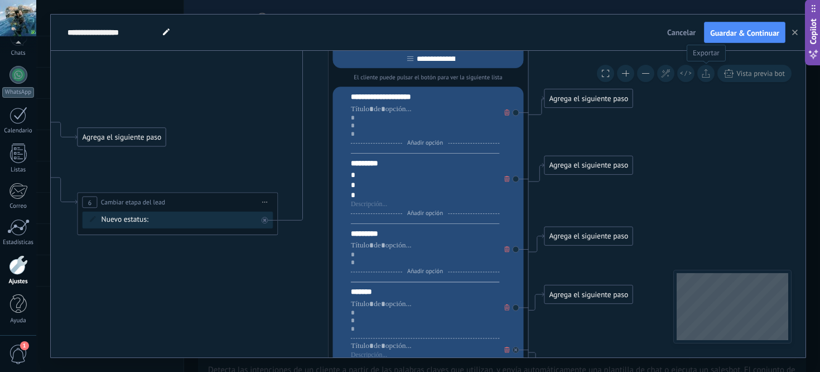
click at [707, 76] on icon at bounding box center [706, 73] width 8 height 9
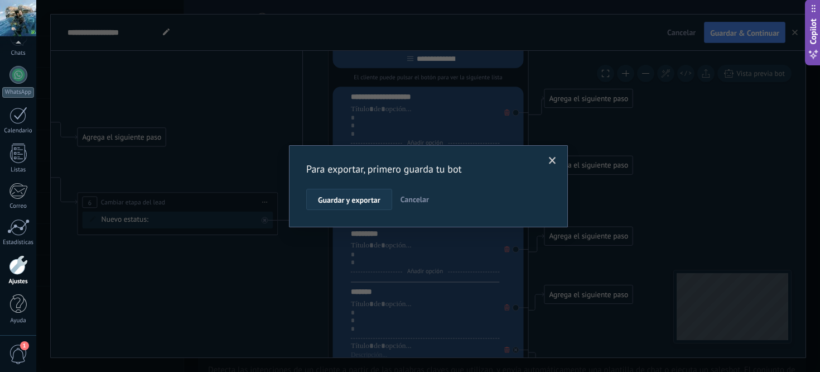
click at [354, 199] on span "Guardar y exportar" at bounding box center [349, 200] width 62 height 8
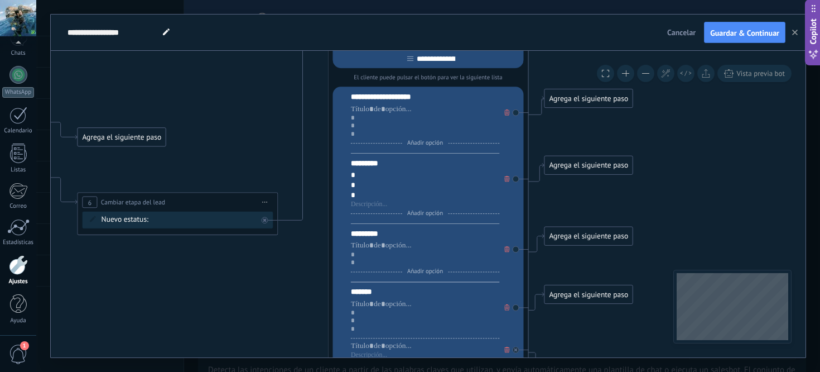
drag, startPoint x: 499, startPoint y: 16, endPoint x: 329, endPoint y: 45, distance: 172.1
click at [339, 47] on div "**********" at bounding box center [364, 33] width 598 height 36
drag, startPoint x: 93, startPoint y: 13, endPoint x: 70, endPoint y: 29, distance: 27.2
click at [95, 55] on div "**********" at bounding box center [428, 186] width 784 height 372
drag, startPoint x: 131, startPoint y: 15, endPoint x: 131, endPoint y: 42, distance: 27.3
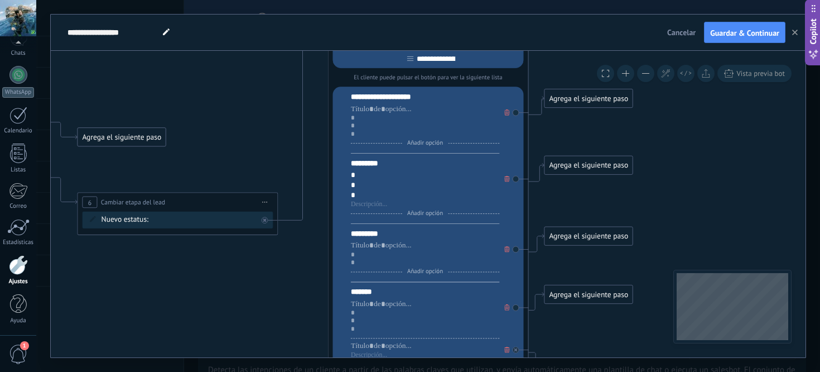
click at [131, 42] on div "**********" at bounding box center [364, 33] width 598 height 36
click at [256, 30] on div "**********" at bounding box center [364, 33] width 598 height 36
drag, startPoint x: 255, startPoint y: 15, endPoint x: 255, endPoint y: 50, distance: 35.2
click at [255, 50] on div "**********" at bounding box center [428, 186] width 755 height 343
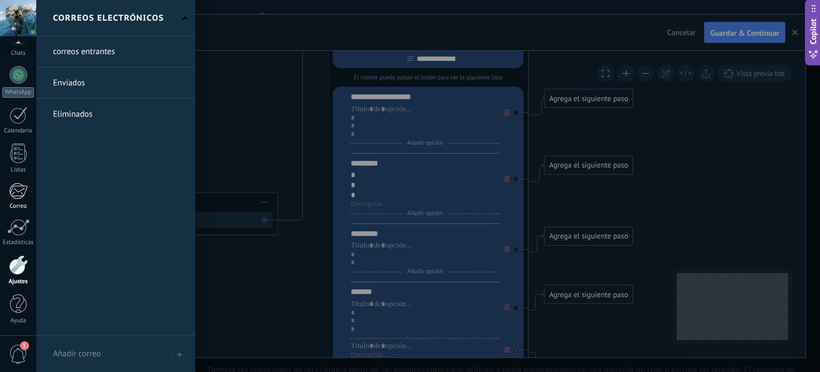
click at [14, 201] on link "Correo" at bounding box center [18, 195] width 36 height 27
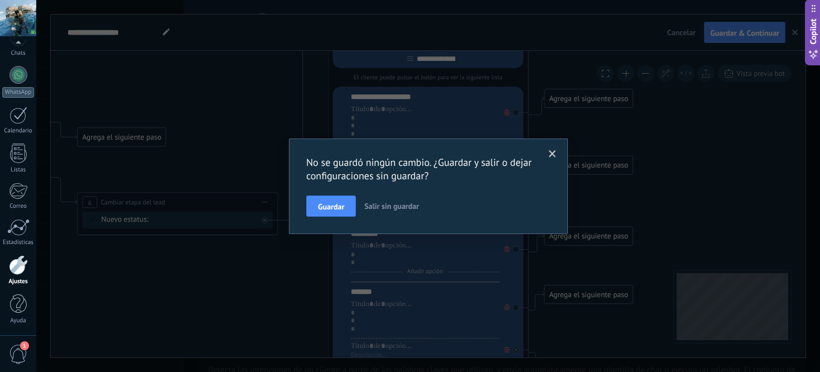
click at [395, 202] on span "Salir sin guardar" at bounding box center [391, 206] width 55 height 10
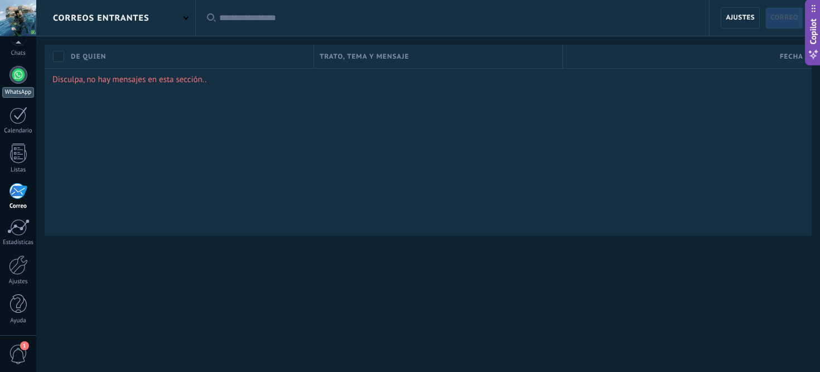
click at [18, 83] on div at bounding box center [18, 75] width 18 height 18
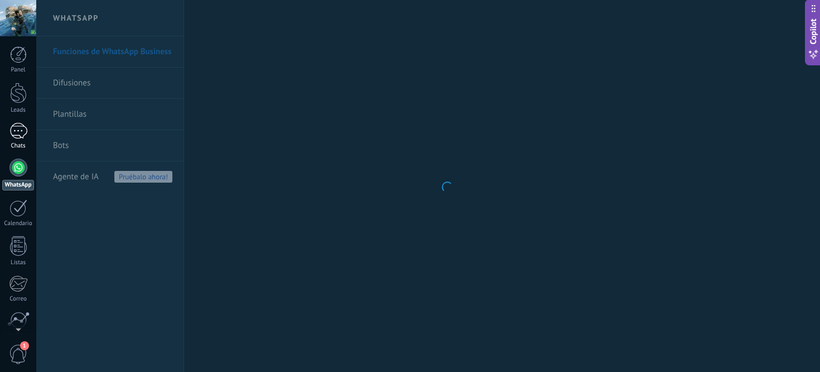
click at [18, 132] on div at bounding box center [18, 131] width 18 height 16
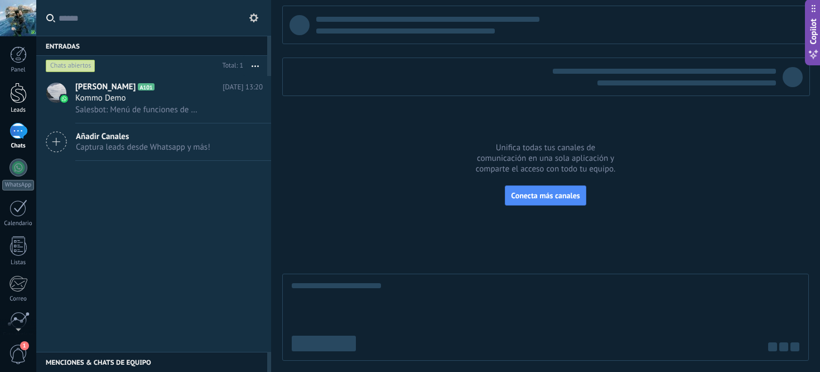
click at [18, 92] on div at bounding box center [18, 93] width 17 height 21
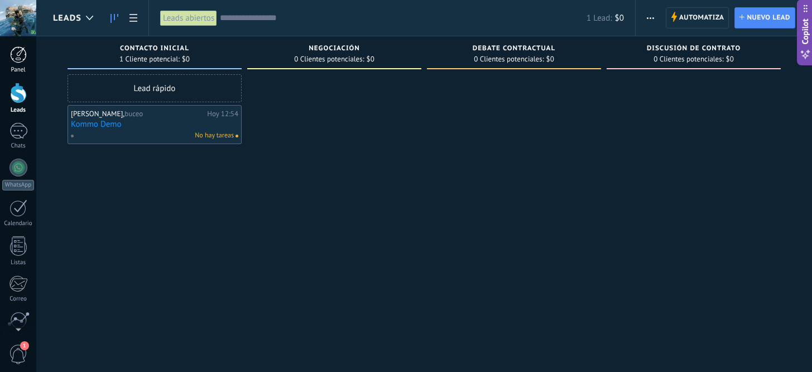
click at [14, 57] on div at bounding box center [18, 54] width 17 height 17
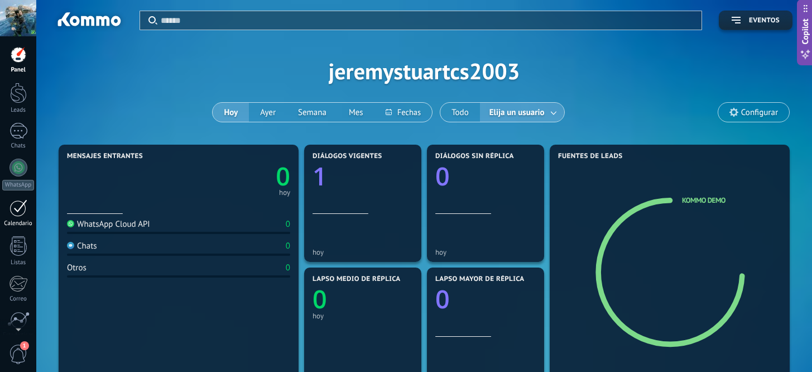
click at [24, 214] on div at bounding box center [18, 207] width 18 height 17
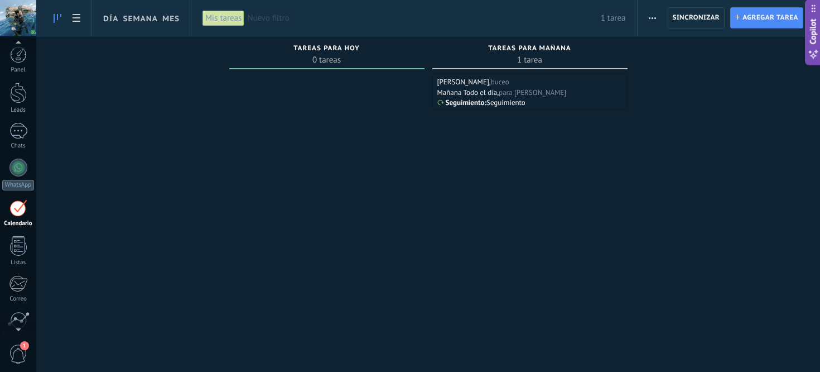
scroll to position [32, 0]
click at [474, 88] on div "Mañana Todo el día," at bounding box center [468, 92] width 62 height 9
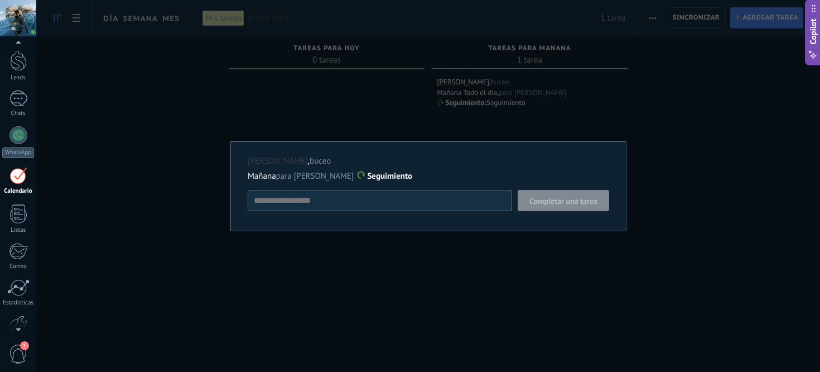
click at [538, 212] on div "vladimir , buceo Mañana para Jeremy Constantine Seguimiento Completar una tarea…" at bounding box center [428, 186] width 396 height 90
click at [531, 248] on div "vladimir , buceo Mañana para Jeremy Constantine Seguimiento Completar una tarea…" at bounding box center [428, 186] width 784 height 372
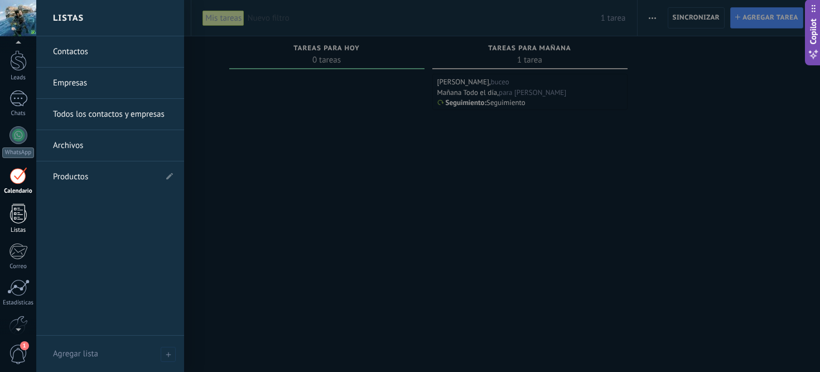
click at [14, 216] on div at bounding box center [18, 214] width 17 height 20
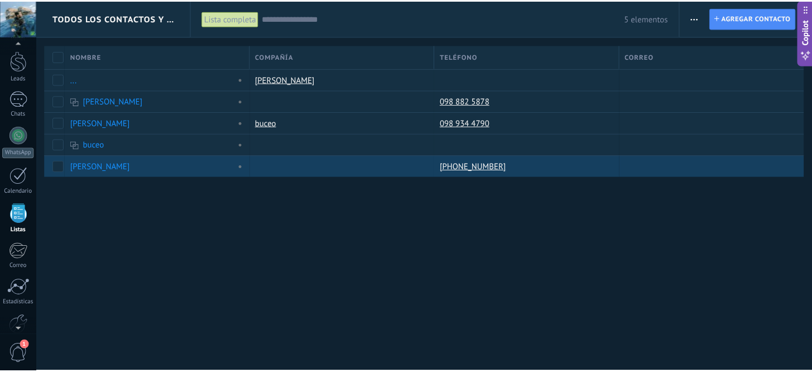
scroll to position [69, 0]
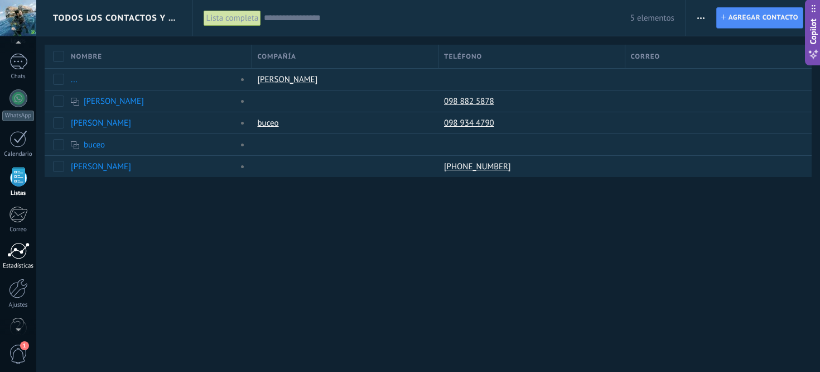
click at [20, 248] on div at bounding box center [18, 250] width 22 height 17
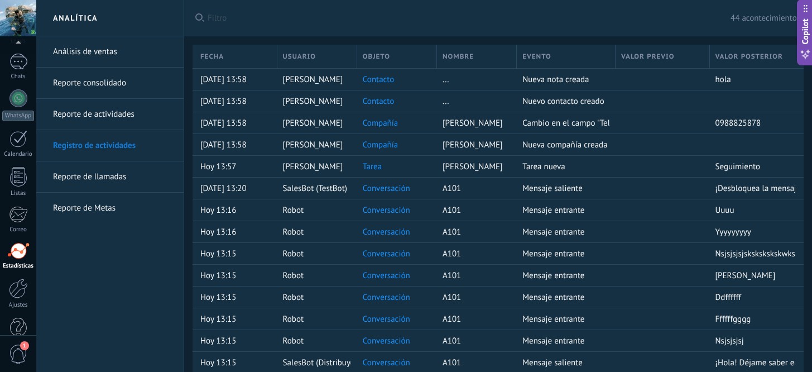
scroll to position [93, 0]
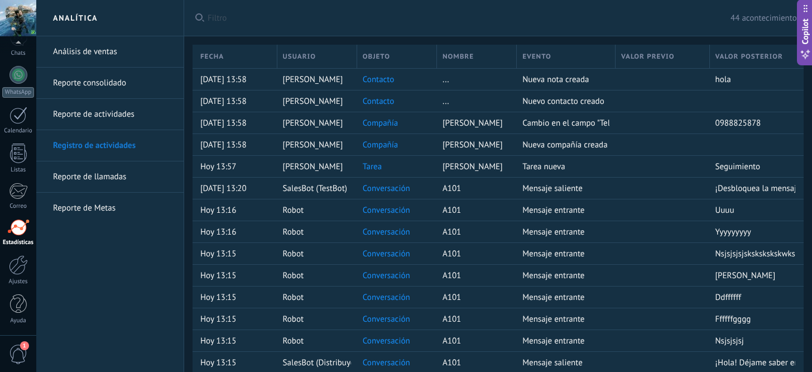
click at [80, 174] on link "Reporte de llamadas" at bounding box center [112, 176] width 119 height 31
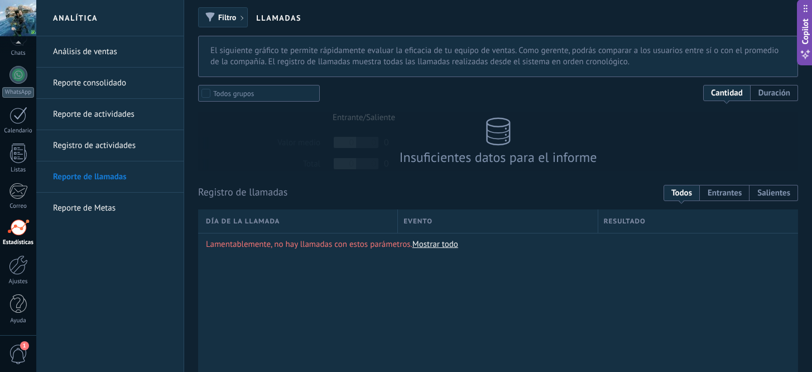
click at [85, 83] on link "Reporte consolidado" at bounding box center [112, 83] width 119 height 31
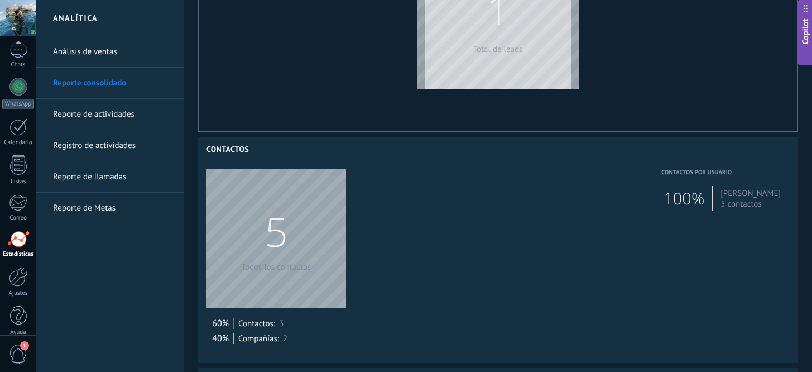
scroll to position [93, 0]
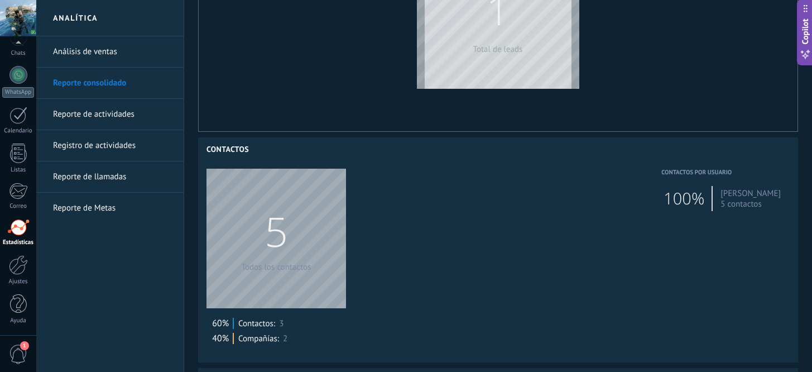
click at [100, 208] on link "Reporte de Metas" at bounding box center [112, 208] width 119 height 31
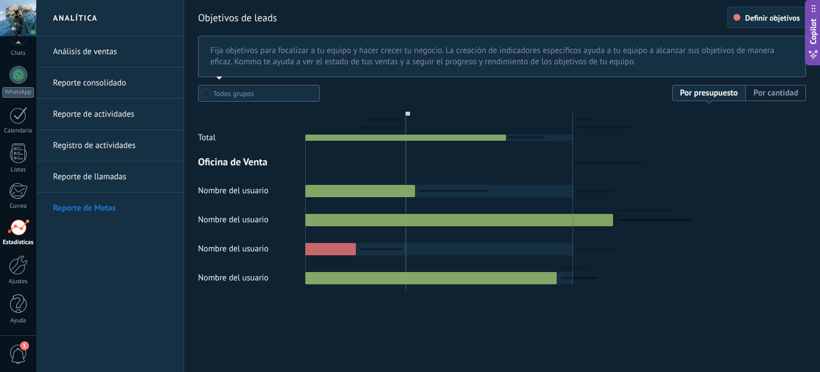
click at [94, 180] on link "Reporte de llamadas" at bounding box center [112, 176] width 119 height 31
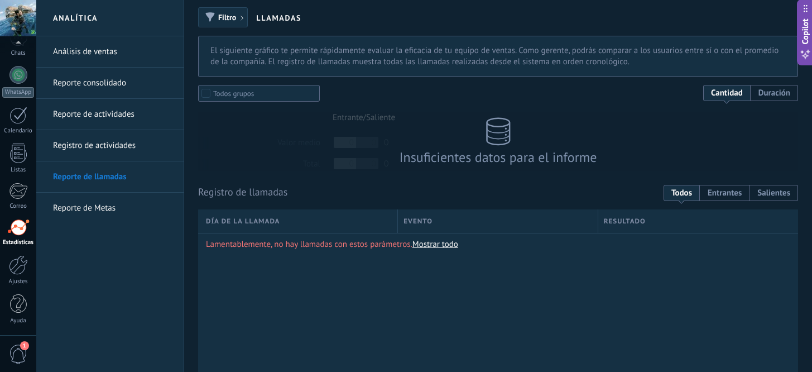
click at [97, 149] on link "Registro de actividades" at bounding box center [112, 145] width 119 height 31
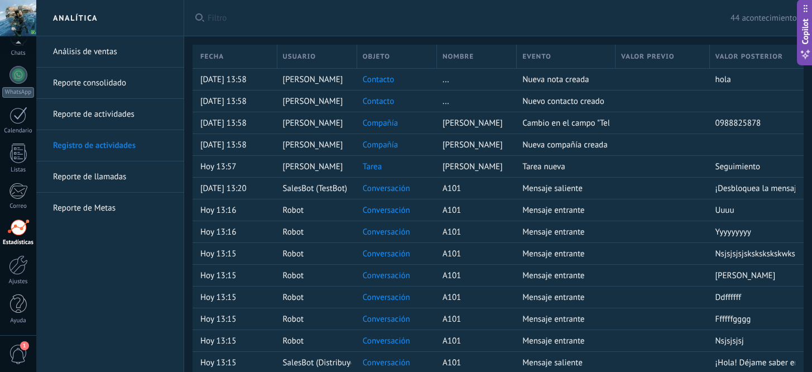
click at [95, 112] on link "Reporte de actividades" at bounding box center [112, 114] width 119 height 31
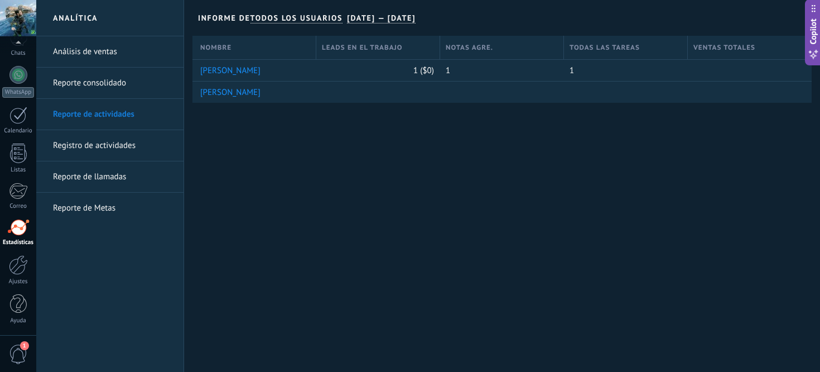
click at [93, 84] on link "Reporte consolidado" at bounding box center [112, 83] width 119 height 31
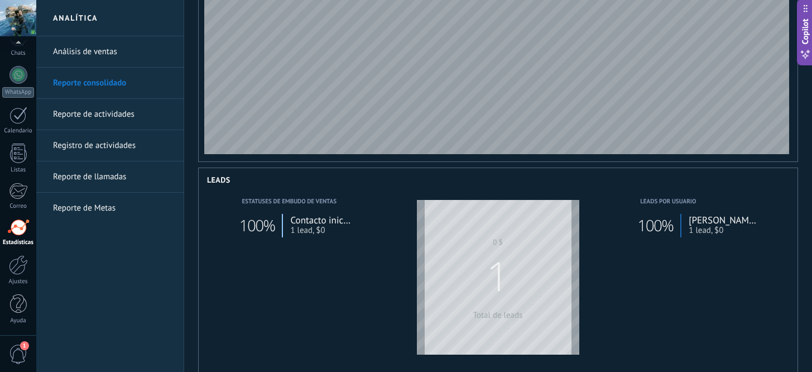
scroll to position [98, 0]
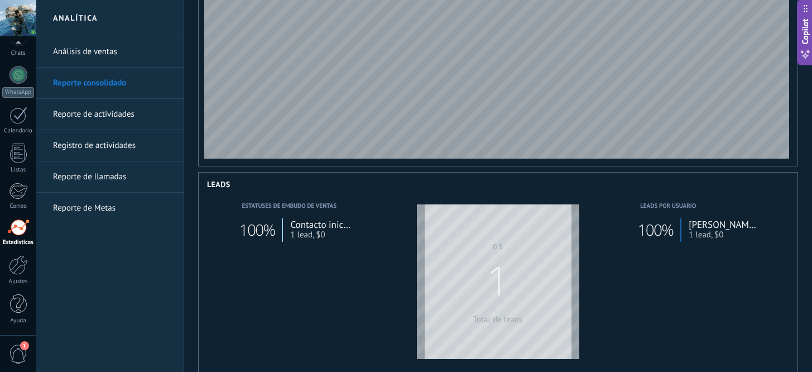
click at [81, 140] on link "Registro de actividades" at bounding box center [112, 145] width 119 height 31
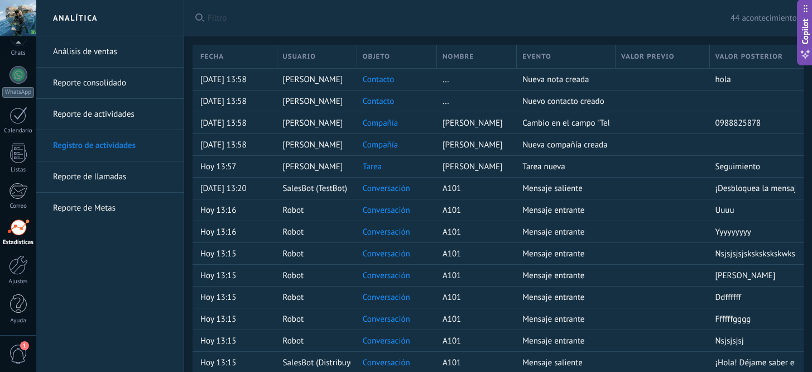
click at [103, 76] on link "Reporte consolidado" at bounding box center [112, 83] width 119 height 31
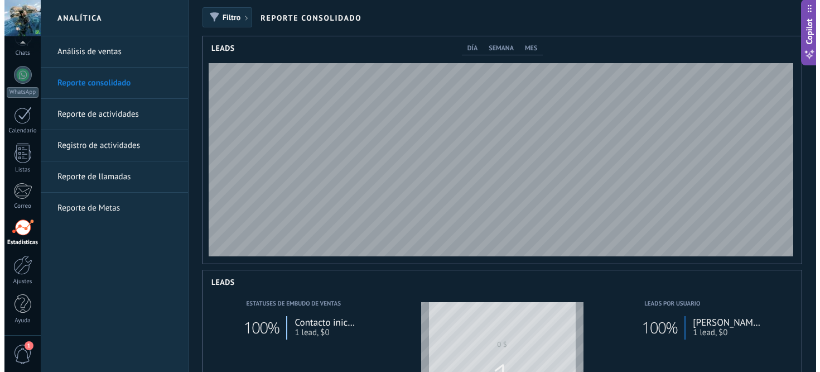
scroll to position [227, 599]
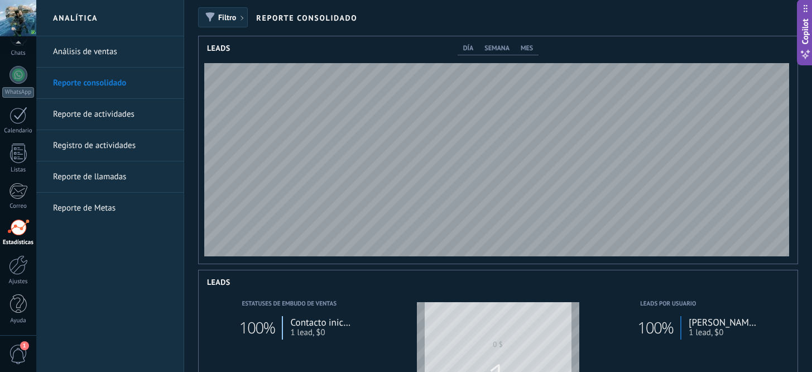
click at [107, 54] on link "Análisis de ventas" at bounding box center [112, 51] width 119 height 31
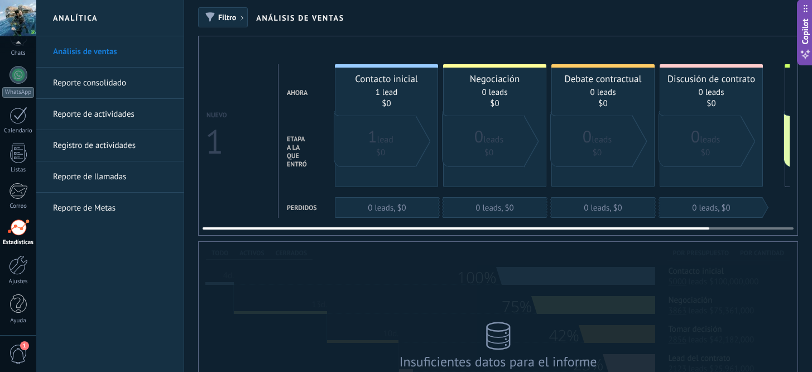
click at [381, 131] on div "1 lead" at bounding box center [380, 137] width 71 height 22
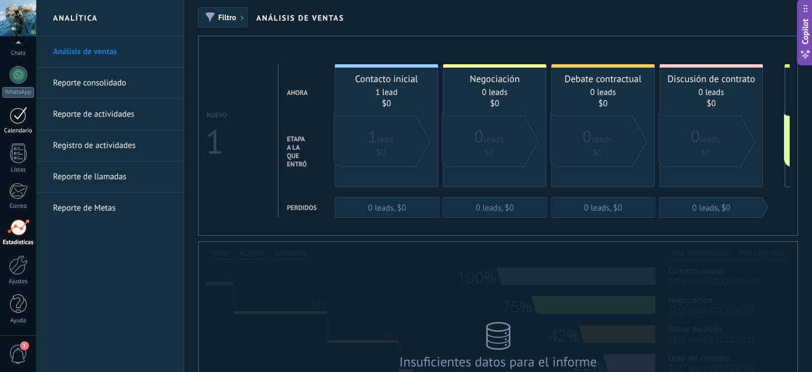
click at [20, 126] on link "Calendario" at bounding box center [18, 121] width 36 height 28
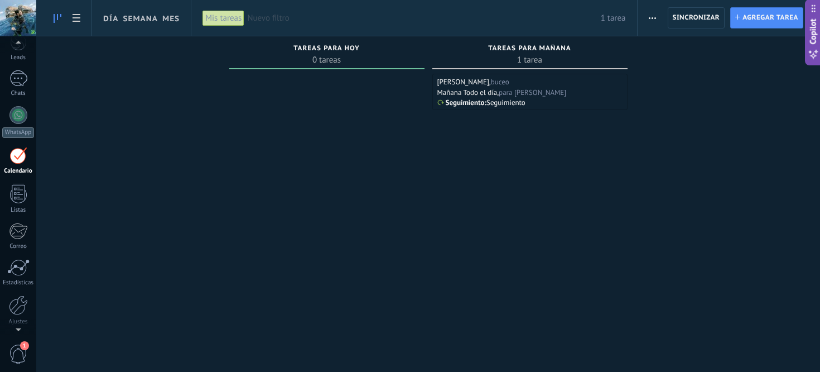
click at [18, 50] on div at bounding box center [18, 44] width 36 height 17
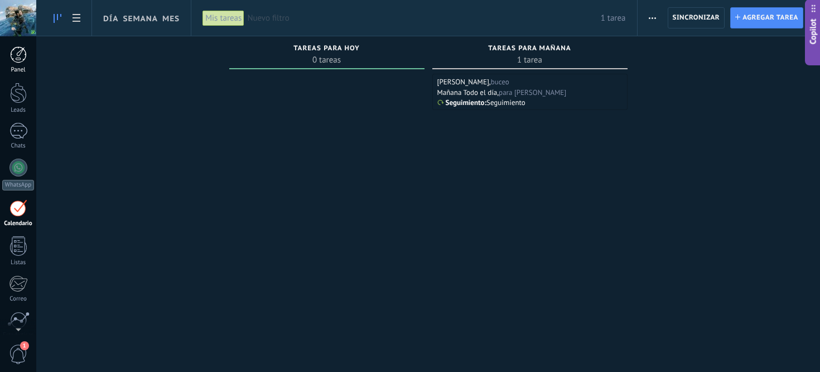
click at [22, 55] on div at bounding box center [18, 54] width 17 height 17
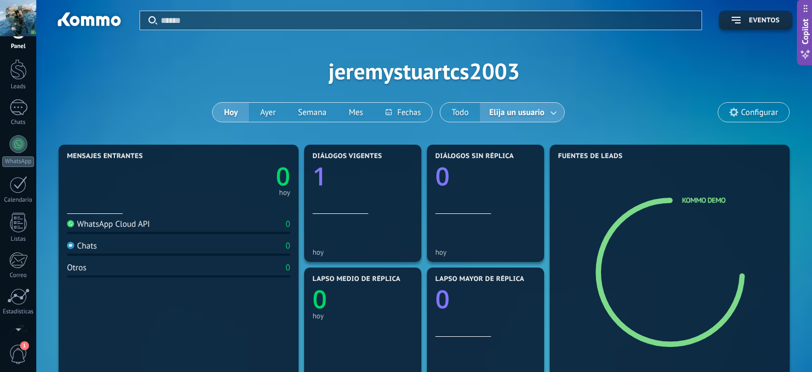
scroll to position [45, 0]
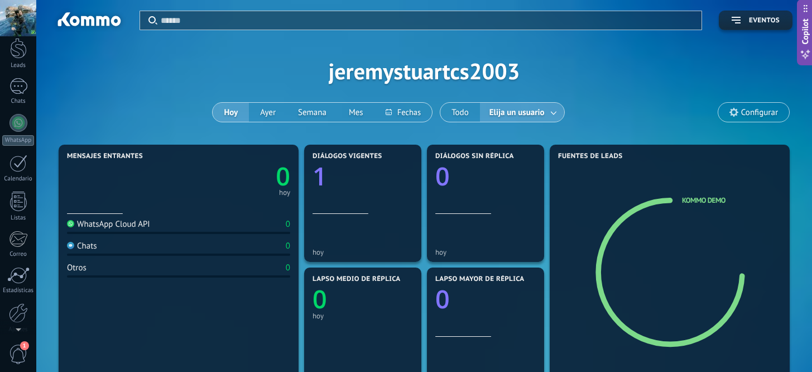
click at [140, 224] on div "WhatsApp Cloud API" at bounding box center [108, 224] width 83 height 11
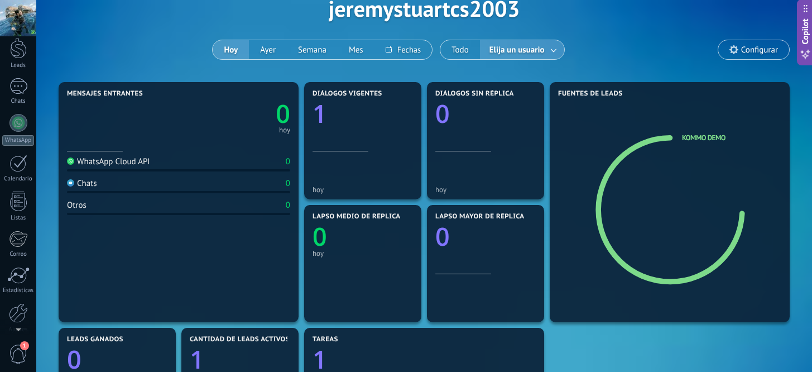
scroll to position [50, 0]
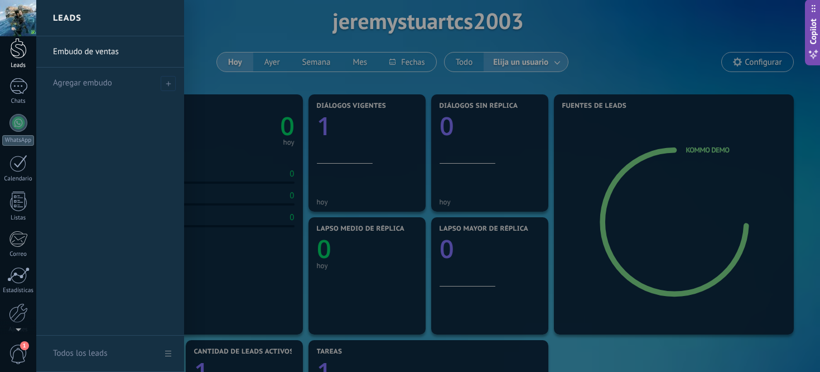
click at [15, 51] on div at bounding box center [18, 48] width 17 height 21
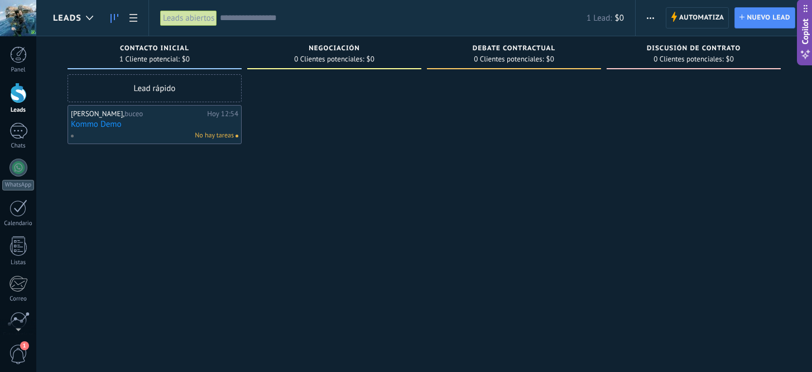
click at [13, 103] on link "Leads" at bounding box center [18, 98] width 36 height 31
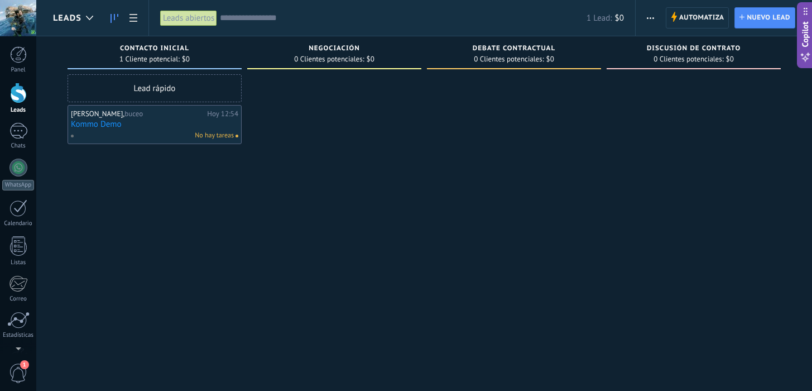
click at [336, 52] on div "Negociación" at bounding box center [334, 49] width 163 height 9
click at [11, 124] on div at bounding box center [18, 131] width 18 height 16
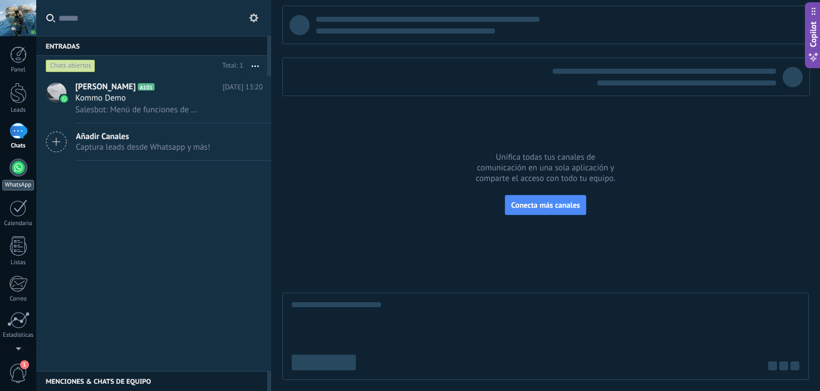
click at [12, 181] on div "WhatsApp" at bounding box center [18, 185] width 32 height 11
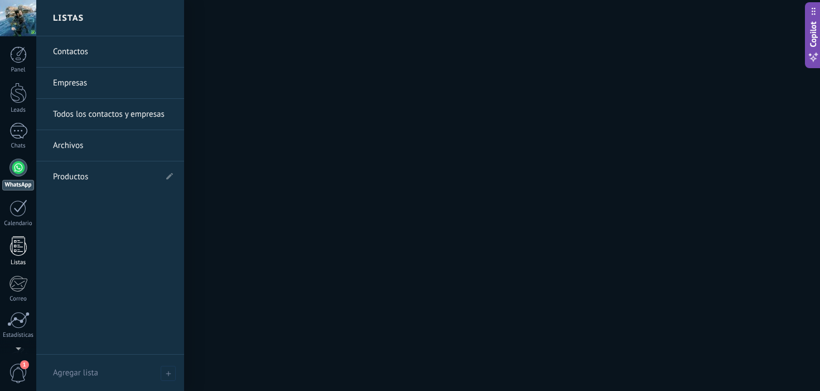
click at [11, 241] on div at bounding box center [18, 246] width 17 height 20
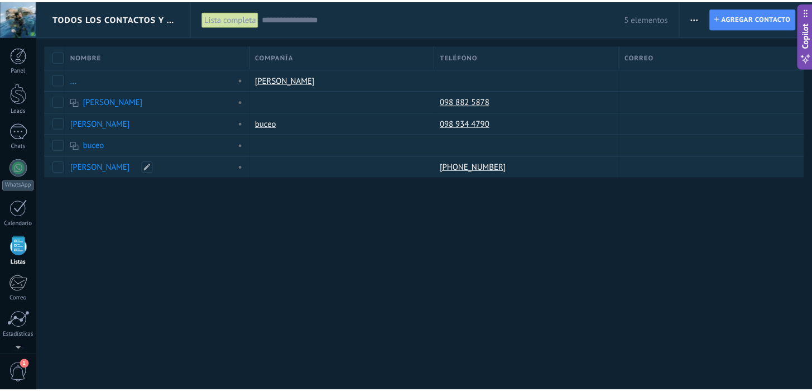
scroll to position [69, 0]
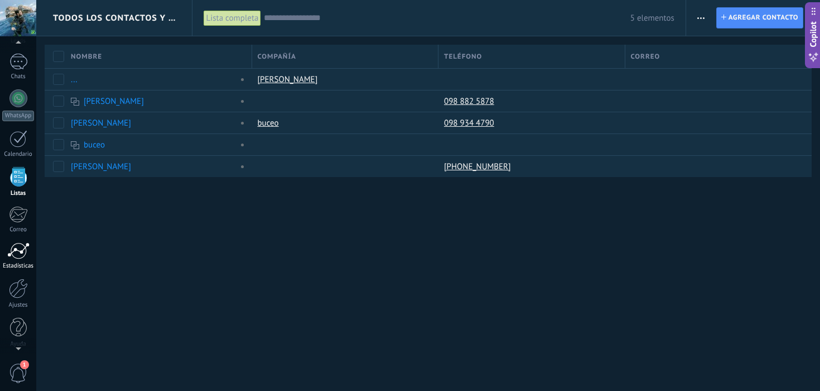
click at [17, 257] on div at bounding box center [18, 250] width 22 height 17
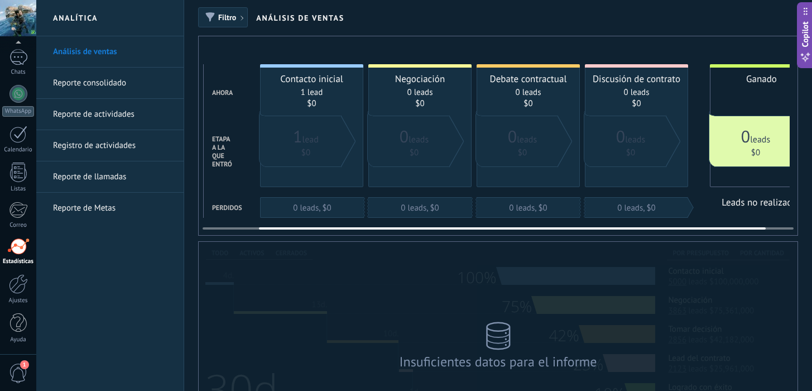
scroll to position [0, 98]
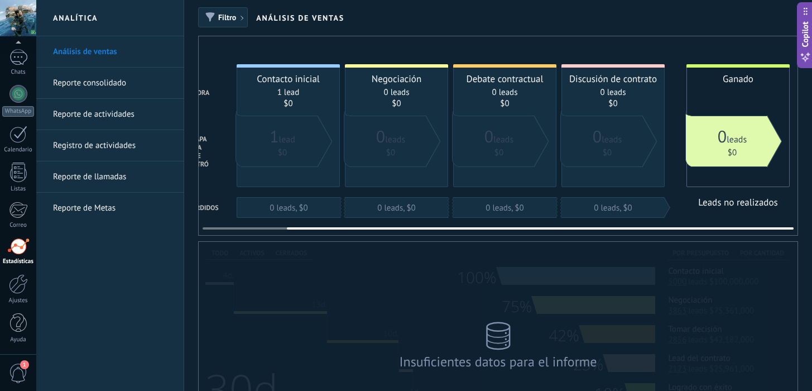
drag, startPoint x: 782, startPoint y: 144, endPoint x: 326, endPoint y: 168, distance: 456.0
click at [326, 168] on div "Contacto inicial 1 lead $0 0 leads, $0 Negociación 0 leads $0 0 leads, $0 Debat…" at bounding box center [513, 140] width 553 height 153
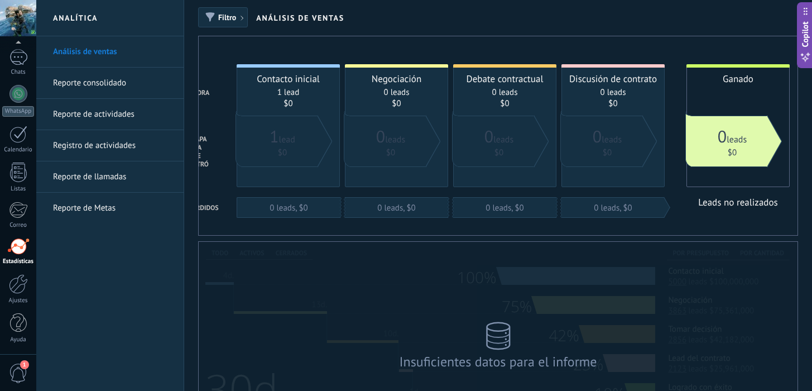
drag, startPoint x: 312, startPoint y: 234, endPoint x: 349, endPoint y: 234, distance: 36.8
click at [349, 234] on div "Nuevo 1 Ahora Etapa a la que entró Perdidos Contacto inicial 1 lead $0 0 leads,…" at bounding box center [498, 136] width 600 height 200
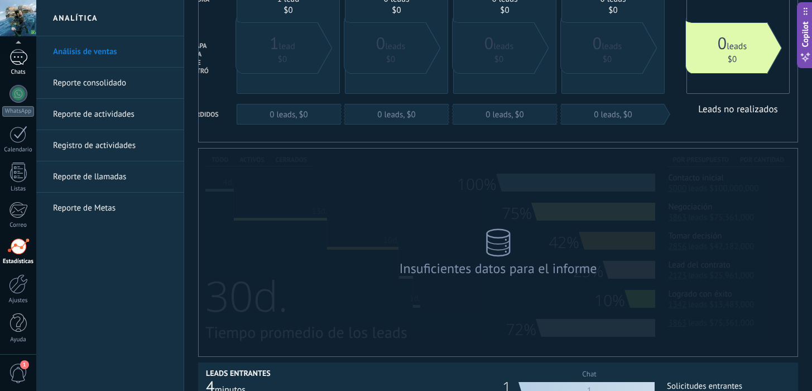
scroll to position [162, 0]
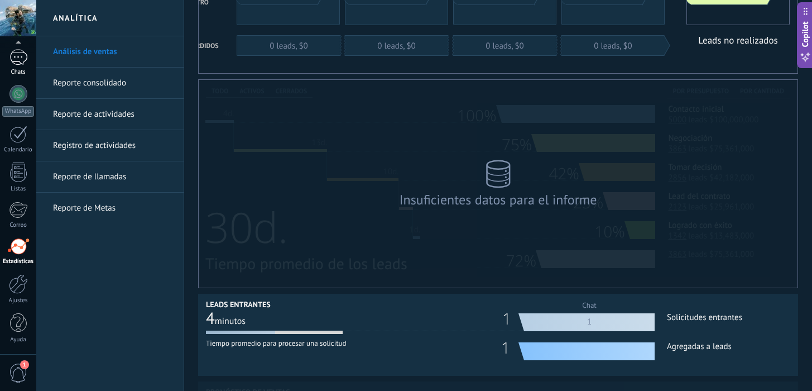
click at [17, 60] on div "1" at bounding box center [18, 57] width 18 height 16
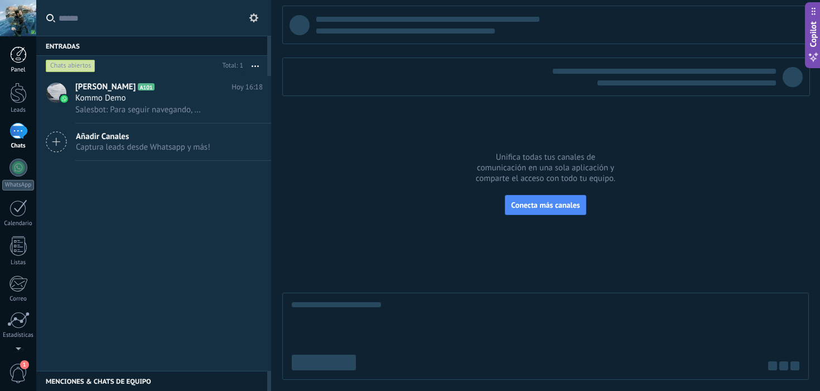
click at [19, 59] on div at bounding box center [18, 54] width 17 height 17
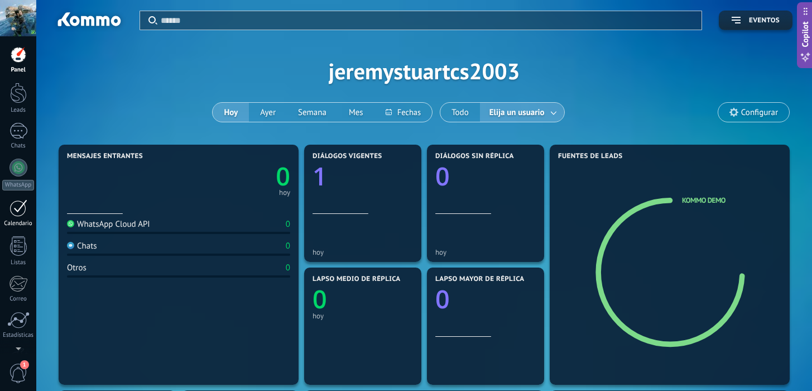
click at [19, 212] on div at bounding box center [18, 207] width 18 height 17
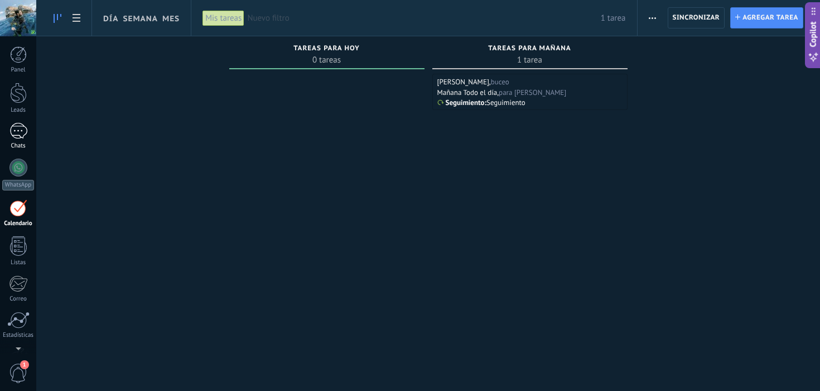
click at [21, 127] on div "1" at bounding box center [18, 131] width 18 height 16
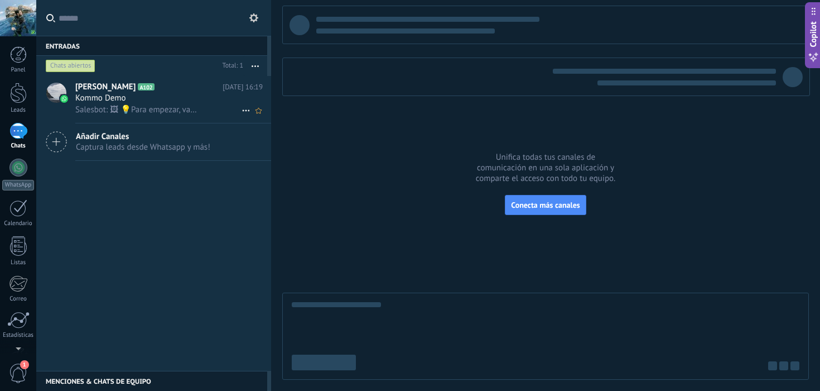
click at [138, 102] on div "Kommo Demo" at bounding box center [168, 98] width 187 height 11
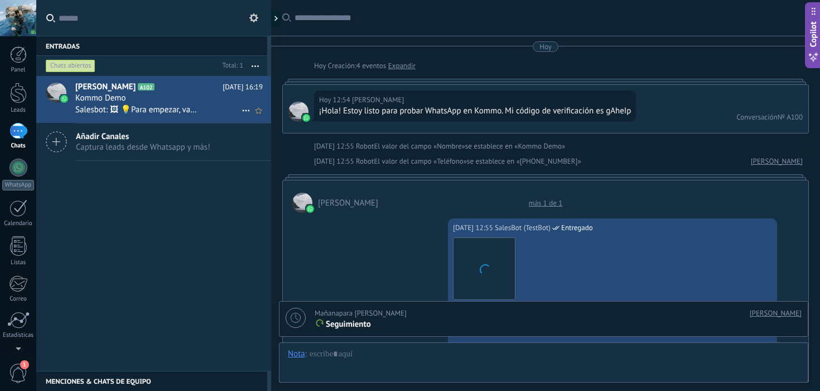
scroll to position [2541, 0]
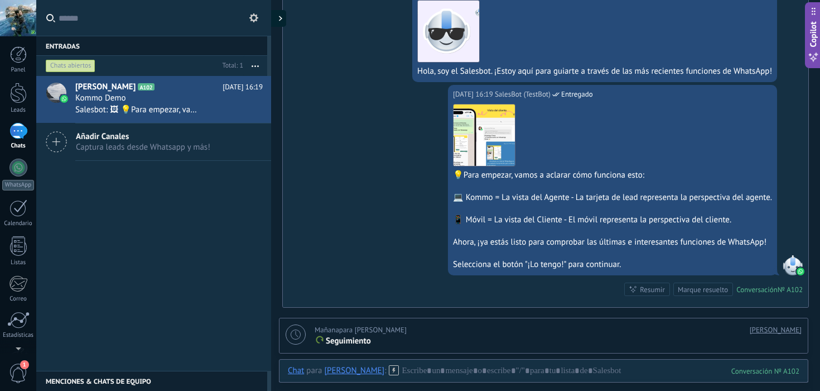
click at [280, 26] on div at bounding box center [278, 18] width 17 height 17
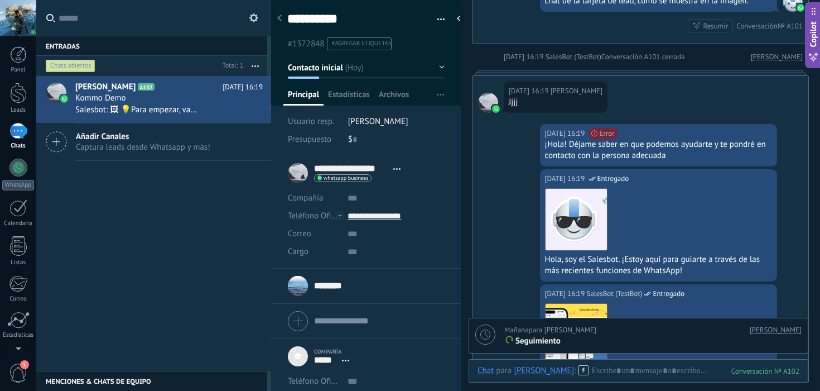
scroll to position [11, 0]
click at [156, 204] on div "Jeremy Constantine A102 Hoy 16:19 Kommo Demo Salesbot: 🖼 💡Para empezar, vamos a…" at bounding box center [153, 223] width 235 height 295
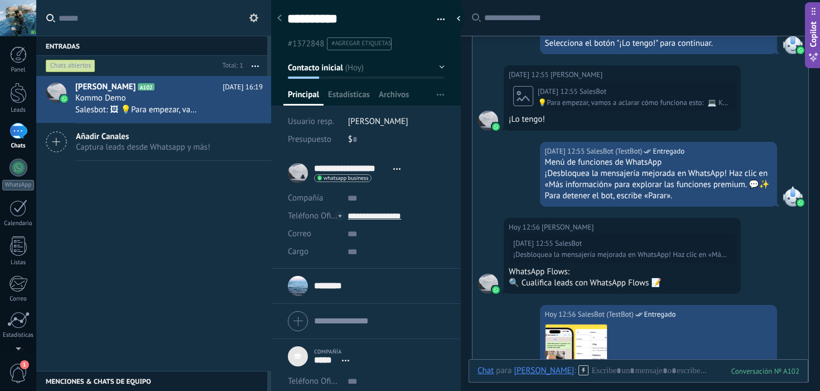
scroll to position [0, 0]
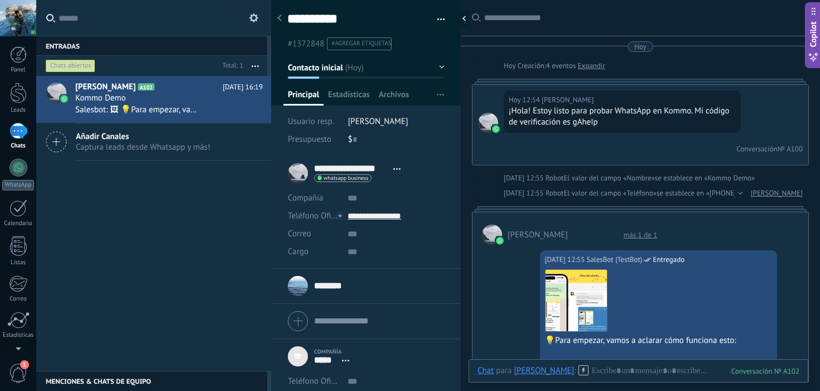
click at [461, 18] on div at bounding box center [461, 18] width 17 height 17
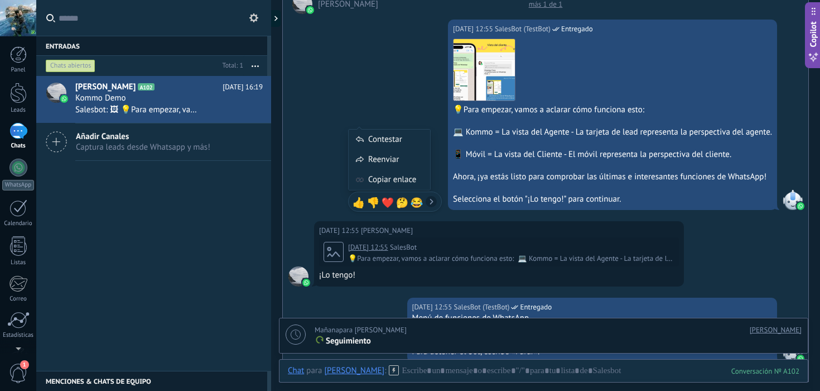
scroll to position [318, 0]
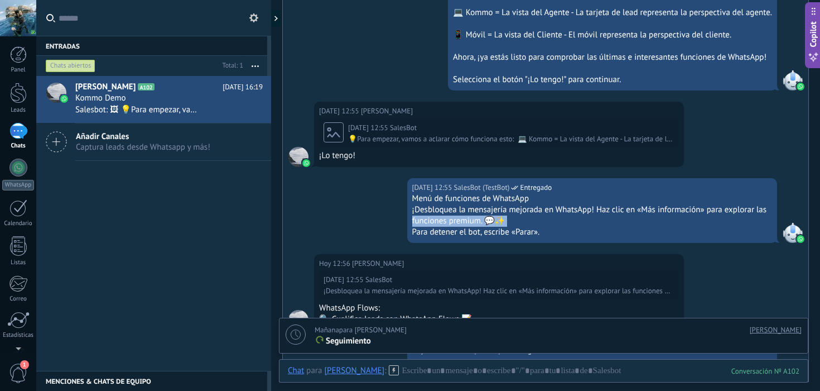
click at [299, 225] on div "Hoy 12:55 SalesBot (TestBot) Entregado Menú de funciones de WhatsApp ¡Desbloque…" at bounding box center [546, 216] width 526 height 76
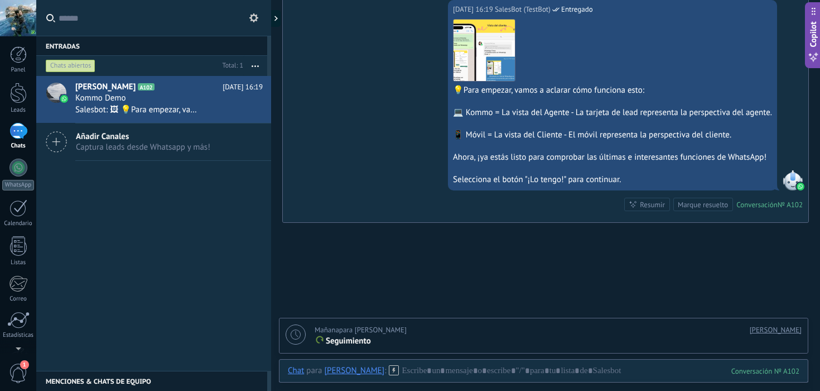
scroll to position [2691, 0]
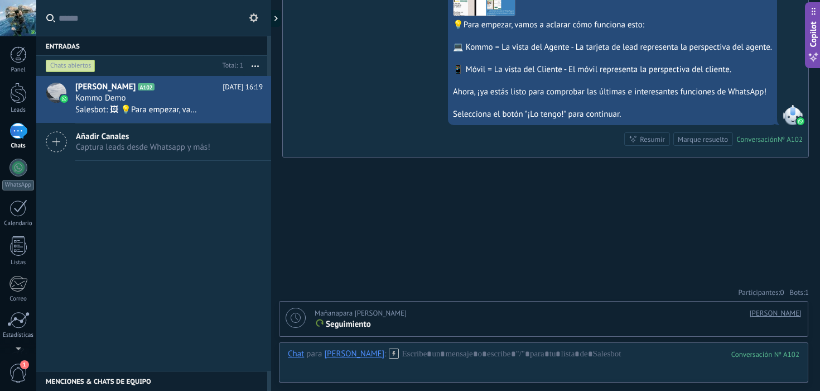
click at [439, 315] on div "[PERSON_NAME]" at bounding box center [608, 312] width 387 height 11
type textarea "**********"
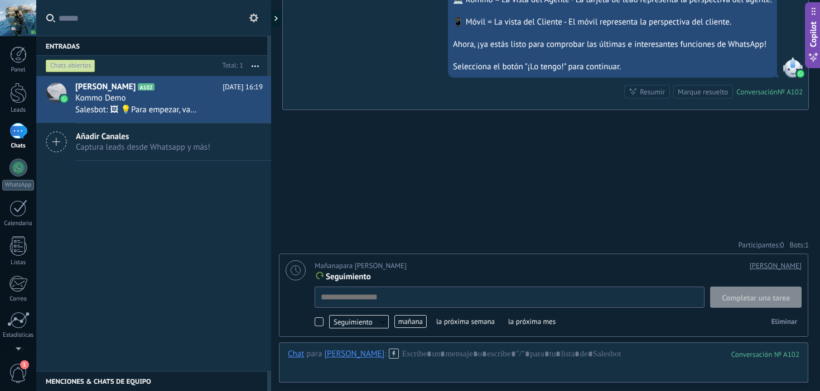
click at [345, 323] on span "Seguimiento" at bounding box center [359, 321] width 60 height 13
click at [759, 299] on span "Completar una tarea" at bounding box center [756, 298] width 68 height 8
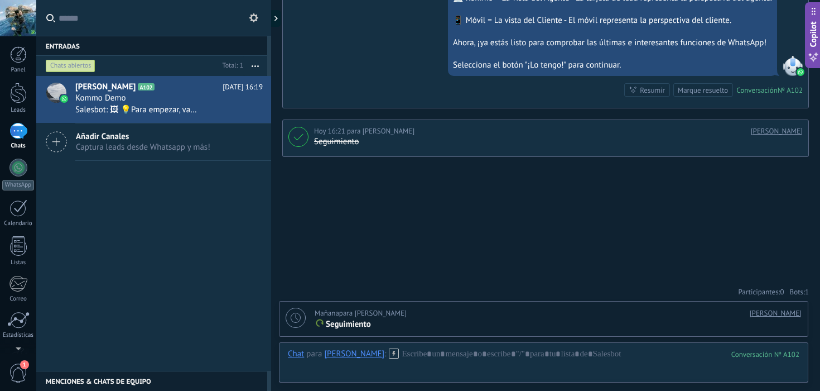
scroll to position [2739, 0]
click at [461, 357] on div at bounding box center [544, 364] width 512 height 33
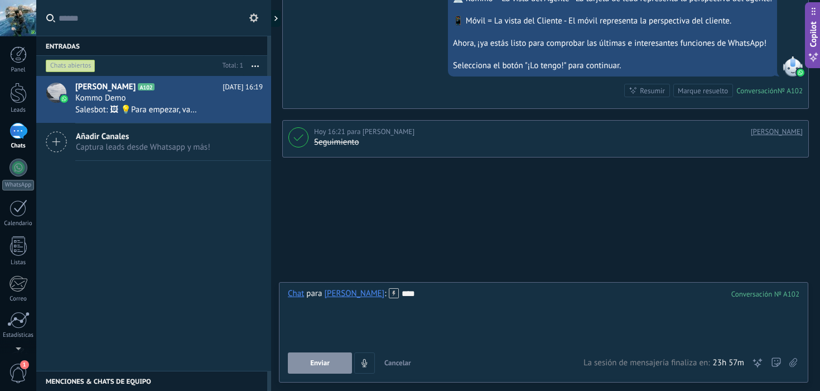
click at [318, 368] on button "Enviar" at bounding box center [320, 362] width 64 height 21
type textarea "**********"
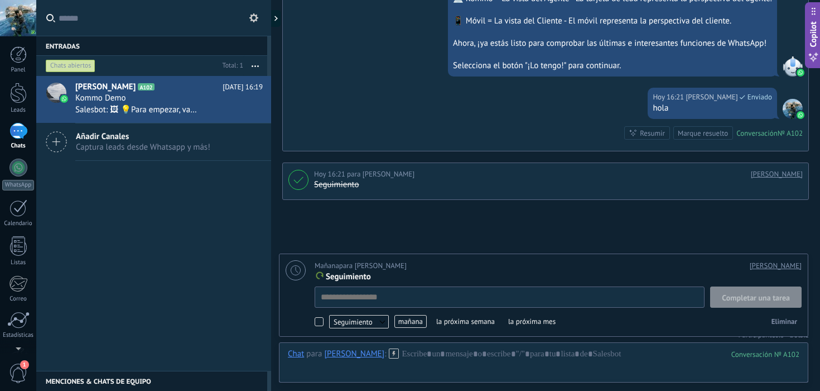
scroll to position [11, 0]
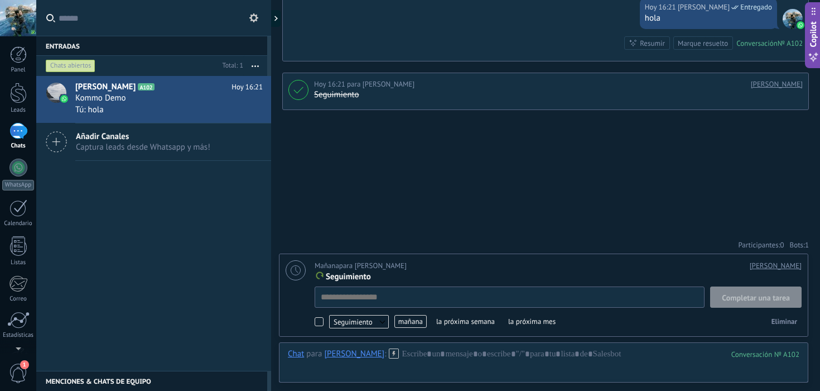
click at [783, 41] on div "№ A102" at bounding box center [790, 43] width 25 height 9
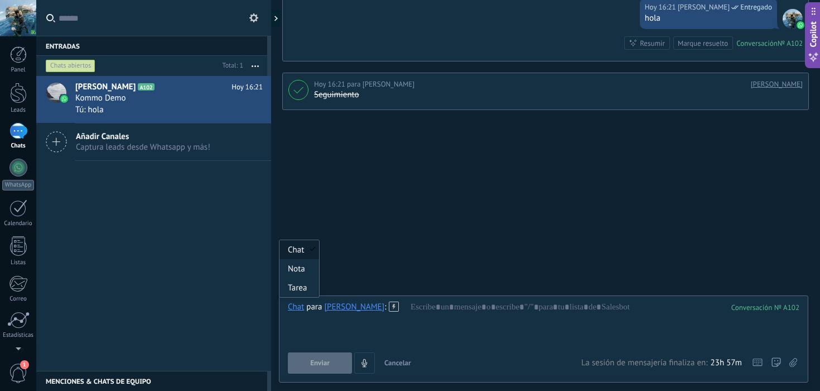
click at [300, 308] on div "Chat" at bounding box center [296, 306] width 16 height 10
click at [386, 350] on div "Chat para Jeremy Constantine : 102 Enviar Cancelar Rastrear clics en links ? Re…" at bounding box center [544, 337] width 512 height 72
click at [475, 329] on div at bounding box center [544, 322] width 512 height 42
click at [479, 318] on div at bounding box center [544, 322] width 512 height 42
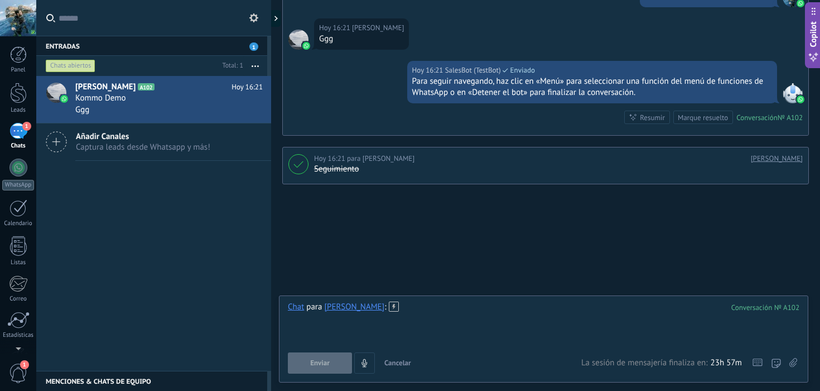
scroll to position [2925, 0]
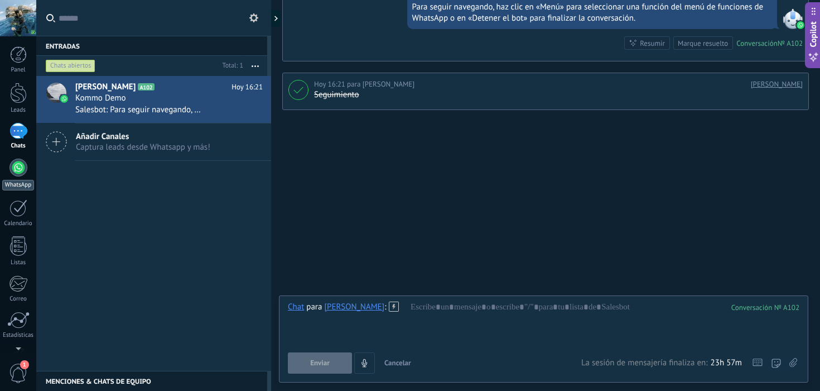
click at [22, 176] on link "WhatsApp" at bounding box center [18, 174] width 36 height 32
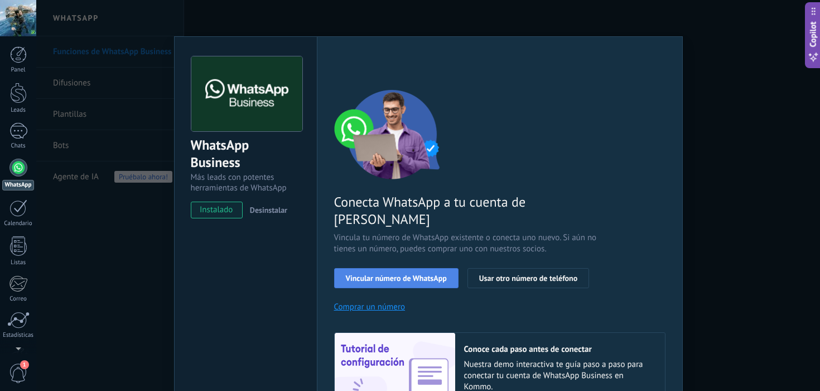
click at [400, 274] on span "Vincular número de WhatsApp" at bounding box center [396, 278] width 101 height 8
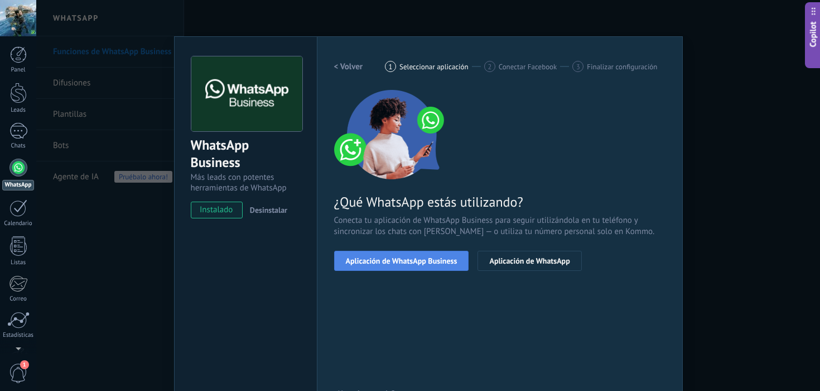
click at [431, 258] on span "Aplicación de WhatsApp Business" at bounding box center [402, 261] width 112 height 8
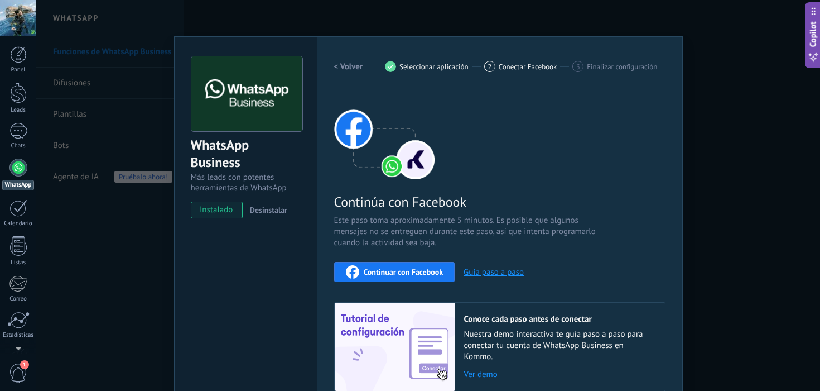
click at [717, 156] on div "WhatsApp Business Más leads con potentes herramientas de WhatsApp instalado Des…" at bounding box center [428, 195] width 784 height 391
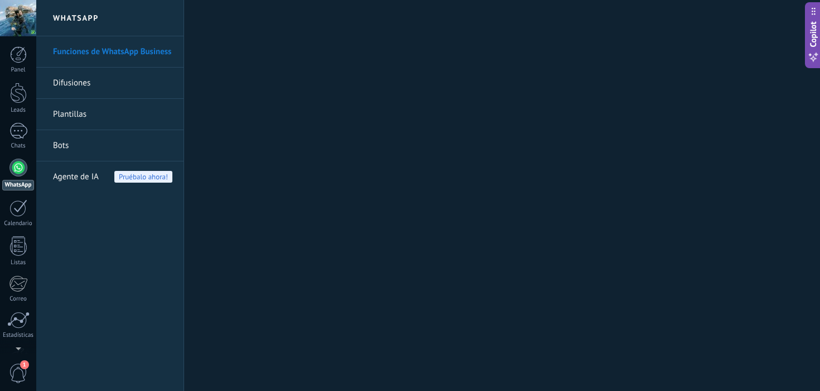
click at [136, 155] on link "Bots" at bounding box center [112, 145] width 119 height 31
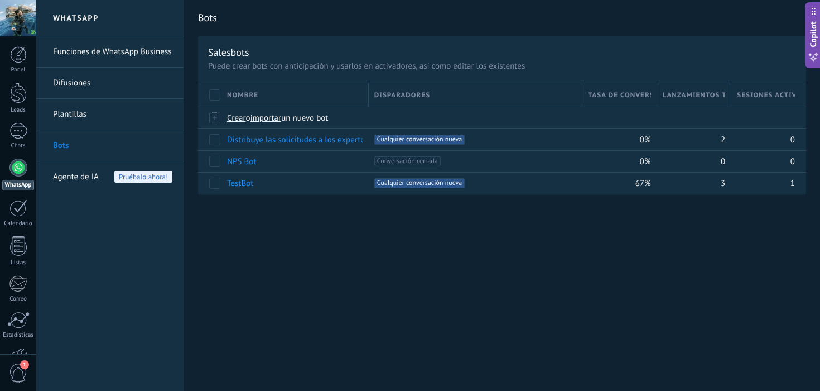
click at [153, 39] on link "Funciones de WhatsApp Business" at bounding box center [112, 51] width 119 height 31
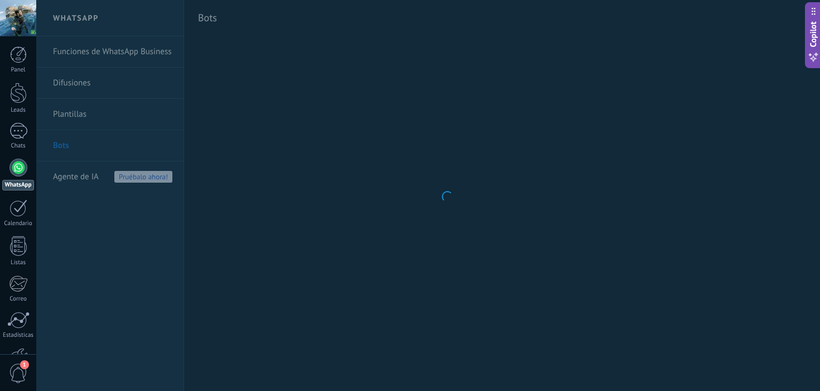
click at [152, 49] on body ".abccls-1,.abccls-2{fill-rule:evenodd}.abccls-2{fill:#fff} .abfcls-1{fill:none}…" at bounding box center [410, 195] width 820 height 391
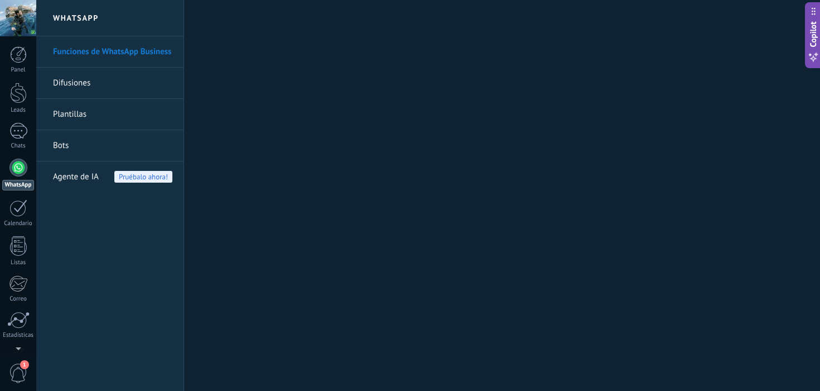
click at [89, 87] on link "Difusiones" at bounding box center [112, 83] width 119 height 31
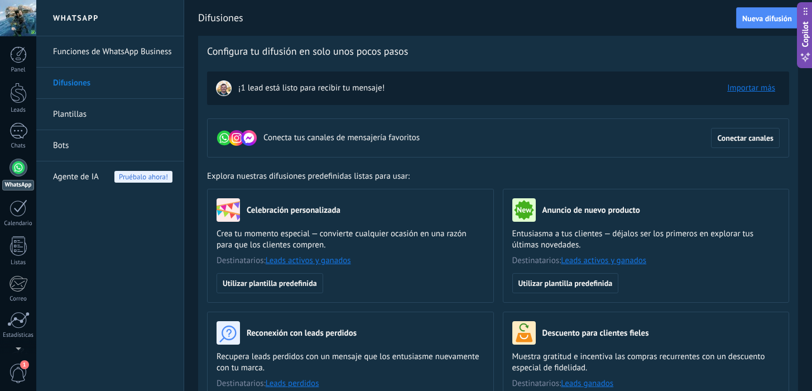
click at [752, 36] on div "Configura tu difusión en solo unos pocos pasos Conecta tus canales de mensajerí…" at bounding box center [498, 265] width 600 height 458
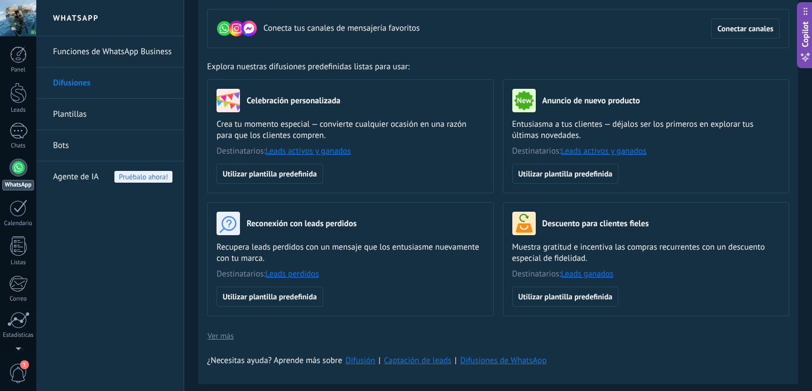
scroll to position [75, 0]
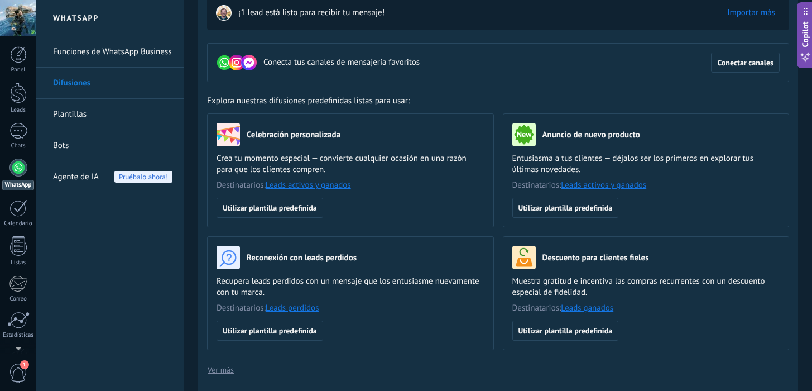
click at [98, 138] on link "Bots" at bounding box center [112, 145] width 119 height 31
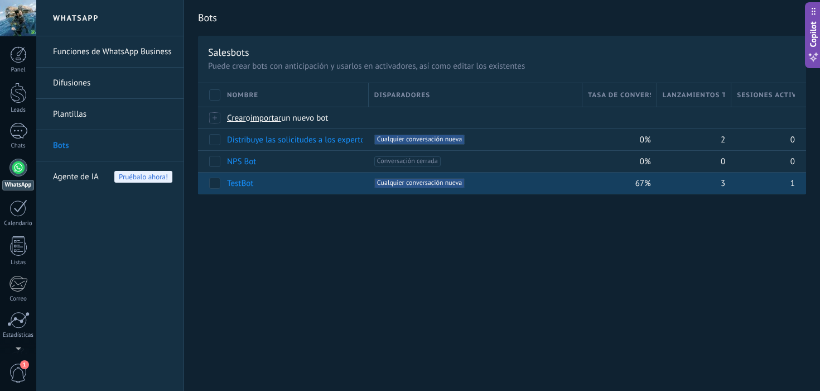
drag, startPoint x: 606, startPoint y: 230, endPoint x: 413, endPoint y: 191, distance: 196.4
click at [605, 230] on div "Bots Salesbots Puede crear bots con anticipación y usarlos en activadores, así …" at bounding box center [502, 195] width 636 height 391
click at [446, 186] on span "Cualquier conversación nueva +0" at bounding box center [419, 183] width 90 height 10
click at [727, 189] on div "3" at bounding box center [694, 183] width 75 height 22
click at [764, 179] on div "1" at bounding box center [764, 182] width 64 height 21
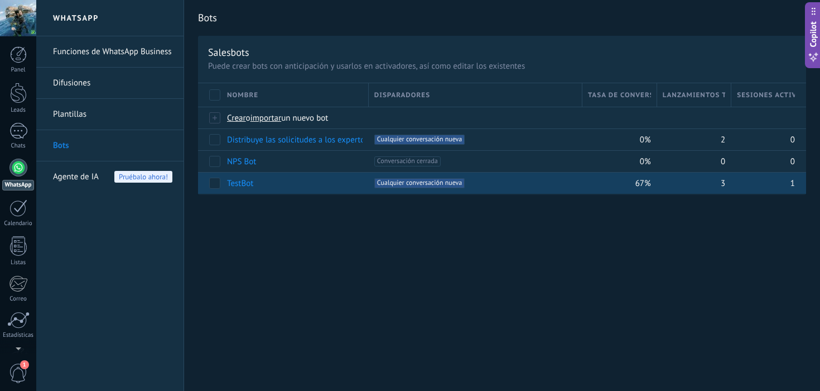
click at [795, 185] on div "1" at bounding box center [769, 183] width 75 height 22
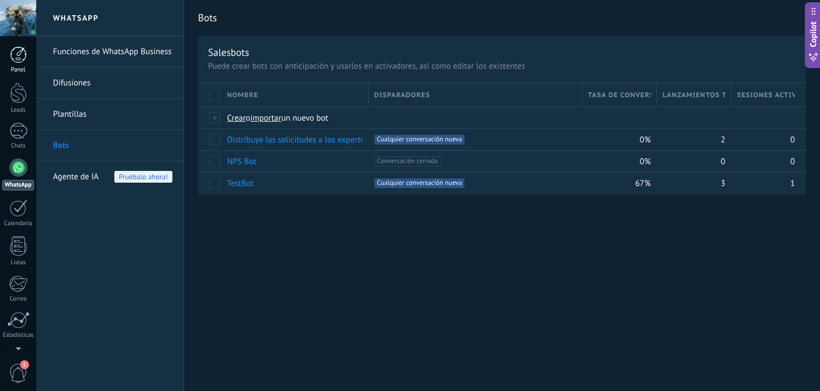
click at [15, 50] on div at bounding box center [18, 54] width 17 height 17
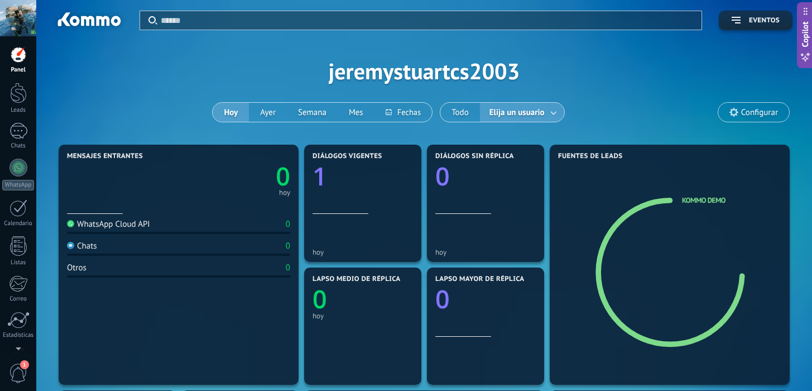
click at [120, 252] on div "Chats 0" at bounding box center [178, 248] width 223 height 15
click at [83, 267] on div "Otros" at bounding box center [77, 267] width 20 height 11
click at [21, 220] on div "Calendario" at bounding box center [18, 223] width 32 height 7
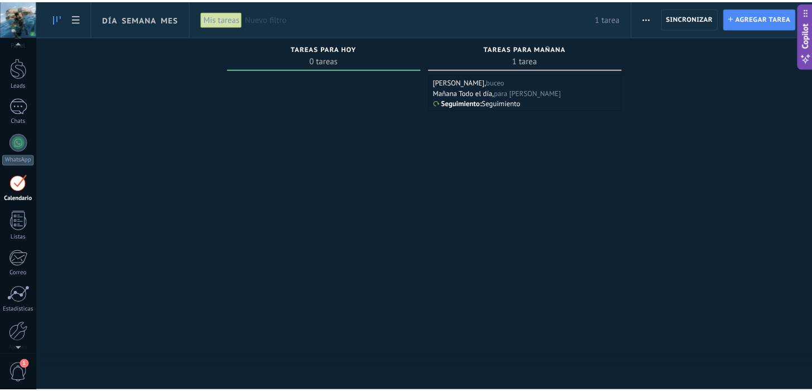
scroll to position [2, 0]
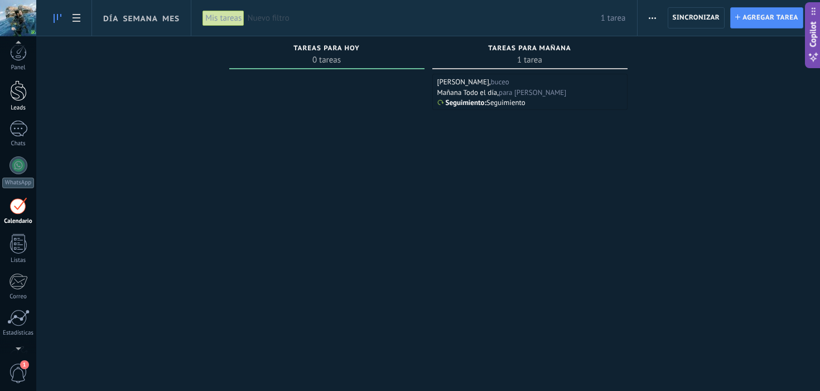
click at [30, 82] on link "Leads" at bounding box center [18, 95] width 36 height 31
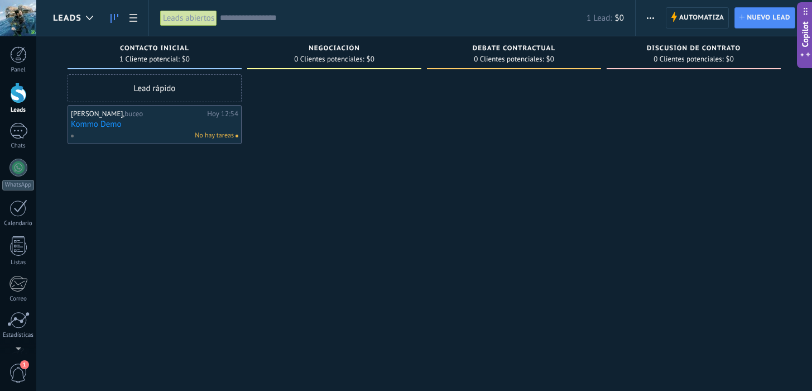
click at [17, 52] on div at bounding box center [18, 54] width 17 height 17
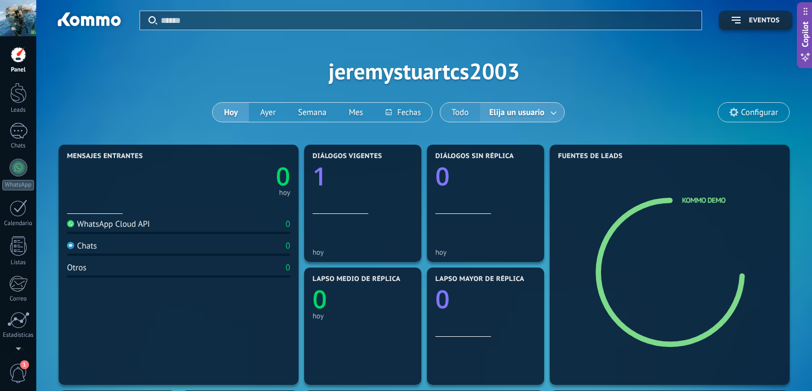
click at [474, 108] on button "Todo" at bounding box center [460, 112] width 40 height 19
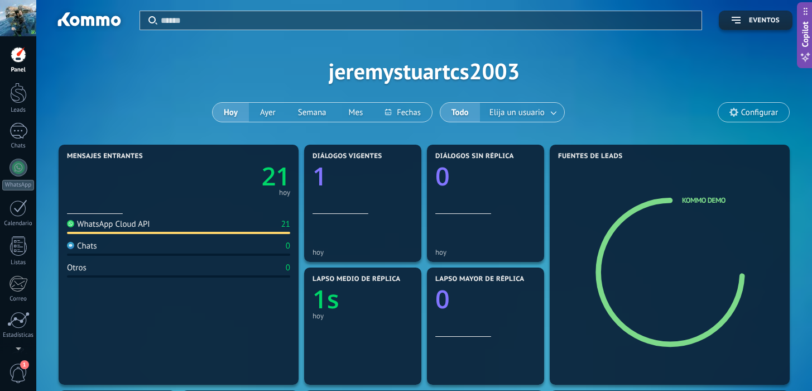
click at [114, 225] on div "WhatsApp Cloud API" at bounding box center [108, 224] width 83 height 11
drag, startPoint x: 71, startPoint y: 225, endPoint x: 78, endPoint y: 230, distance: 8.8
click at [71, 225] on img at bounding box center [70, 223] width 7 height 7
drag, startPoint x: 93, startPoint y: 268, endPoint x: 147, endPoint y: 252, distance: 56.0
click at [93, 269] on div "Otros 0" at bounding box center [178, 269] width 223 height 15
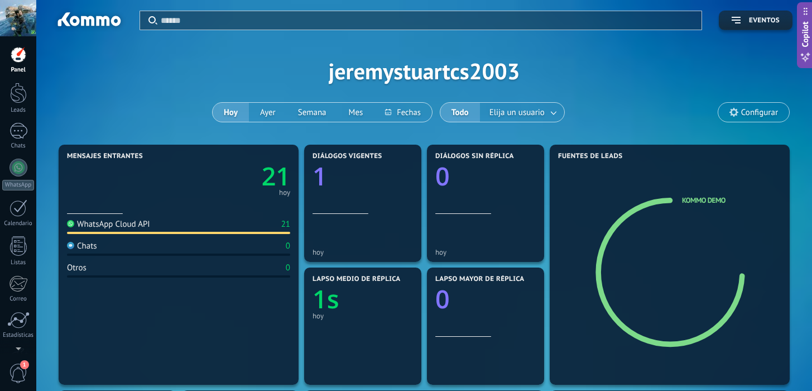
click at [253, 222] on div "WhatsApp Cloud API 21" at bounding box center [178, 226] width 223 height 15
click at [560, 116] on link at bounding box center [554, 112] width 20 height 18
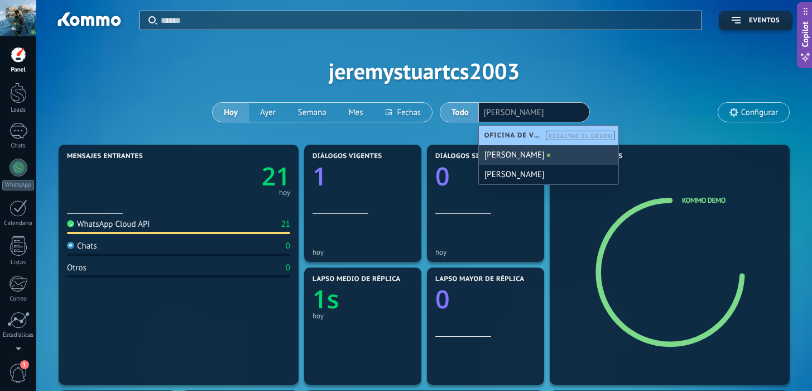
click at [525, 157] on div "[PERSON_NAME]" at bounding box center [549, 155] width 140 height 20
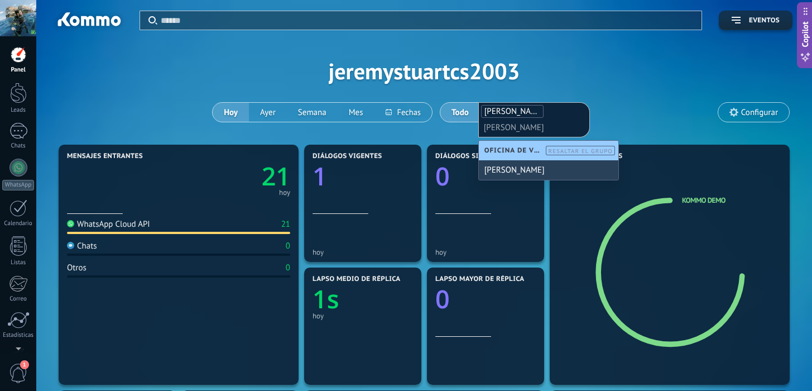
click at [516, 169] on div "[PERSON_NAME]" at bounding box center [549, 170] width 140 height 20
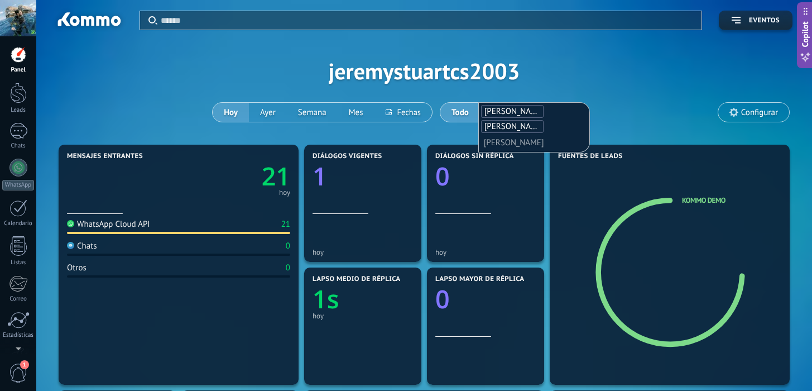
click at [93, 69] on div "Aplicar Eventos jeremystuartcs2003 Hoy Ayer Semana Mes Todo Elija un usuario Je…" at bounding box center [424, 71] width 742 height 142
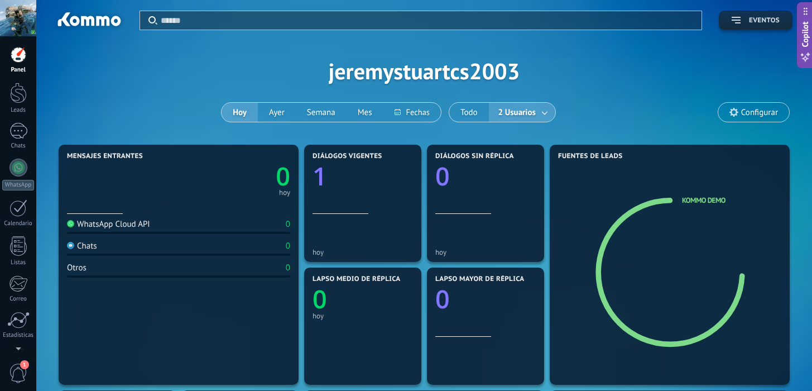
click at [733, 17] on use "button" at bounding box center [736, 20] width 9 height 7
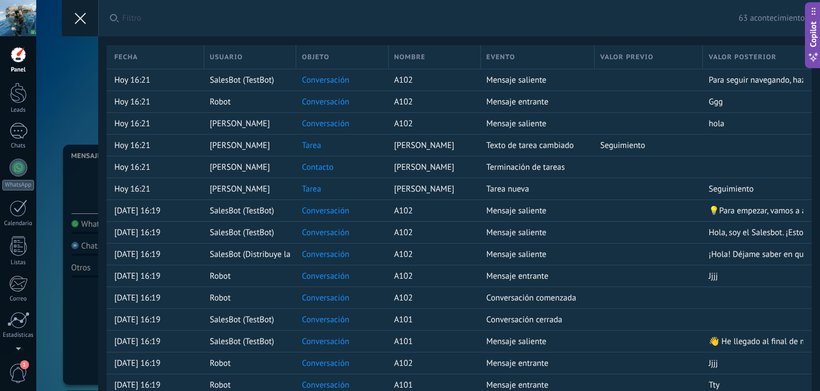
click at [77, 23] on icon at bounding box center [80, 18] width 11 height 11
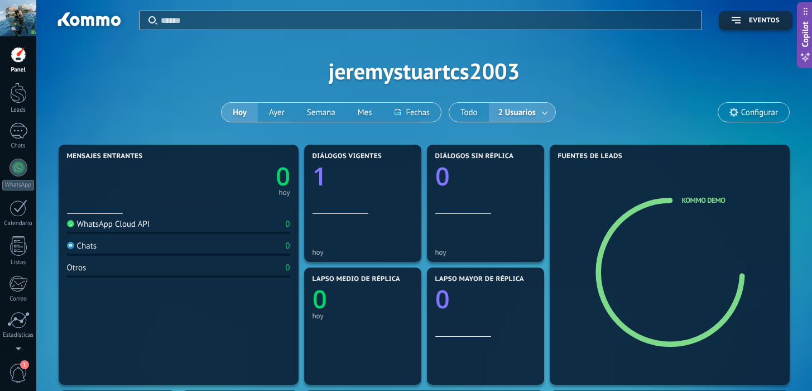
click at [16, 62] on div at bounding box center [18, 54] width 17 height 17
click at [11, 213] on div at bounding box center [18, 207] width 18 height 17
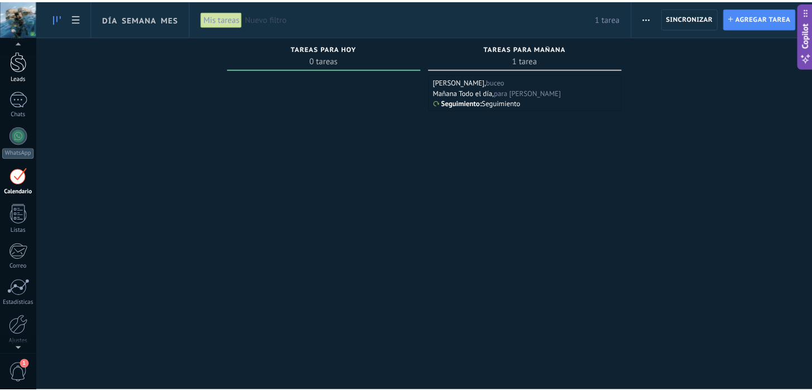
scroll to position [22, 0]
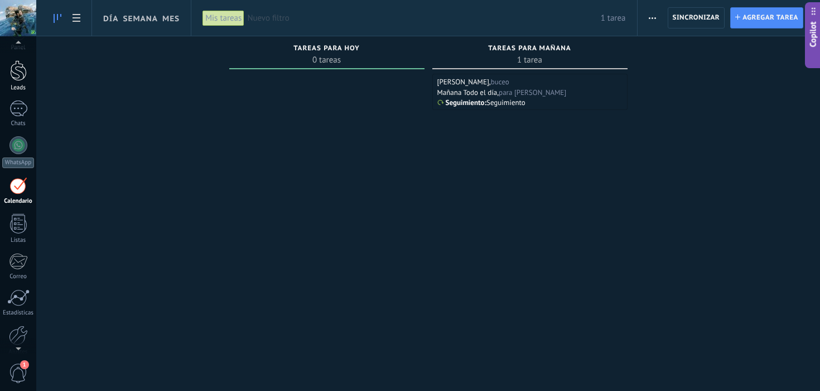
click at [25, 78] on div at bounding box center [18, 70] width 17 height 21
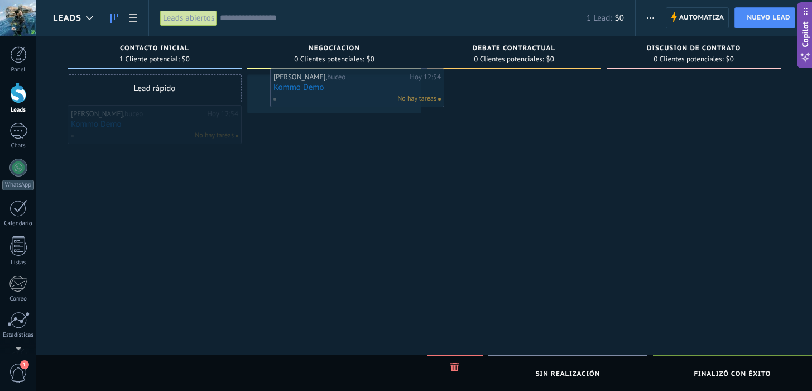
drag, startPoint x: 154, startPoint y: 141, endPoint x: 353, endPoint y: 102, distance: 202.4
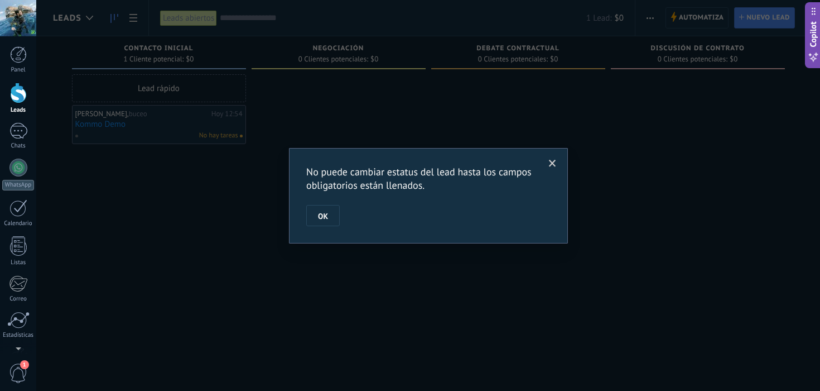
click at [559, 165] on span at bounding box center [553, 163] width 18 height 19
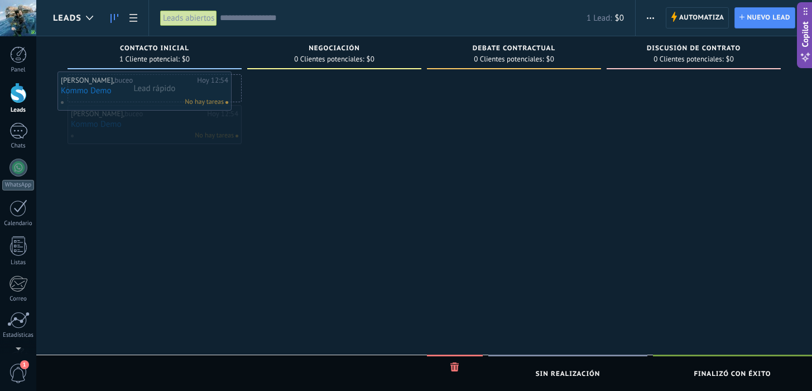
drag, startPoint x: 200, startPoint y: 128, endPoint x: 191, endPoint y: 94, distance: 35.2
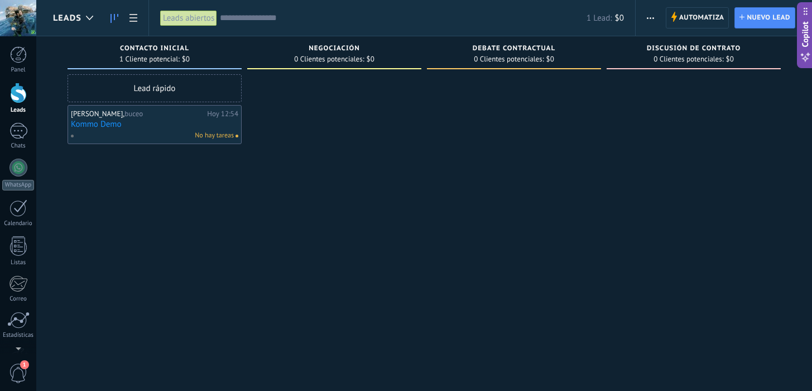
drag, startPoint x: 206, startPoint y: 89, endPoint x: 443, endPoint y: 134, distance: 241.0
click at [443, 134] on div "Leads Entrantes Solicitudes: 0 0 0 0 0 0 0 0 0 Contacto inicial 1 Cliente poten…" at bounding box center [432, 177] width 759 height 283
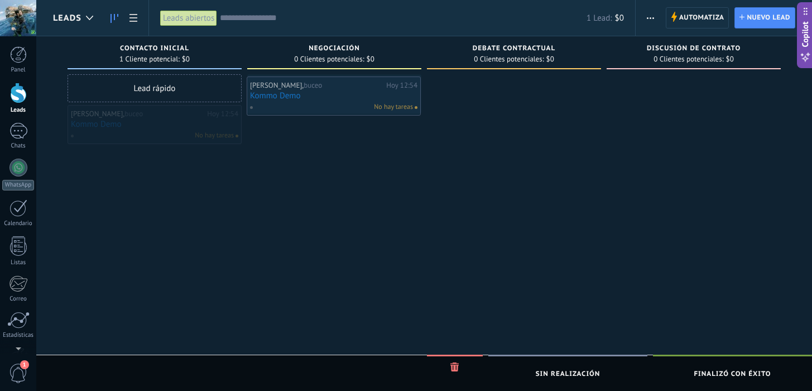
drag, startPoint x: 116, startPoint y: 119, endPoint x: 294, endPoint y: 90, distance: 180.9
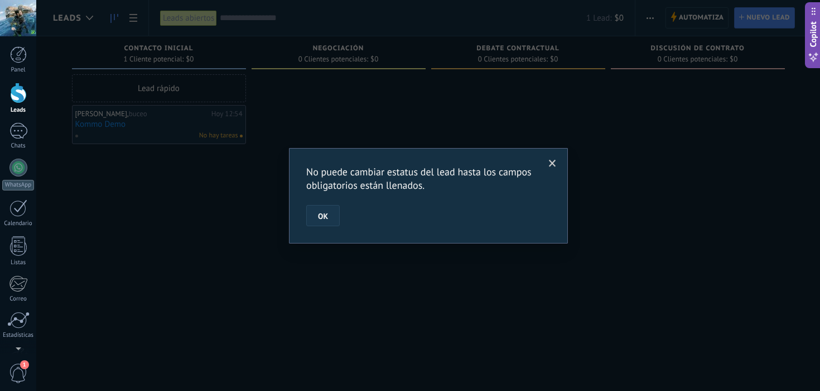
click at [326, 213] on span "OK" at bounding box center [323, 216] width 10 height 8
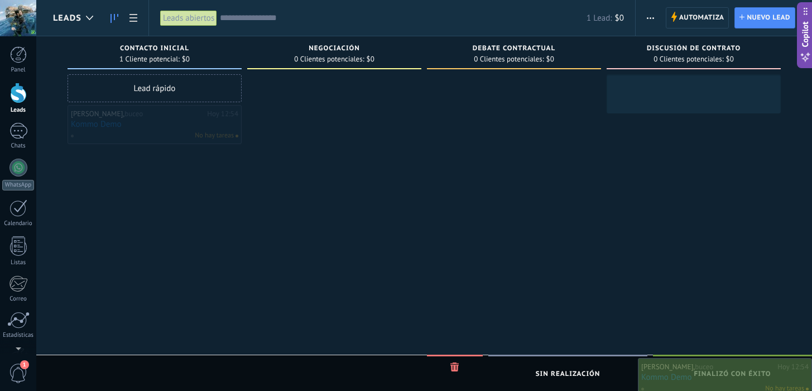
drag, startPoint x: 109, startPoint y: 112, endPoint x: 712, endPoint y: 367, distance: 654.6
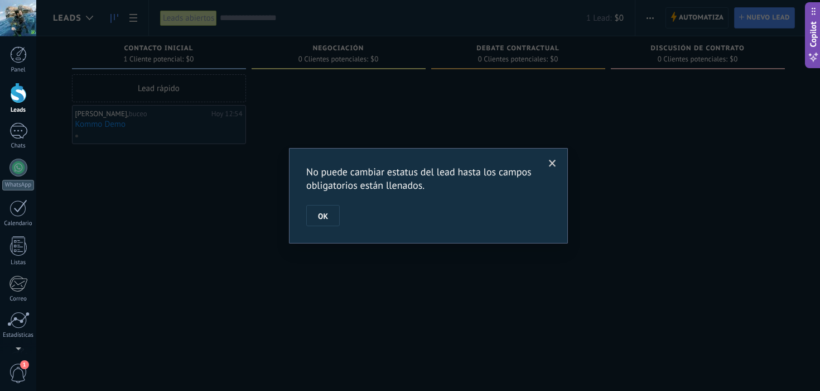
click at [555, 157] on span at bounding box center [553, 163] width 18 height 19
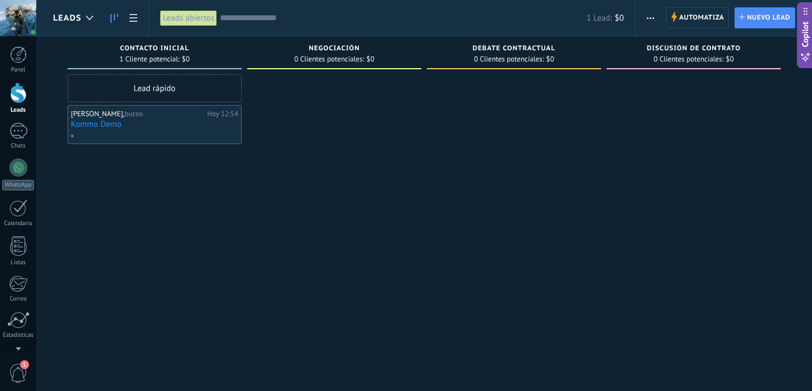
click at [134, 89] on div "Lead rápido" at bounding box center [155, 88] width 174 height 28
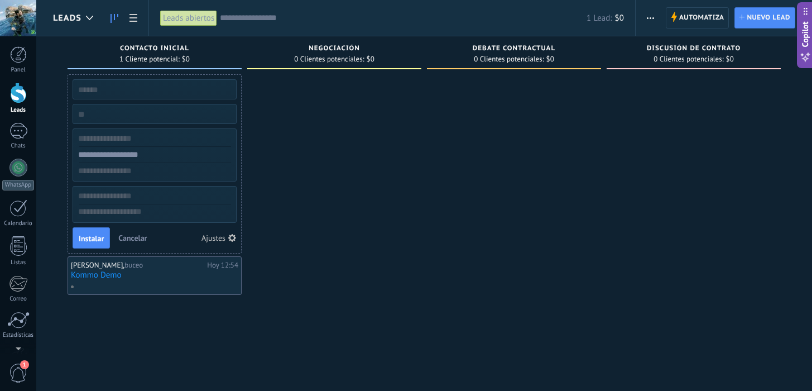
click at [137, 93] on input "text" at bounding box center [153, 89] width 163 height 16
click at [369, 141] on div at bounding box center [334, 196] width 174 height 245
click at [138, 21] on link at bounding box center [133, 18] width 19 height 22
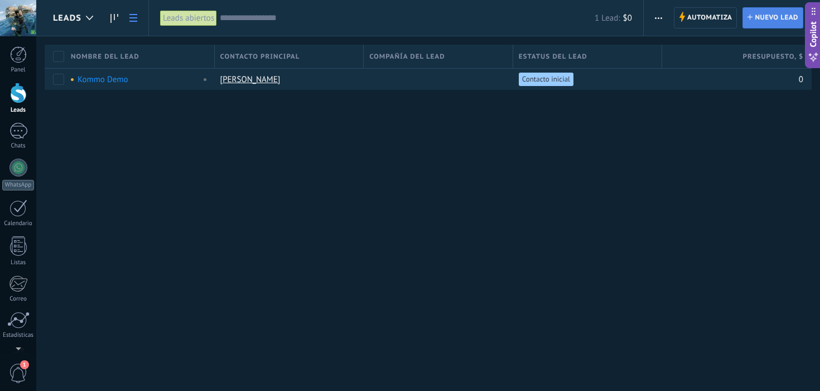
click at [746, 20] on link "Lead Nuevo lead" at bounding box center [773, 17] width 61 height 21
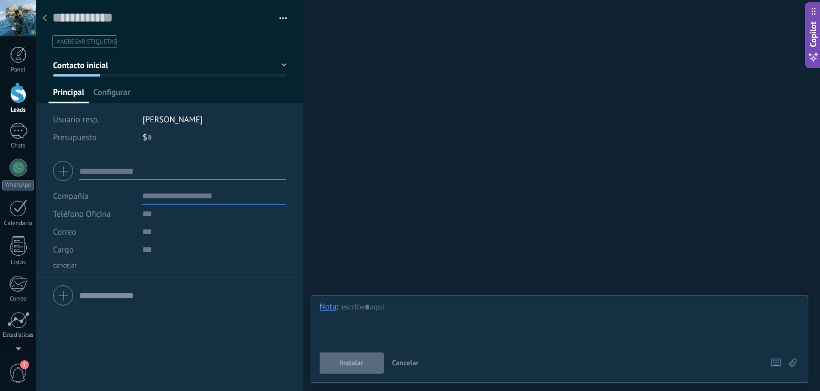
click at [45, 19] on use at bounding box center [44, 18] width 4 height 7
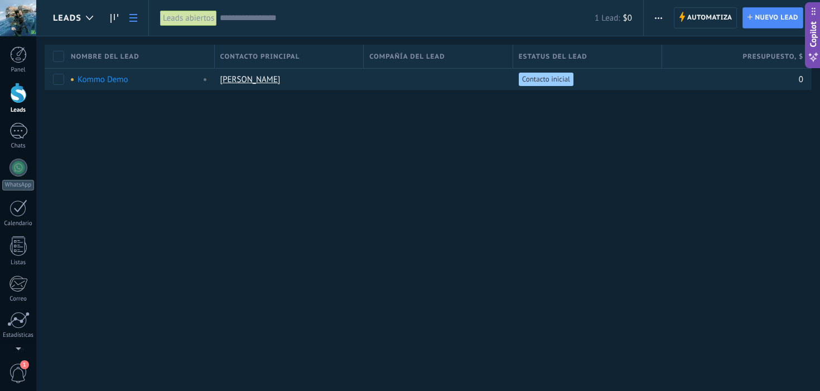
click at [159, 201] on div "Leads Automatiza Nueva difusión Editar embudo Imprimir Ajustes de la lista Impo…" at bounding box center [428, 195] width 784 height 391
click at [20, 55] on div at bounding box center [18, 54] width 17 height 17
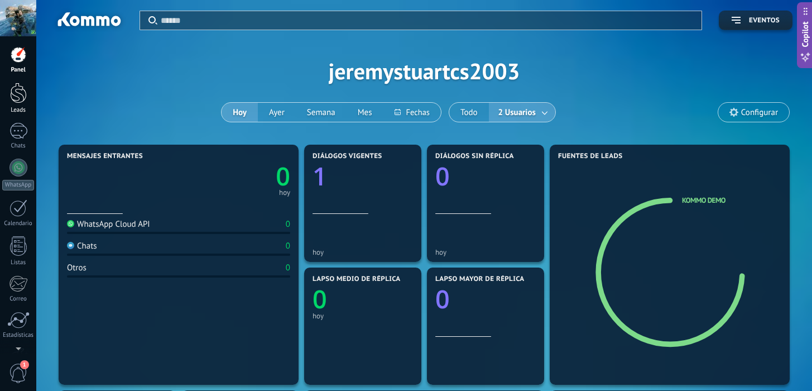
click at [26, 95] on div at bounding box center [18, 93] width 17 height 21
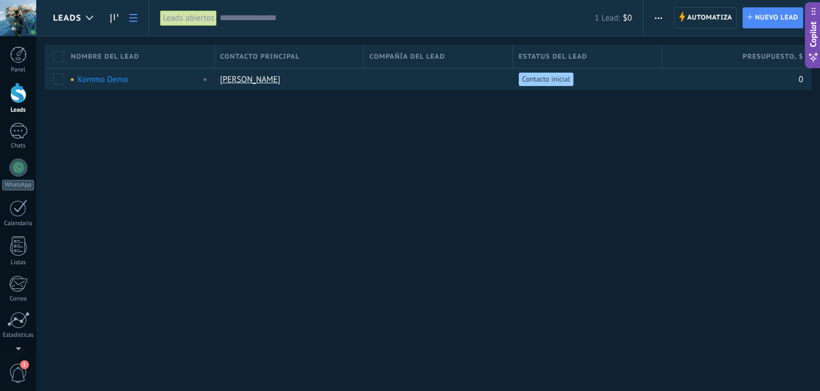
click at [300, 252] on div "Leads Automatiza Nueva difusión Editar embudo Imprimir Ajustes de la lista Impo…" at bounding box center [428, 195] width 784 height 391
click at [18, 209] on div at bounding box center [18, 207] width 18 height 17
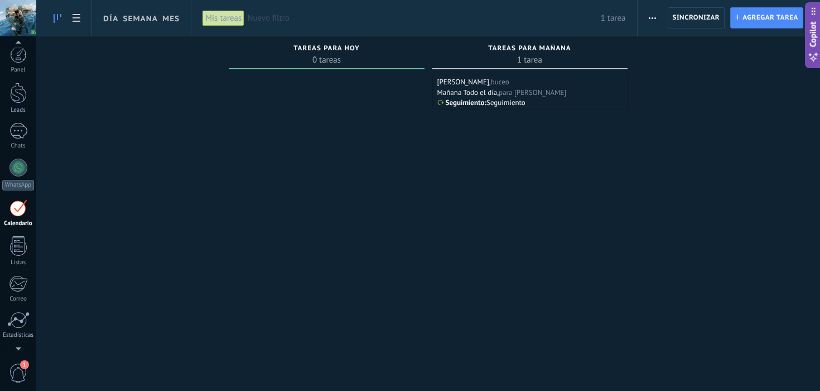
scroll to position [32, 0]
